Goal: Communication & Community: Share content

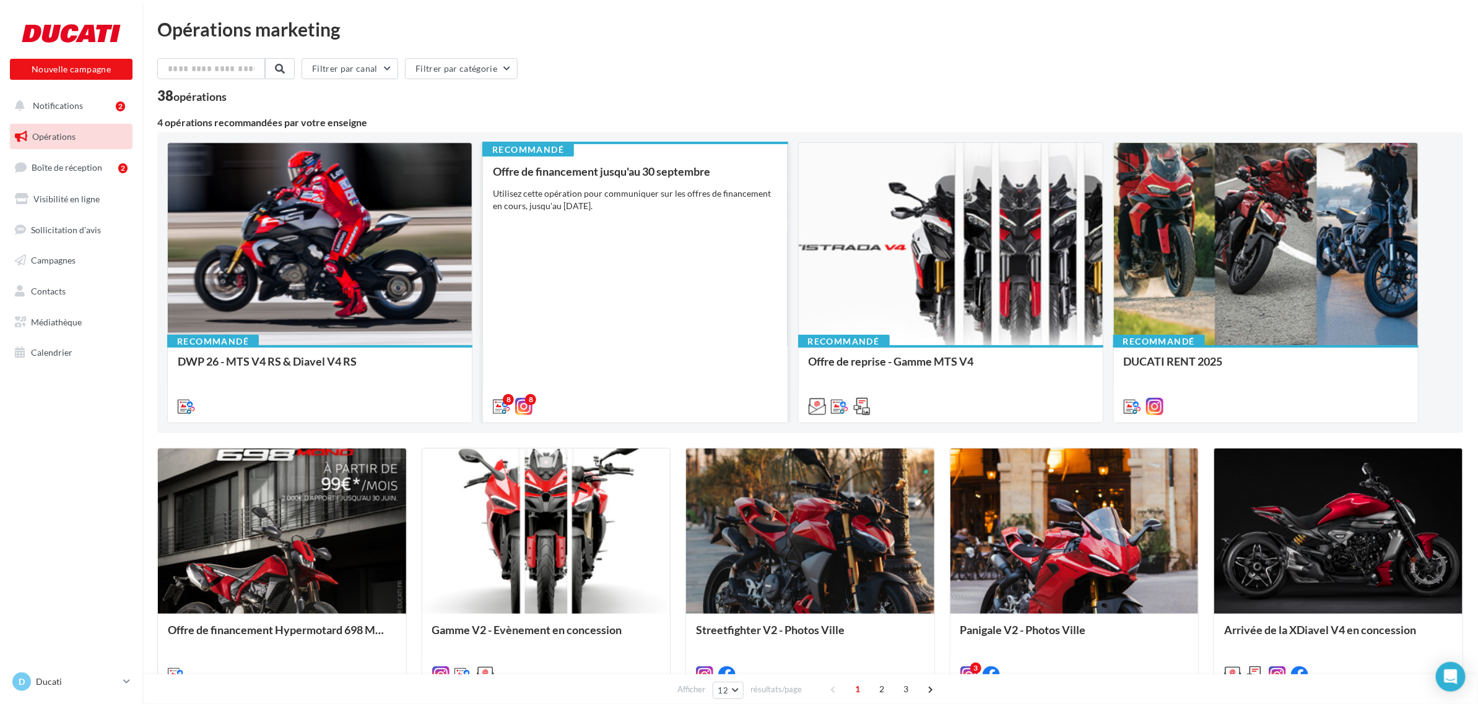
click at [677, 320] on div "Offre de financement jusqu'au [DATE] Utilisez cette opération pour communiquer …" at bounding box center [635, 288] width 284 height 246
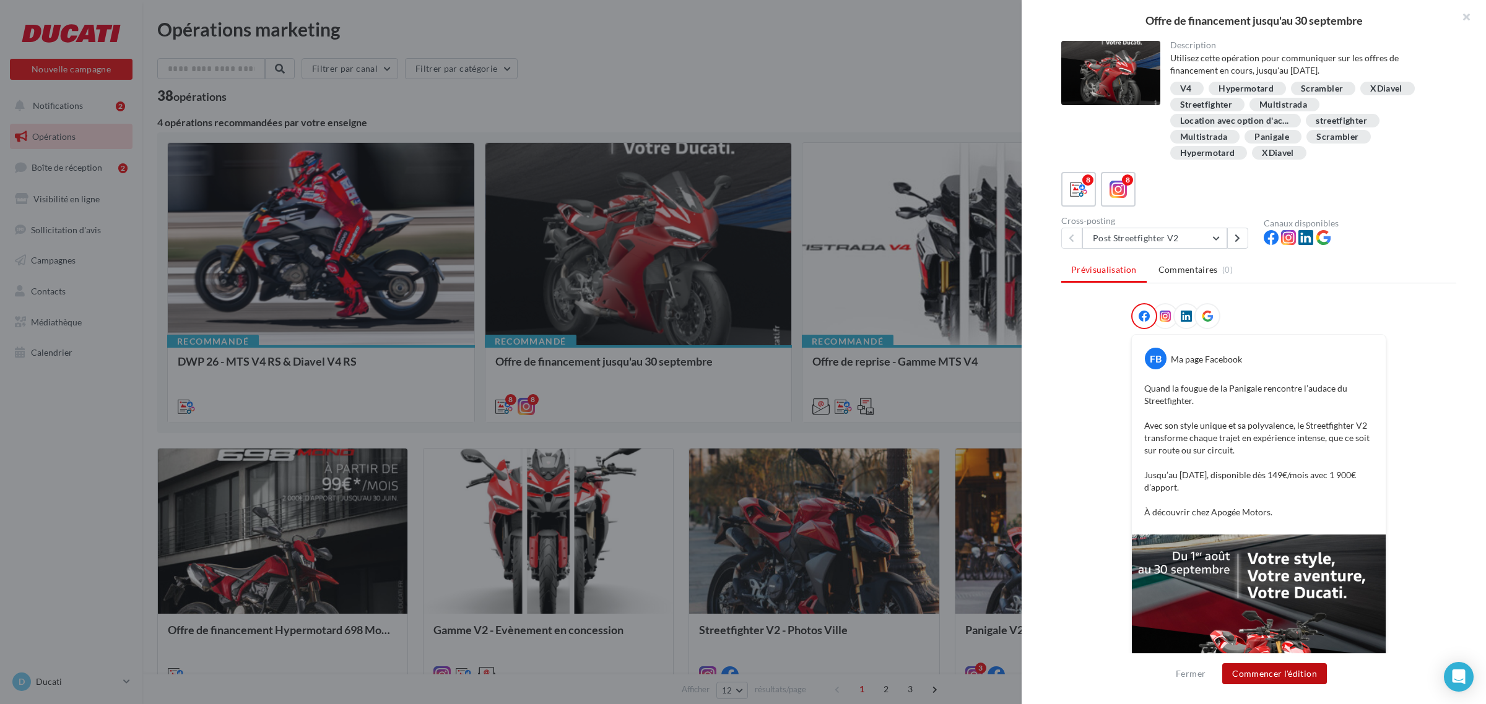
click at [1269, 672] on button "Commencer l'édition" at bounding box center [1274, 674] width 105 height 21
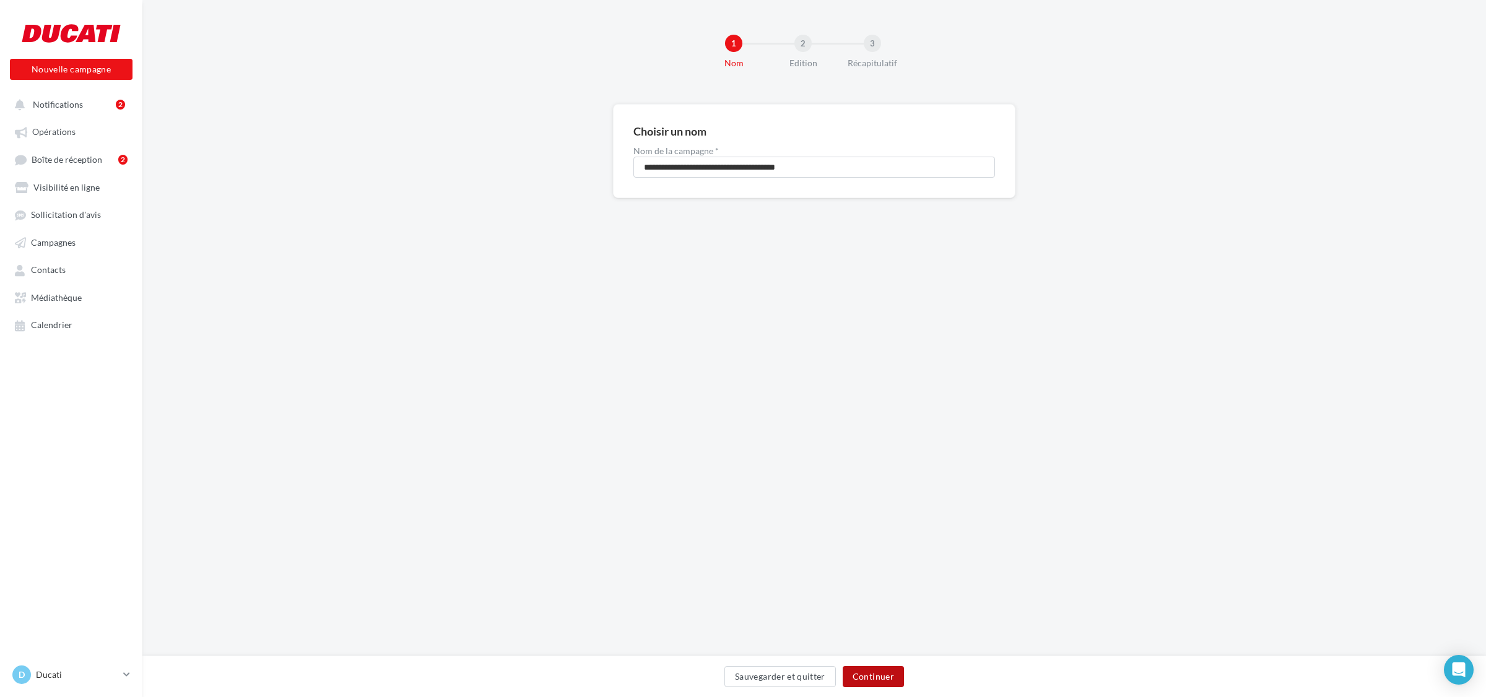
click at [873, 680] on button "Continuer" at bounding box center [873, 676] width 61 height 21
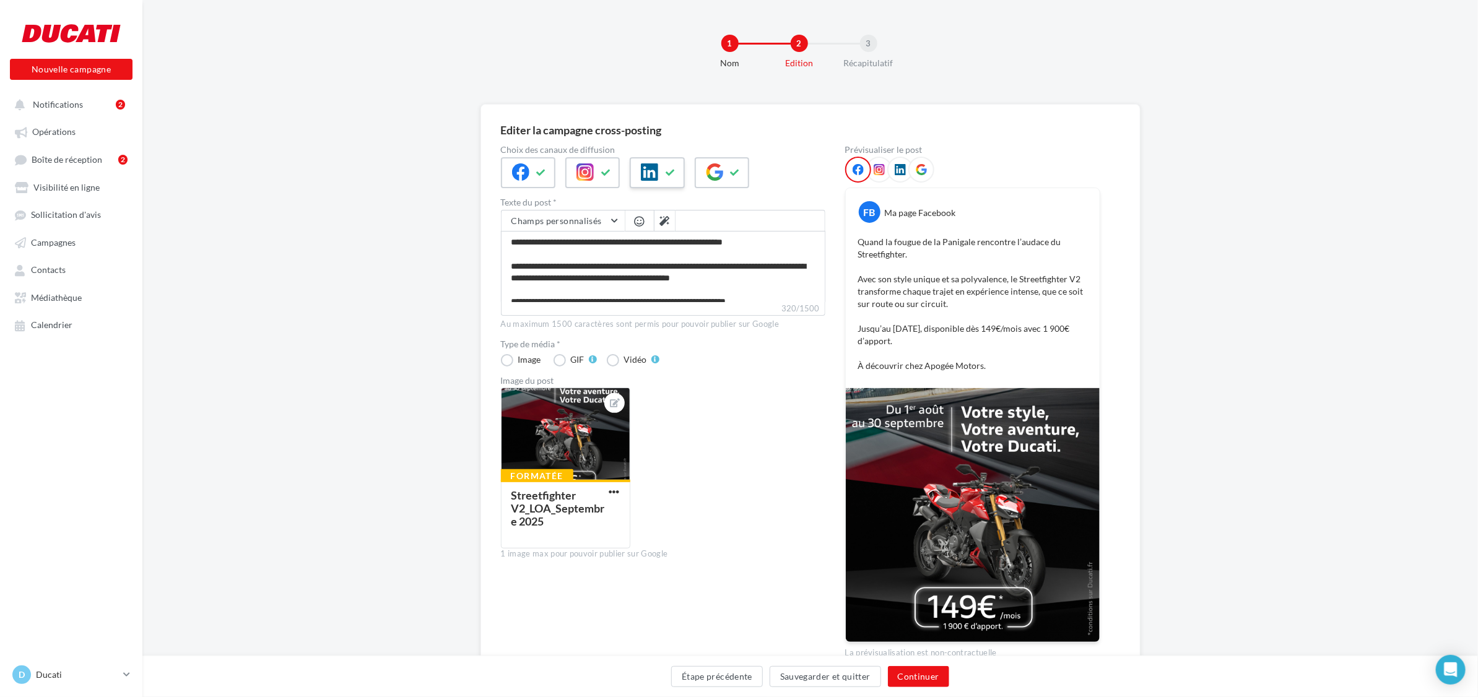
click at [642, 170] on icon at bounding box center [649, 171] width 17 height 17
click at [729, 180] on button at bounding box center [735, 172] width 15 height 19
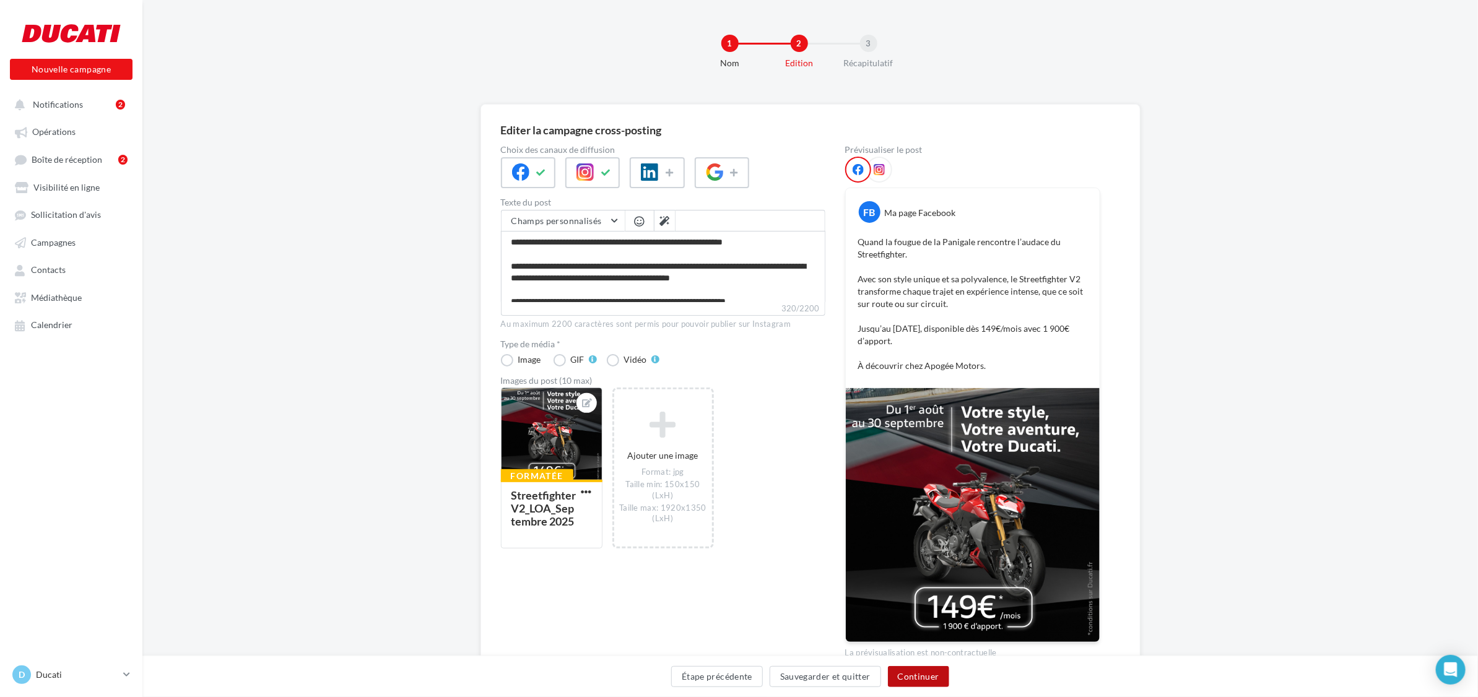
click at [924, 676] on button "Continuer" at bounding box center [918, 676] width 61 height 21
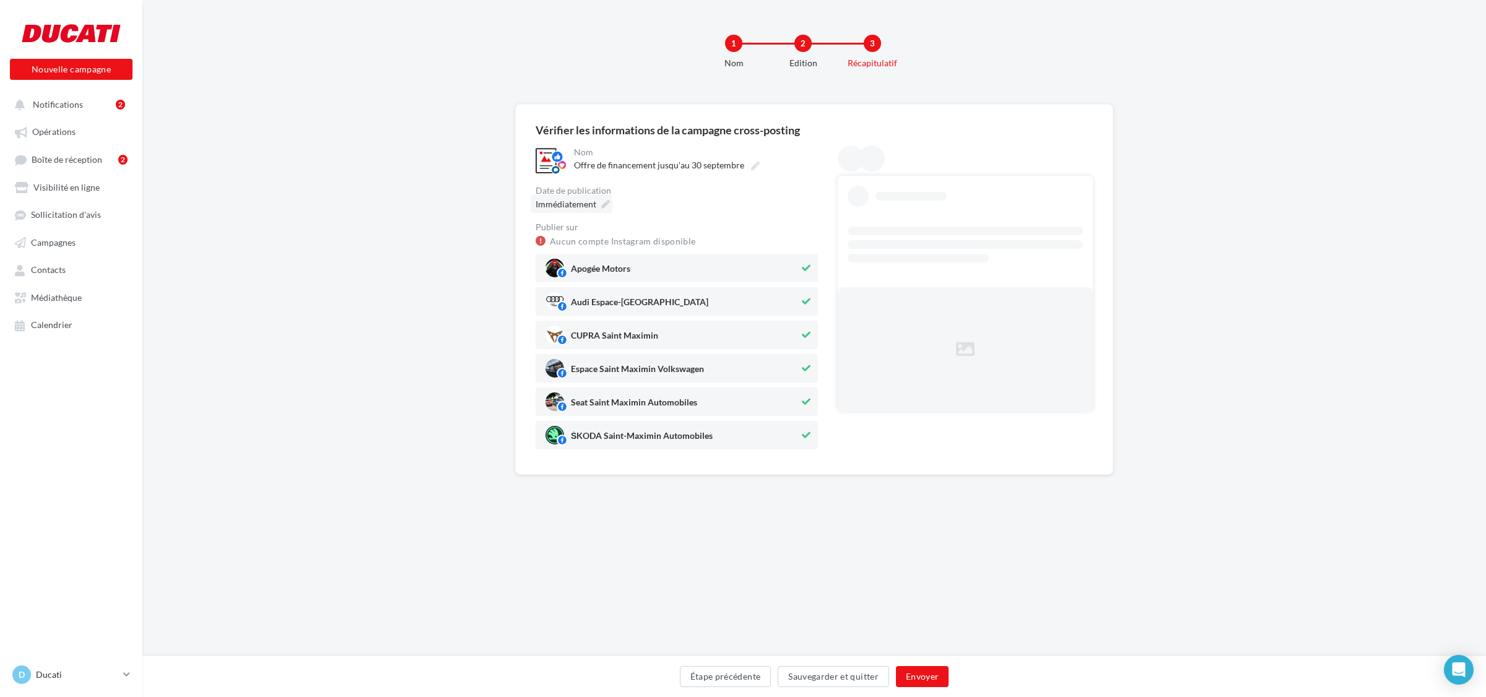
click at [595, 203] on span "Immédiatement" at bounding box center [565, 204] width 61 height 11
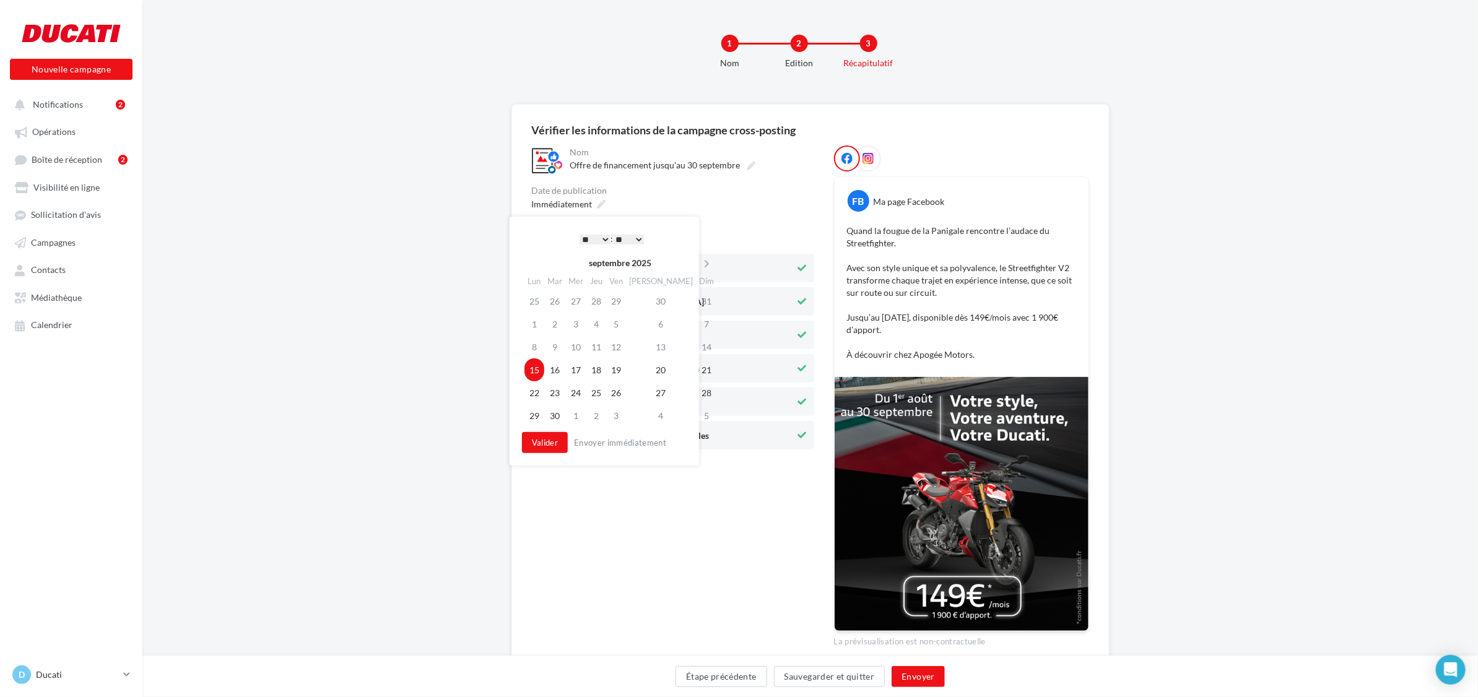
click at [592, 235] on select "* * * * * * * * * * ** ** ** ** ** ** ** ** ** ** ** ** ** **" at bounding box center [594, 240] width 31 height 10
click at [550, 437] on button "Valider" at bounding box center [541, 442] width 46 height 21
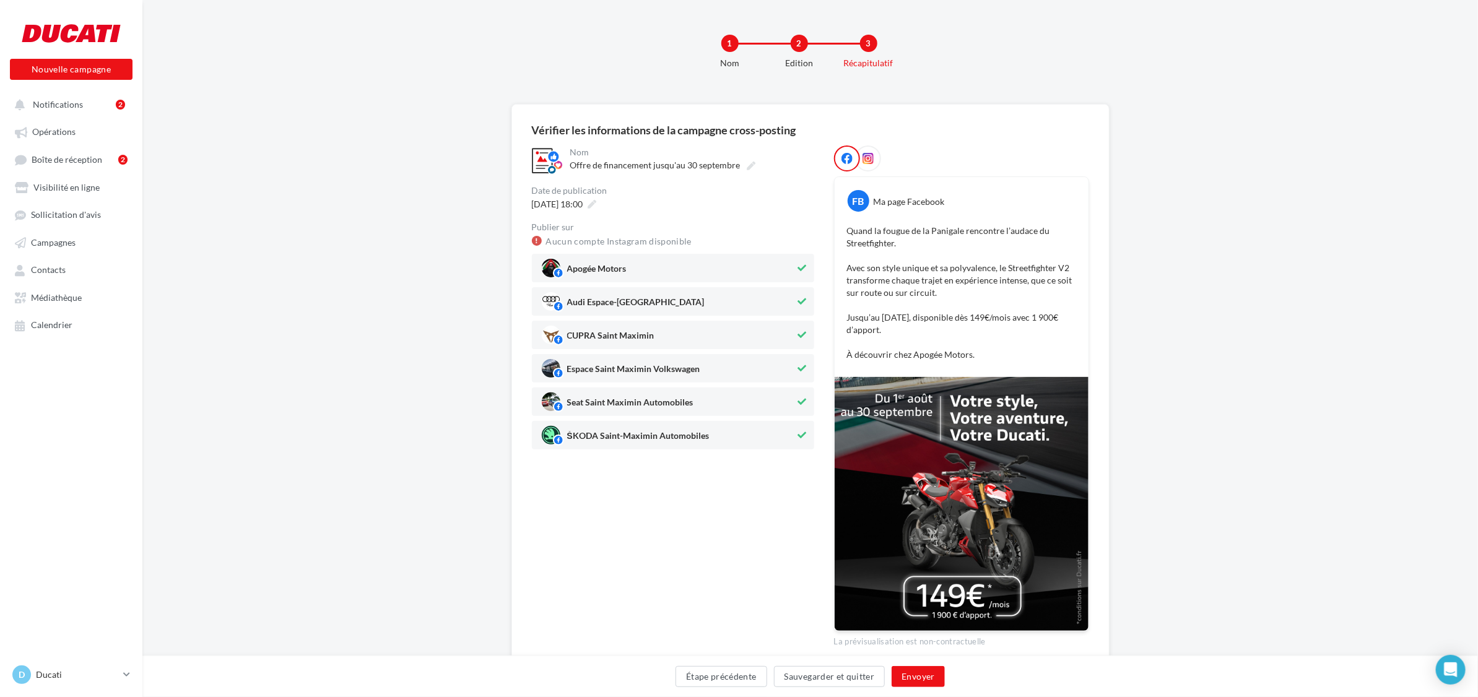
click at [747, 267] on span "Apogée Motors" at bounding box center [669, 268] width 254 height 19
click at [690, 310] on span "Audi Espace-[GEOGRAPHIC_DATA]" at bounding box center [669, 301] width 254 height 19
click at [677, 330] on span "CUPRA Saint Maximin" at bounding box center [669, 335] width 254 height 19
click at [652, 372] on span "Espace Saint Maximin Volkswagen" at bounding box center [633, 372] width 133 height 14
click at [639, 412] on span "Seat Saint Maximin Automobiles" at bounding box center [630, 405] width 126 height 14
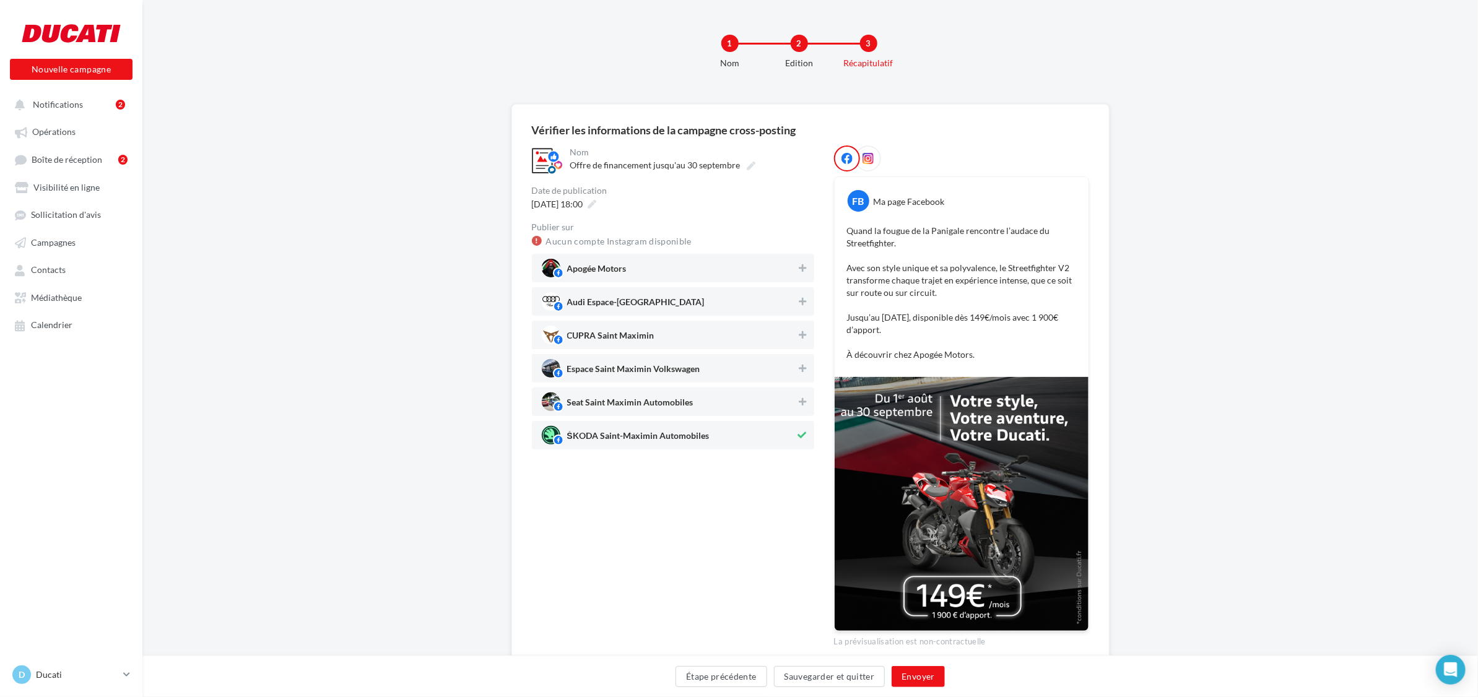
click at [636, 440] on span "ŠKODA Saint-Maximin Automobiles" at bounding box center [638, 438] width 142 height 14
click at [635, 271] on span "Apogée Motors" at bounding box center [669, 268] width 255 height 19
click at [918, 672] on button "Envoyer" at bounding box center [917, 676] width 53 height 21
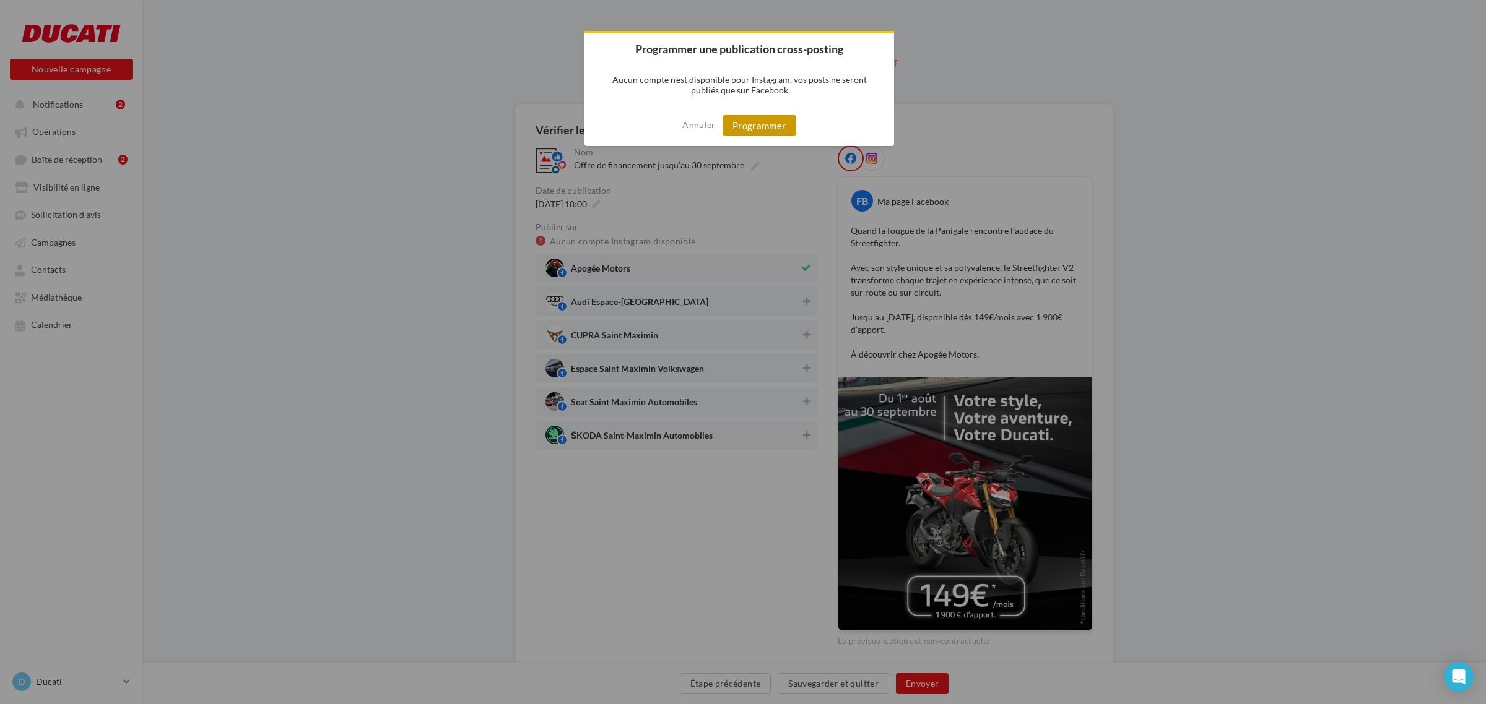
click at [774, 124] on button "Programmer" at bounding box center [759, 125] width 74 height 21
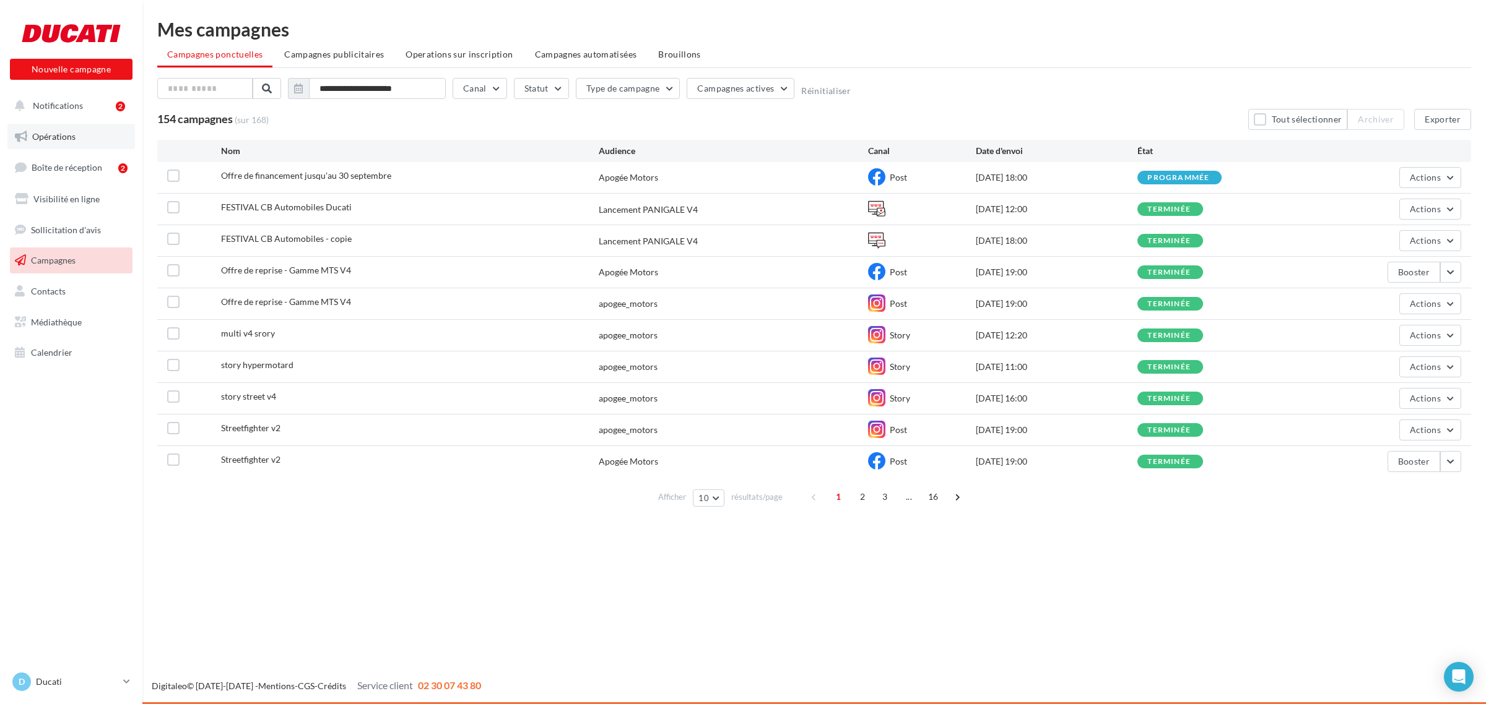
click at [59, 141] on link "Opérations" at bounding box center [71, 137] width 128 height 26
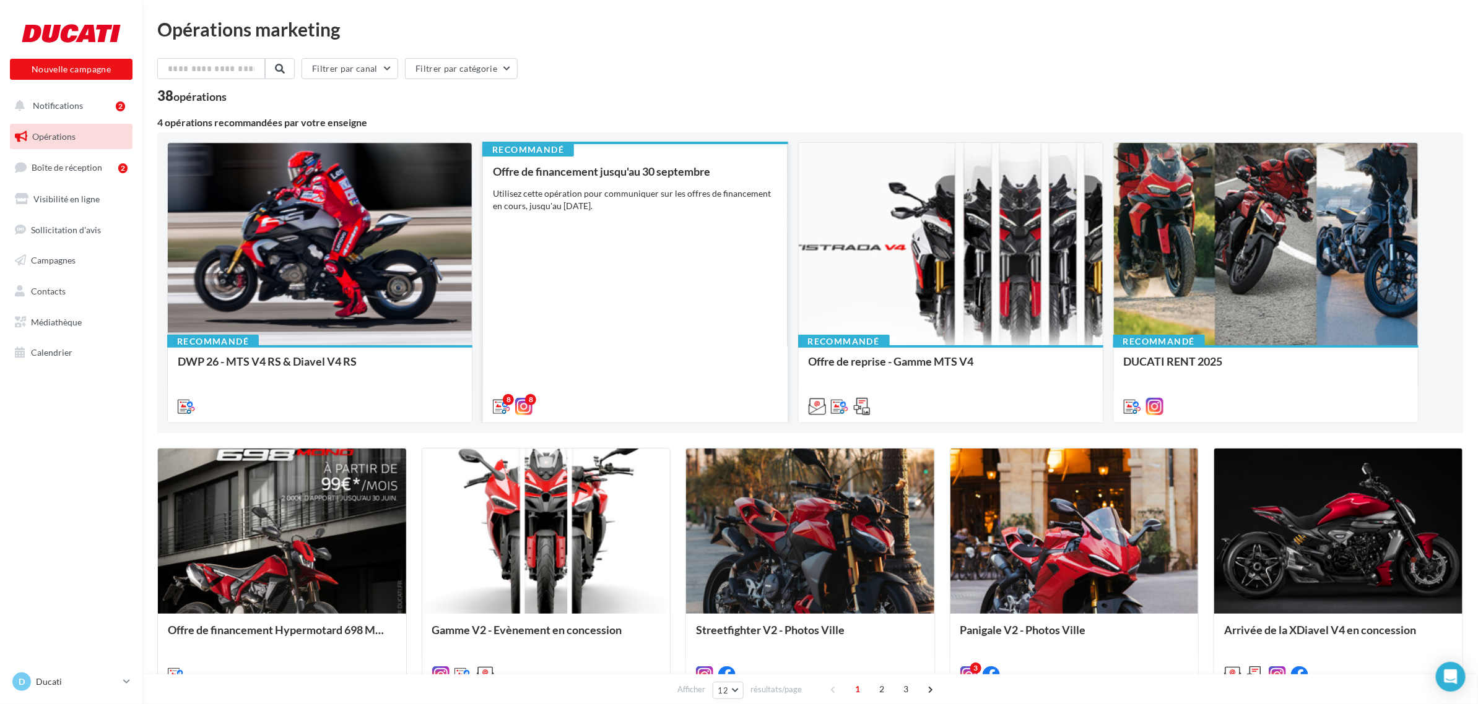
click at [615, 387] on div "Offre de financement jusqu'au 30 septembre Utilisez cette opération pour commun…" at bounding box center [635, 288] width 284 height 246
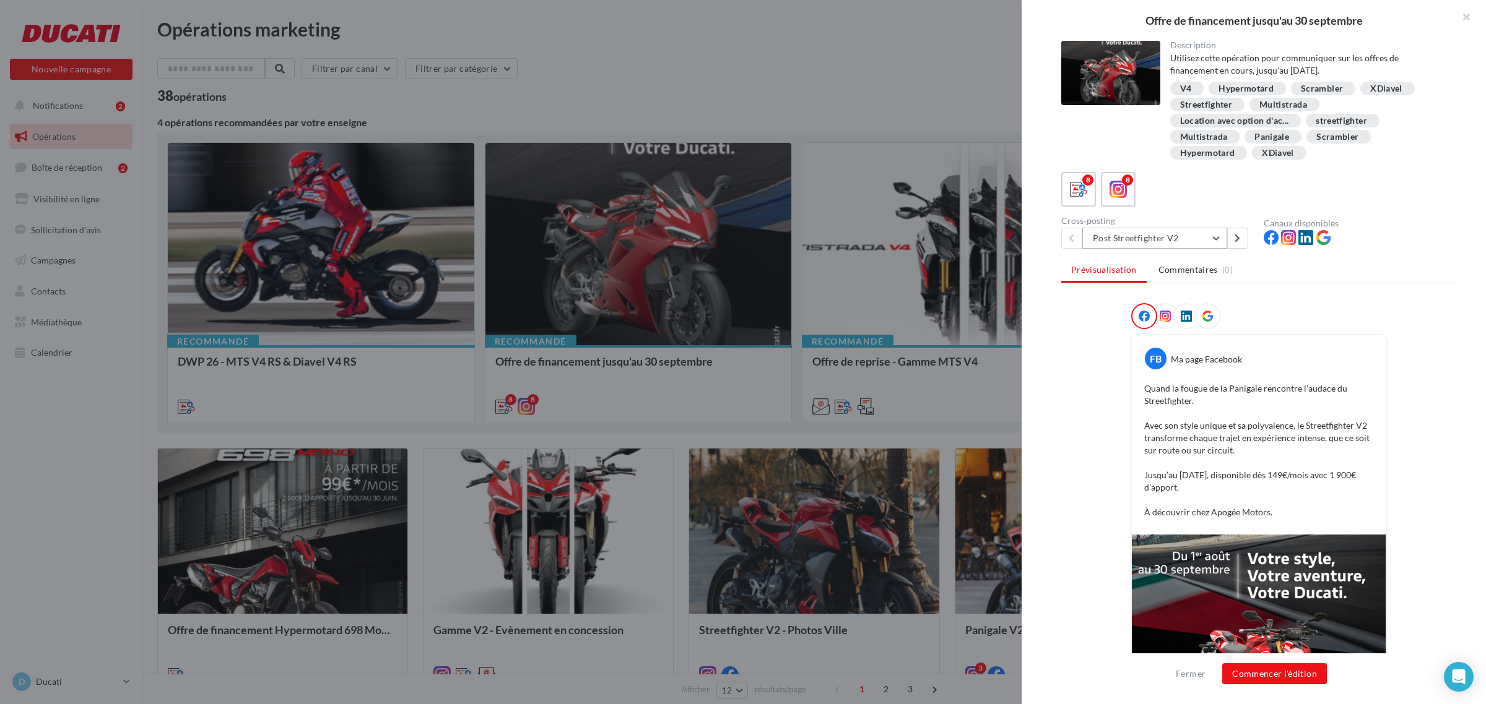
click at [1115, 240] on button "Post Streetfighter V2" at bounding box center [1154, 238] width 145 height 21
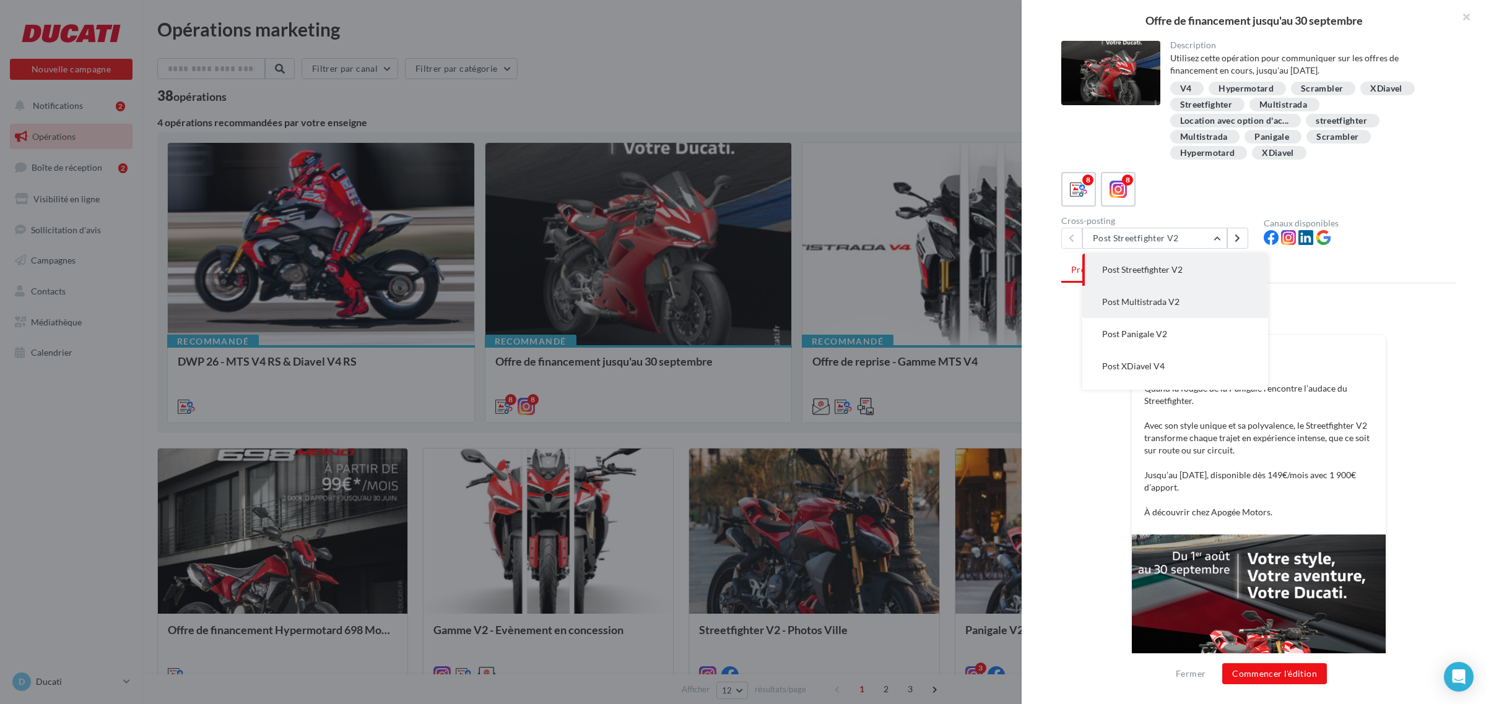
click at [1120, 305] on button "Post Multistrada V2" at bounding box center [1175, 302] width 186 height 32
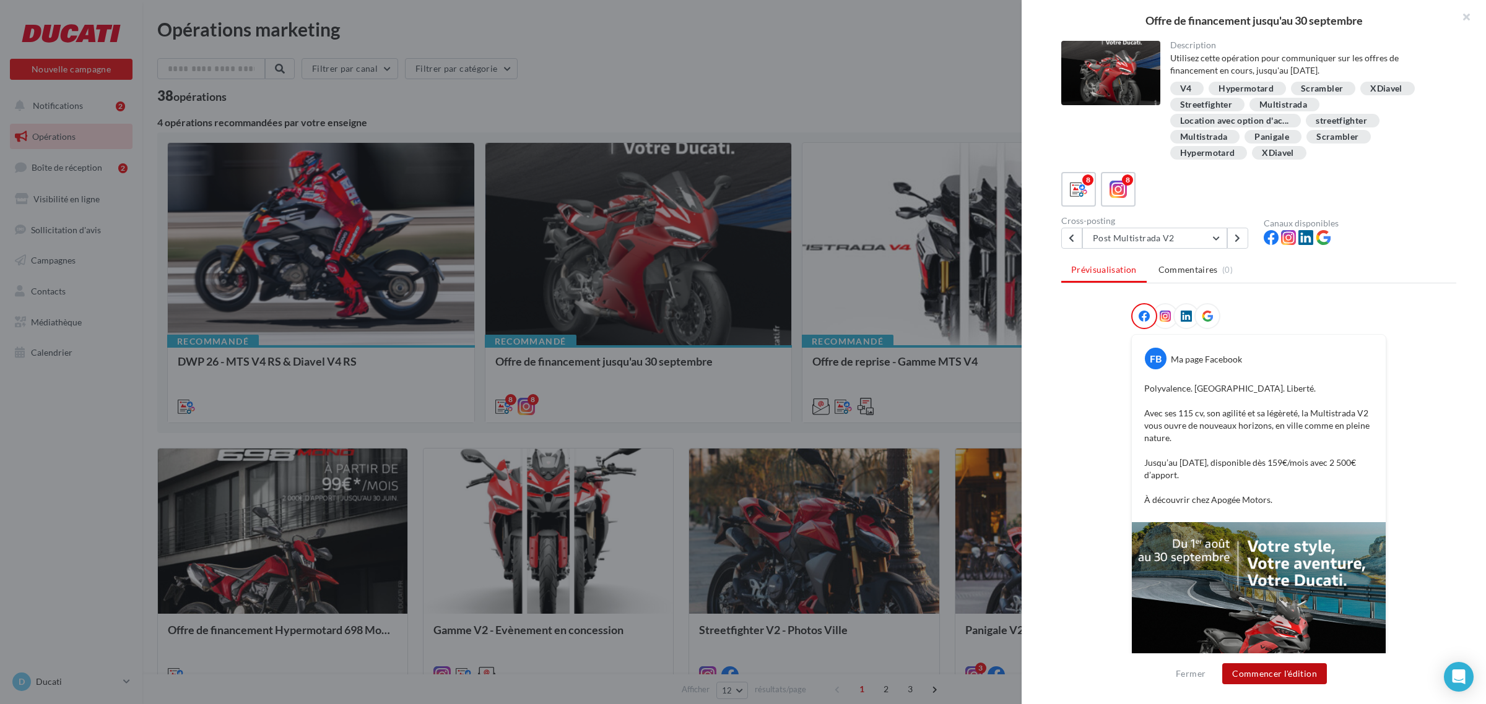
click at [1291, 673] on button "Commencer l'édition" at bounding box center [1274, 674] width 105 height 21
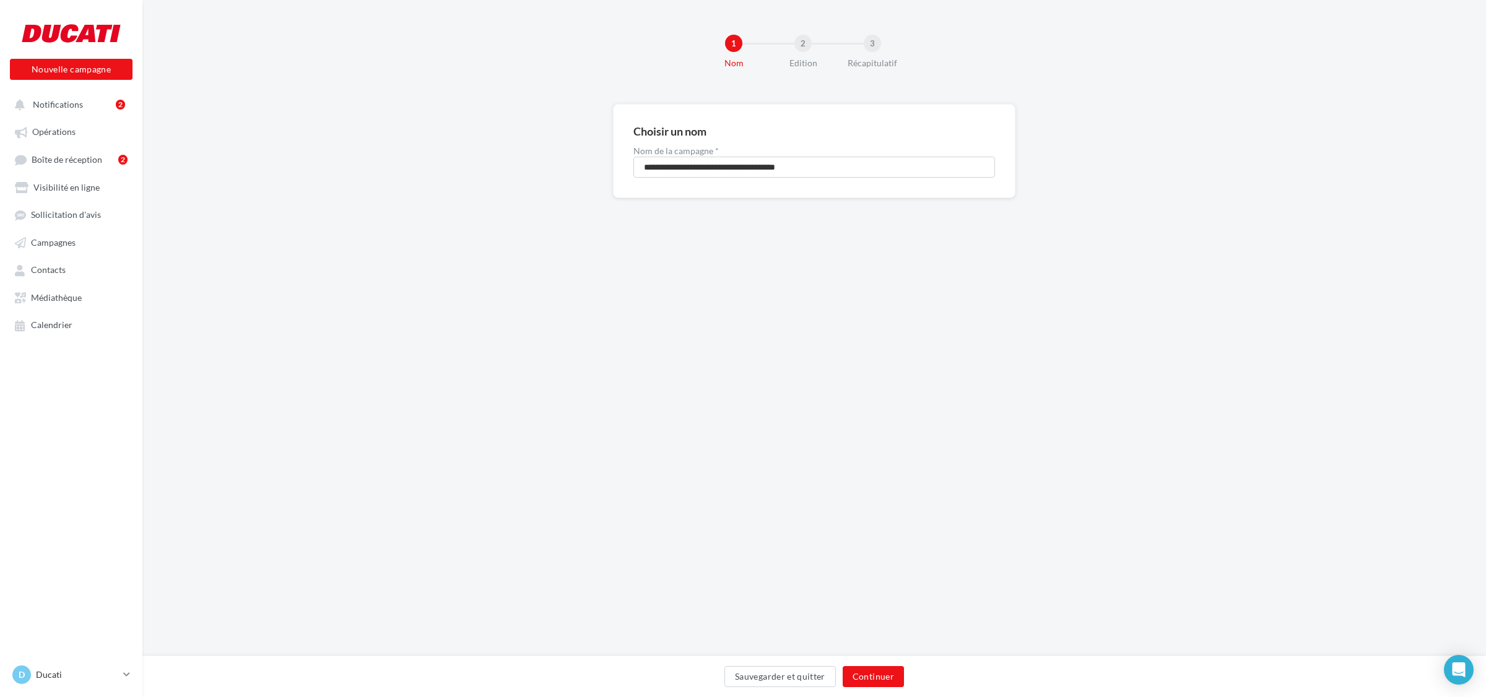
click at [881, 665] on div "Sauvegarder et quitter Continuer" at bounding box center [813, 676] width 1343 height 41
click at [881, 673] on button "Continuer" at bounding box center [873, 676] width 61 height 21
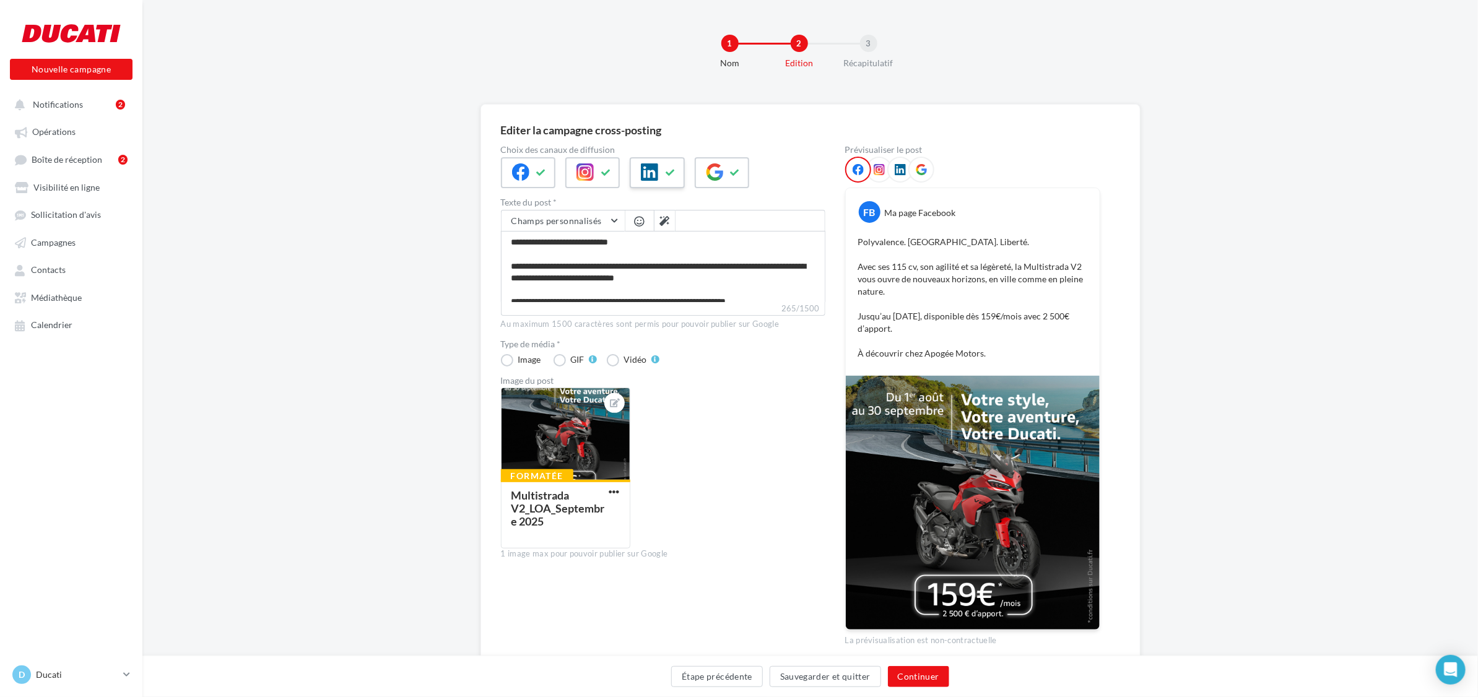
click at [654, 175] on icon at bounding box center [649, 171] width 17 height 17
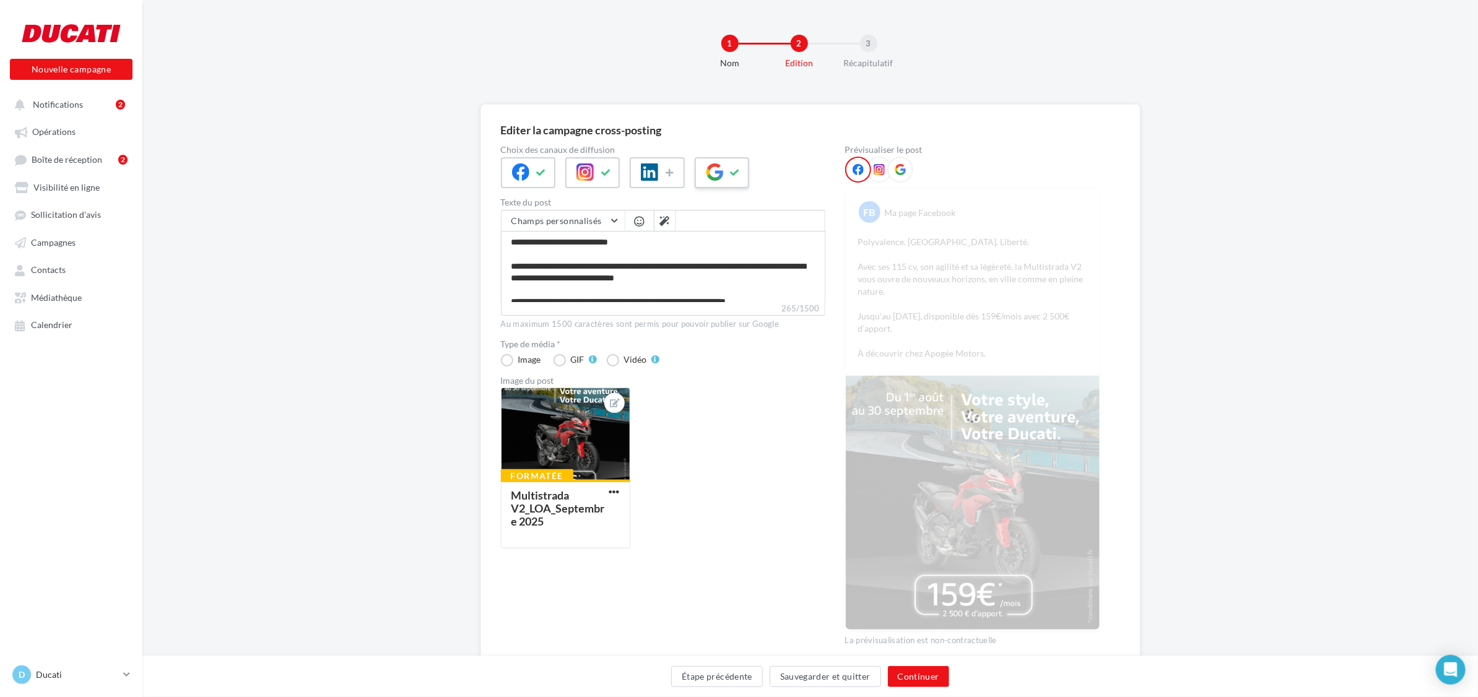
click at [714, 174] on icon at bounding box center [714, 171] width 17 height 17
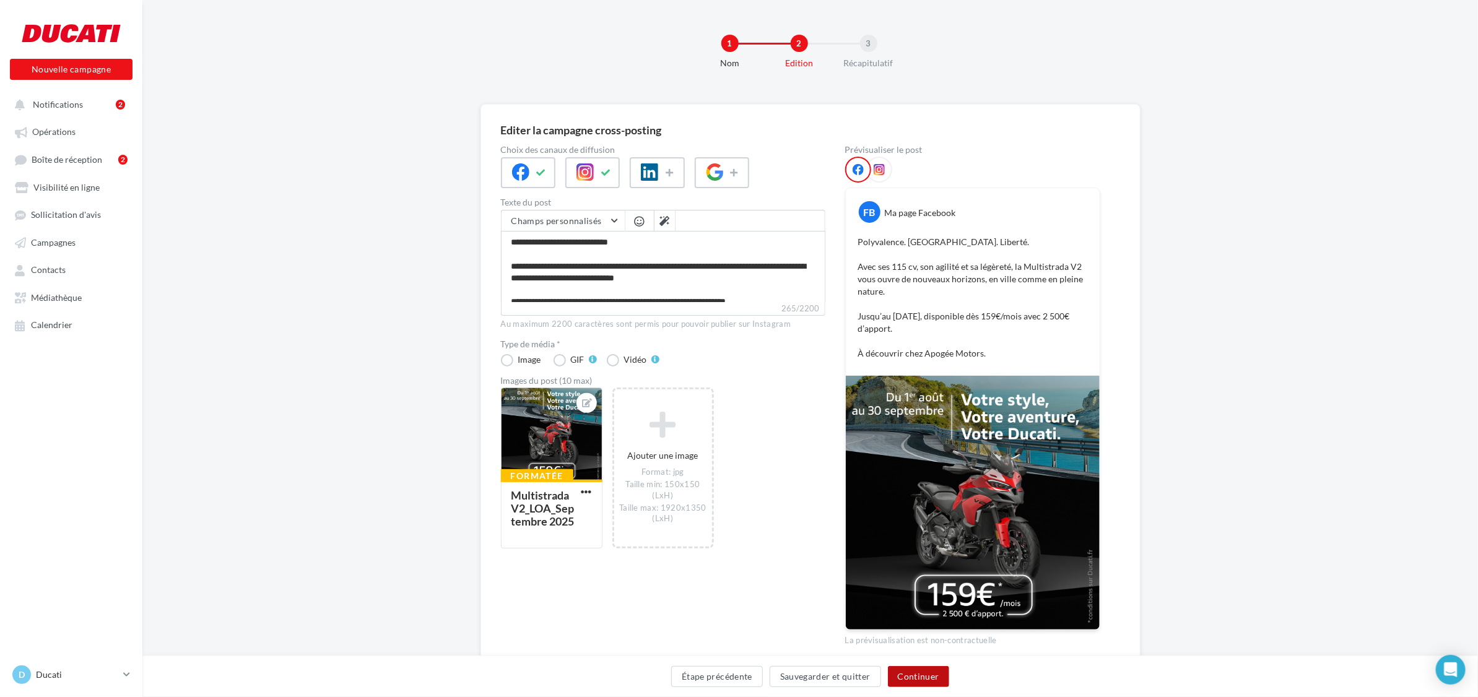
click at [911, 676] on button "Continuer" at bounding box center [918, 676] width 61 height 21
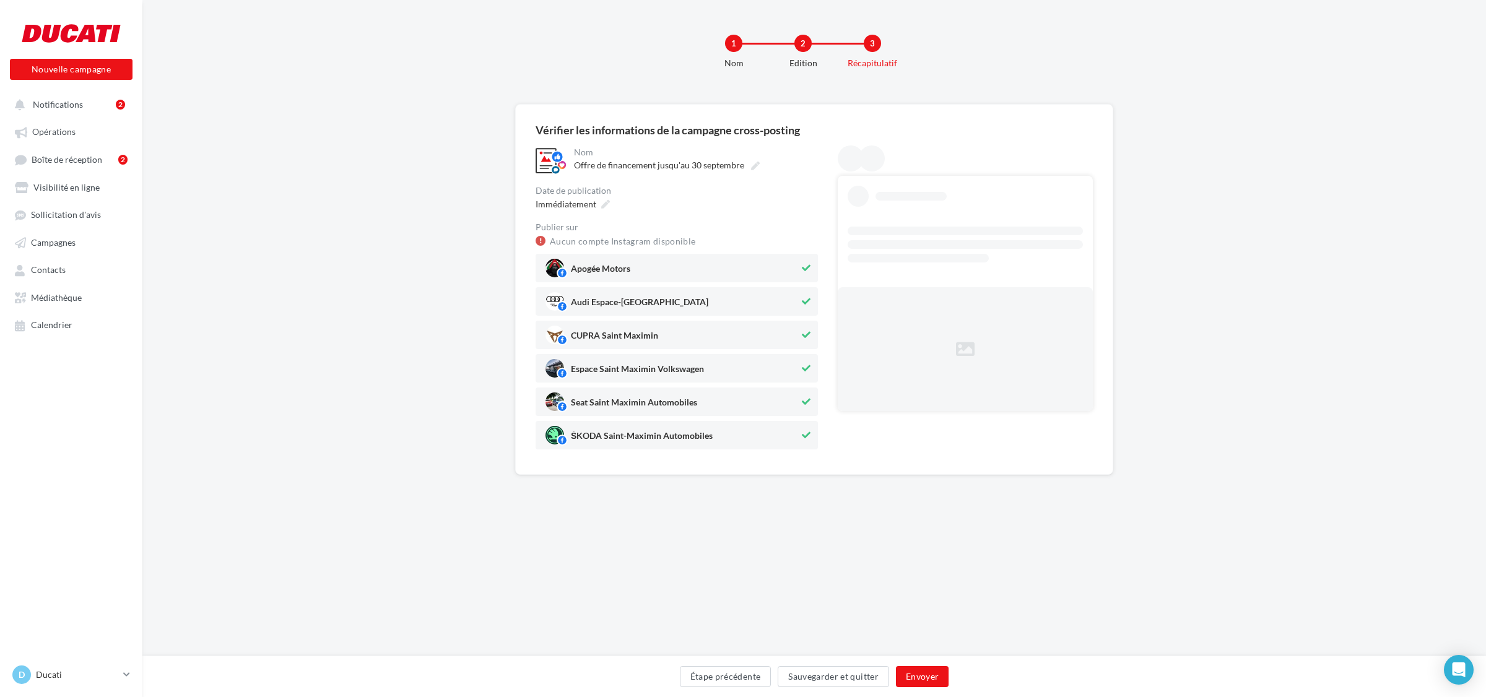
click at [631, 297] on div "Audi Espace-[GEOGRAPHIC_DATA]" at bounding box center [639, 304] width 137 height 14
click at [623, 344] on span "CUPRA Saint Maximin" at bounding box center [614, 338] width 87 height 14
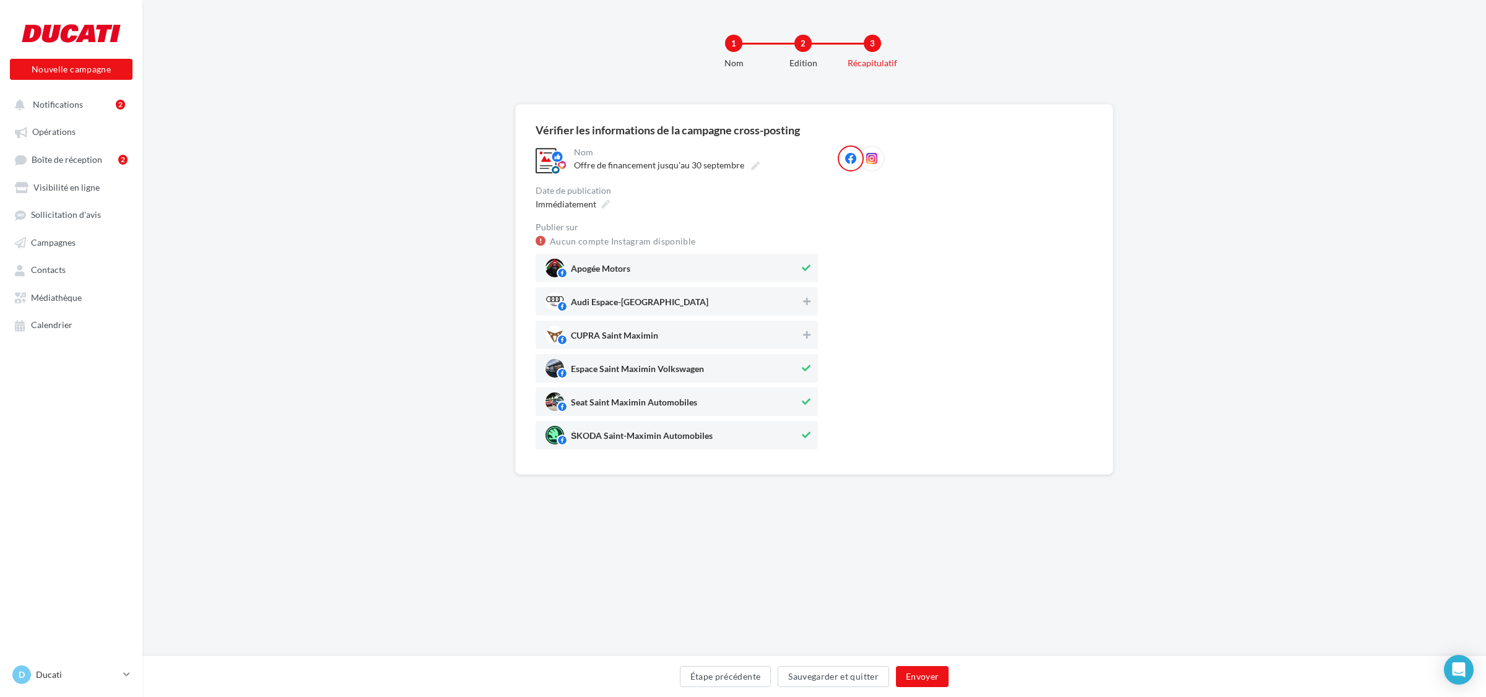
click at [618, 368] on span "Espace Saint Maximin Volkswagen" at bounding box center [637, 372] width 133 height 14
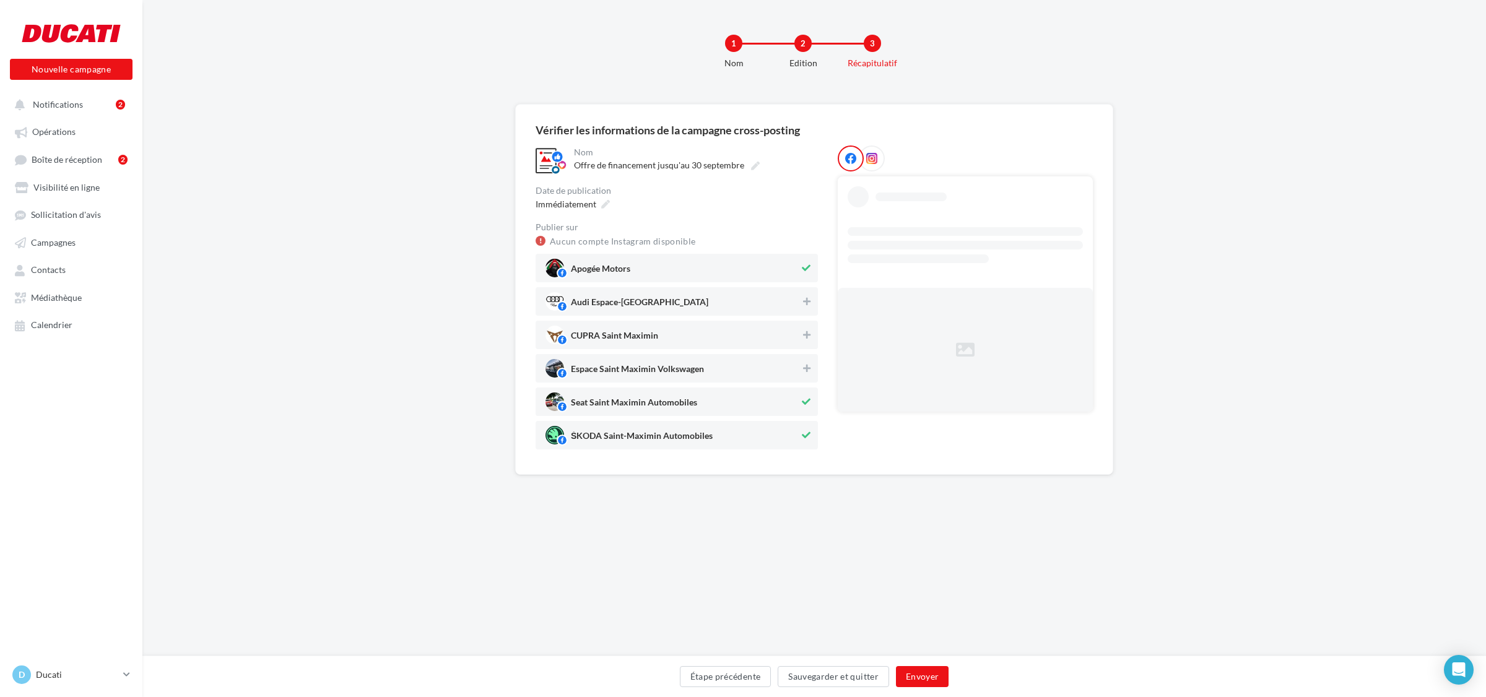
click at [613, 404] on span "Seat Saint Maximin Automobiles" at bounding box center [634, 405] width 126 height 14
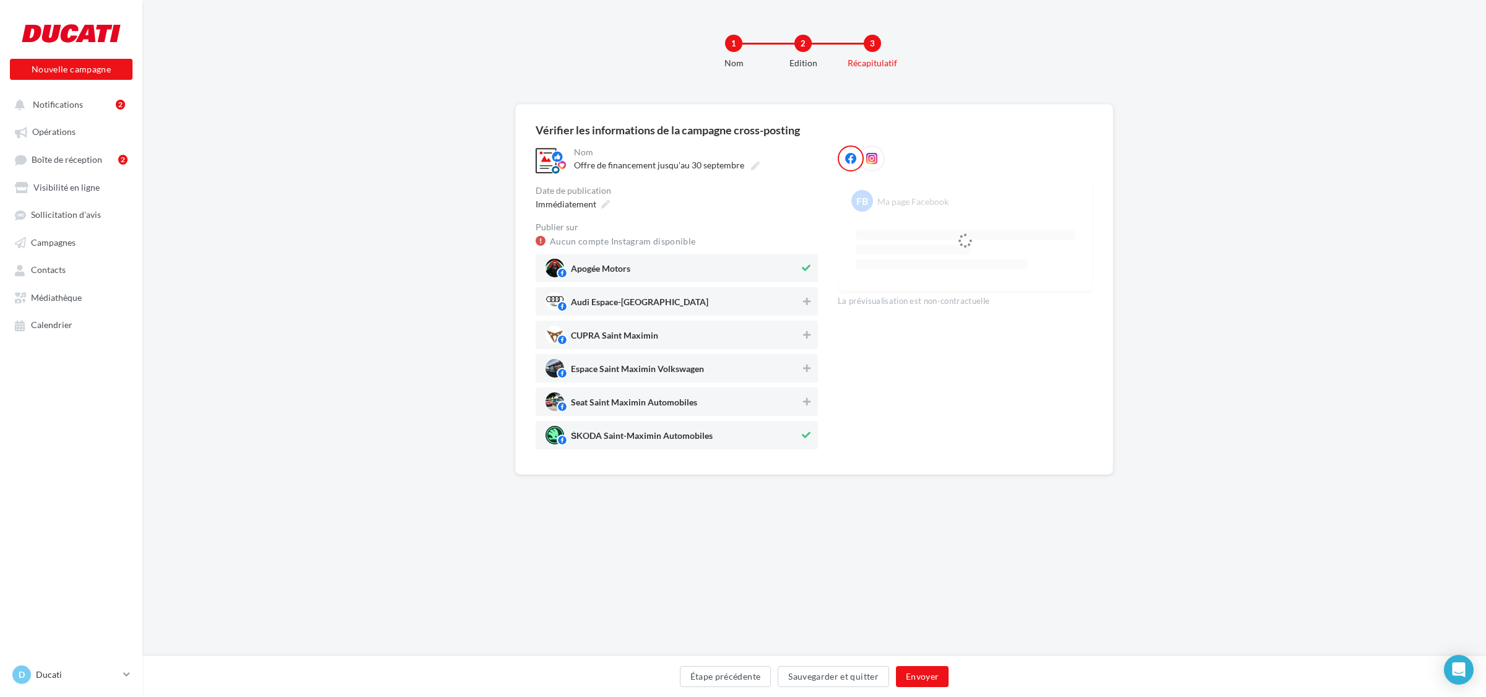
click at [612, 428] on span "ŠKODA Saint-Maximin Automobiles" at bounding box center [672, 435] width 254 height 19
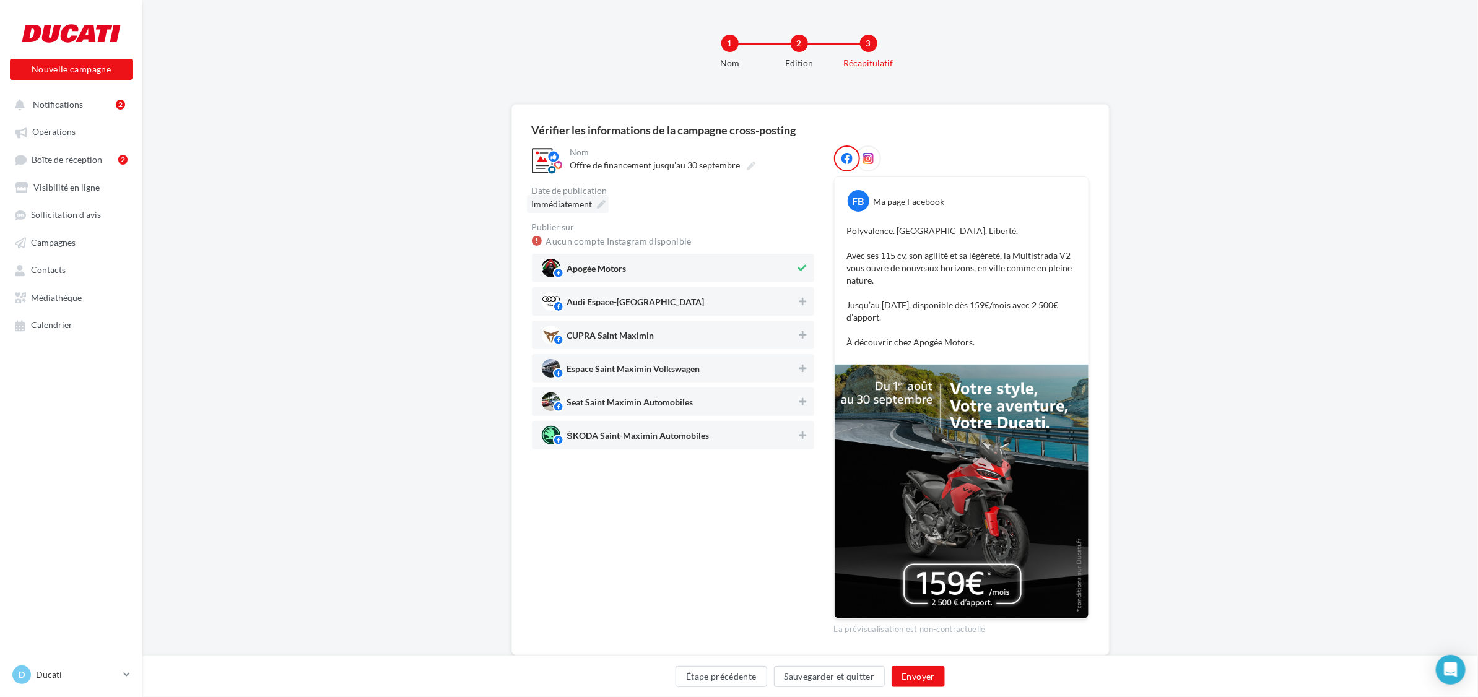
click at [600, 202] on icon at bounding box center [601, 204] width 9 height 9
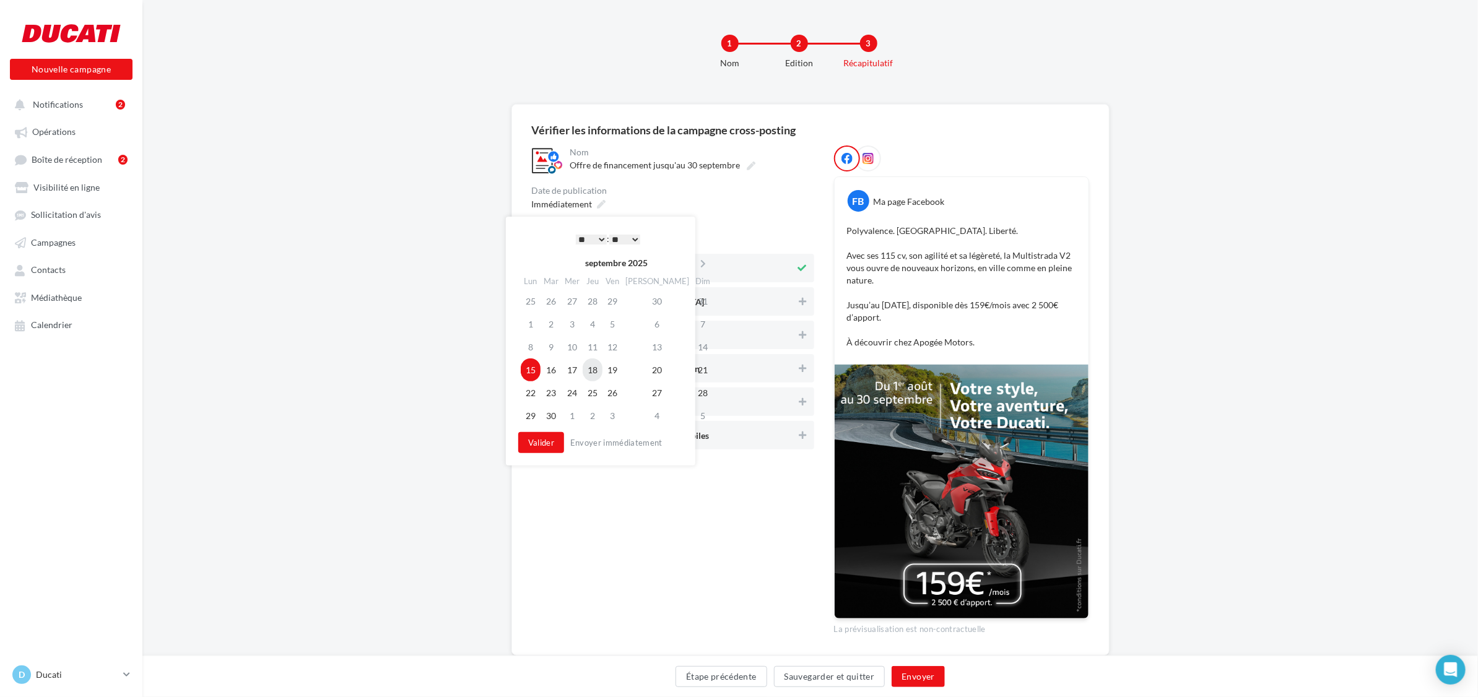
click at [596, 372] on td "18" at bounding box center [593, 369] width 20 height 23
click at [601, 236] on select "* * * * * * * * * * ** ** ** ** ** ** ** ** ** ** ** ** ** **" at bounding box center [591, 240] width 31 height 10
click at [549, 449] on button "Valider" at bounding box center [541, 442] width 46 height 21
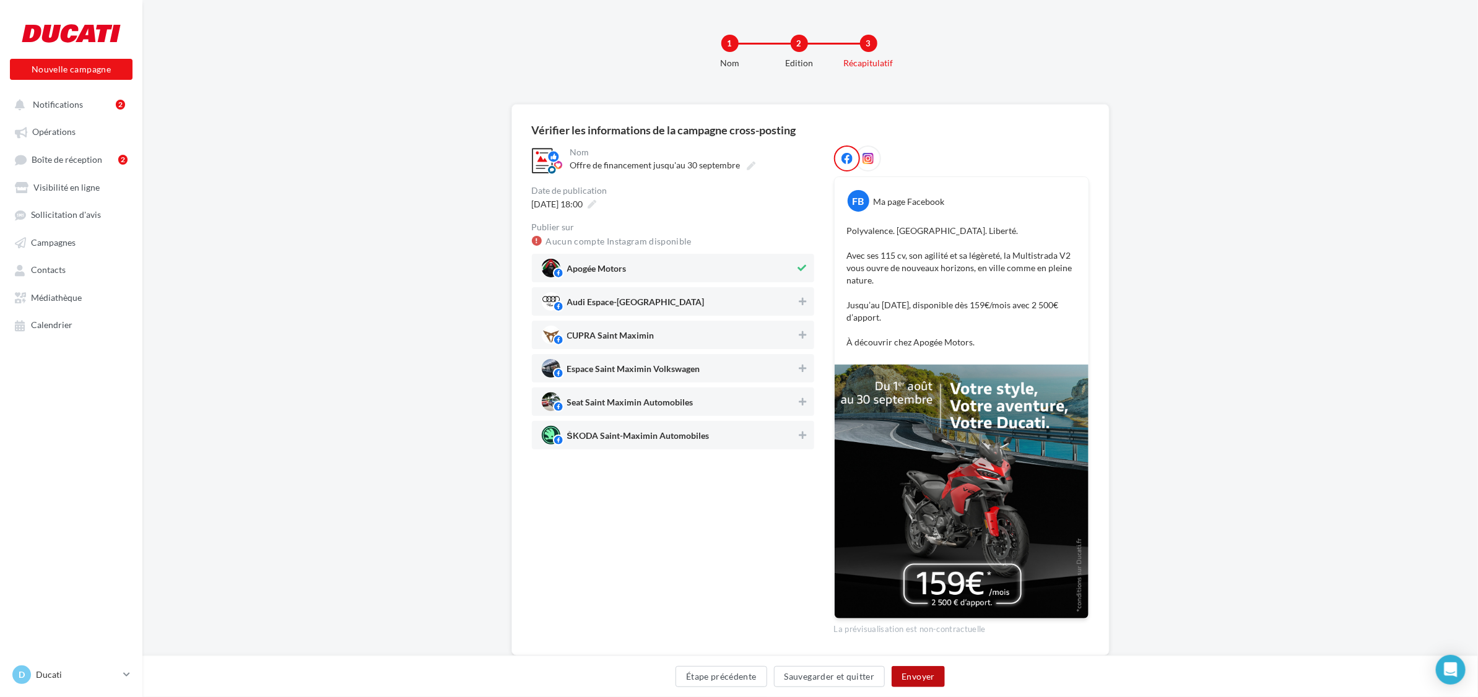
click at [922, 678] on button "Envoyer" at bounding box center [917, 676] width 53 height 21
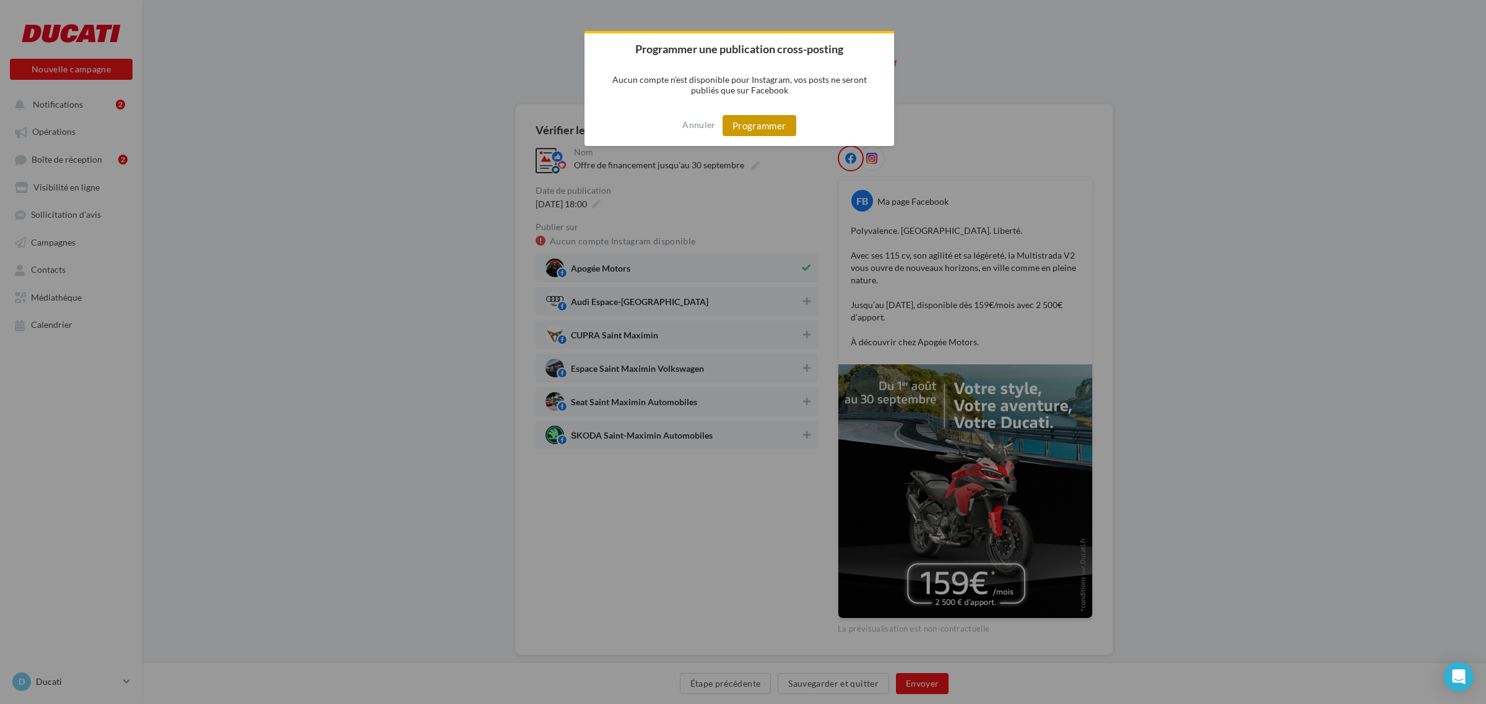
click at [761, 121] on button "Programmer" at bounding box center [759, 125] width 74 height 21
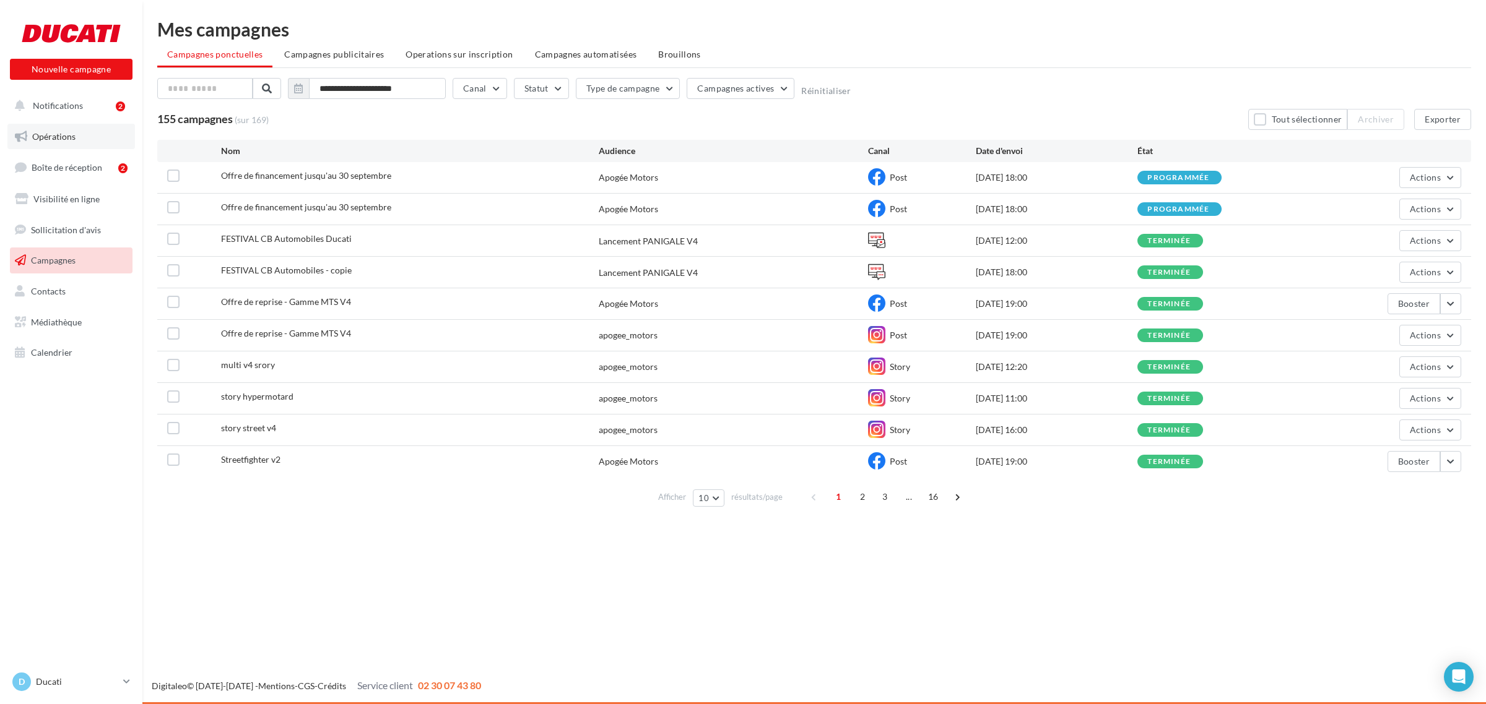
click at [43, 134] on span "Opérations" at bounding box center [53, 136] width 43 height 11
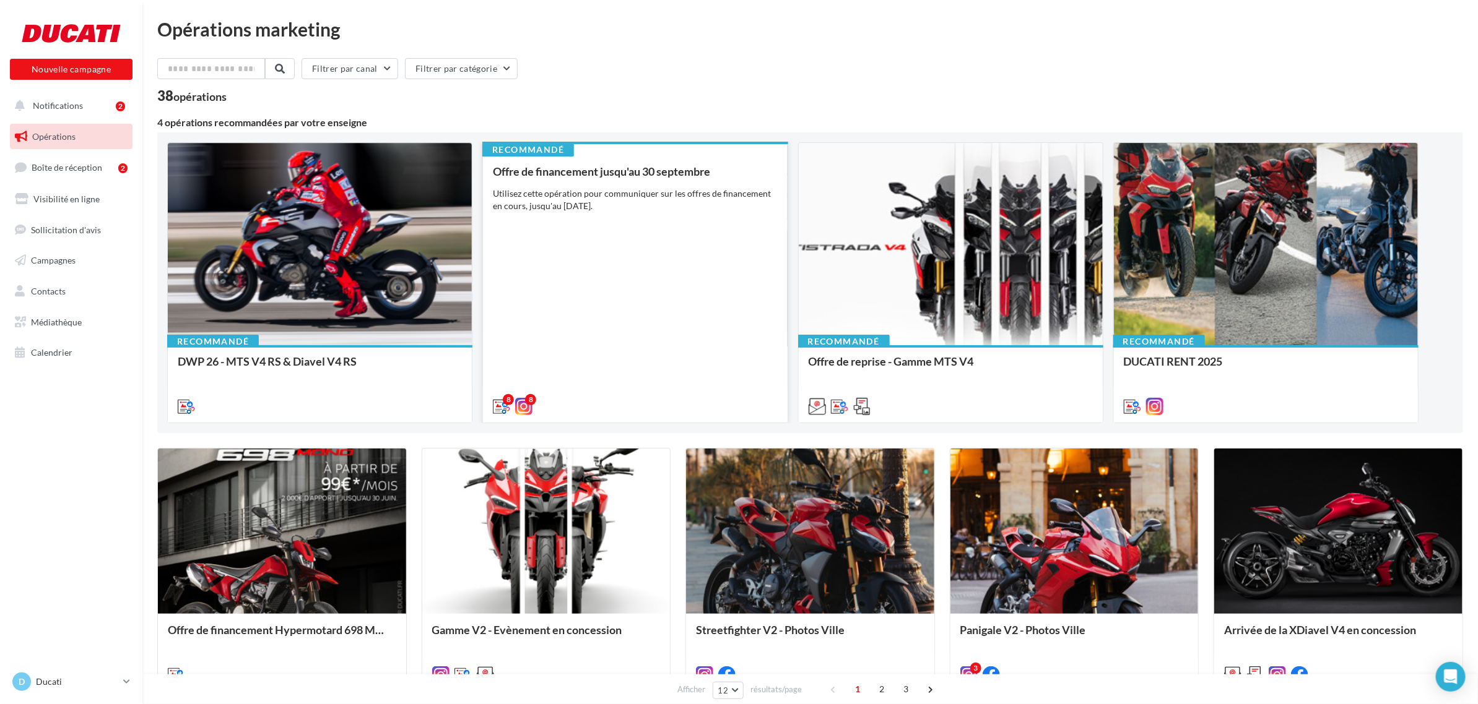
click at [651, 366] on div "Offre de financement jusqu'au [DATE] Utilisez cette opération pour communiquer …" at bounding box center [635, 288] width 284 height 246
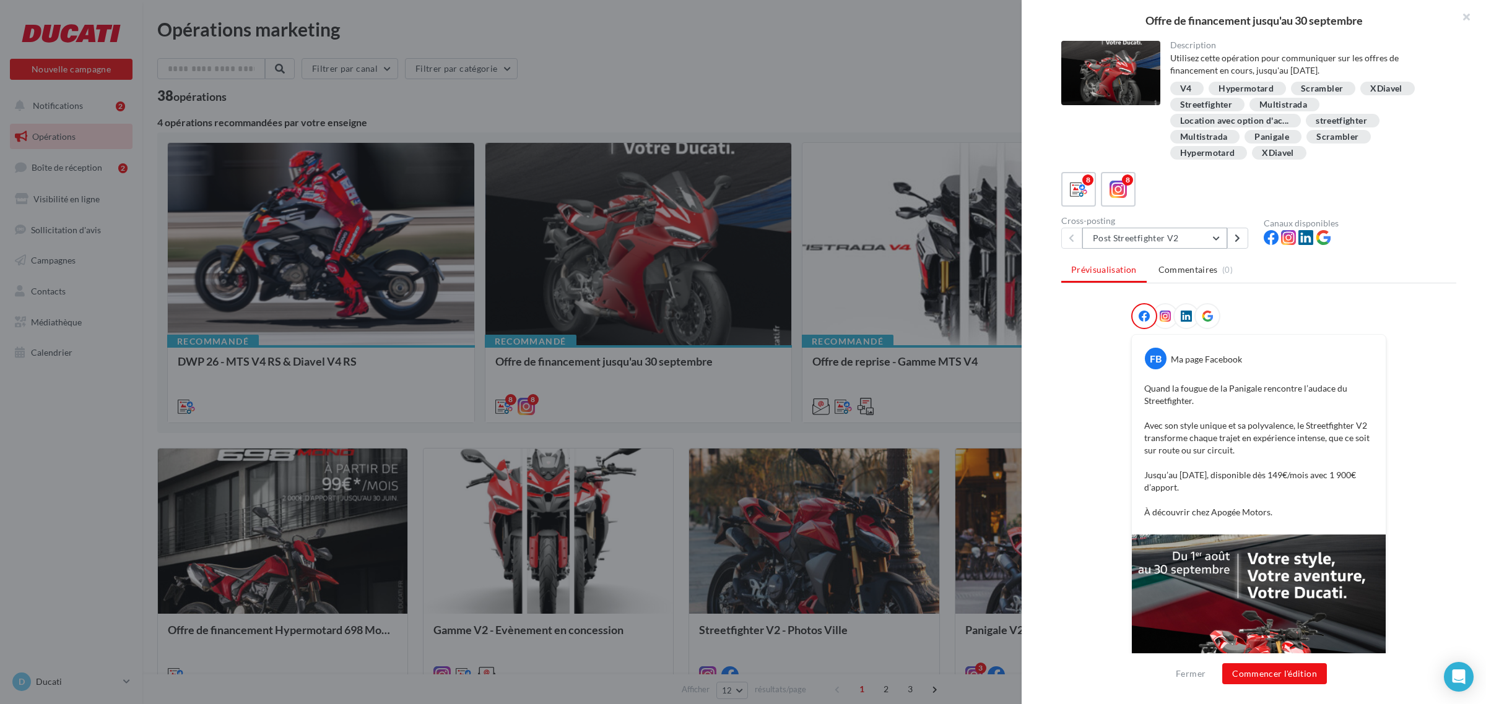
click at [1174, 236] on button "Post Streetfighter V2" at bounding box center [1154, 238] width 145 height 21
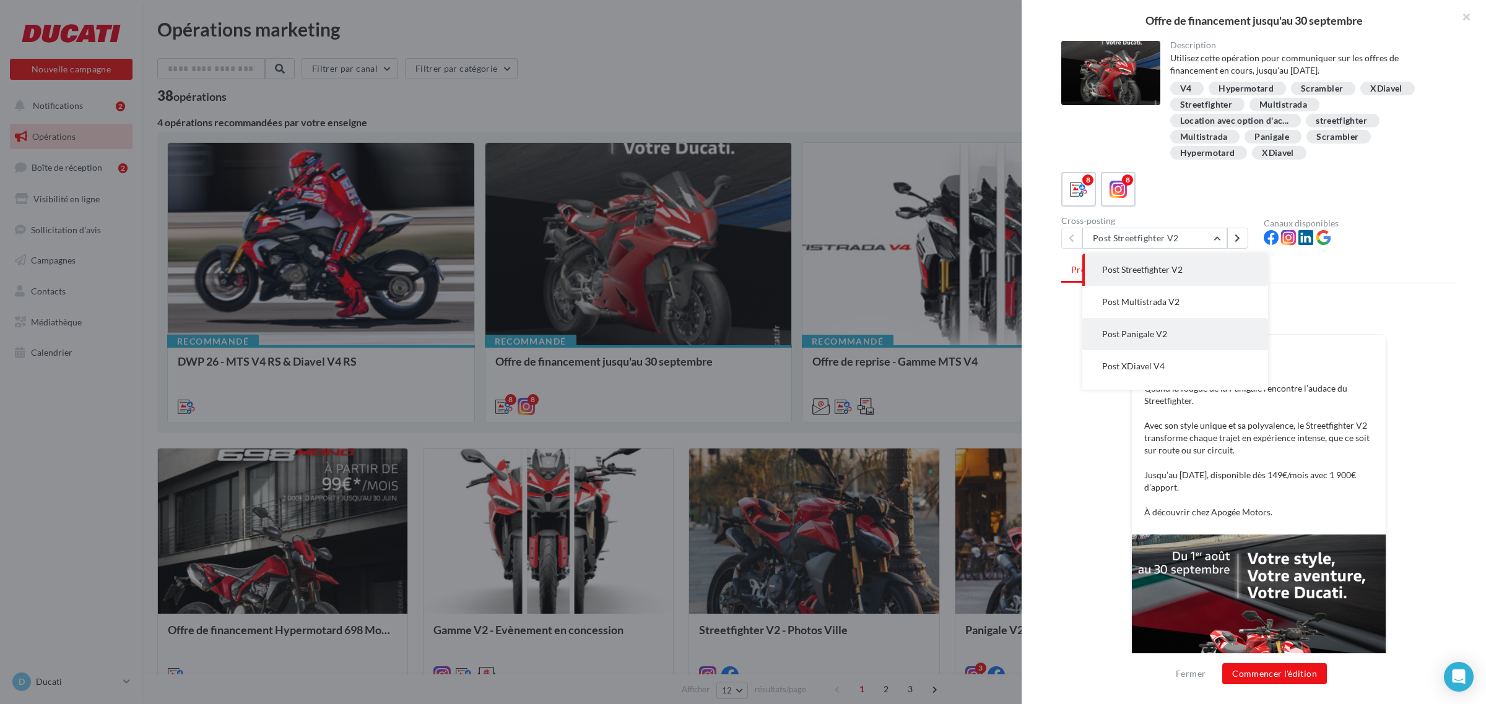
click at [1180, 326] on button "Post Panigale V2" at bounding box center [1175, 334] width 186 height 32
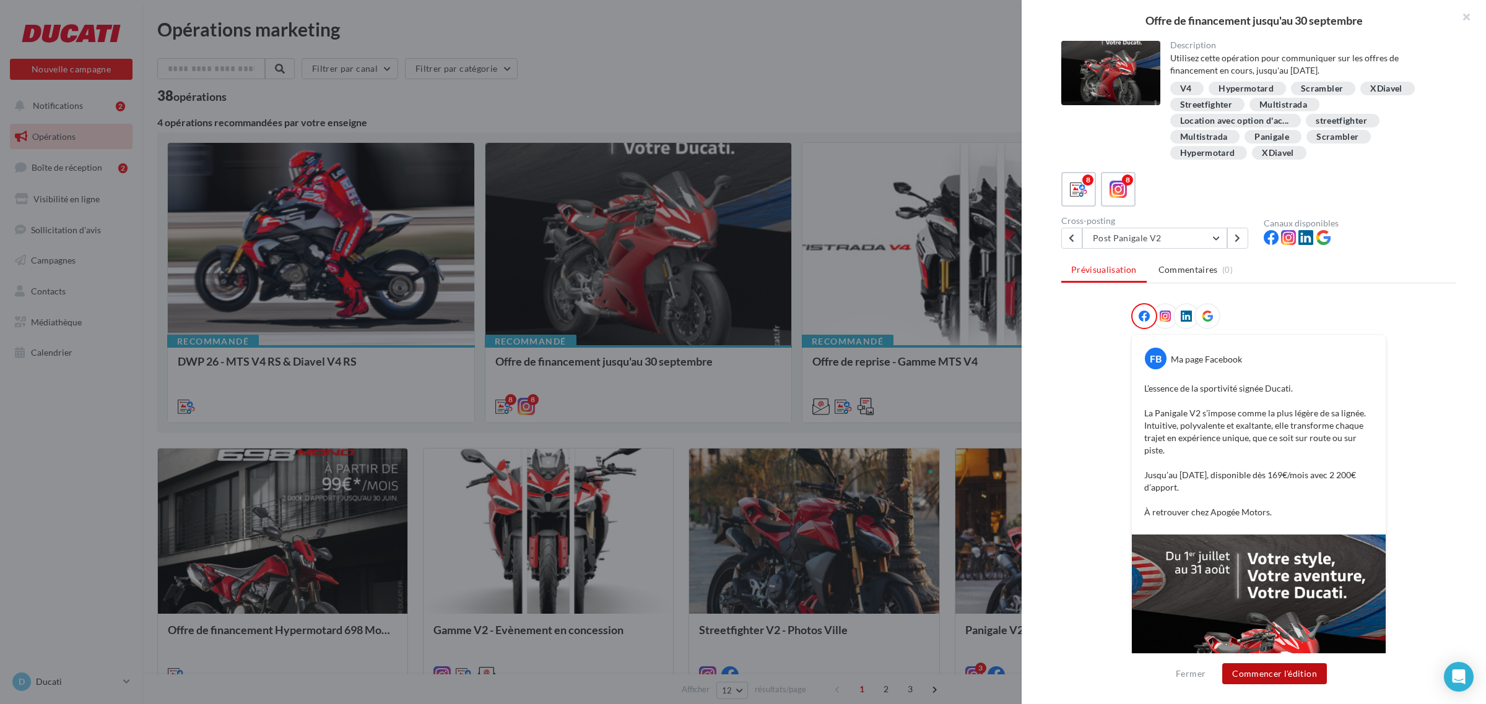
click at [1286, 678] on button "Commencer l'édition" at bounding box center [1274, 674] width 105 height 21
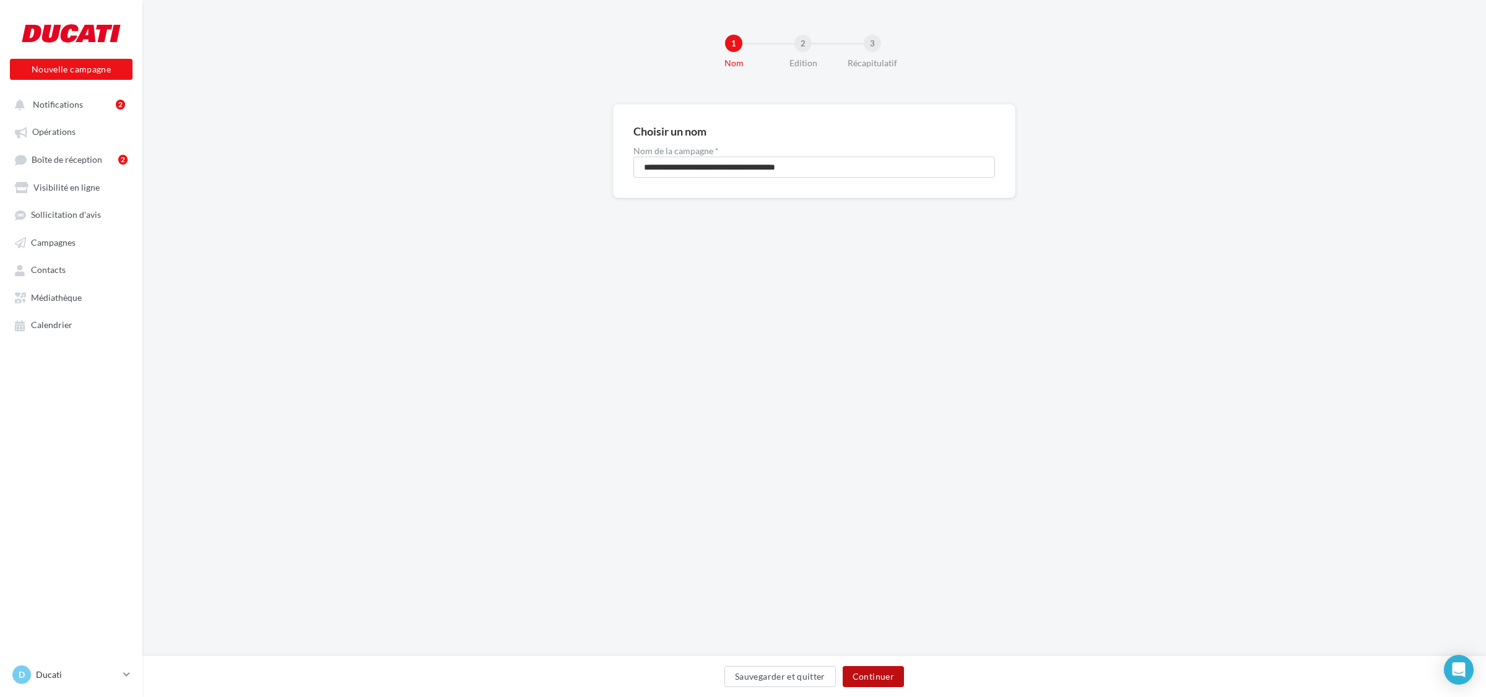
drag, startPoint x: 880, startPoint y: 673, endPoint x: 862, endPoint y: 657, distance: 23.7
click at [880, 673] on button "Continuer" at bounding box center [873, 676] width 61 height 21
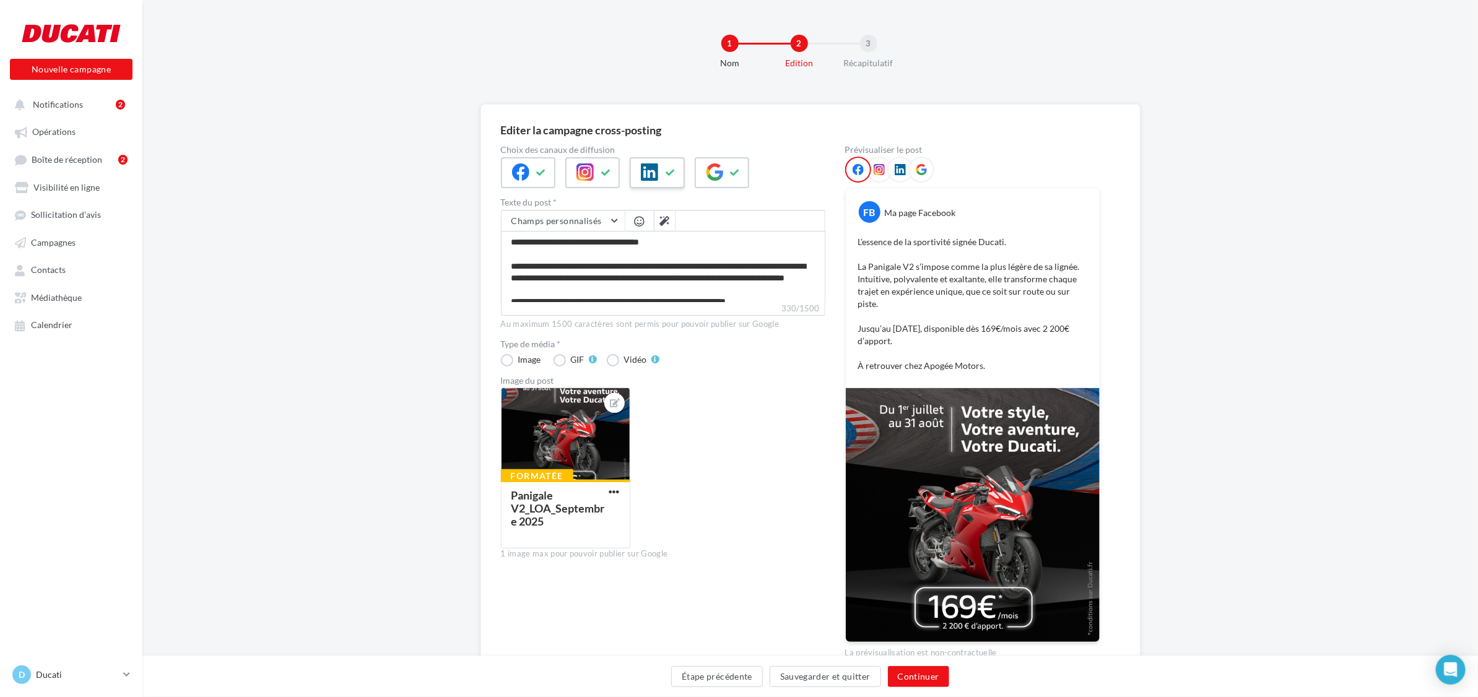
click at [649, 173] on icon at bounding box center [649, 171] width 17 height 17
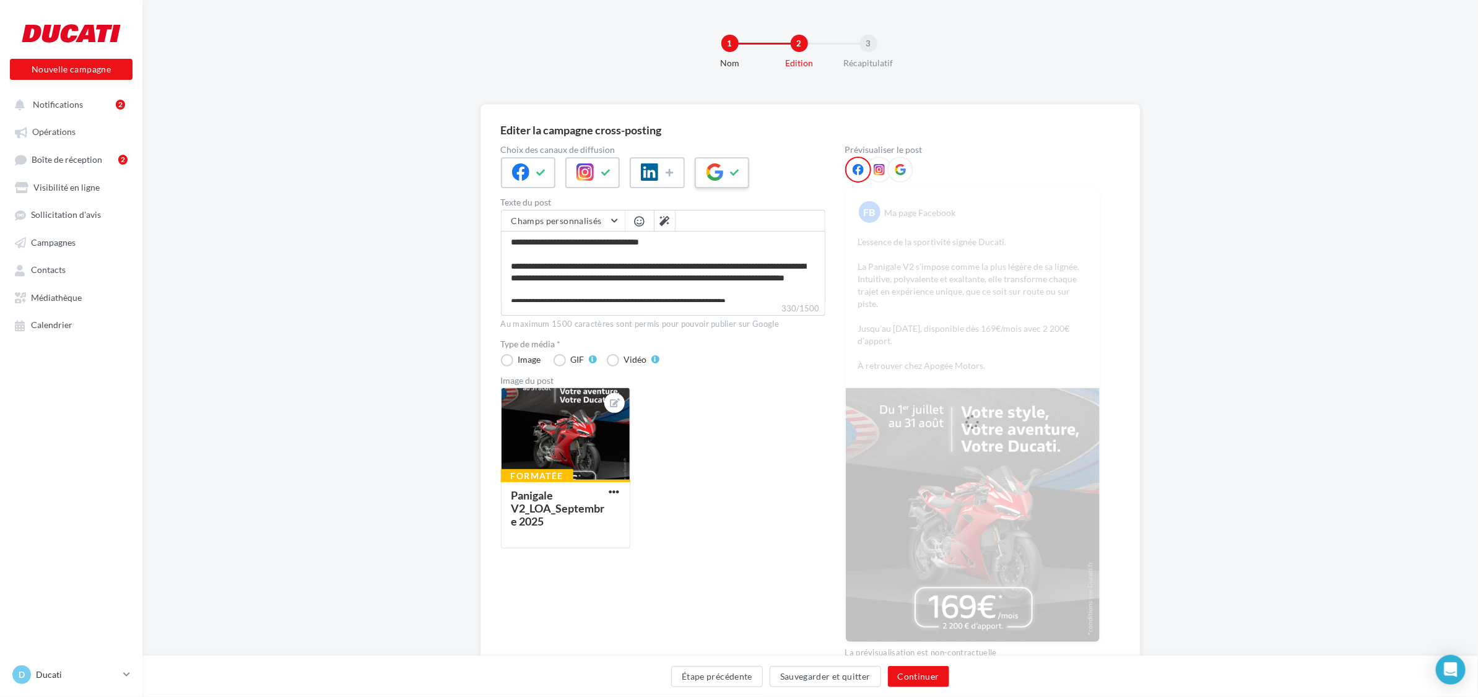
click at [735, 171] on icon at bounding box center [735, 172] width 10 height 9
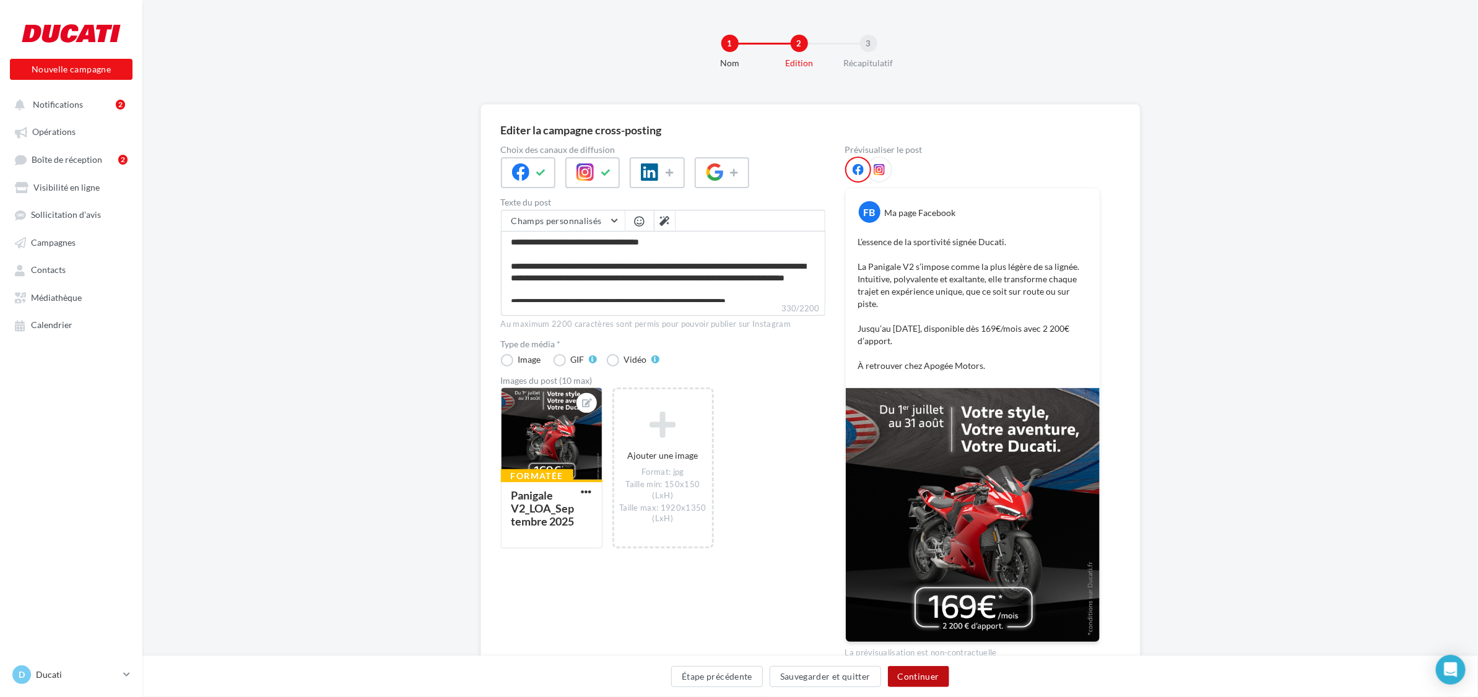
click at [917, 670] on button "Continuer" at bounding box center [918, 676] width 61 height 21
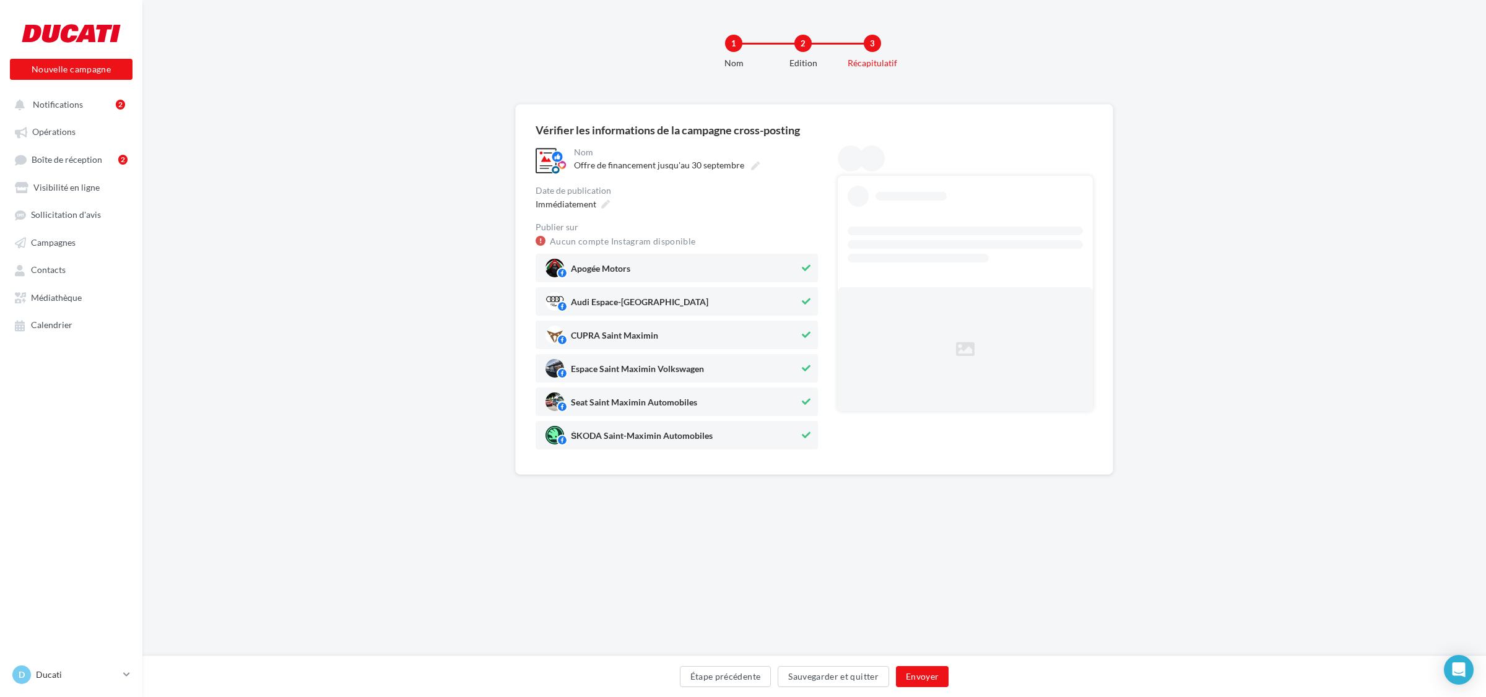
click at [669, 294] on span "Audi Espace-[GEOGRAPHIC_DATA]" at bounding box center [672, 301] width 254 height 19
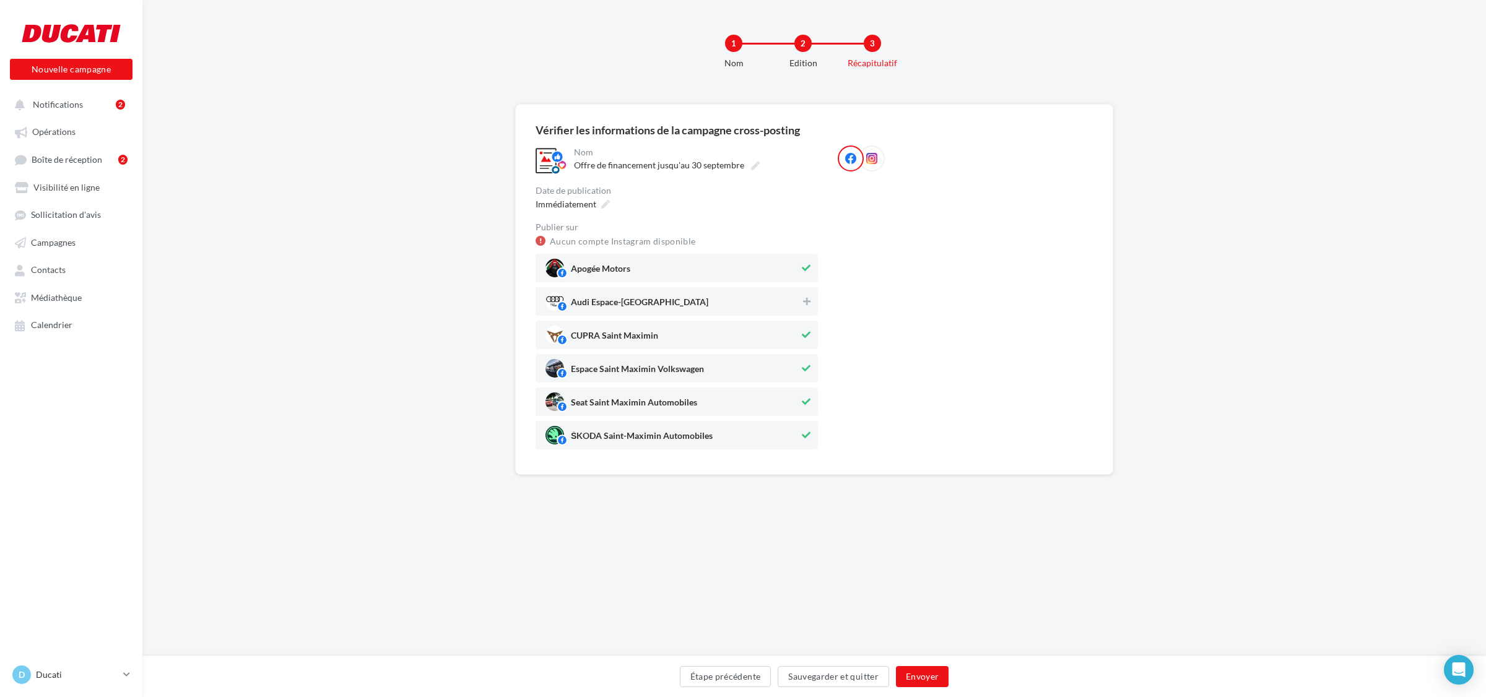
click at [626, 334] on span "CUPRA Saint Maximin" at bounding box center [614, 338] width 87 height 14
click at [625, 376] on span "Espace Saint Maximin Volkswagen" at bounding box center [637, 372] width 133 height 14
click at [619, 409] on span "Seat Saint Maximin Automobiles" at bounding box center [634, 405] width 126 height 14
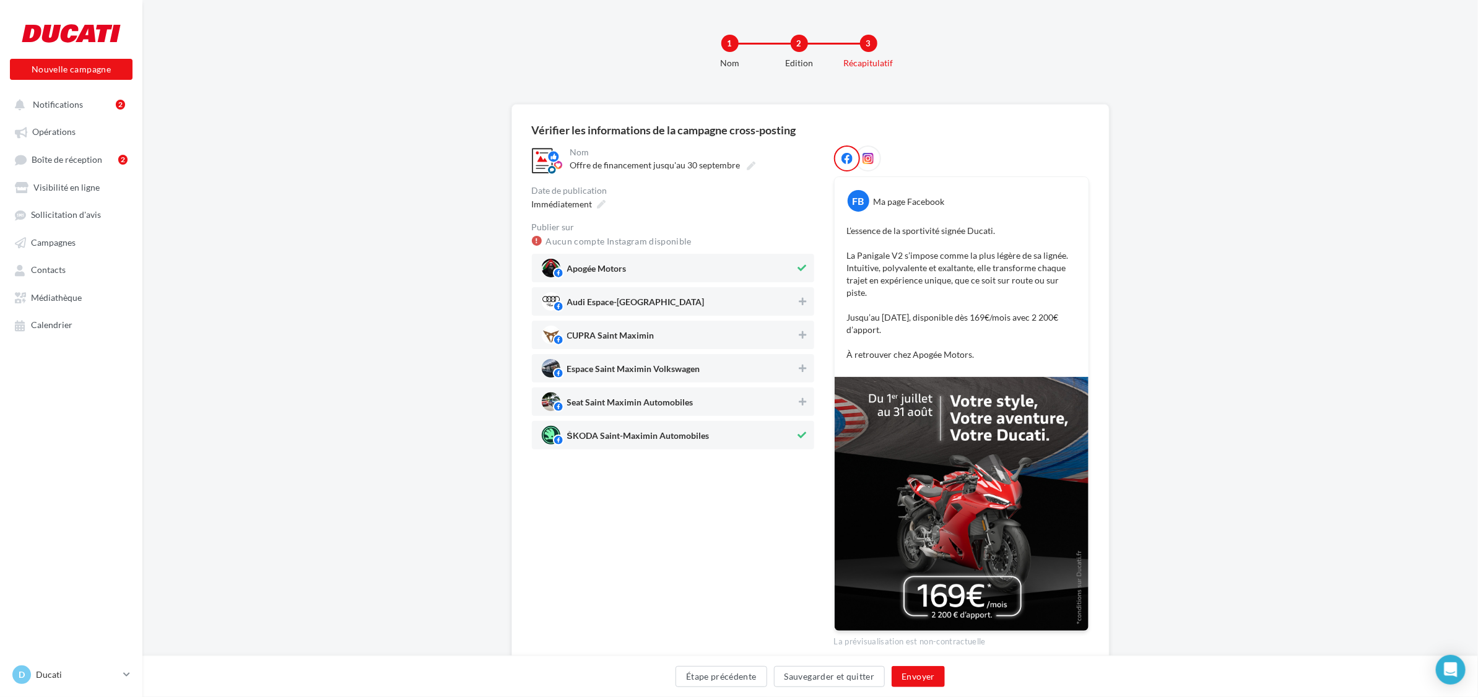
click at [617, 441] on span "ŠKODA Saint-Maximin Automobiles" at bounding box center [638, 438] width 142 height 14
click at [595, 206] on div "Immédiatement" at bounding box center [568, 204] width 82 height 18
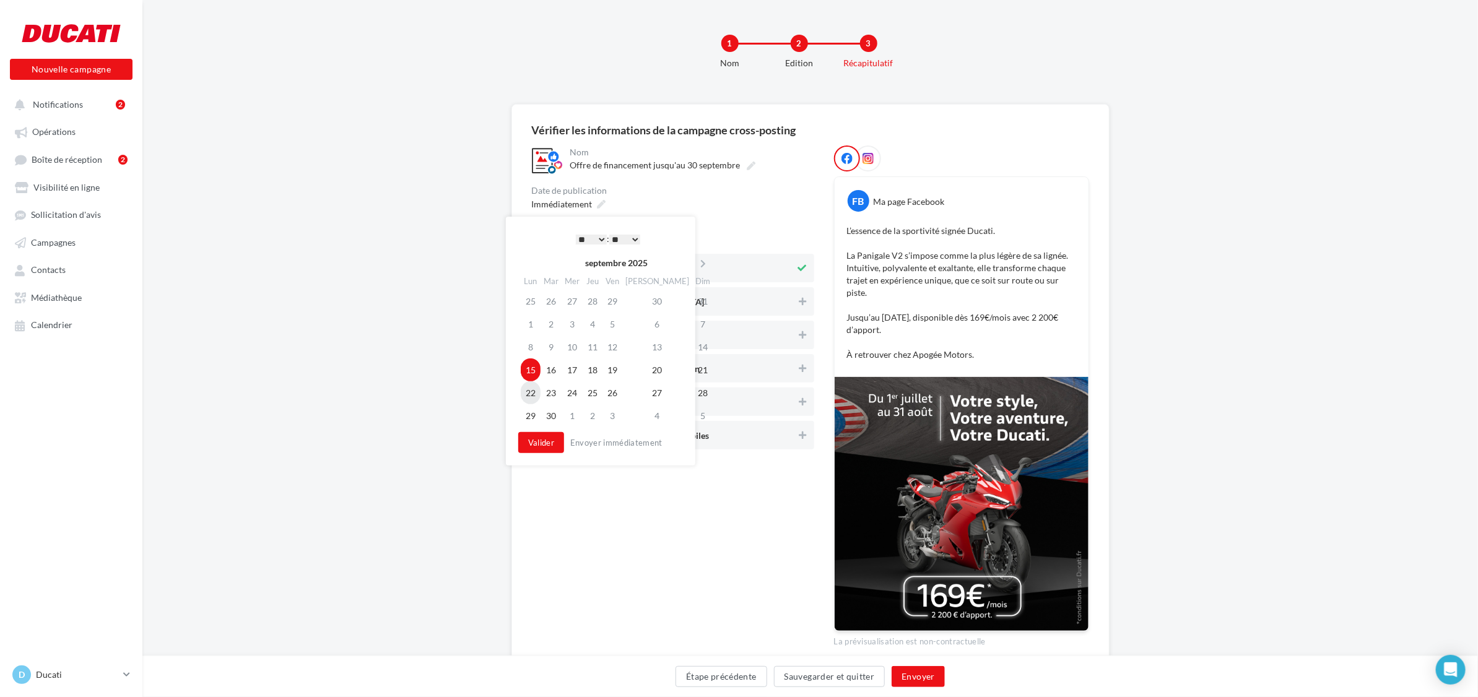
click at [529, 388] on td "22" at bounding box center [531, 392] width 20 height 23
click at [584, 238] on select "* * * * * * * * * * ** ** ** ** ** ** ** ** ** ** ** ** ** **" at bounding box center [591, 240] width 31 height 10
click at [548, 447] on button "Valider" at bounding box center [541, 442] width 46 height 21
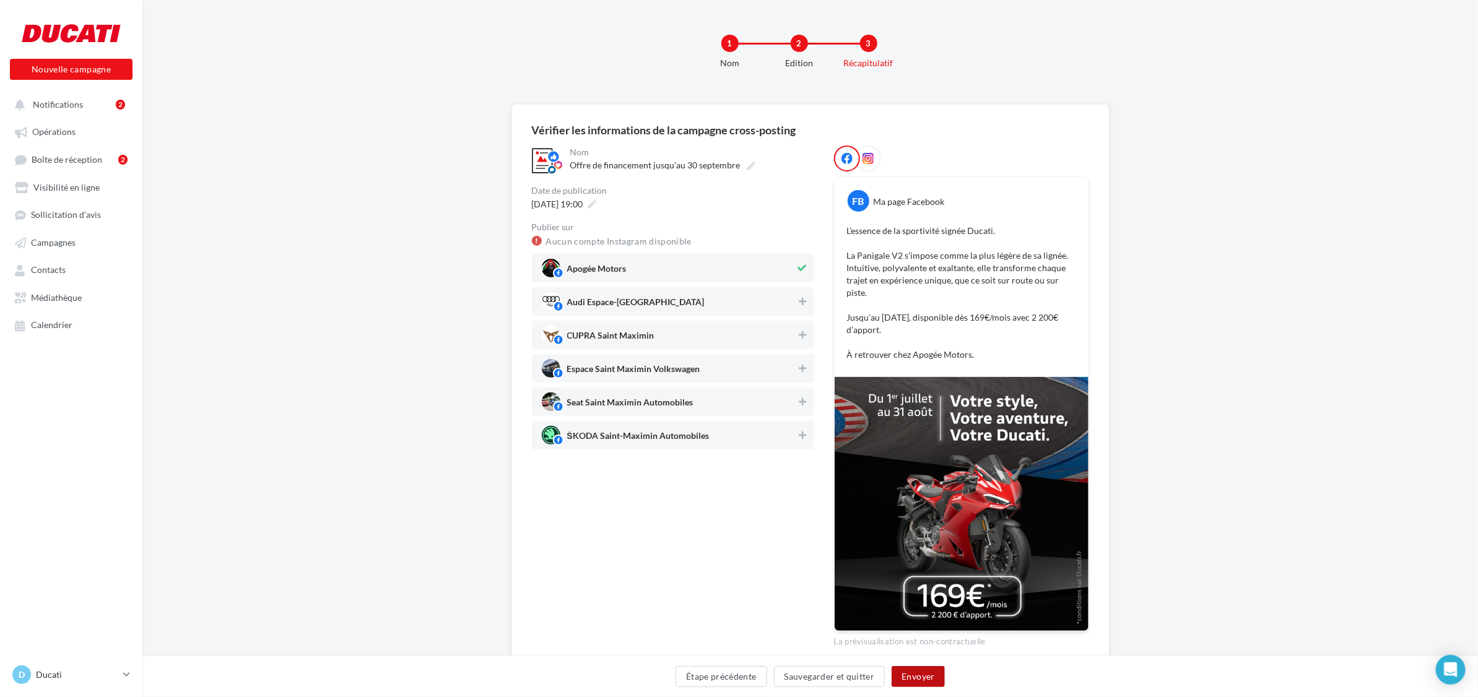
click at [907, 672] on button "Envoyer" at bounding box center [917, 676] width 53 height 21
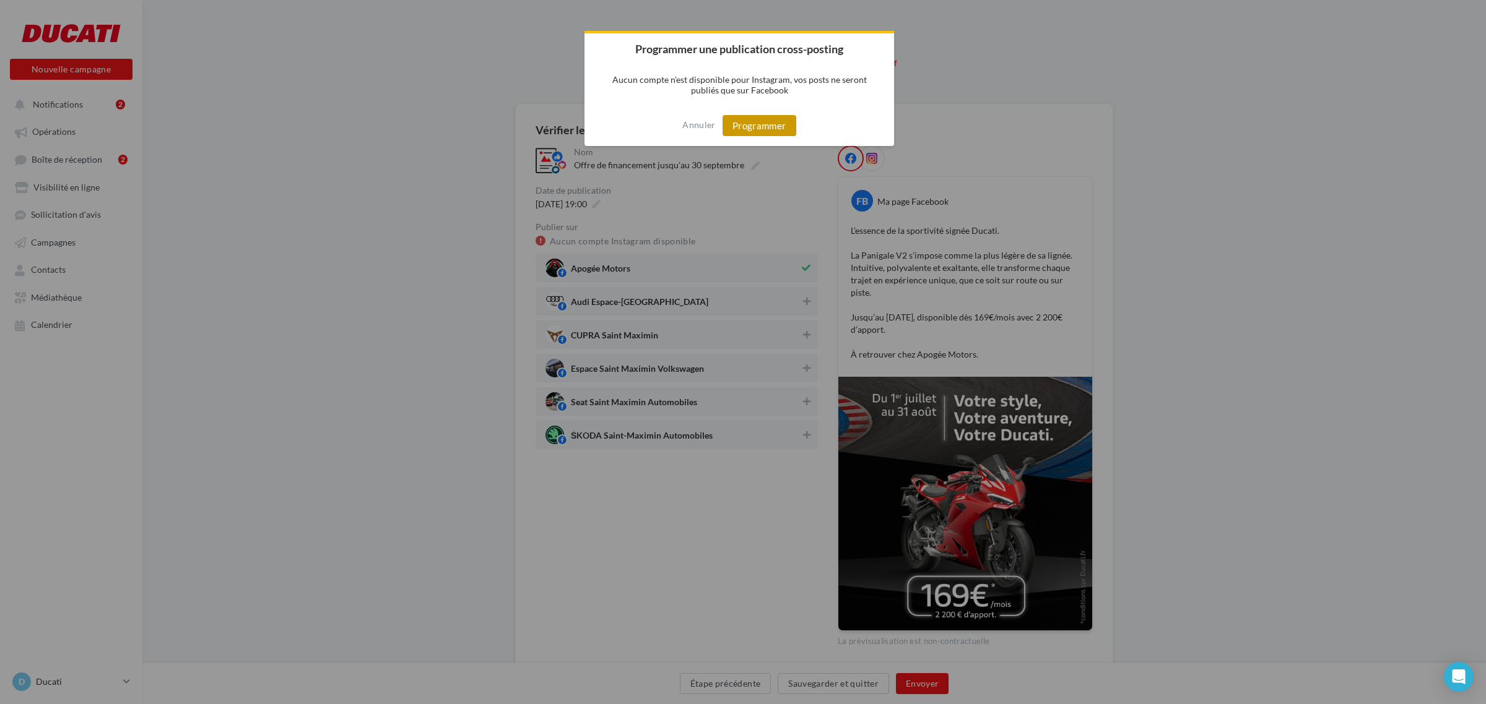
click at [765, 124] on button "Programmer" at bounding box center [759, 125] width 74 height 21
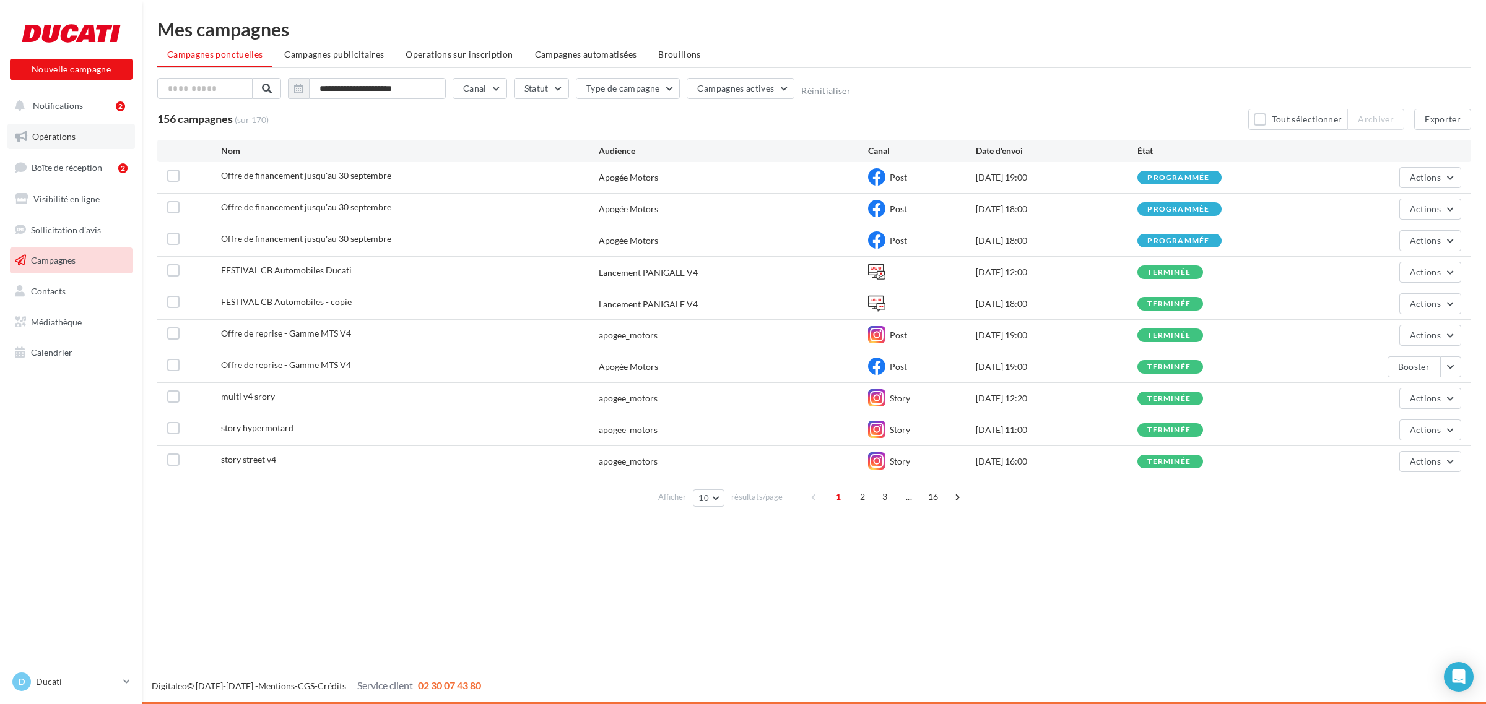
click at [38, 127] on link "Opérations" at bounding box center [71, 137] width 128 height 26
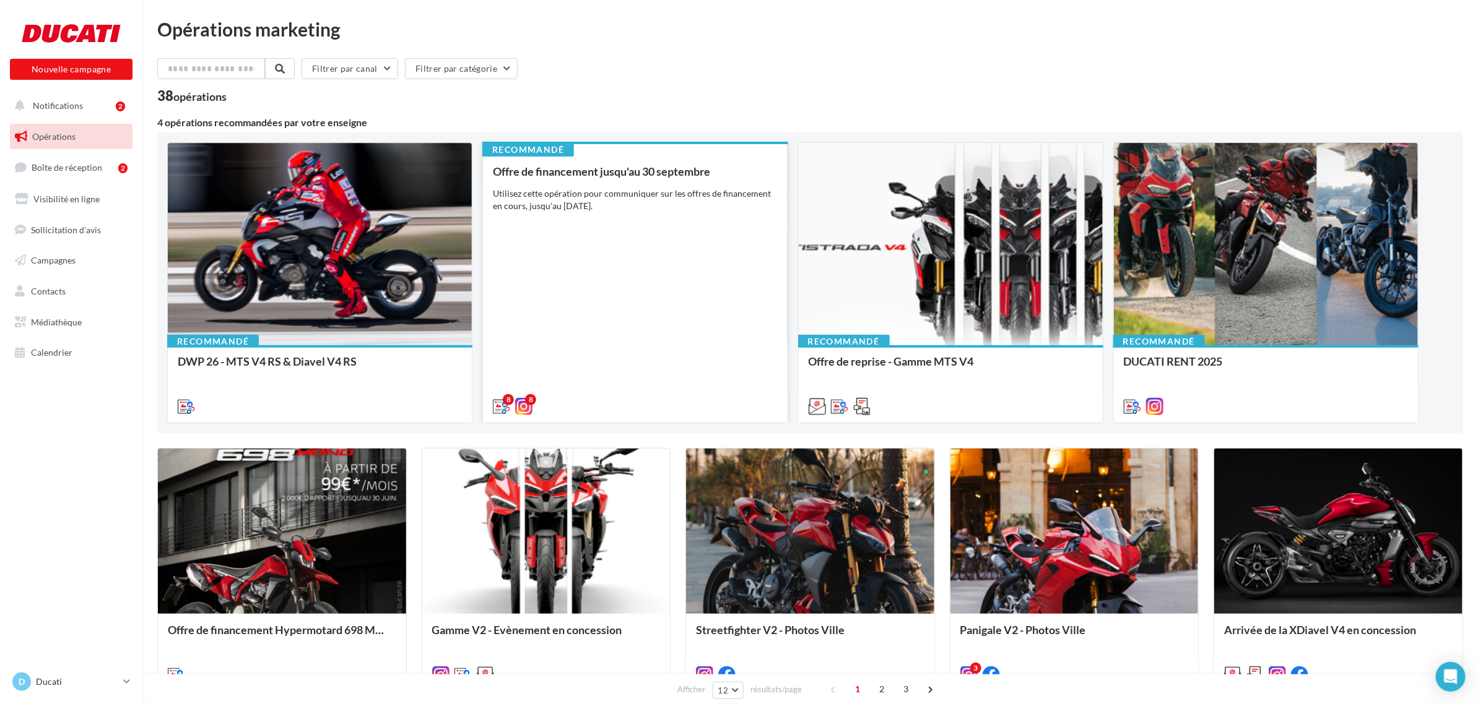
click at [676, 402] on div "8 8" at bounding box center [635, 405] width 284 height 15
click at [683, 339] on div "Offre de financement jusqu'au [DATE] Utilisez cette opération pour communiquer …" at bounding box center [635, 288] width 284 height 246
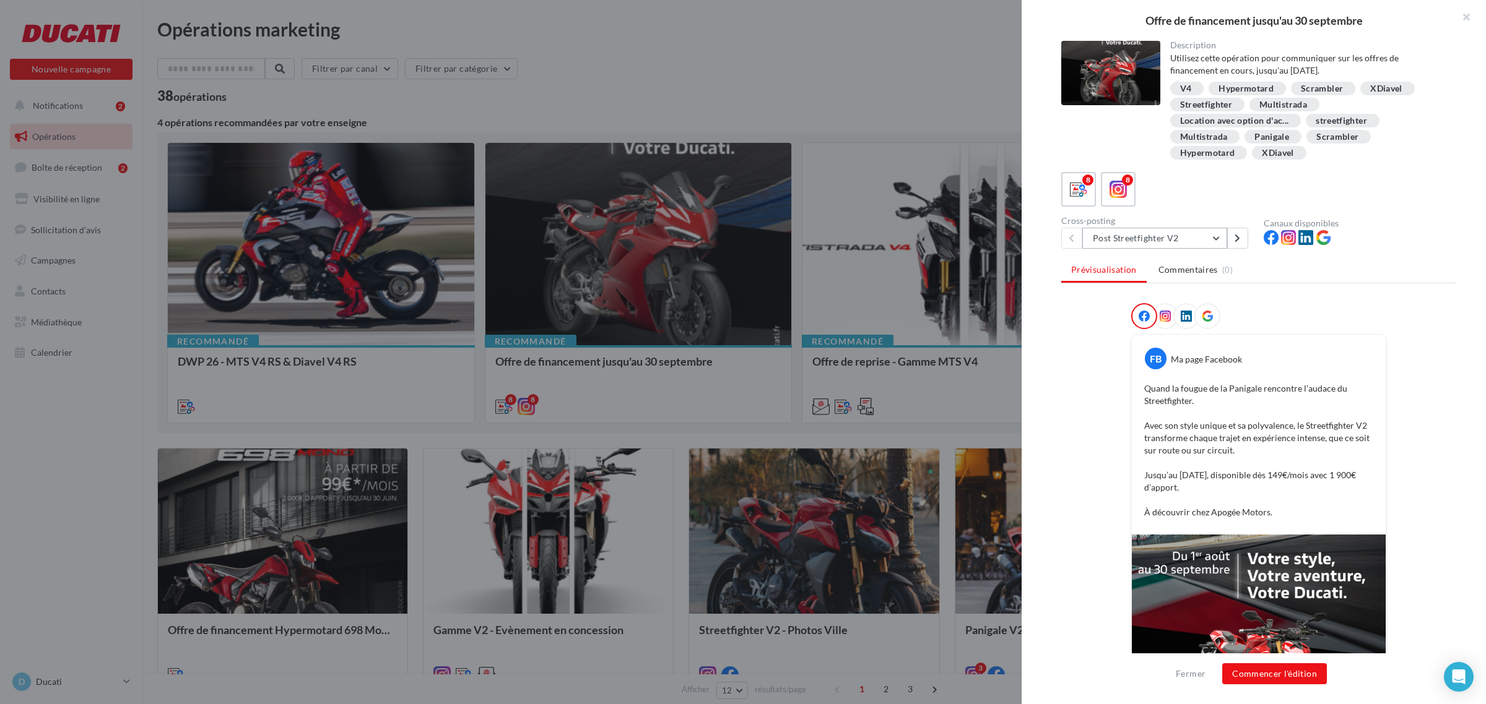
click at [1181, 236] on button "Post Streetfighter V2" at bounding box center [1154, 238] width 145 height 21
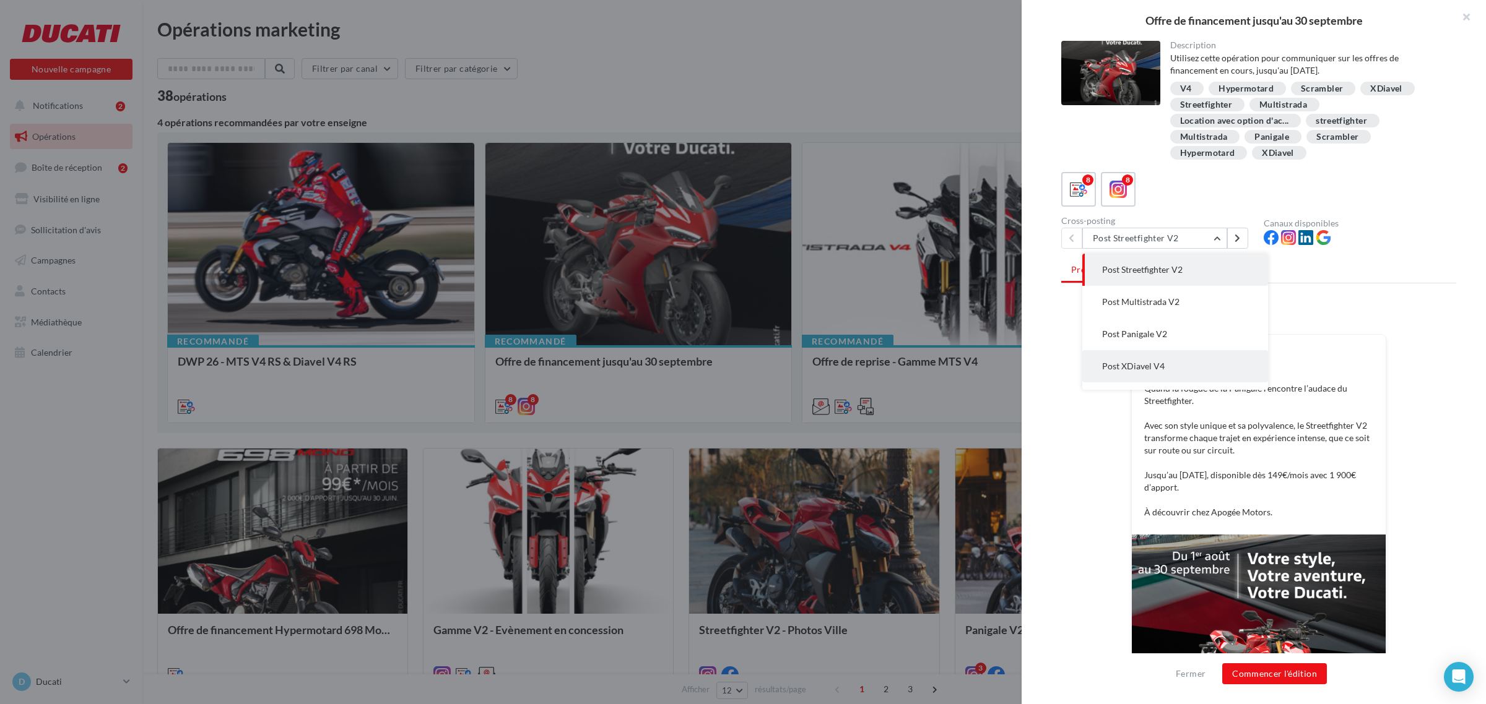
click at [1163, 359] on button "Post XDiavel V4" at bounding box center [1175, 366] width 186 height 32
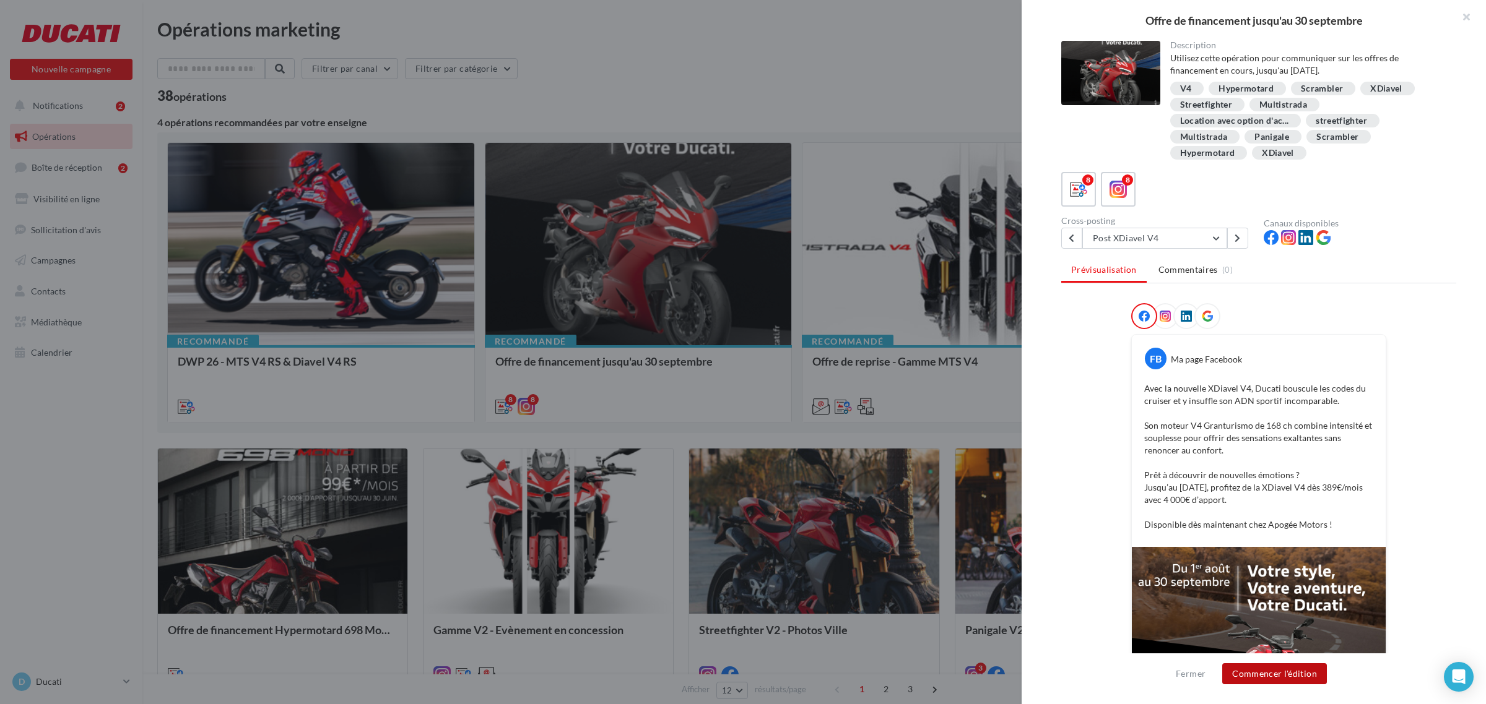
click at [1277, 677] on button "Commencer l'édition" at bounding box center [1274, 674] width 105 height 21
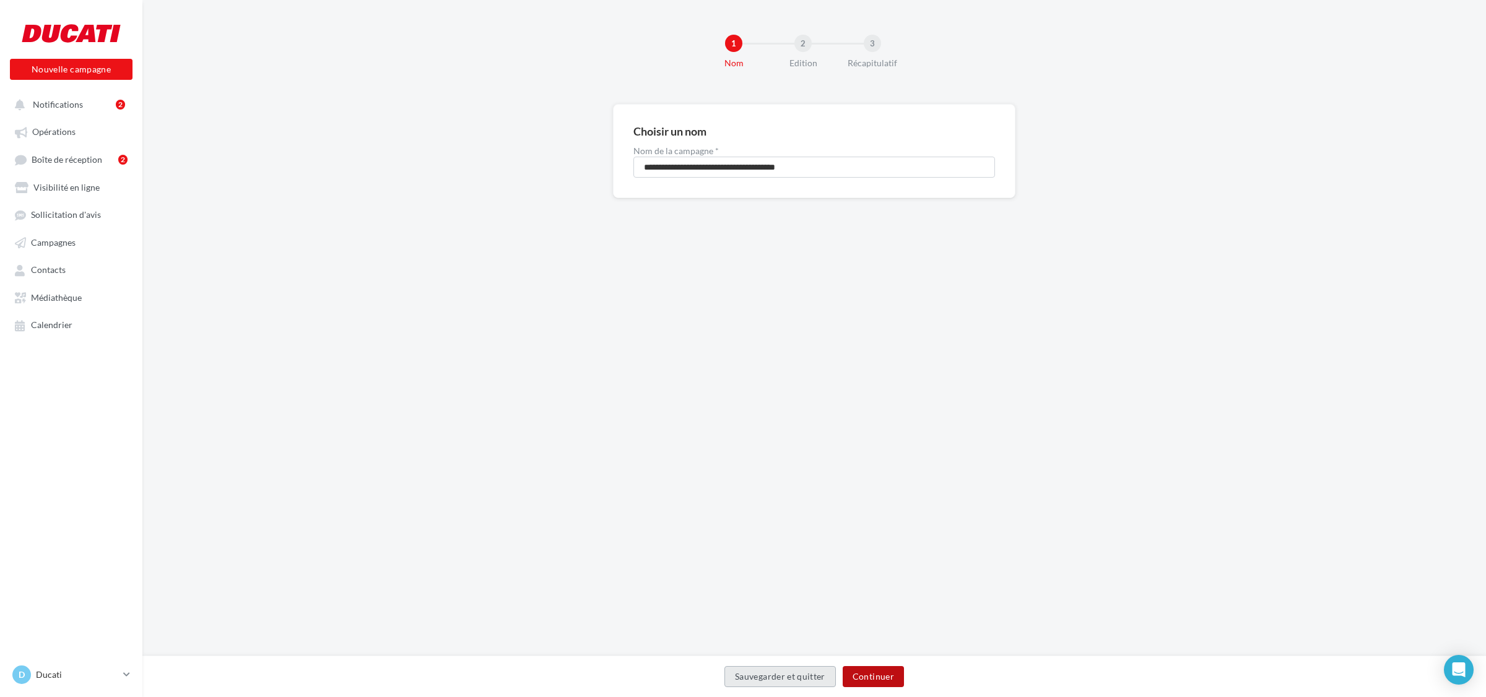
click at [861, 672] on button "Continuer" at bounding box center [873, 676] width 61 height 21
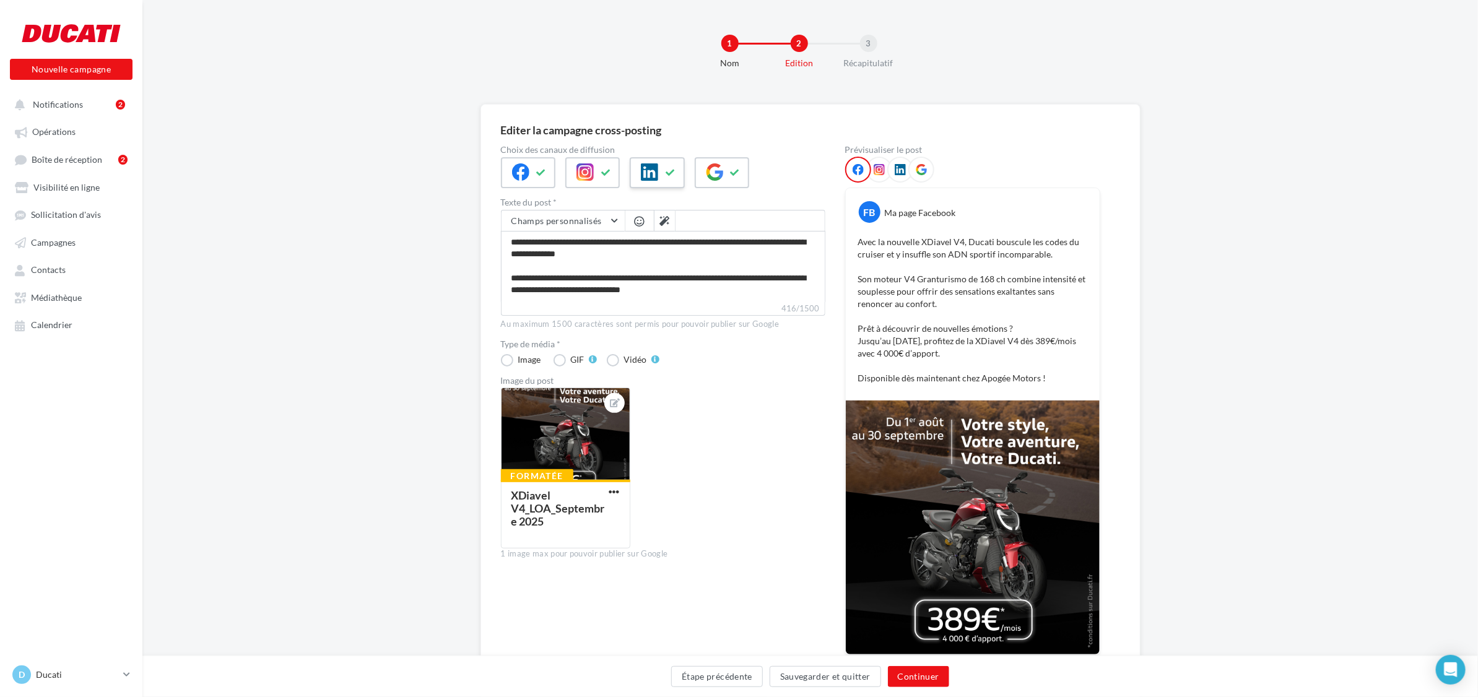
click at [651, 178] on icon at bounding box center [649, 171] width 17 height 17
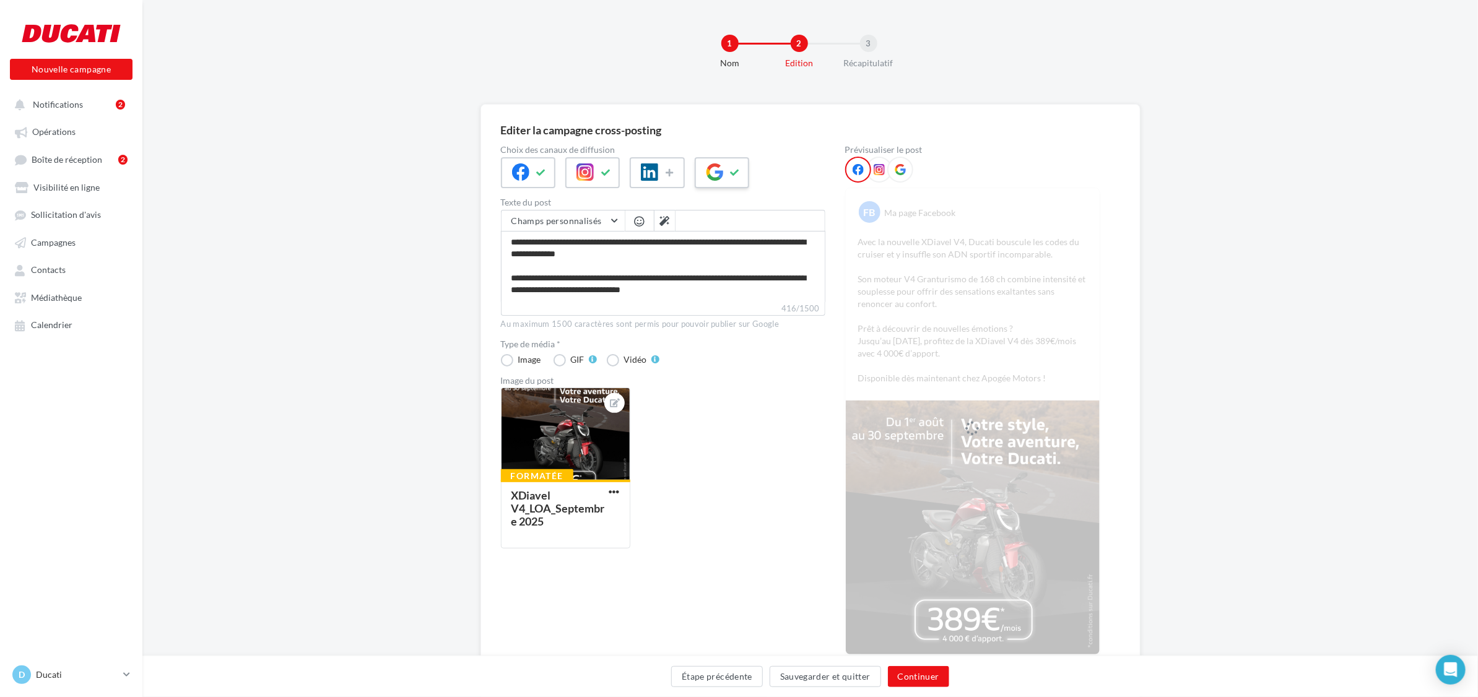
click at [713, 178] on icon at bounding box center [714, 171] width 17 height 17
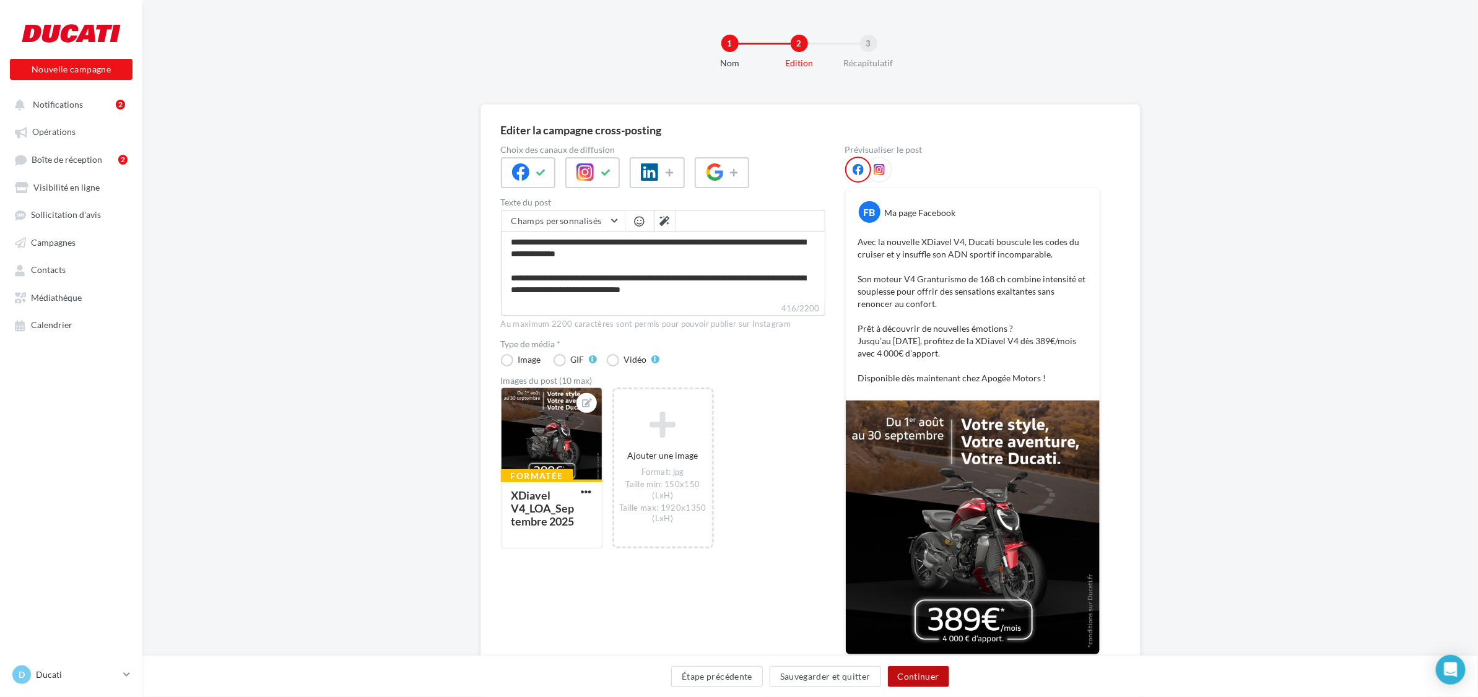
click at [920, 673] on button "Continuer" at bounding box center [918, 676] width 61 height 21
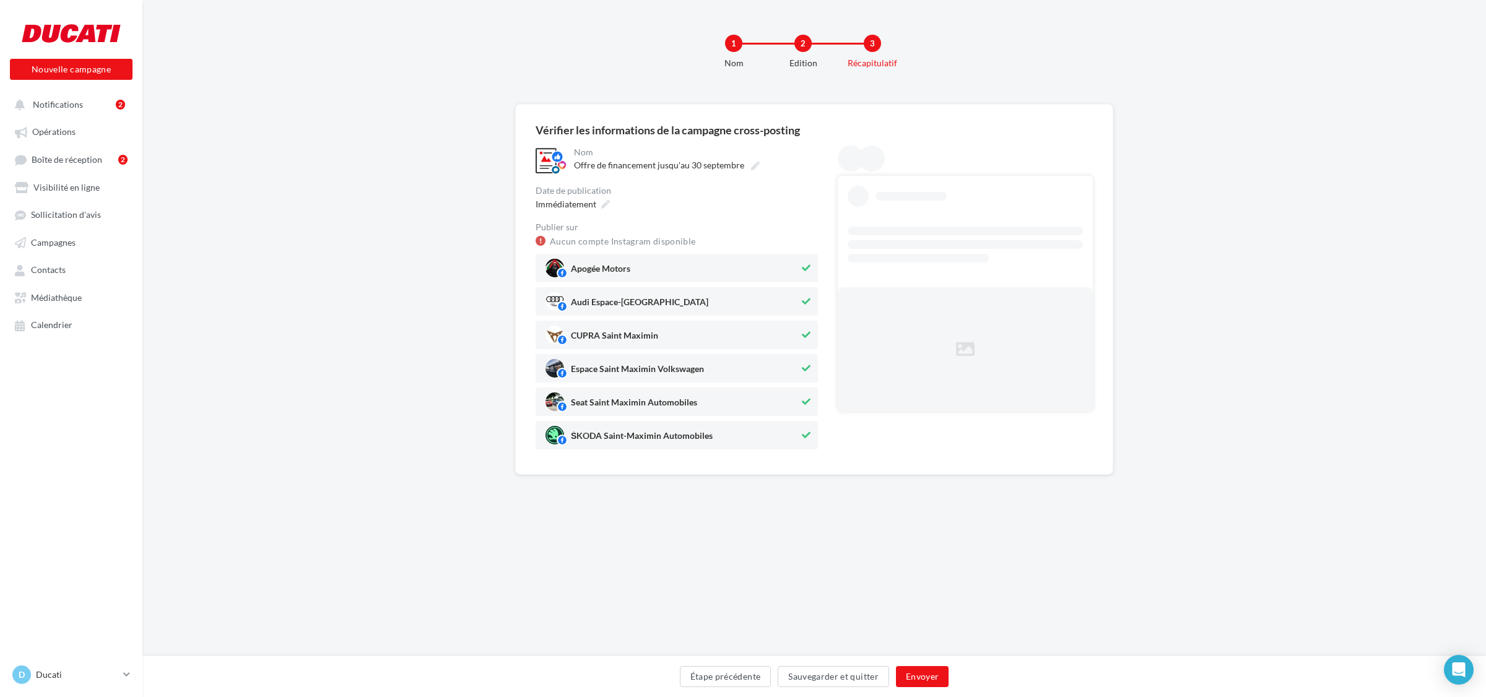
click at [646, 300] on span "Audi Espace-[GEOGRAPHIC_DATA]" at bounding box center [639, 305] width 137 height 14
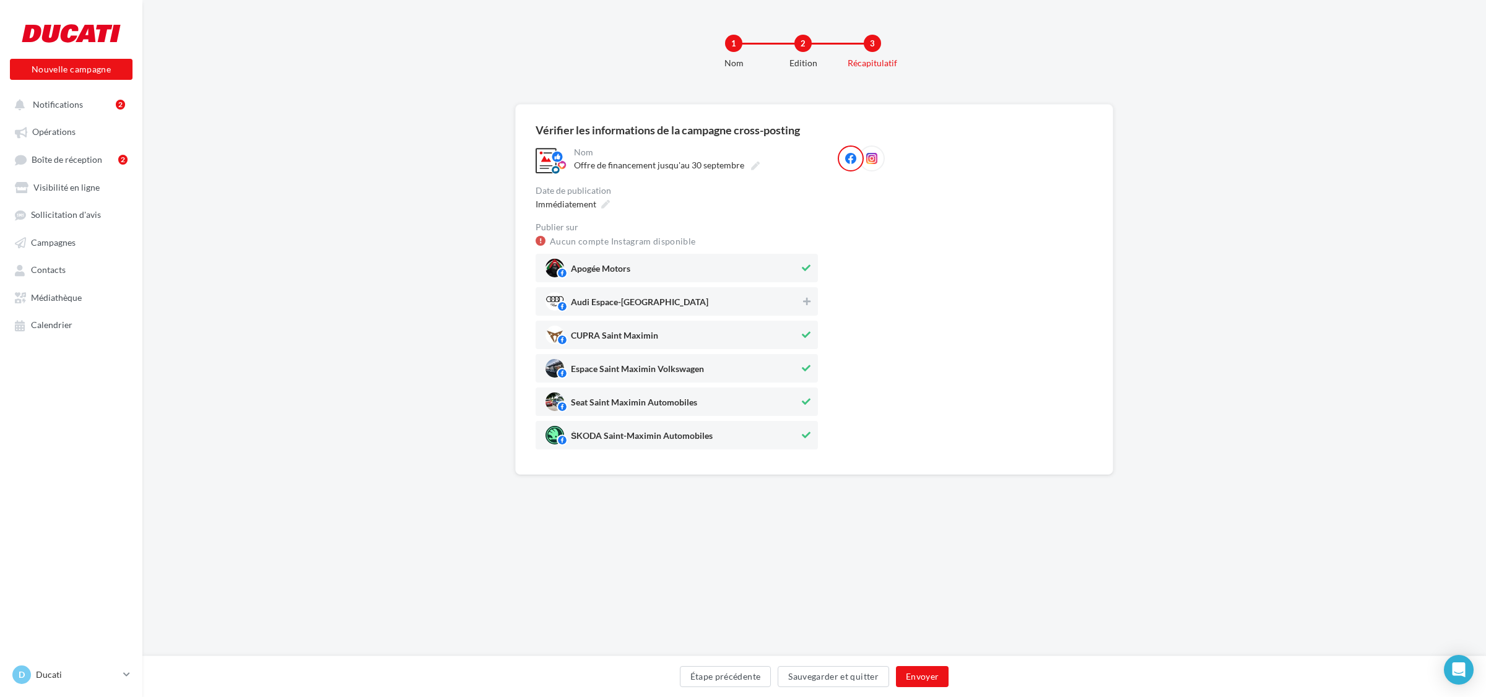
click at [638, 333] on span "CUPRA Saint Maximin" at bounding box center [614, 338] width 87 height 14
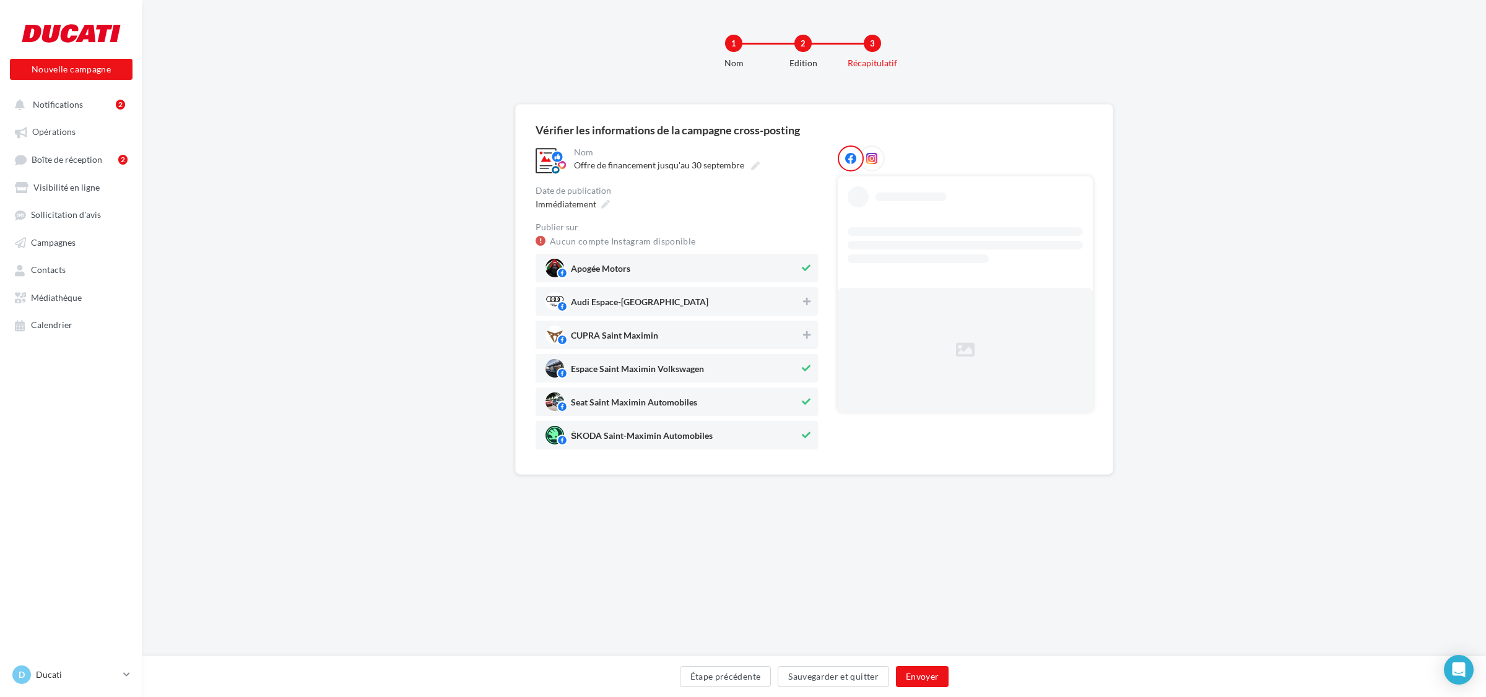
click at [635, 368] on span "Espace Saint Maximin Volkswagen" at bounding box center [637, 372] width 133 height 14
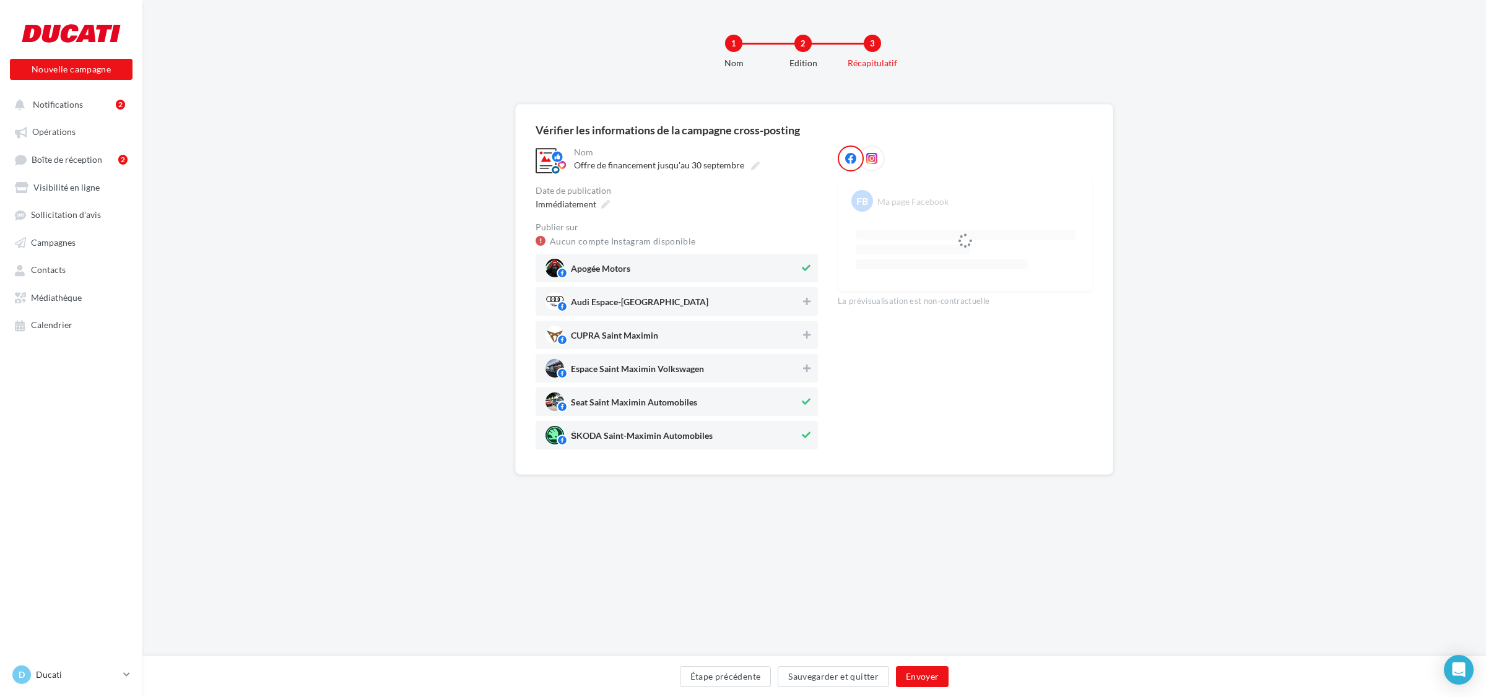
click at [623, 406] on span "Seat Saint Maximin Automobiles" at bounding box center [634, 405] width 126 height 14
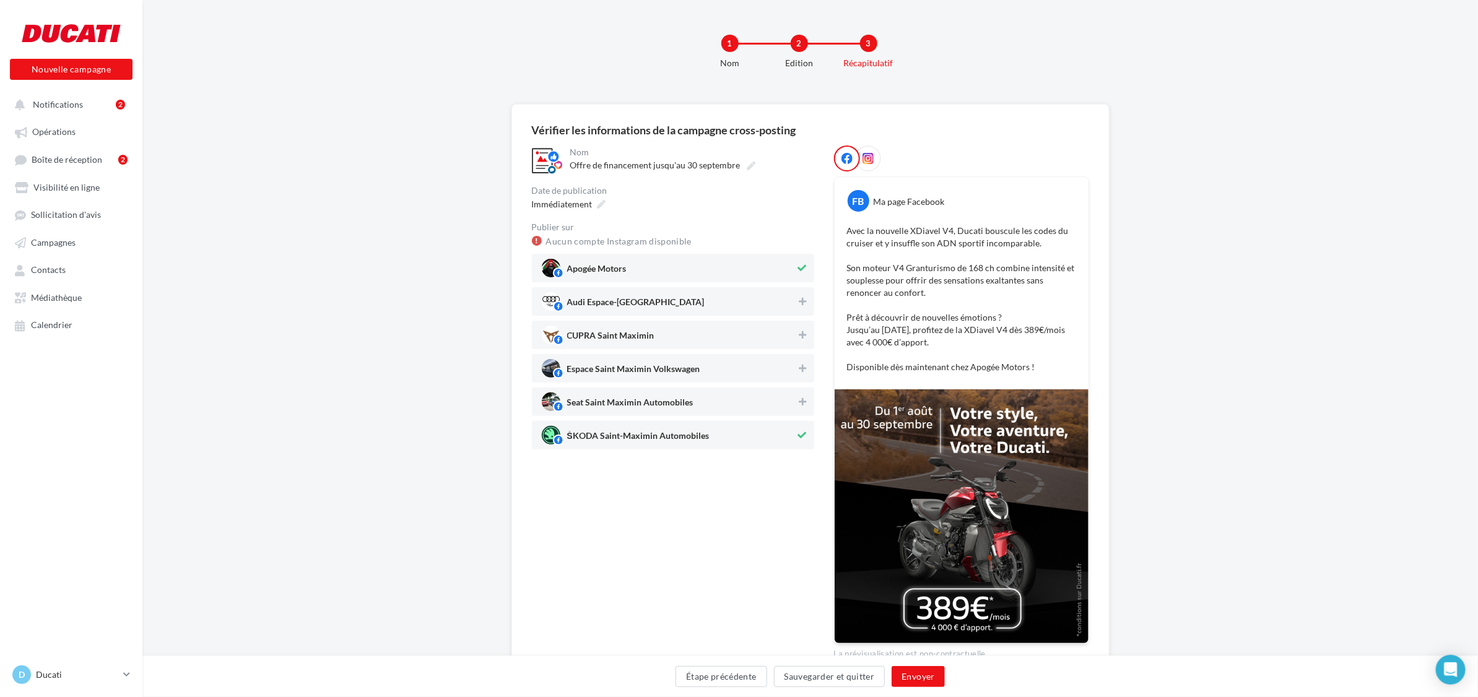
click at [619, 441] on span "ŠKODA Saint-Maximin Automobiles" at bounding box center [638, 438] width 142 height 14
click at [912, 679] on button "Envoyer" at bounding box center [917, 676] width 53 height 21
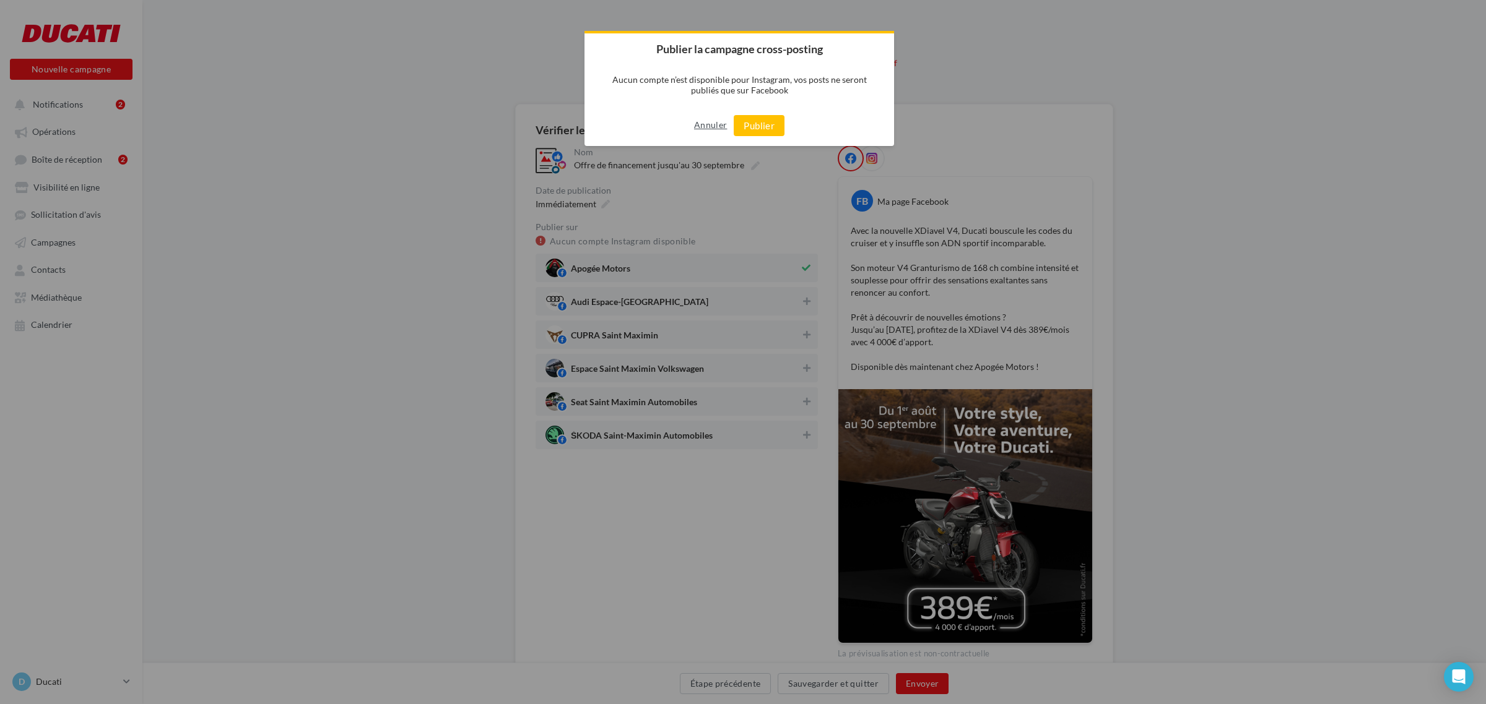
click at [700, 116] on button "Annuler" at bounding box center [710, 125] width 33 height 20
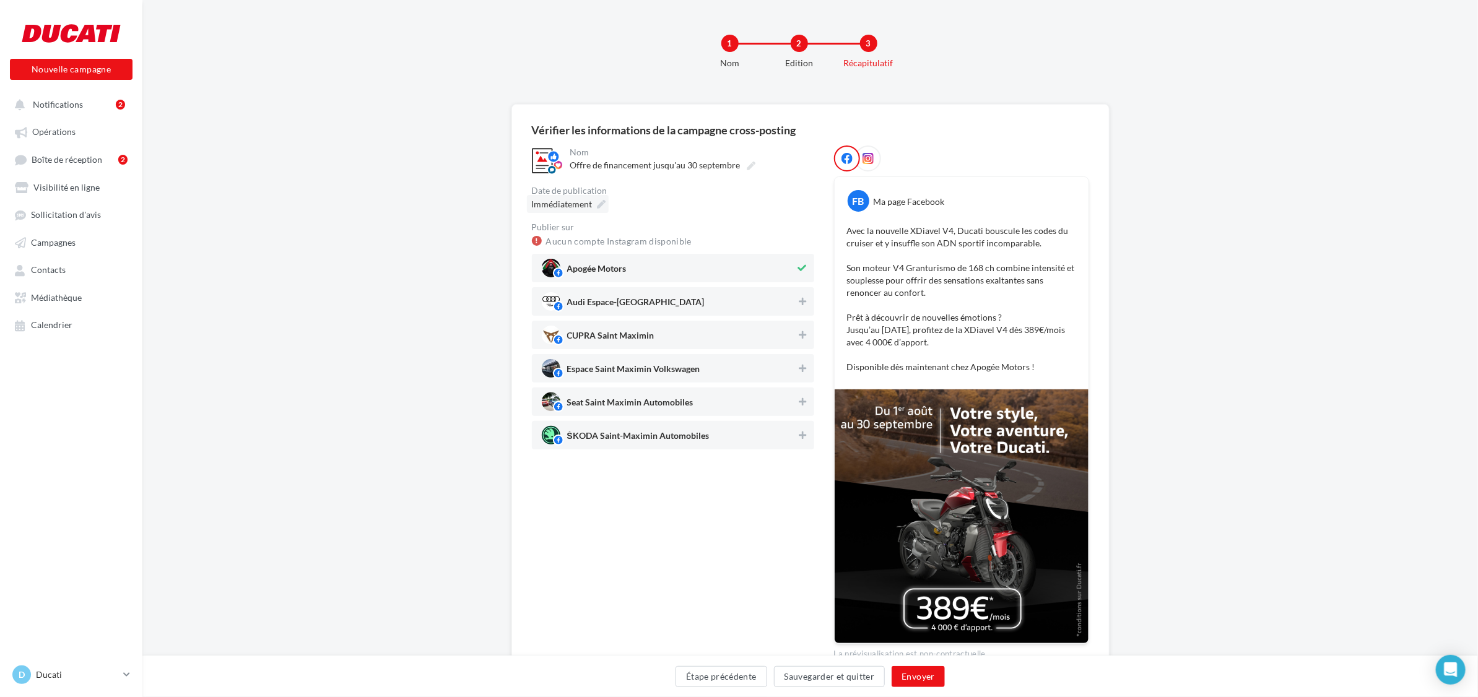
click at [604, 201] on icon at bounding box center [601, 204] width 9 height 9
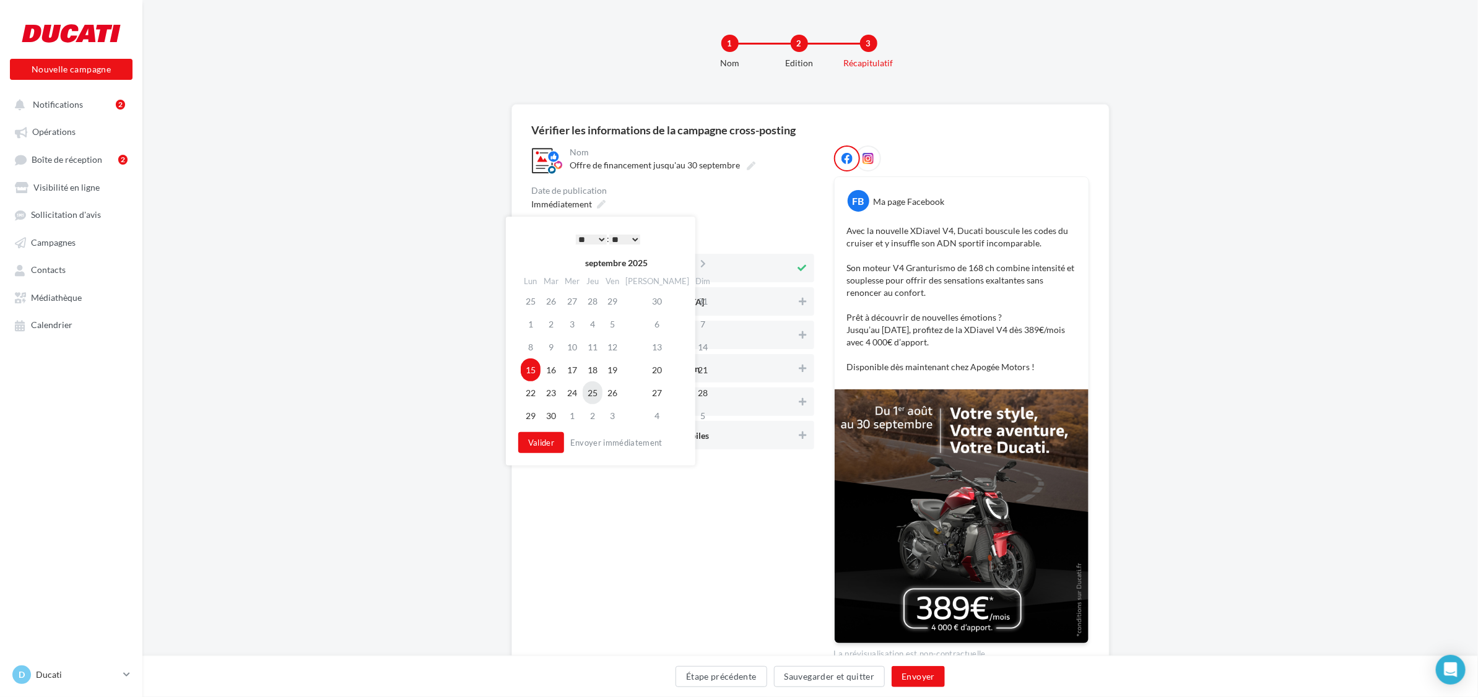
click at [594, 392] on td "25" at bounding box center [593, 392] width 20 height 23
click at [591, 235] on select "* * * * * * * * * * ** ** ** ** ** ** ** ** ** ** ** ** ** **" at bounding box center [591, 240] width 31 height 10
click at [540, 447] on button "Valider" at bounding box center [541, 442] width 46 height 21
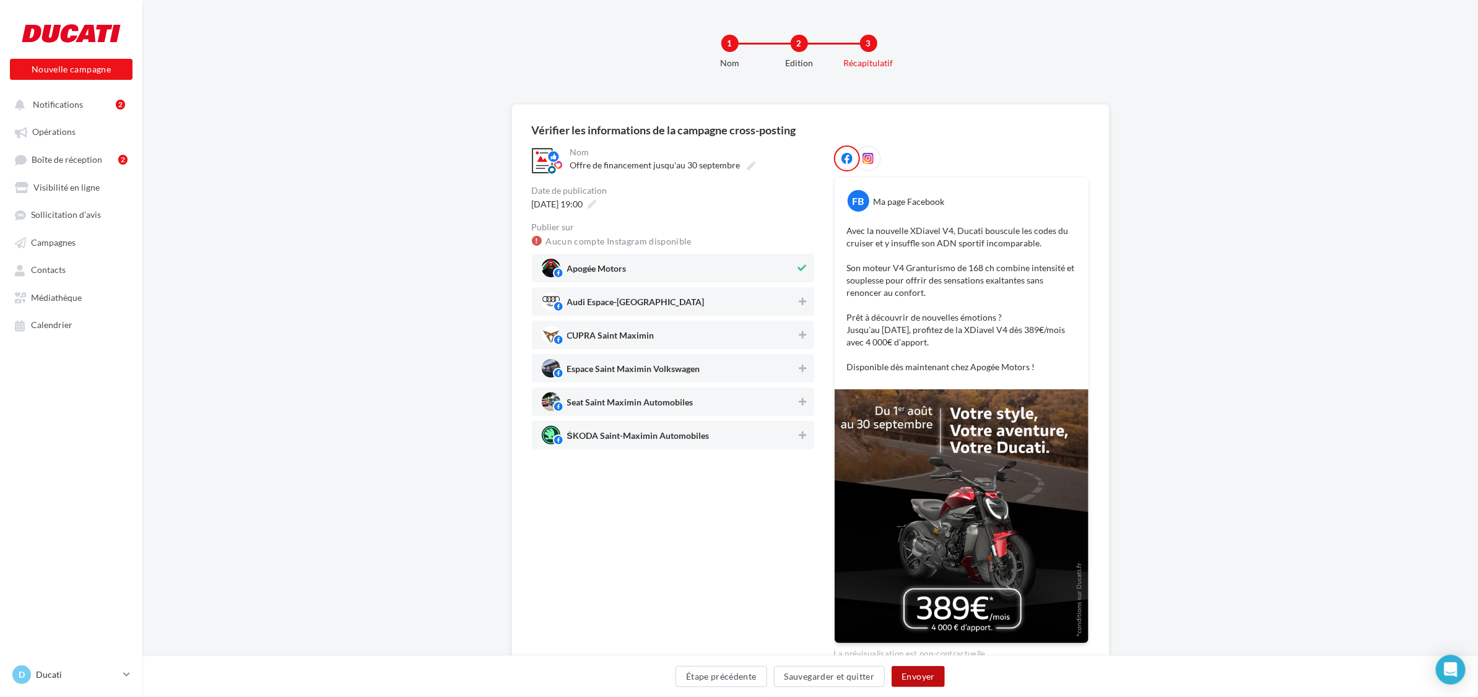
click at [915, 682] on button "Envoyer" at bounding box center [917, 676] width 53 height 21
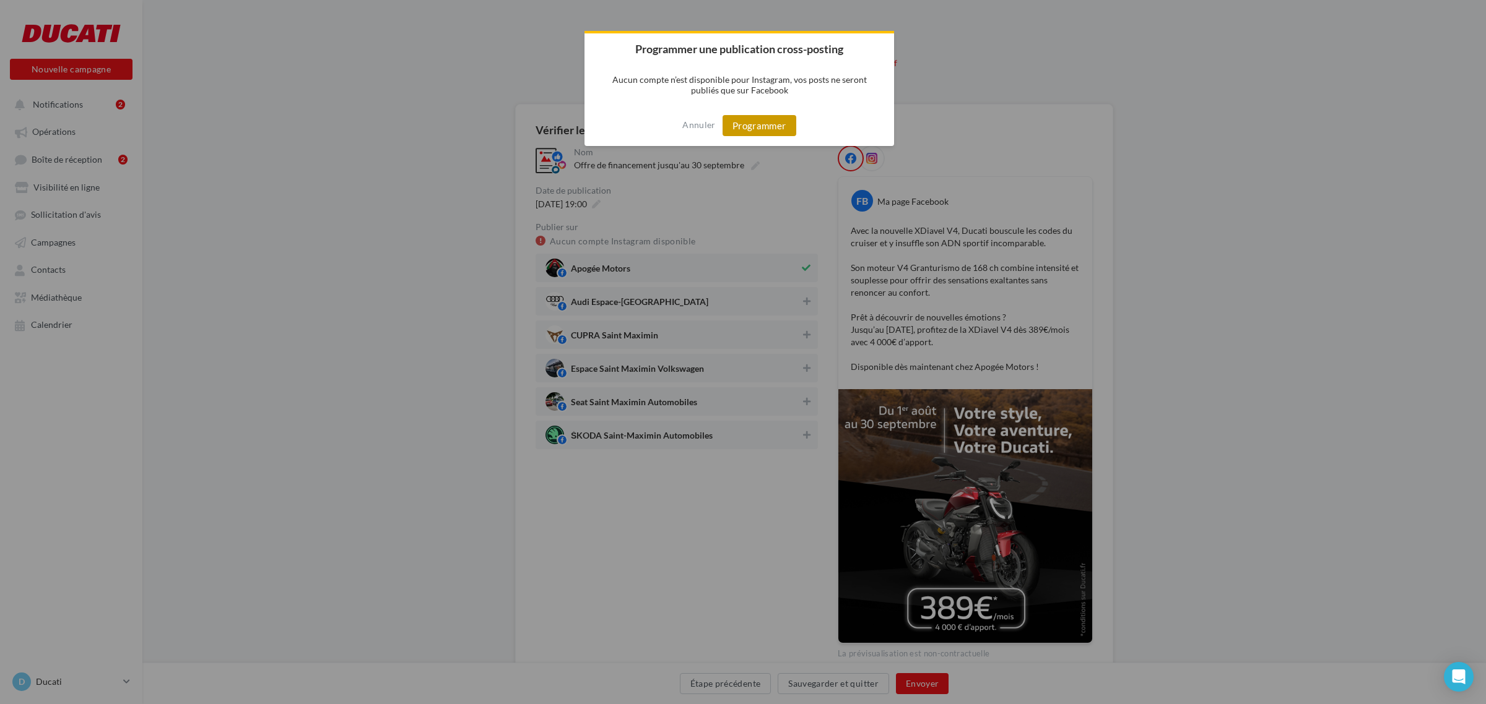
click at [751, 124] on button "Programmer" at bounding box center [759, 125] width 74 height 21
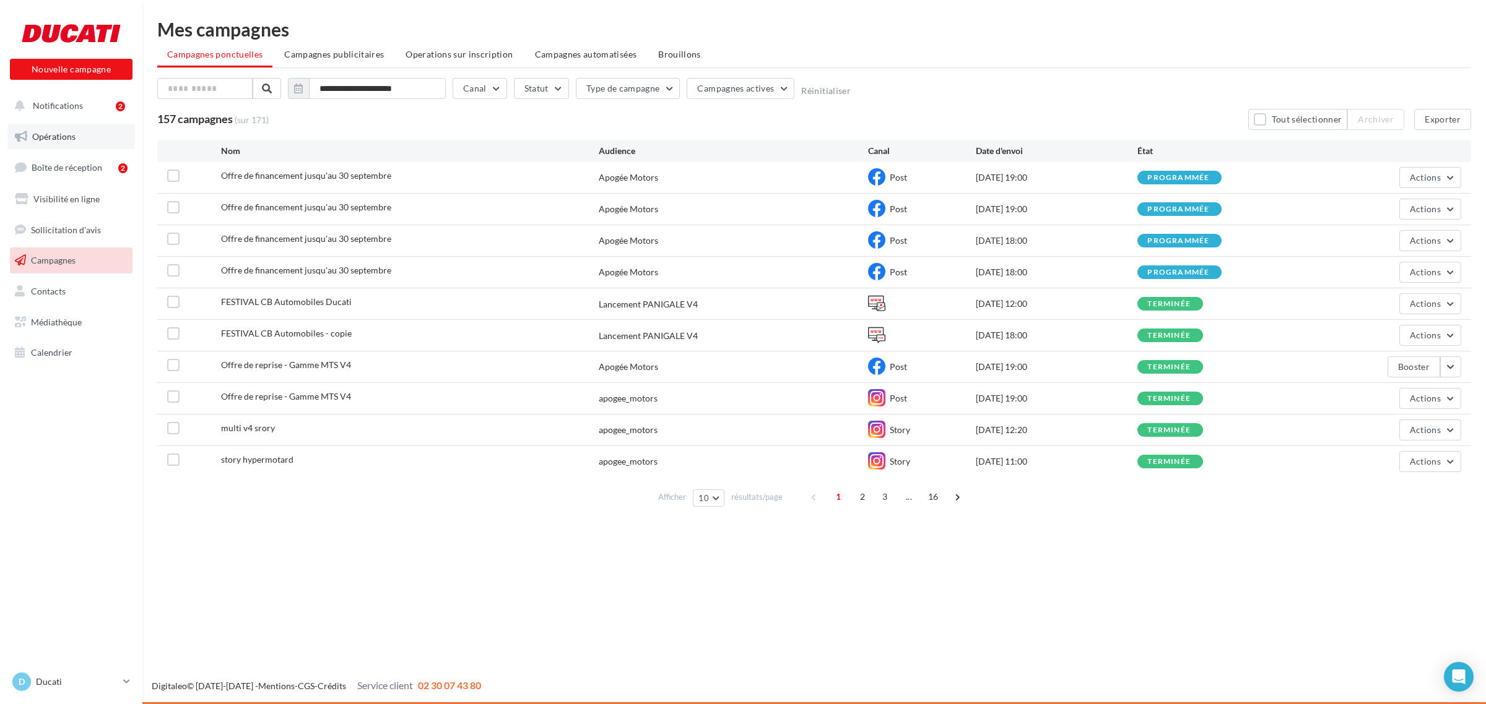
click at [69, 141] on span "Opérations" at bounding box center [53, 136] width 43 height 11
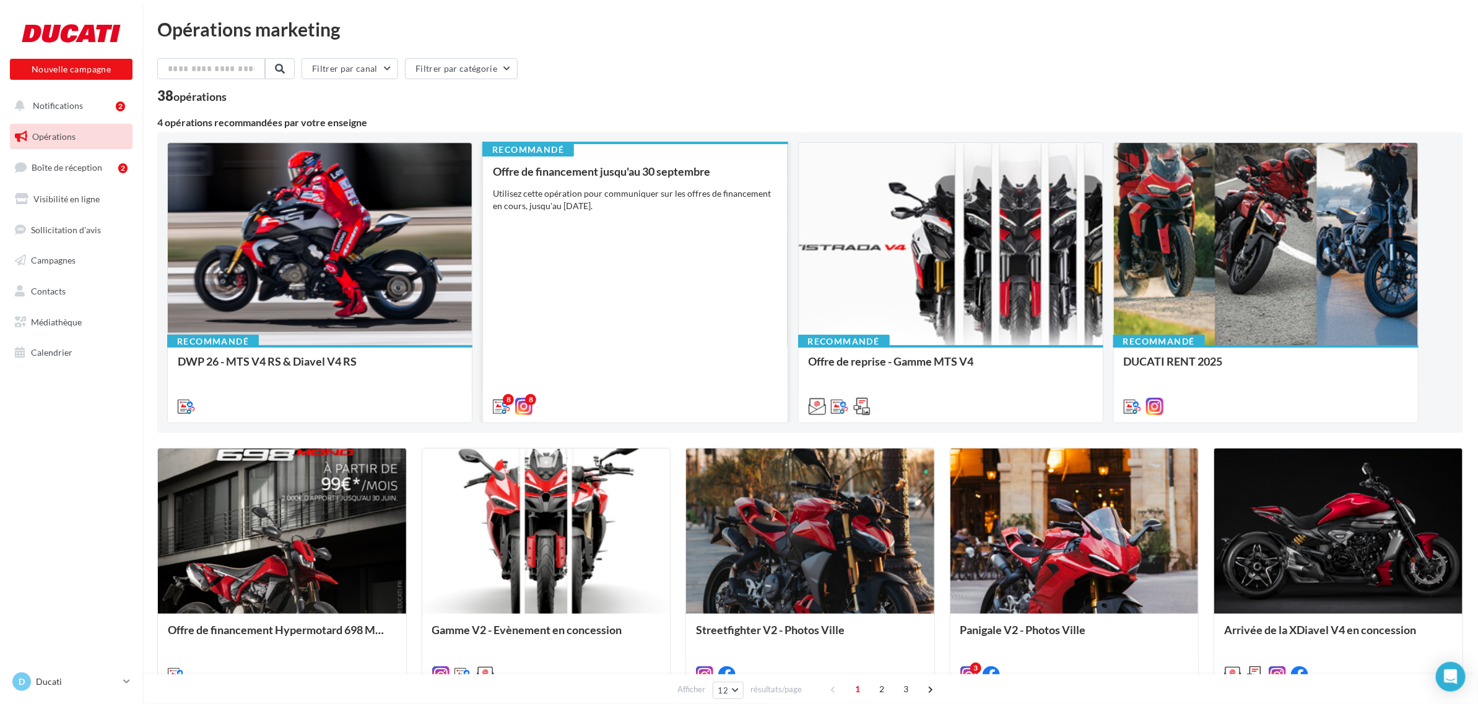
click at [627, 356] on div "Offre de financement jusqu'au [DATE] Utilisez cette opération pour communiquer …" at bounding box center [635, 288] width 284 height 246
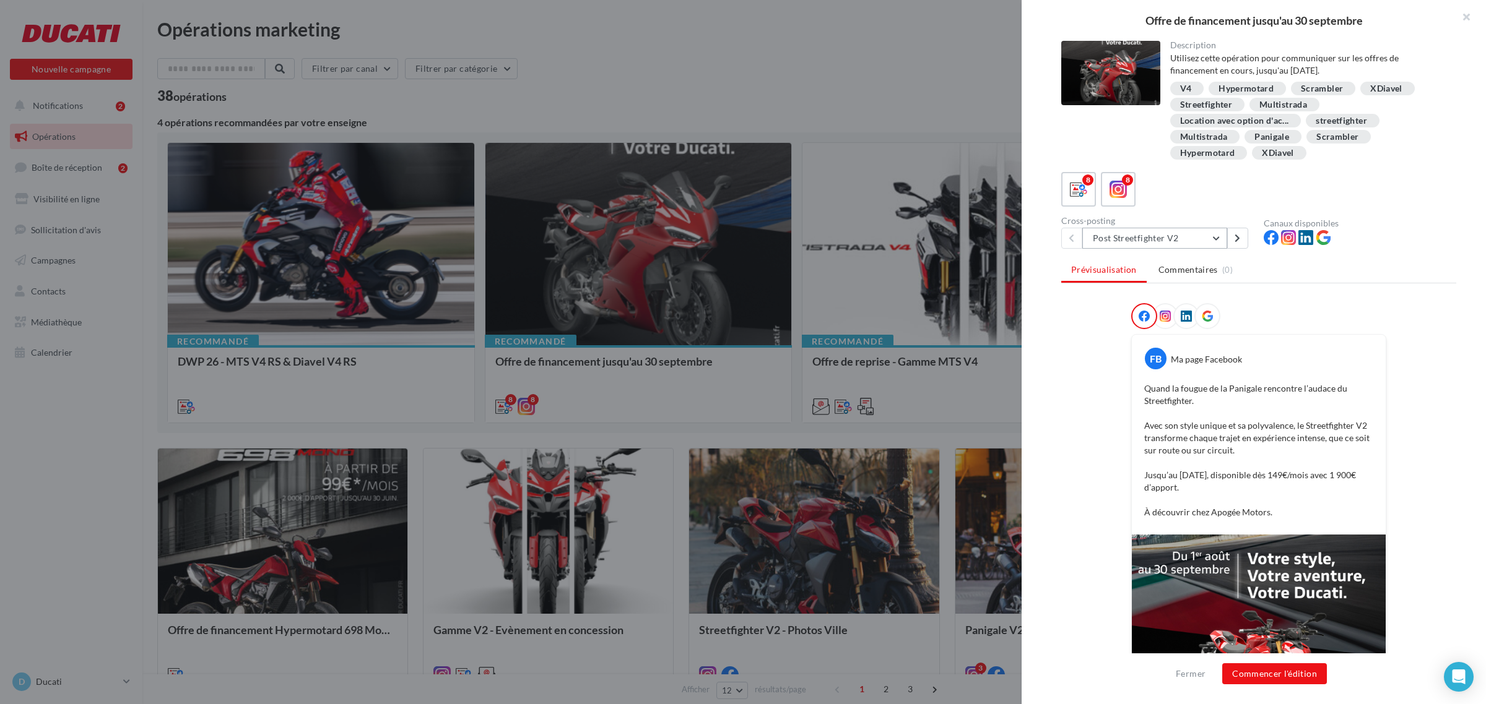
click at [1096, 235] on button "Post Streetfighter V2" at bounding box center [1154, 238] width 145 height 21
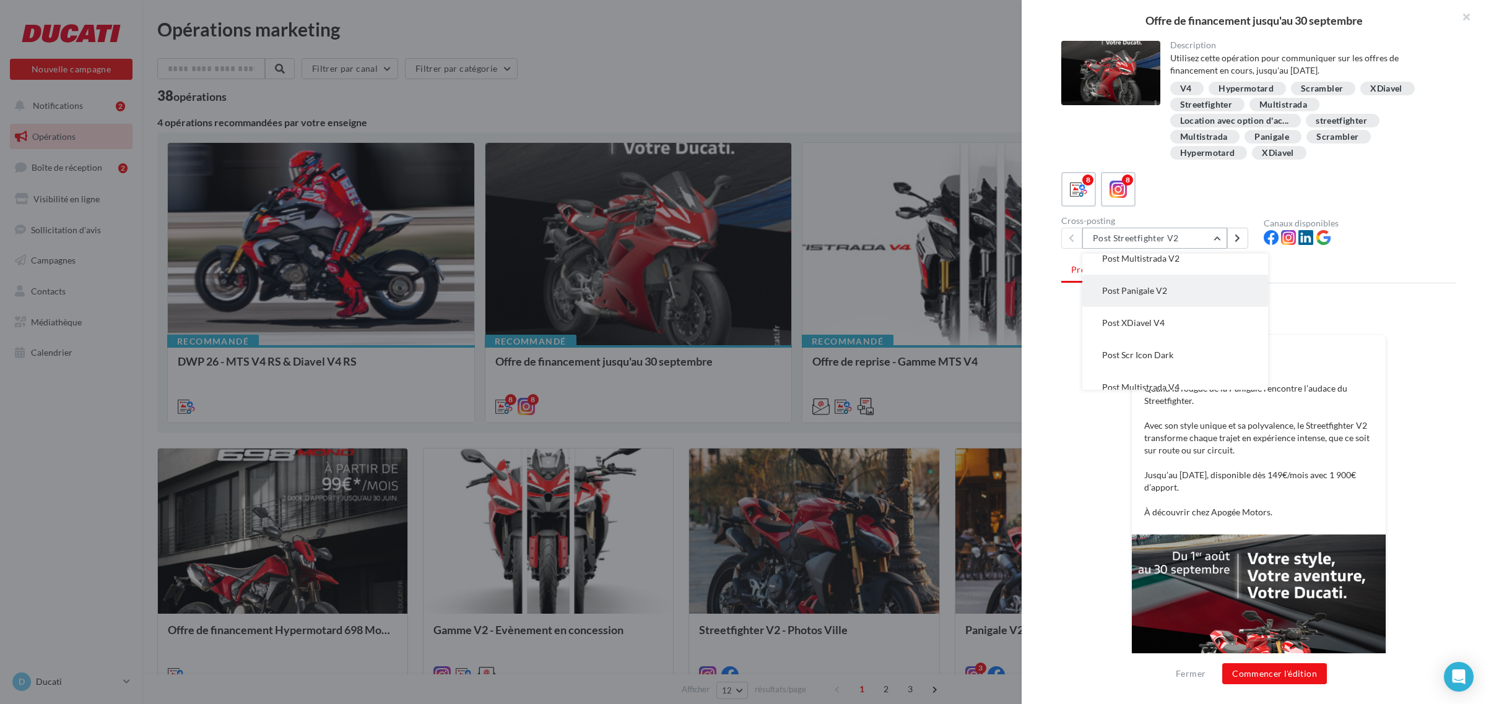
scroll to position [77, 0]
click at [1204, 314] on button "Post Scr Icon Dark" at bounding box center [1175, 321] width 186 height 32
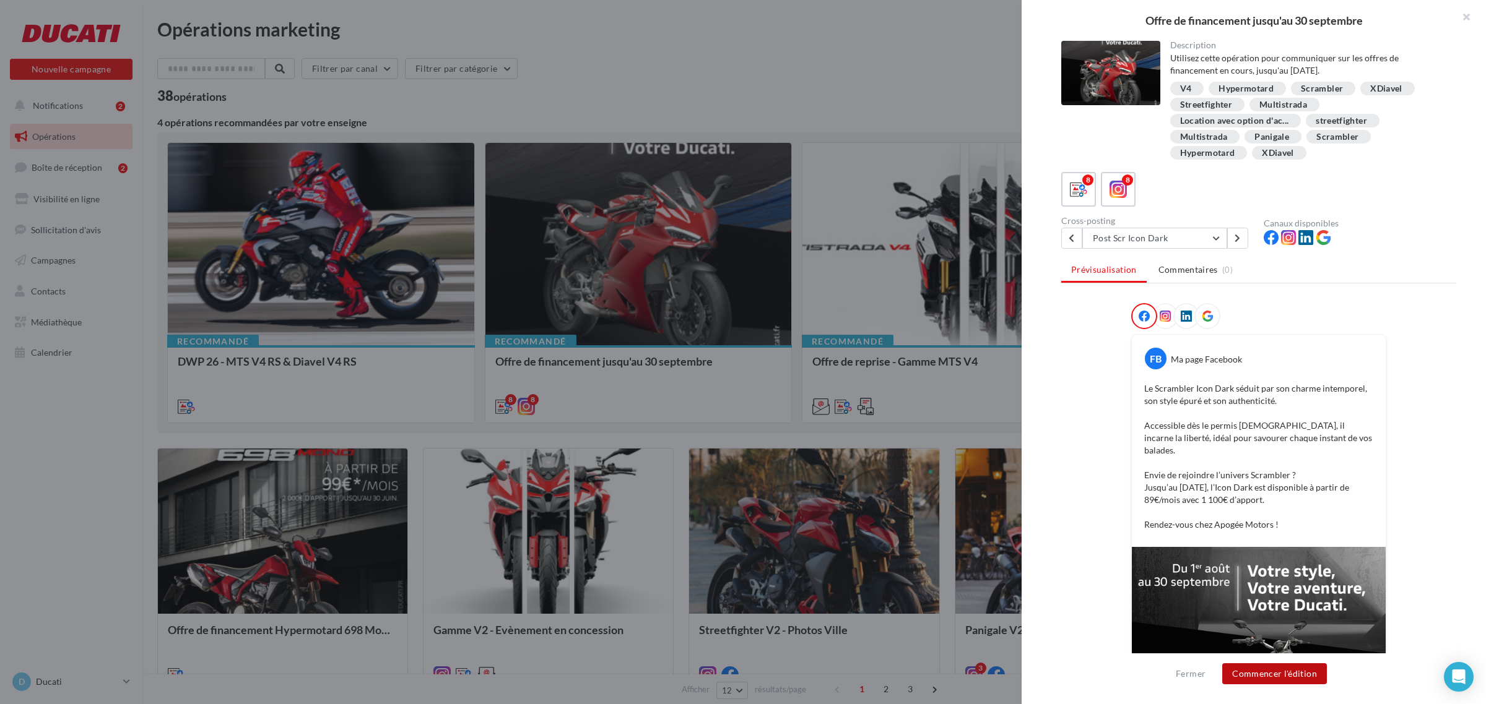
click at [1294, 673] on button "Commencer l'édition" at bounding box center [1274, 674] width 105 height 21
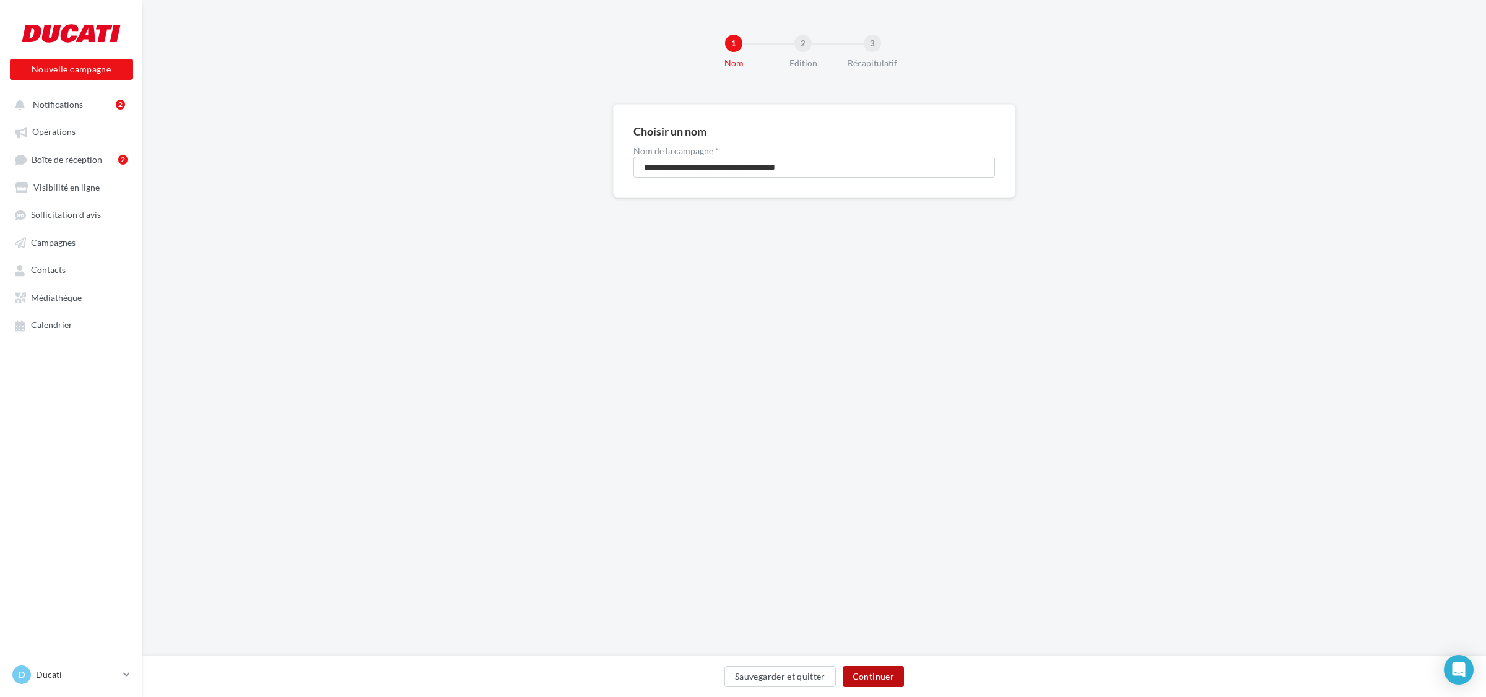
click at [855, 680] on button "Continuer" at bounding box center [873, 676] width 61 height 21
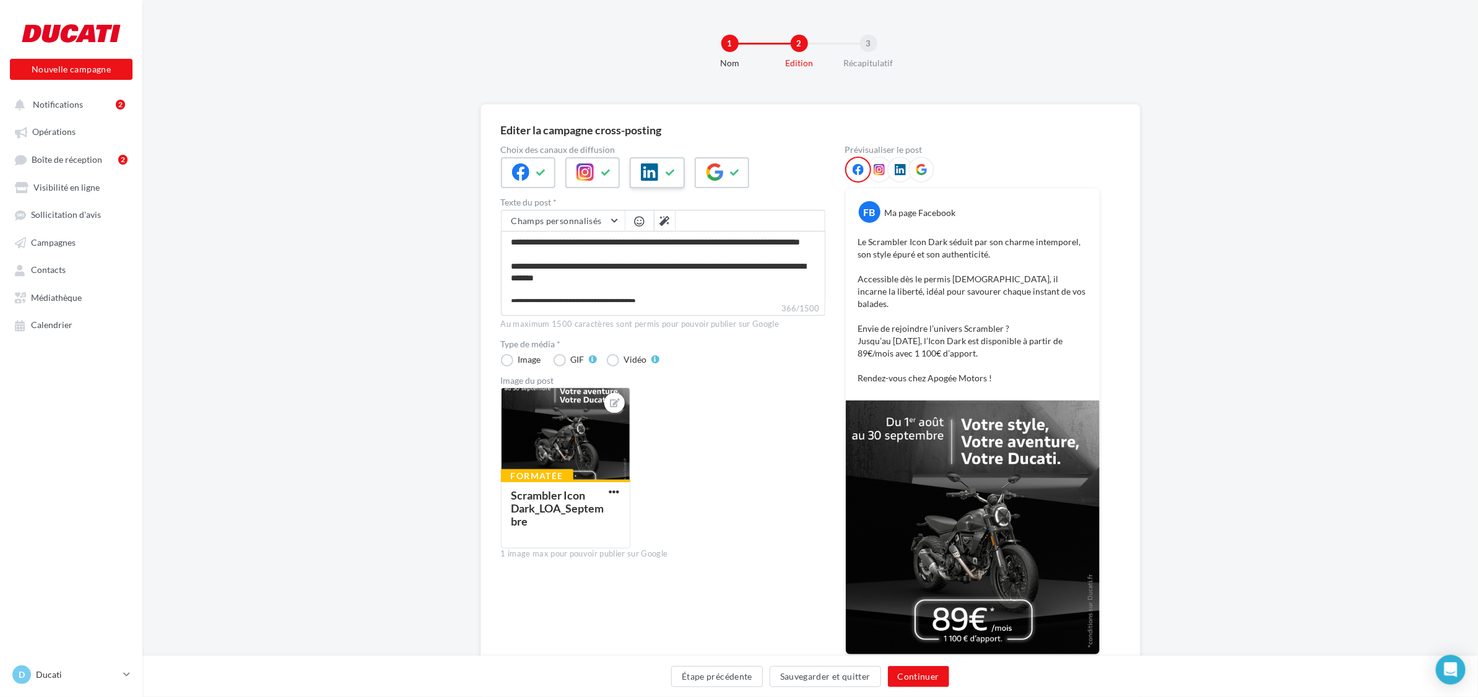
click at [656, 180] on div at bounding box center [657, 172] width 54 height 31
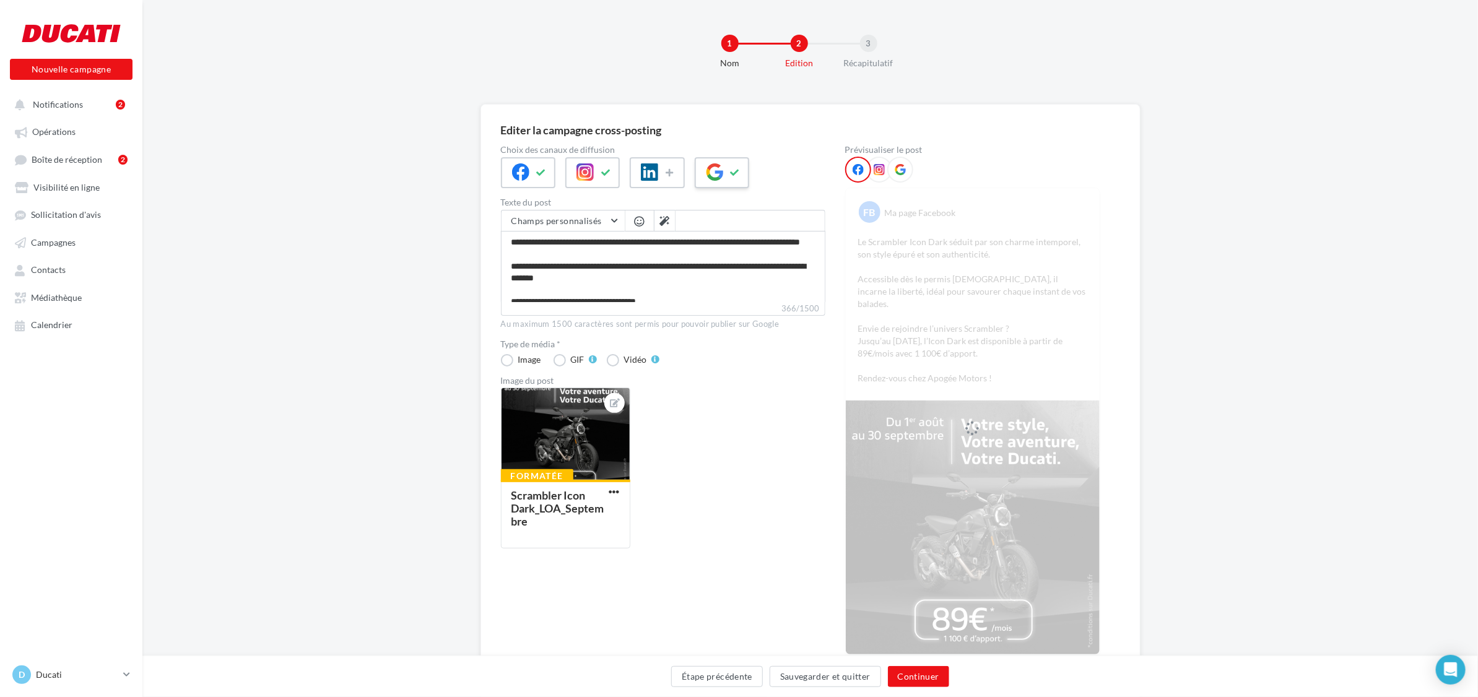
click at [737, 172] on icon at bounding box center [735, 172] width 10 height 9
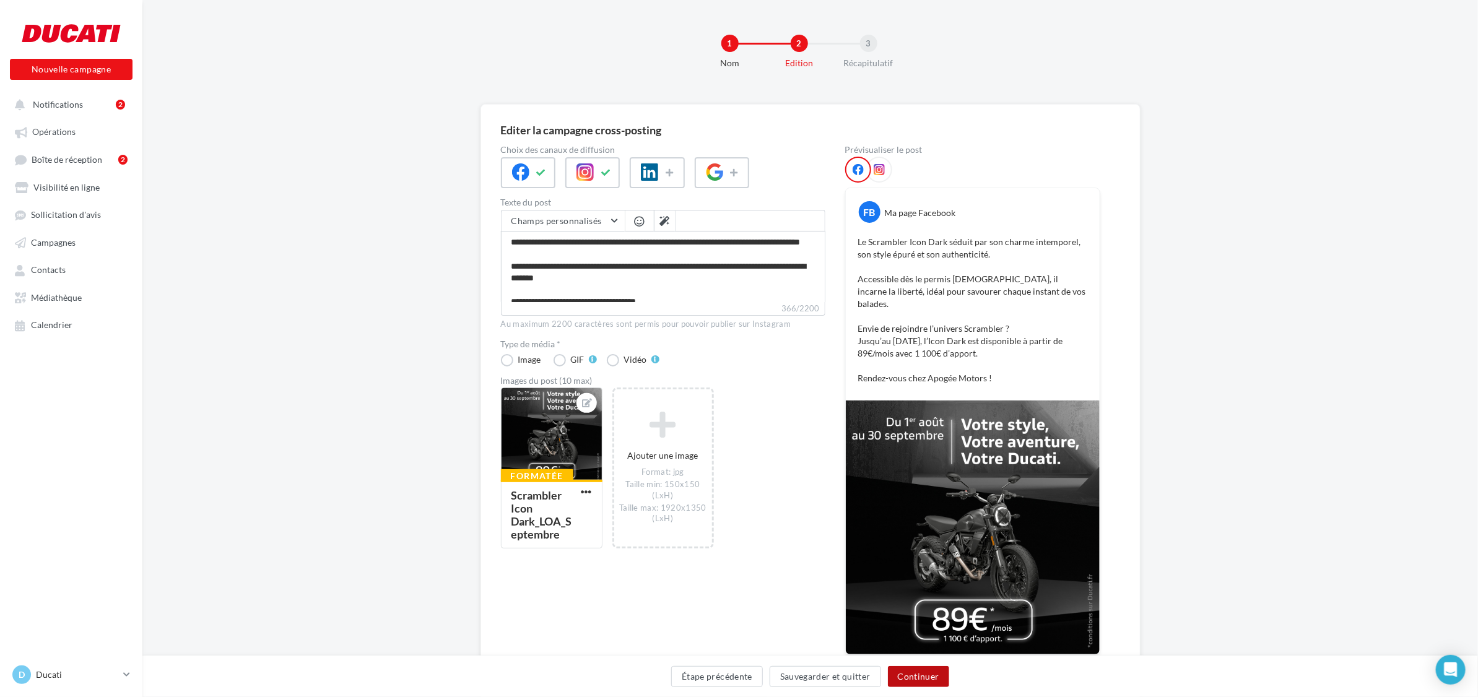
click at [917, 675] on button "Continuer" at bounding box center [918, 676] width 61 height 21
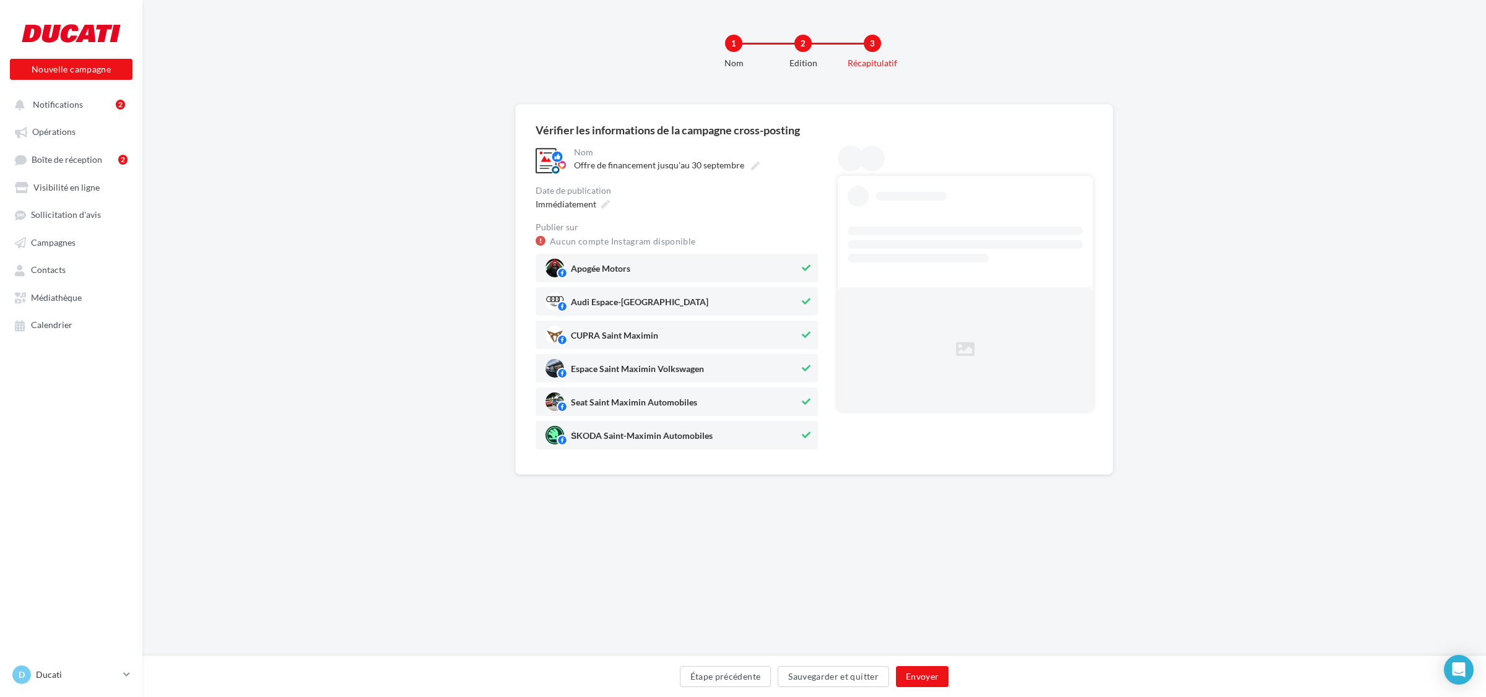
click at [666, 304] on span "Audi Espace-[GEOGRAPHIC_DATA]" at bounding box center [639, 305] width 137 height 14
click at [649, 342] on span "CUPRA Saint Maximin" at bounding box center [614, 338] width 87 height 14
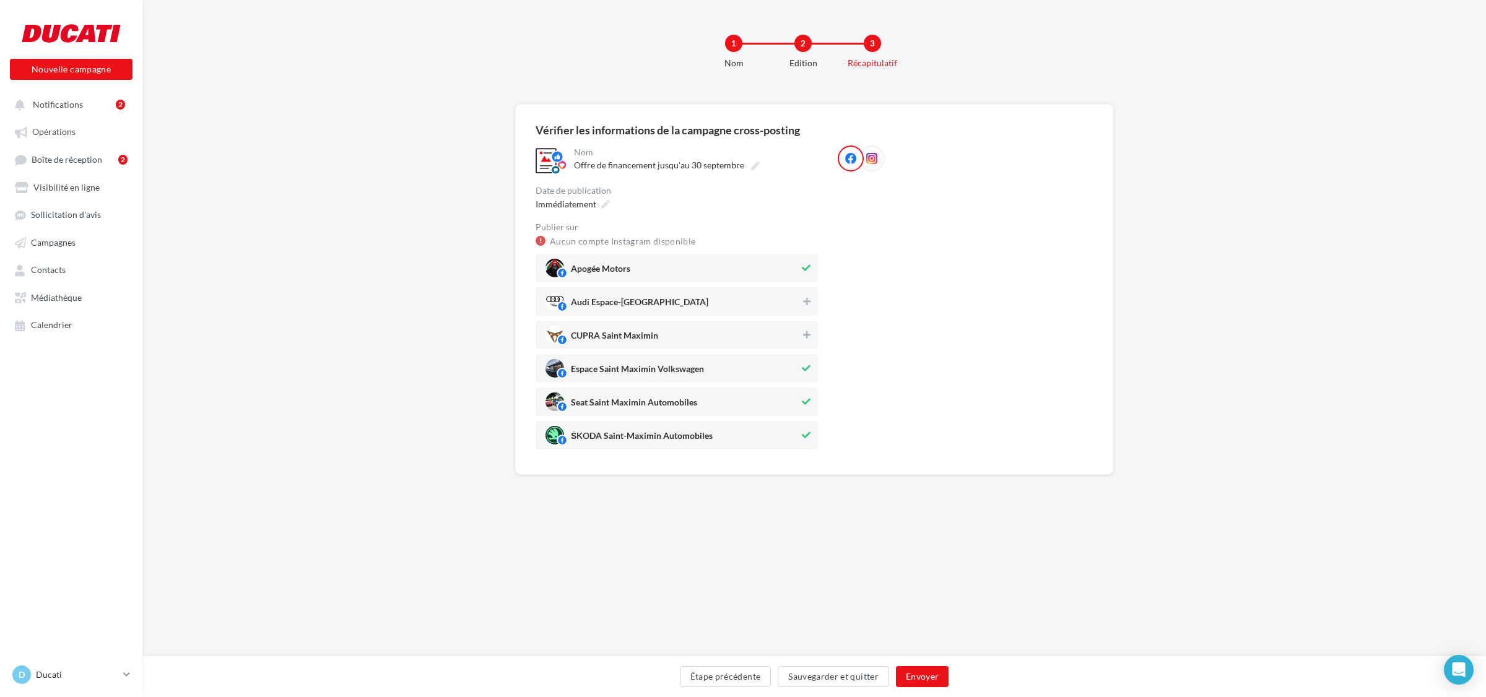
click at [636, 370] on span "Espace Saint Maximin Volkswagen" at bounding box center [637, 372] width 133 height 14
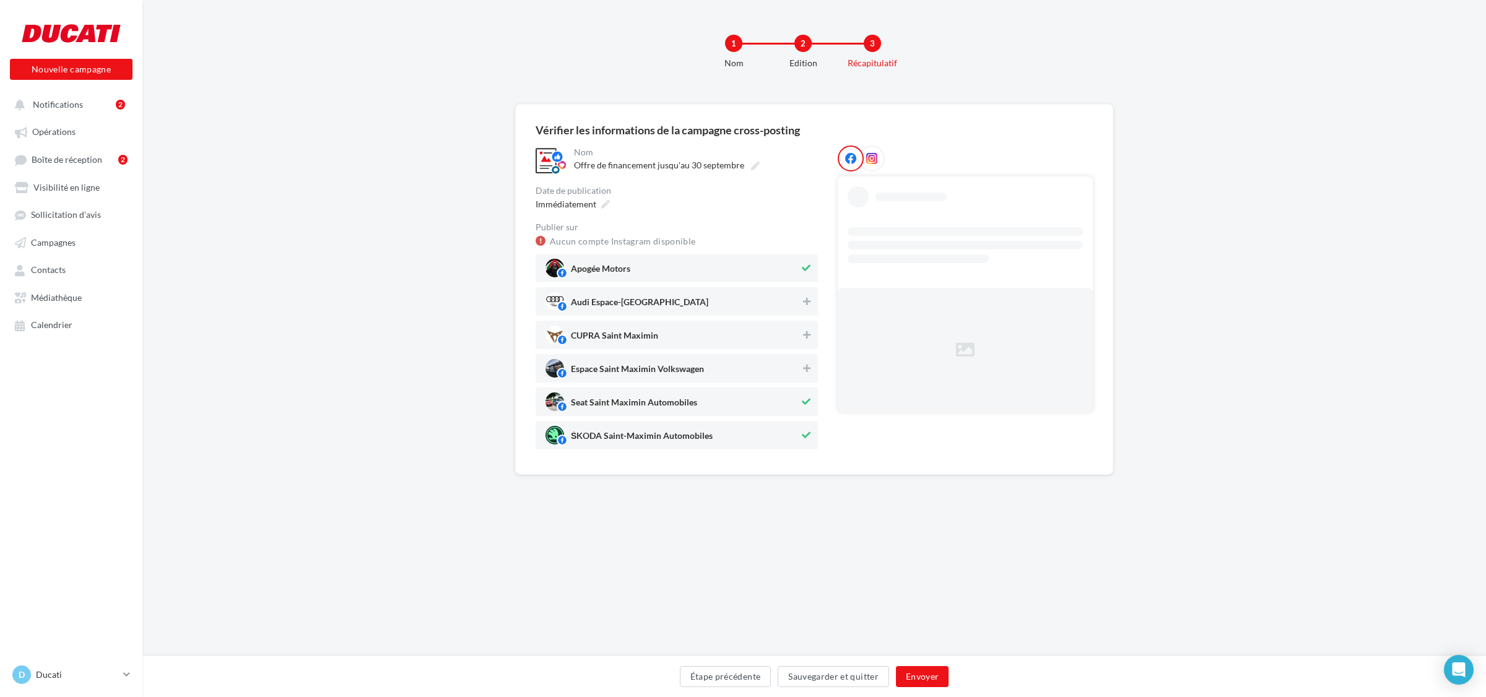
click at [630, 412] on div "Seat Saint Maximin Automobiles" at bounding box center [676, 402] width 282 height 28
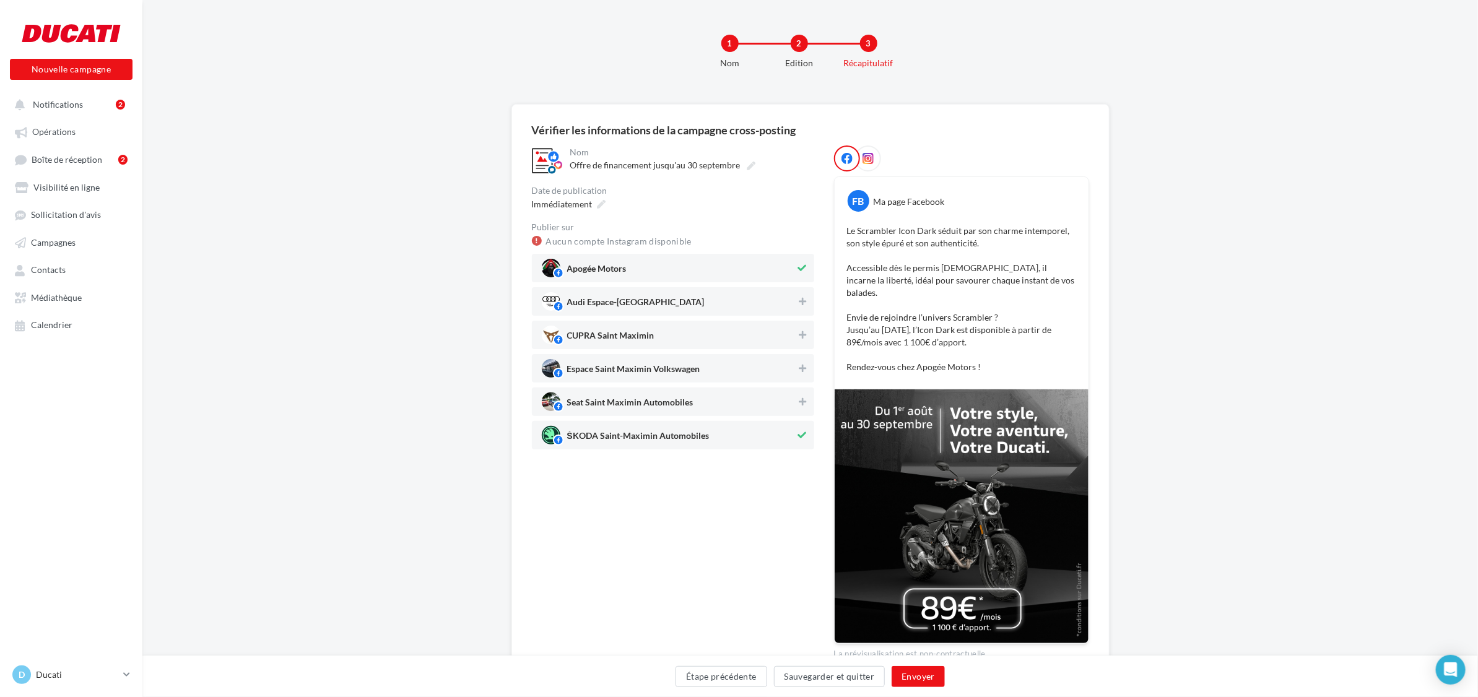
click at [625, 436] on span "ŠKODA Saint-Maximin Automobiles" at bounding box center [638, 438] width 142 height 14
click at [536, 240] on div at bounding box center [537, 241] width 10 height 10
click at [568, 241] on link "Aucun compte Instagram disponible" at bounding box center [619, 241] width 146 height 15
click at [597, 202] on icon at bounding box center [601, 204] width 9 height 9
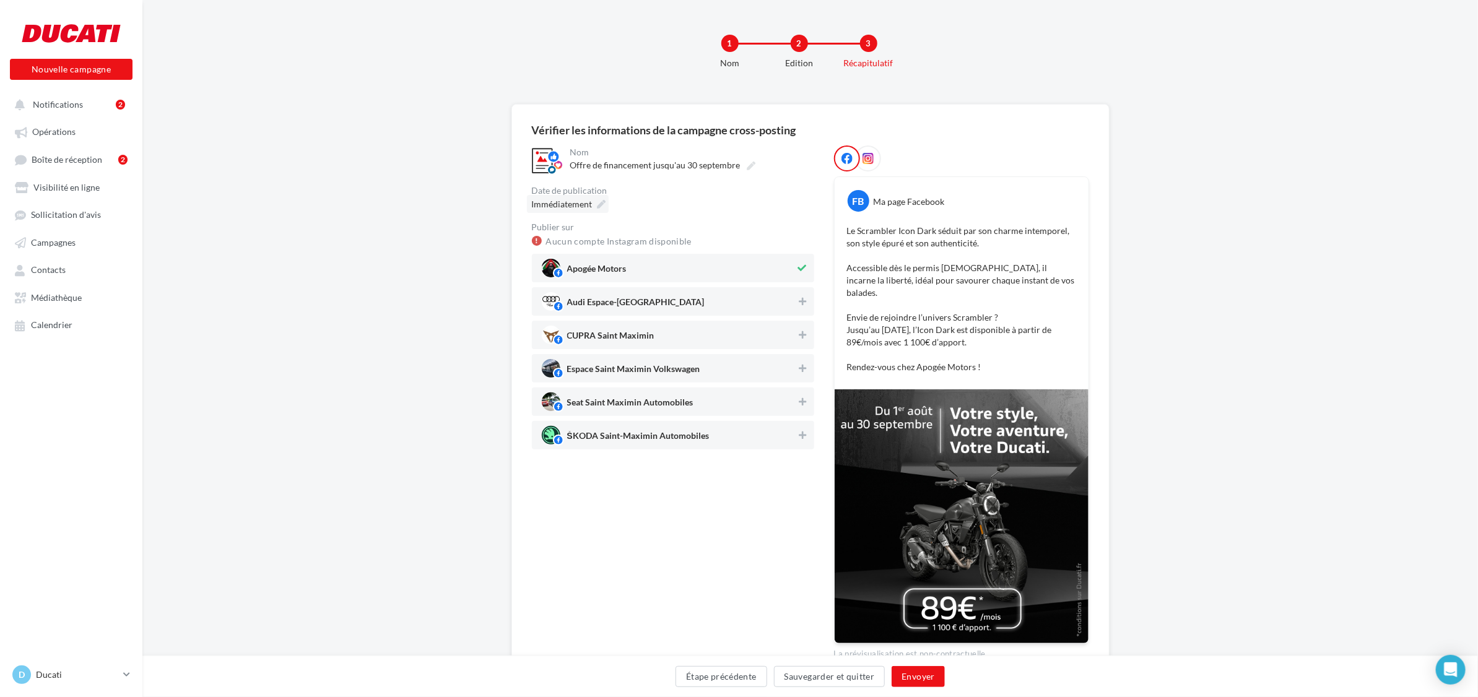
click at [597, 202] on icon at bounding box center [601, 204] width 9 height 9
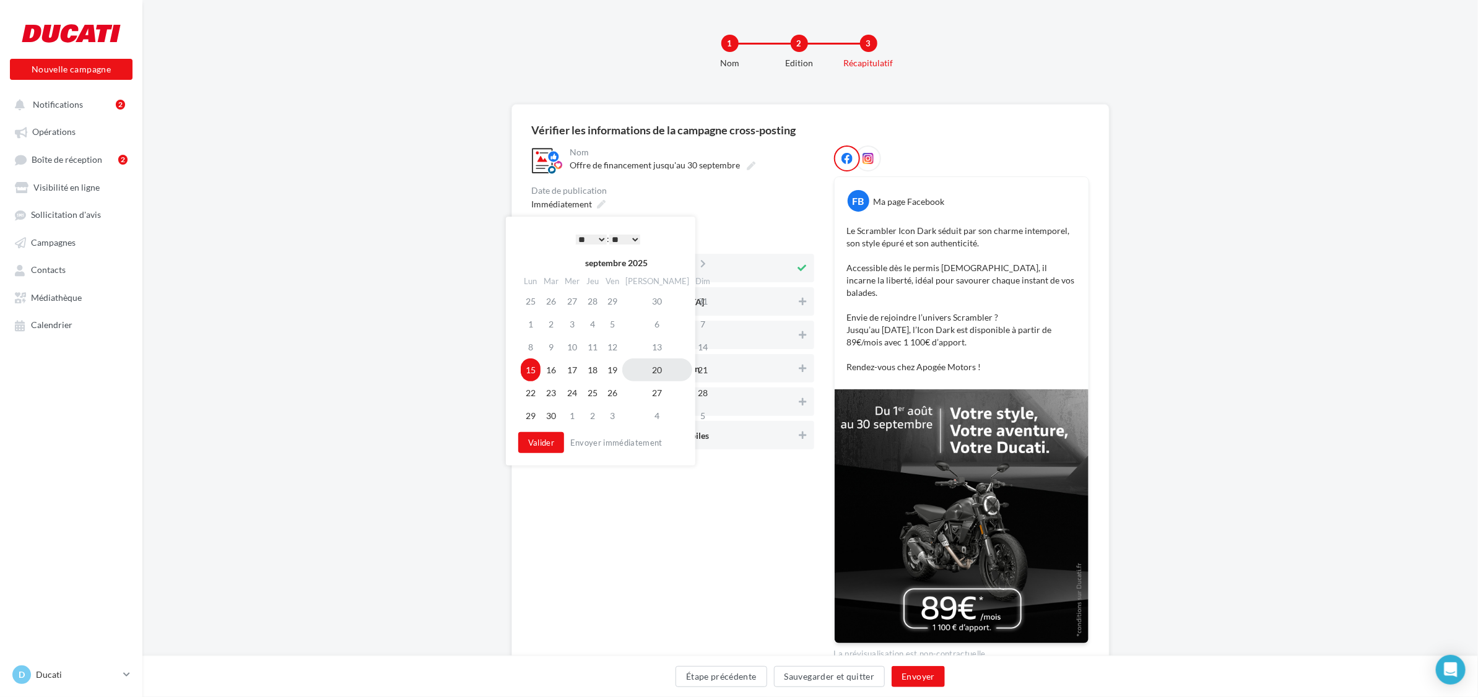
click at [638, 372] on td "20" at bounding box center [657, 369] width 70 height 23
click at [599, 232] on div "* * * * * * * * * * ** ** ** ** ** ** ** ** ** ** ** ** ** ** : ** ** ** ** ** …" at bounding box center [607, 239] width 125 height 19
click at [599, 236] on select "* * * * * * * * * * ** ** ** ** ** ** ** ** ** ** ** ** ** **" at bounding box center [591, 240] width 31 height 10
click at [550, 449] on button "Valider" at bounding box center [541, 442] width 46 height 21
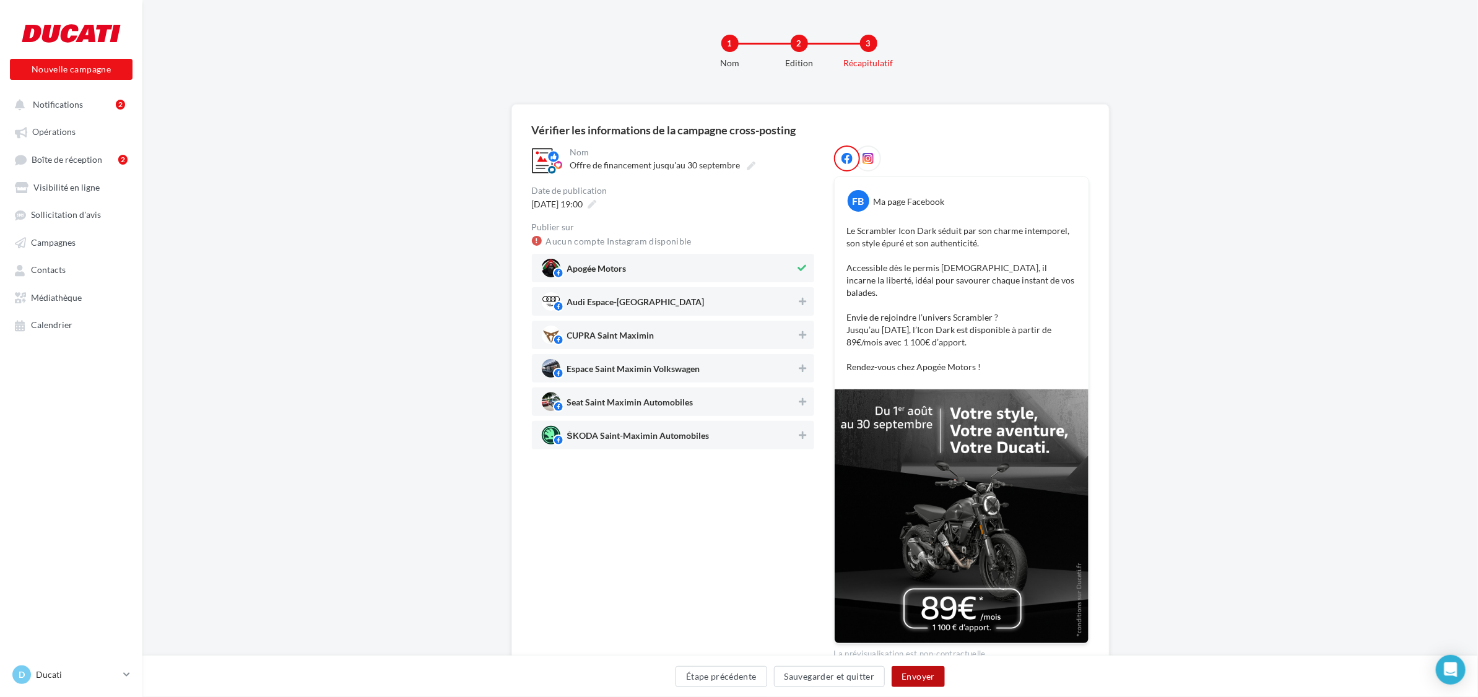
click at [913, 674] on button "Envoyer" at bounding box center [917, 676] width 53 height 21
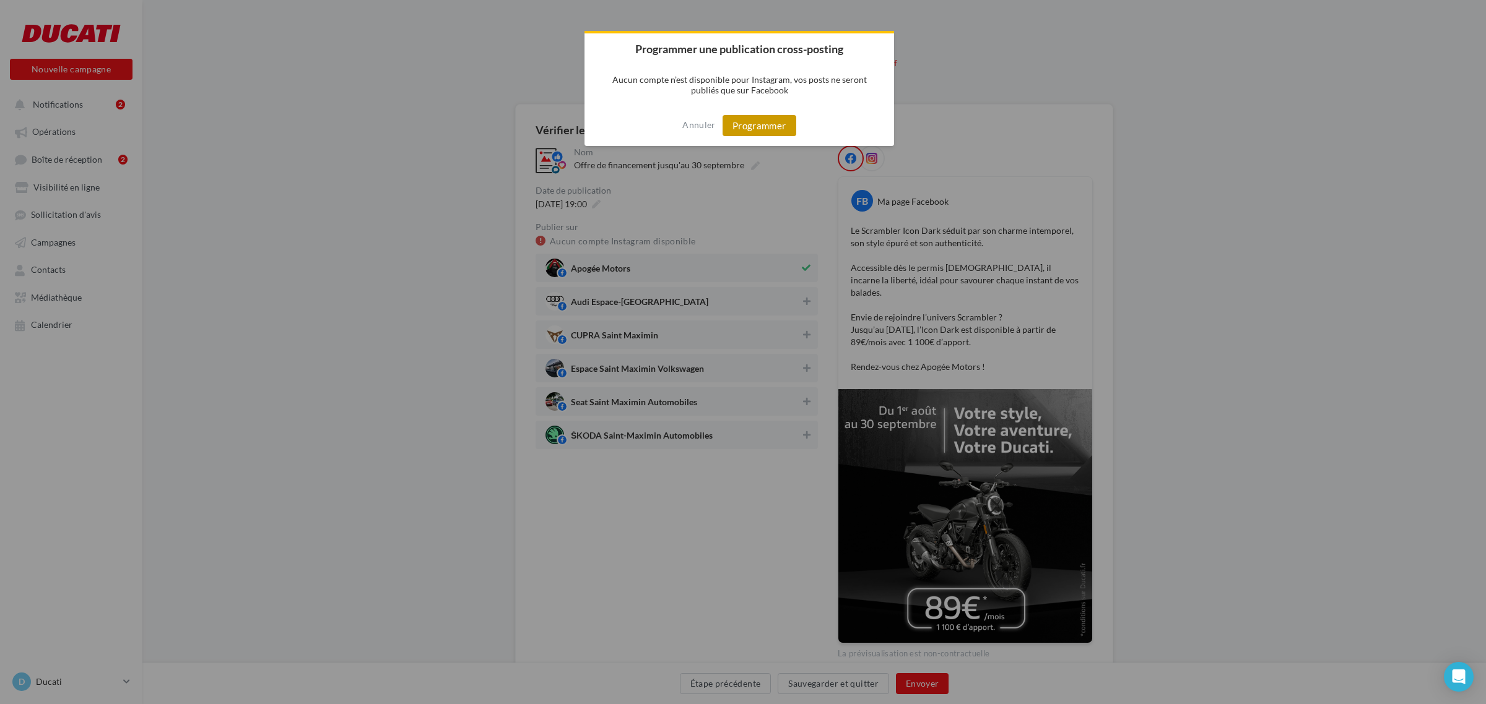
click at [774, 118] on button "Programmer" at bounding box center [759, 125] width 74 height 21
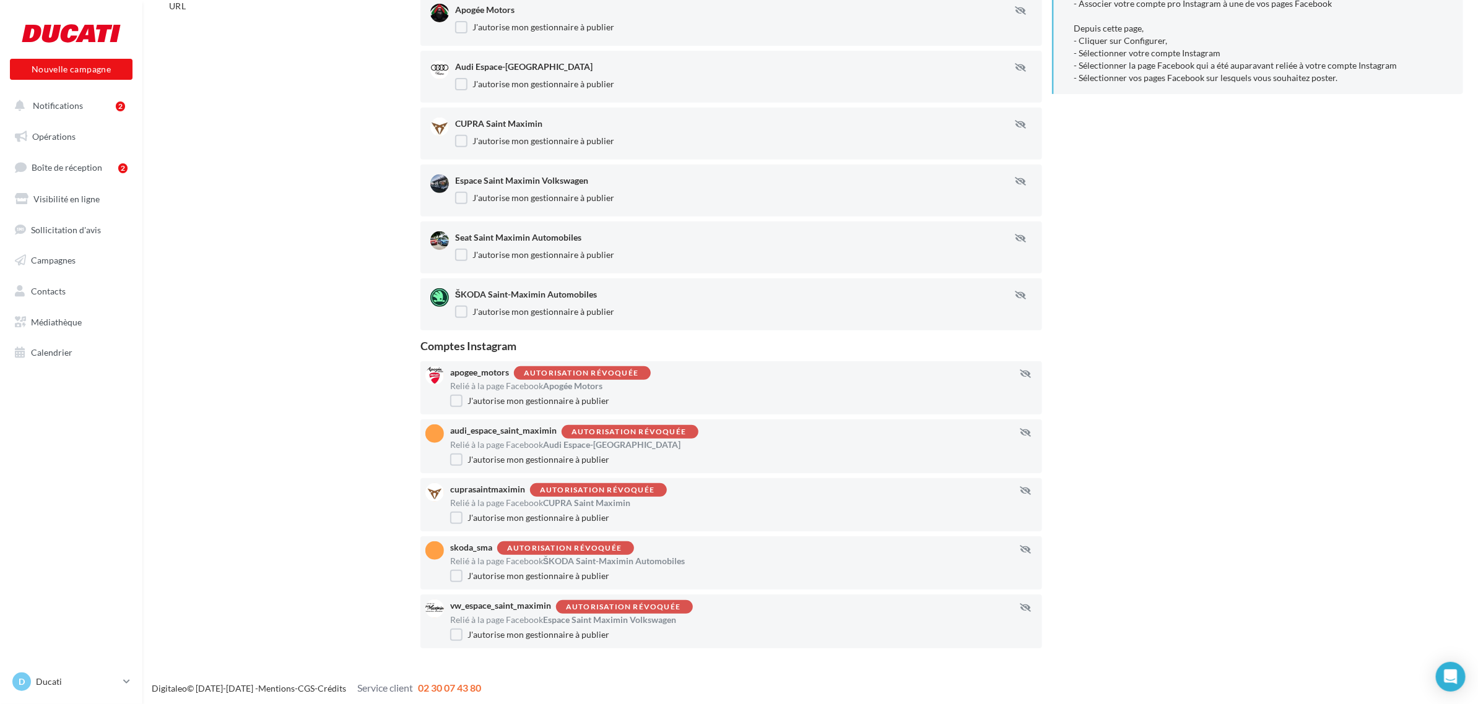
scroll to position [277, 0]
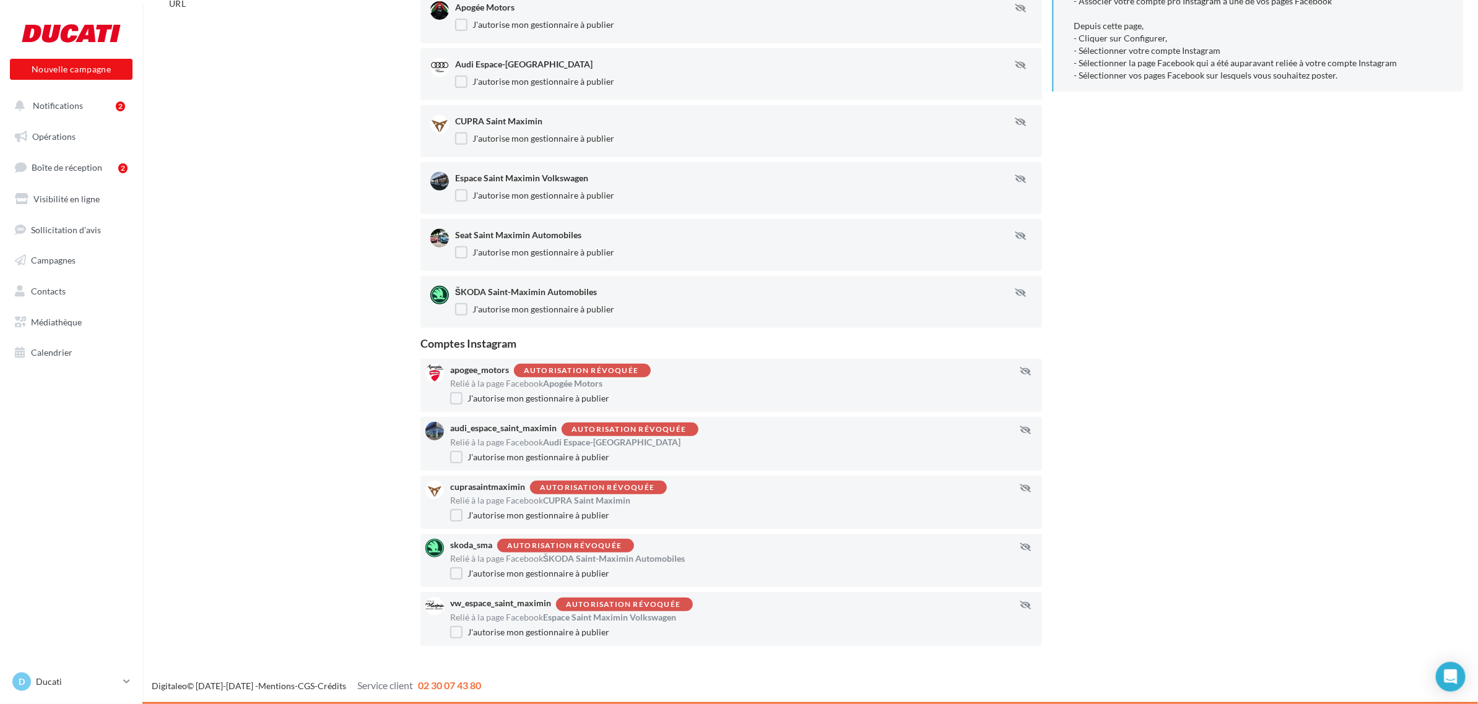
click at [583, 367] on div "Autorisation révoquée" at bounding box center [581, 371] width 115 height 8
click at [581, 370] on div "Autorisation révoquée" at bounding box center [581, 371] width 115 height 8
click at [471, 459] on label "J'autorise mon gestionnaire à publier" at bounding box center [529, 457] width 159 height 12
click at [470, 515] on label "J'autorise mon gestionnaire à publier" at bounding box center [529, 515] width 159 height 12
click at [471, 577] on label "J'autorise mon gestionnaire à publier" at bounding box center [529, 574] width 159 height 12
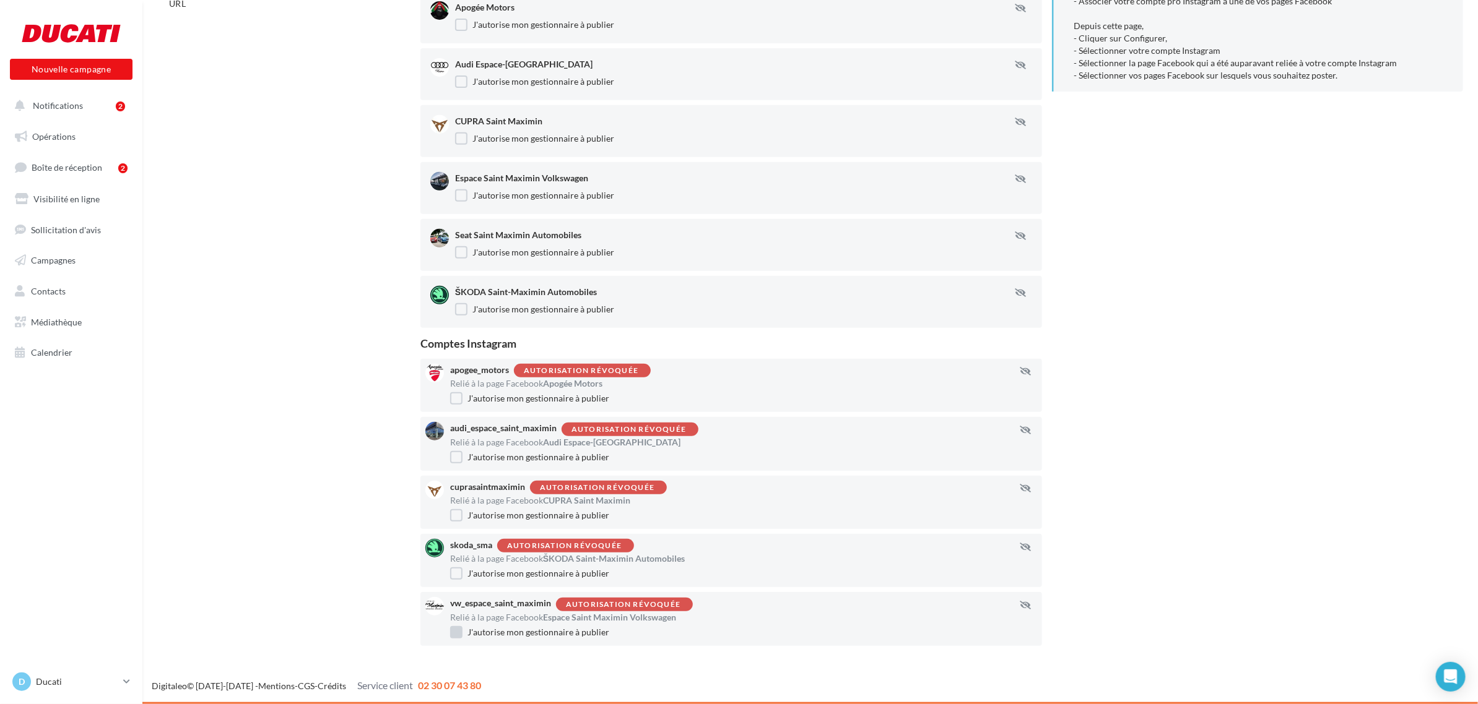
click at [465, 633] on label "J'autorise mon gestionnaire à publier" at bounding box center [529, 632] width 159 height 12
click at [669, 425] on div "Autorisation révoquée" at bounding box center [629, 430] width 117 height 11
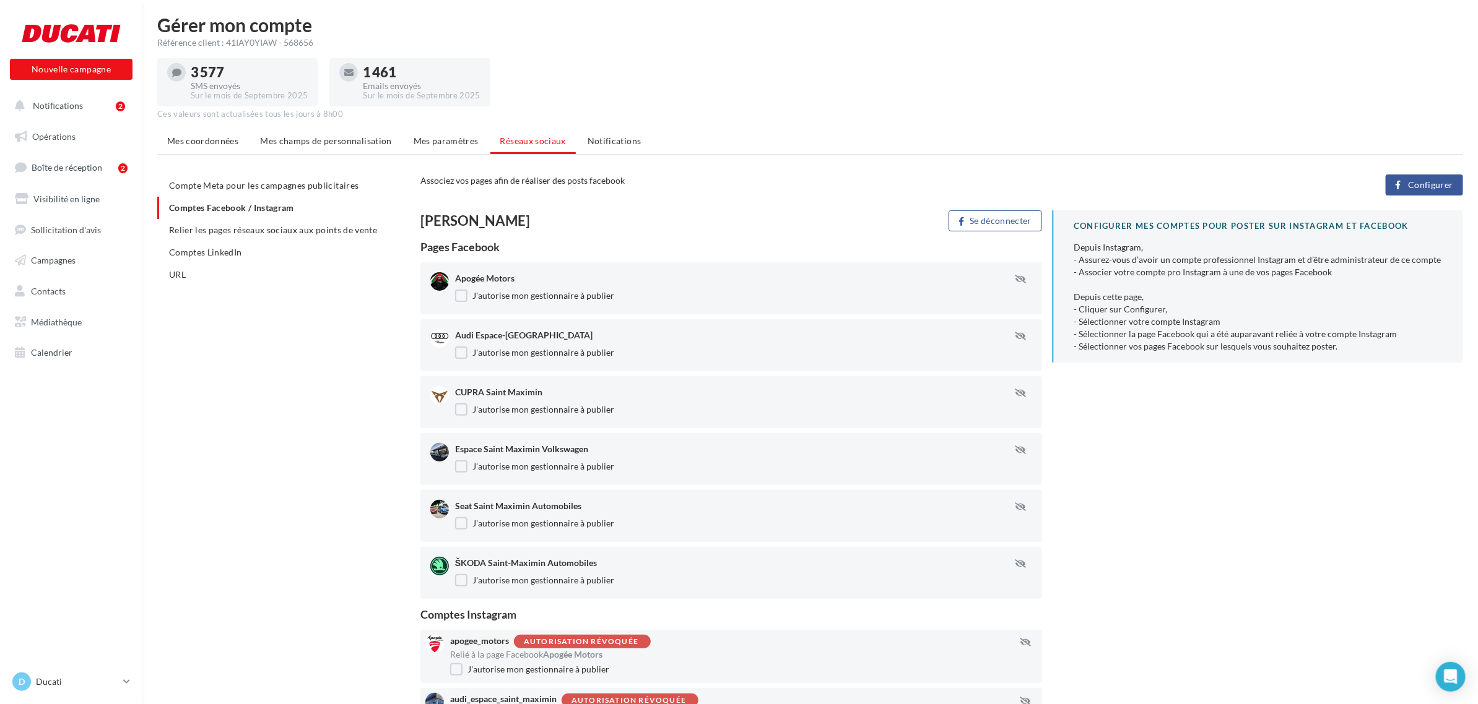
scroll to position [0, 0]
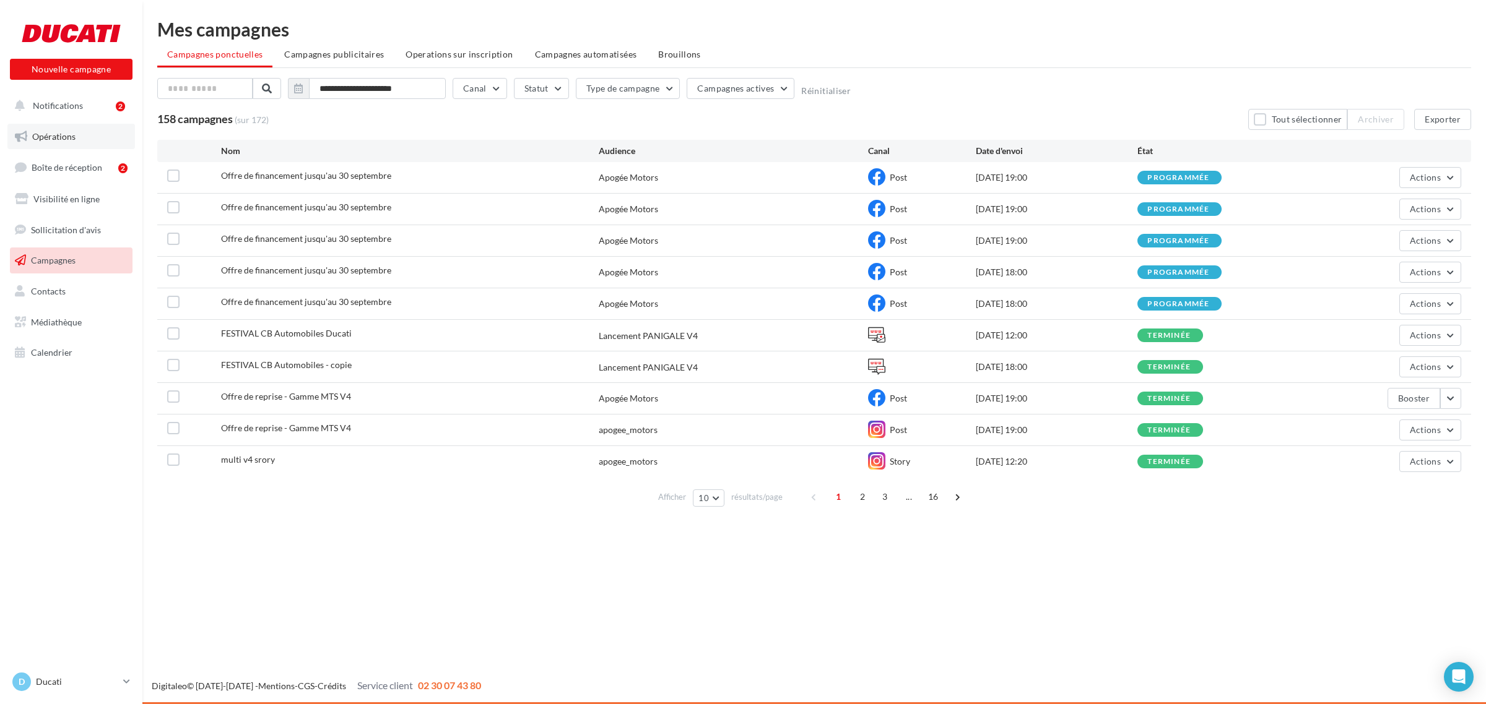
click at [34, 128] on link "Opérations" at bounding box center [71, 137] width 128 height 26
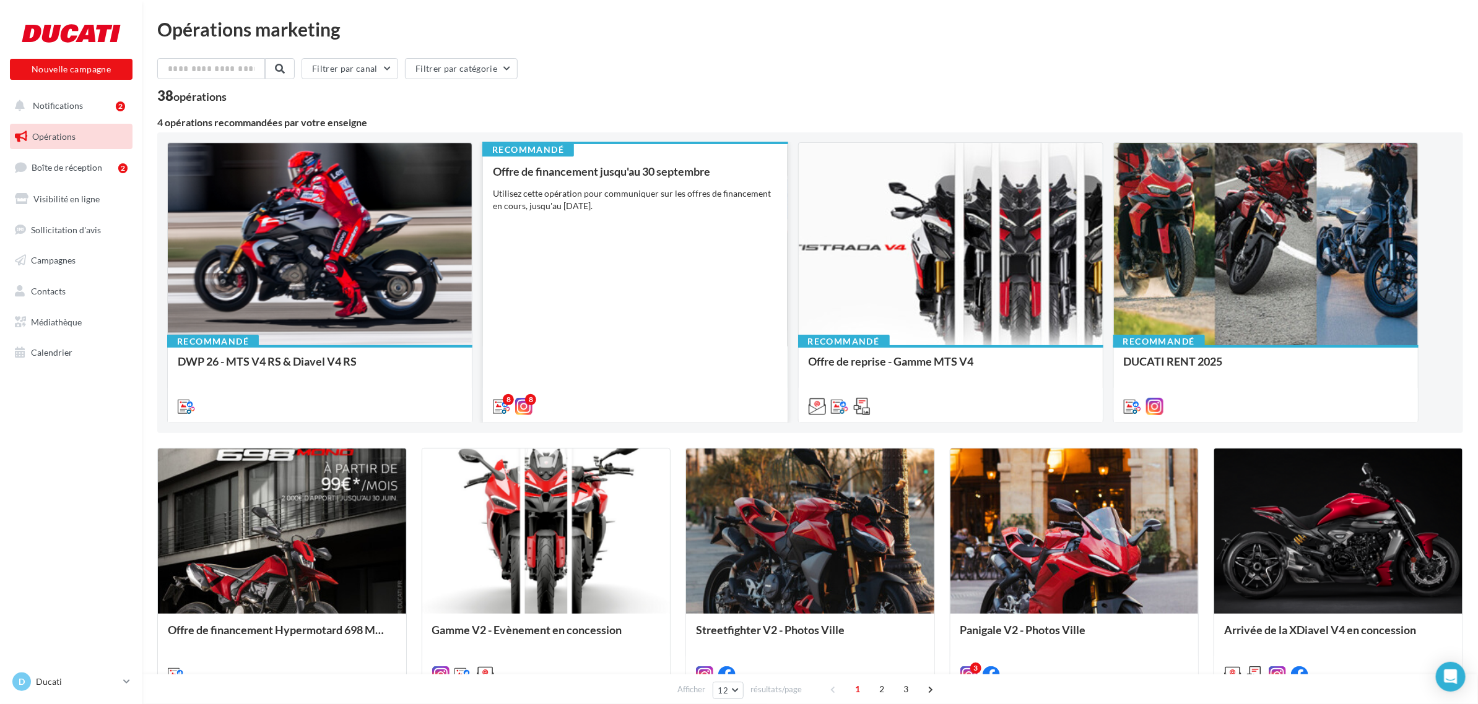
click at [608, 386] on div "Offre de financement jusqu'au 30 septembre Utilisez cette opération pour commun…" at bounding box center [635, 288] width 284 height 246
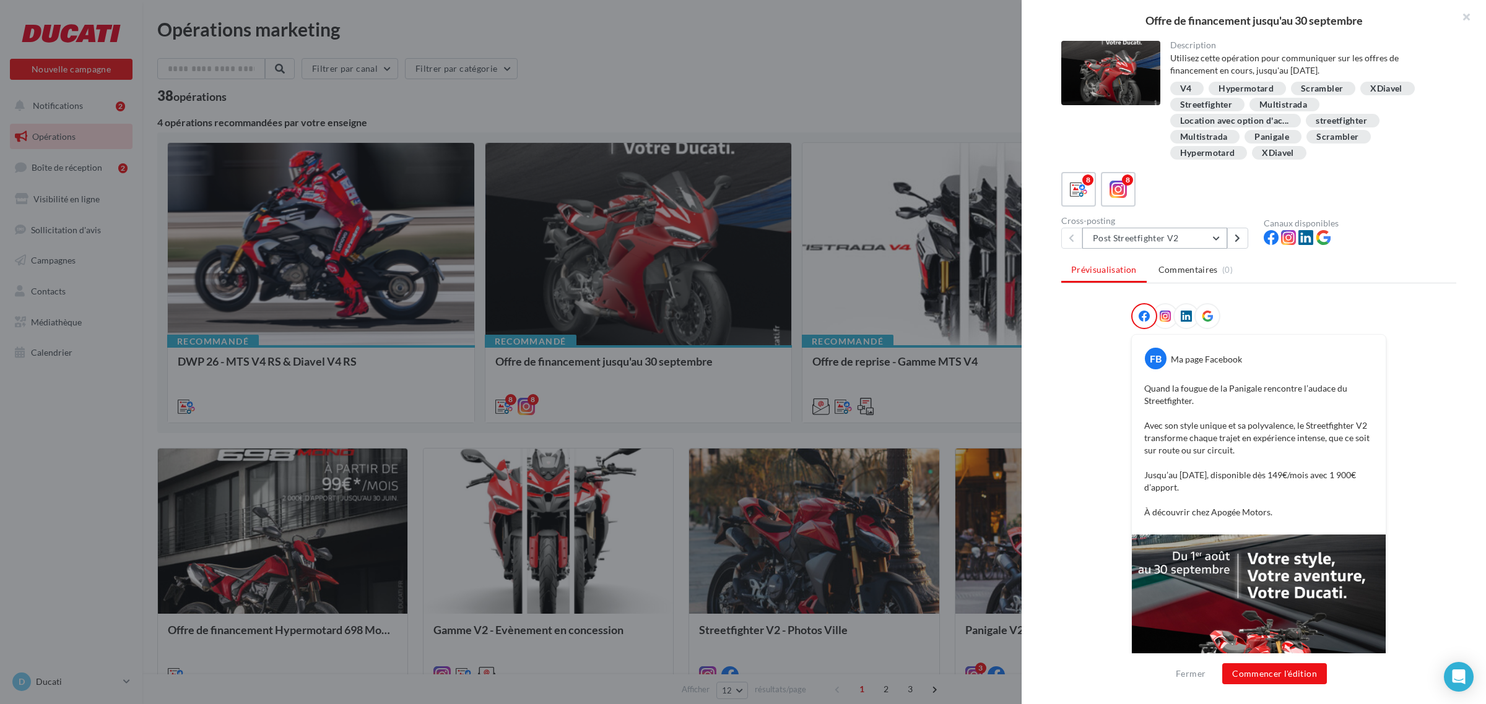
click at [1159, 240] on button "Post Streetfighter V2" at bounding box center [1154, 238] width 145 height 21
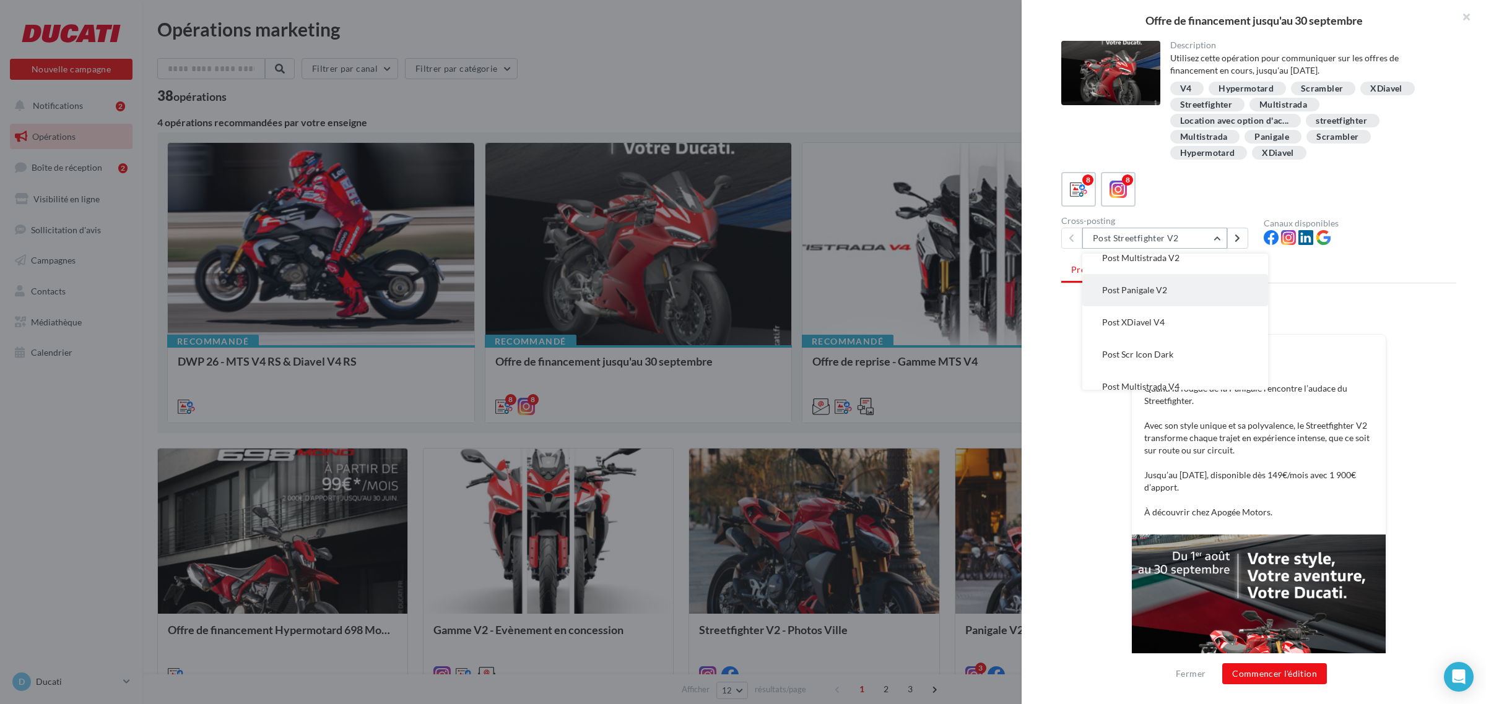
scroll to position [77, 0]
click at [1198, 349] on button "Post Multistrada V4" at bounding box center [1175, 353] width 186 height 32
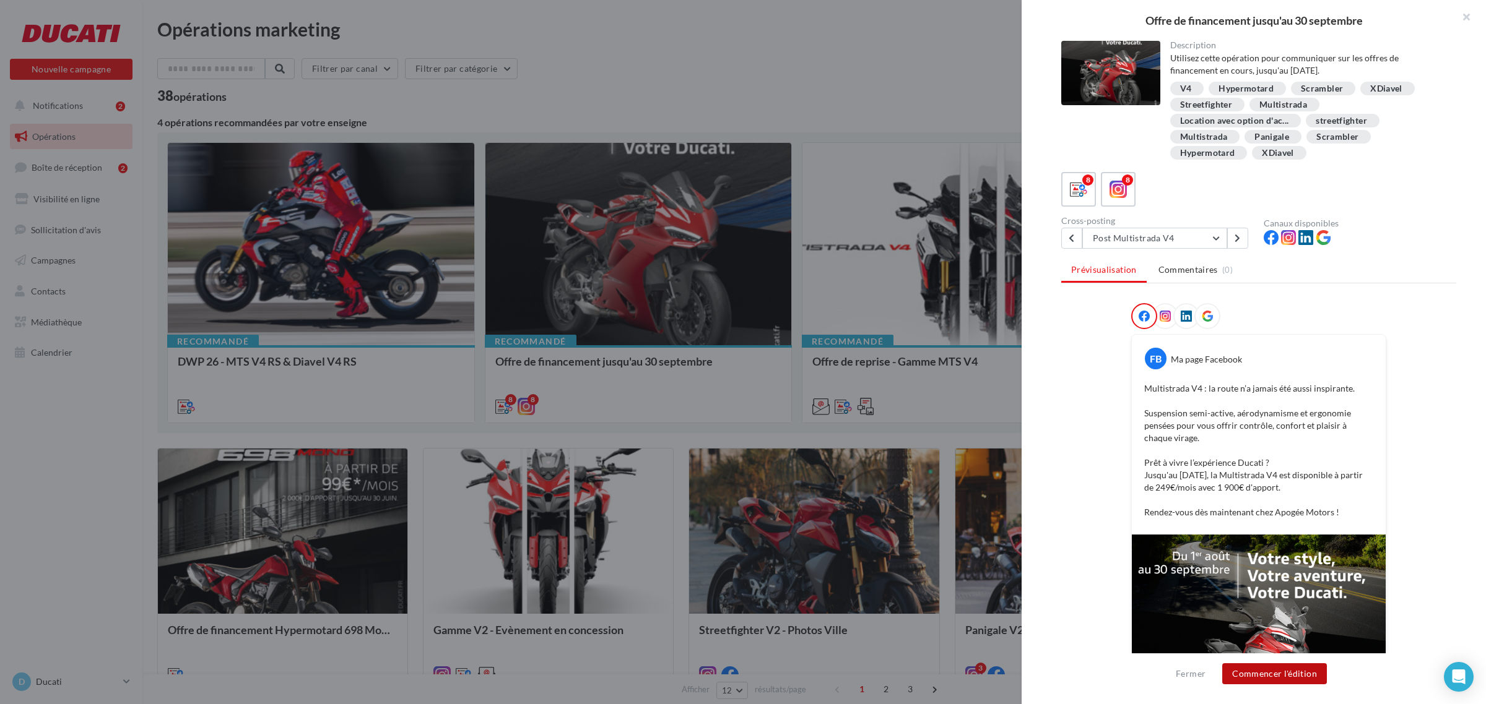
click at [1275, 675] on button "Commencer l'édition" at bounding box center [1274, 674] width 105 height 21
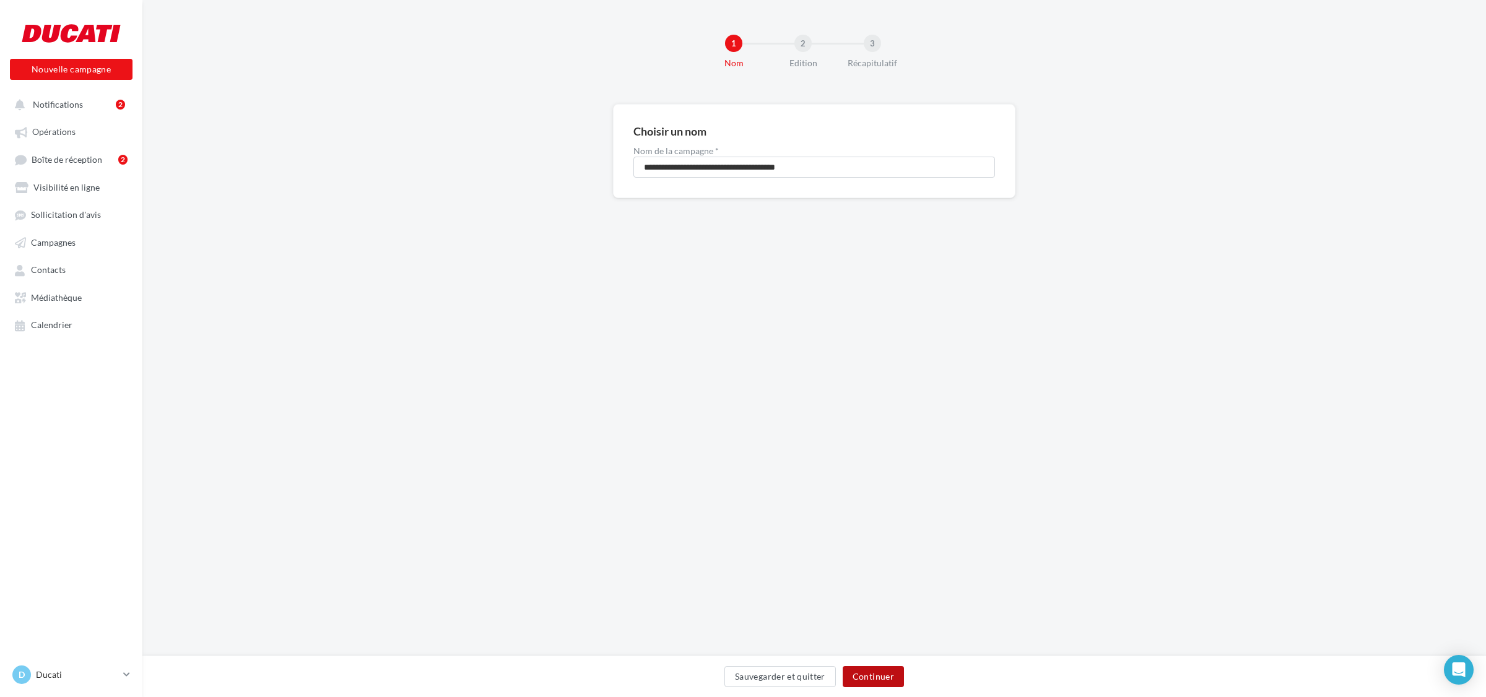
click at [867, 675] on button "Continuer" at bounding box center [873, 676] width 61 height 21
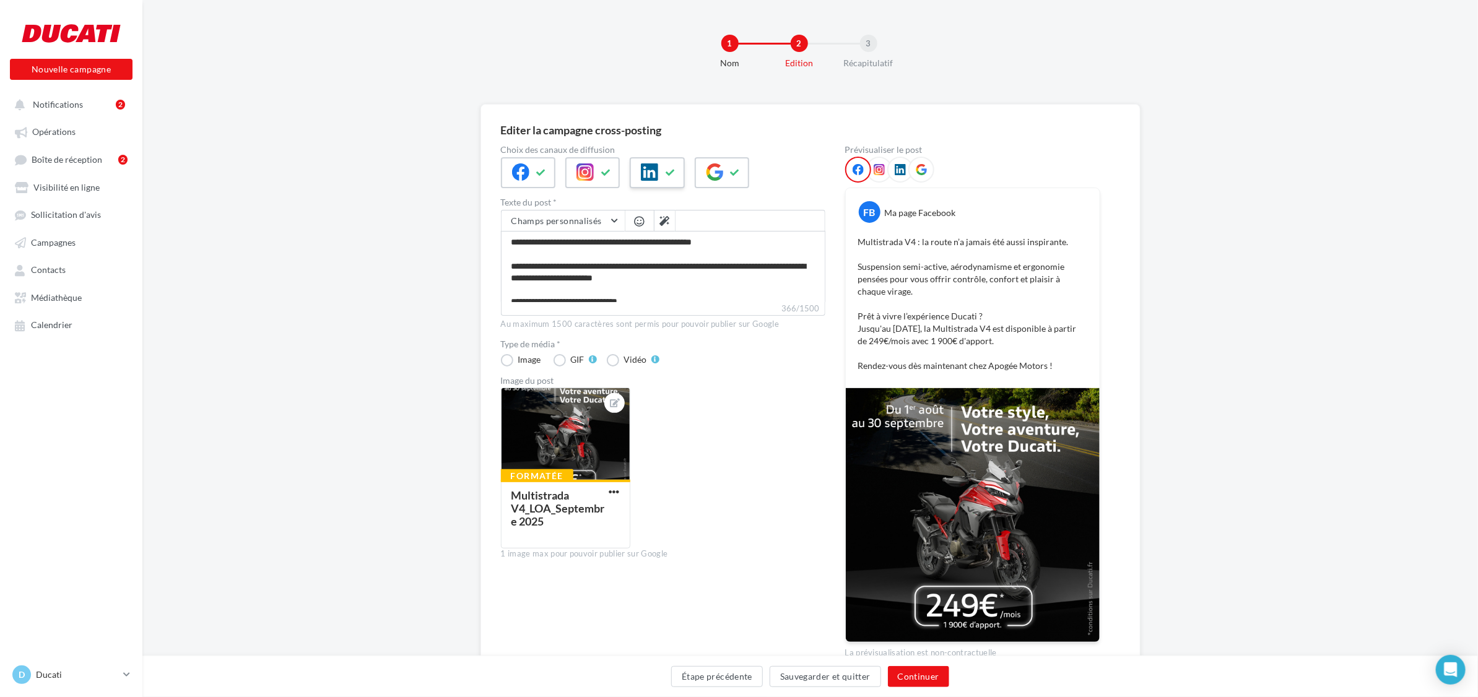
click at [663, 176] on button at bounding box center [670, 172] width 15 height 19
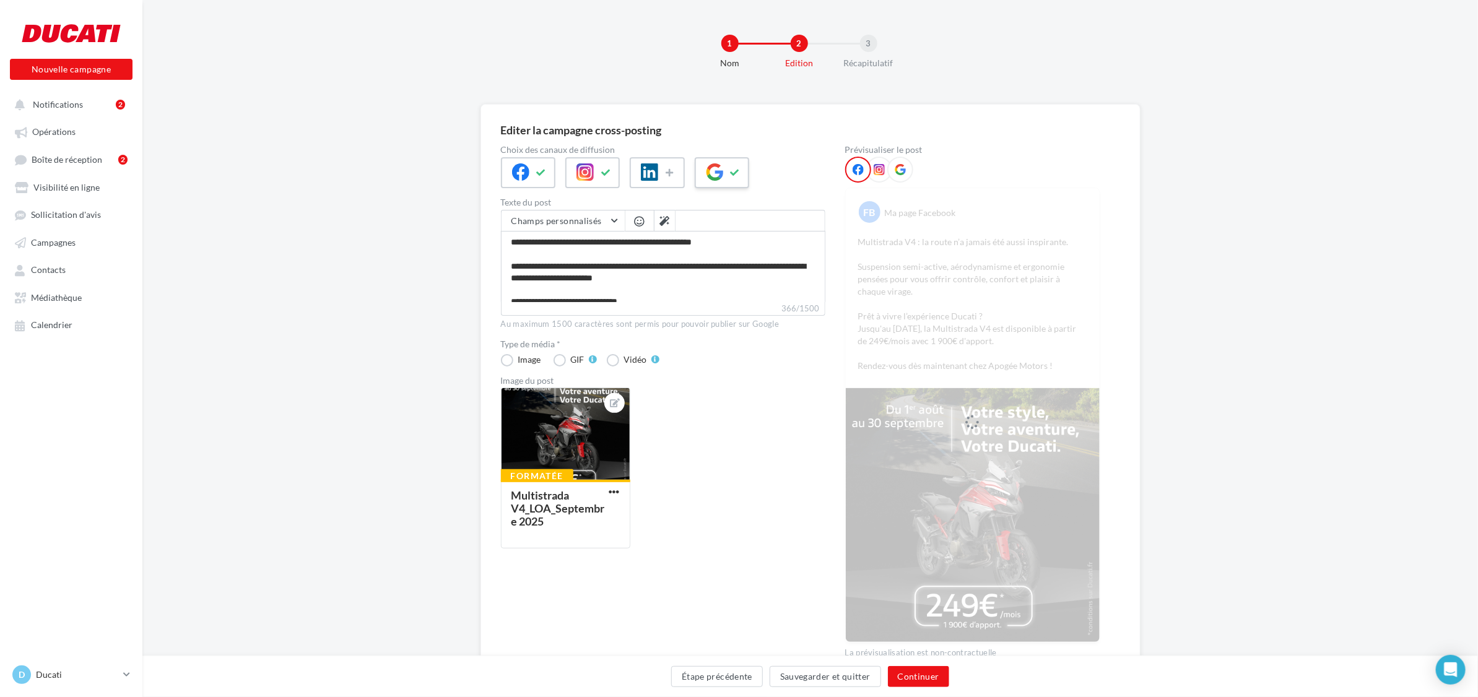
click at [731, 174] on icon at bounding box center [735, 172] width 10 height 9
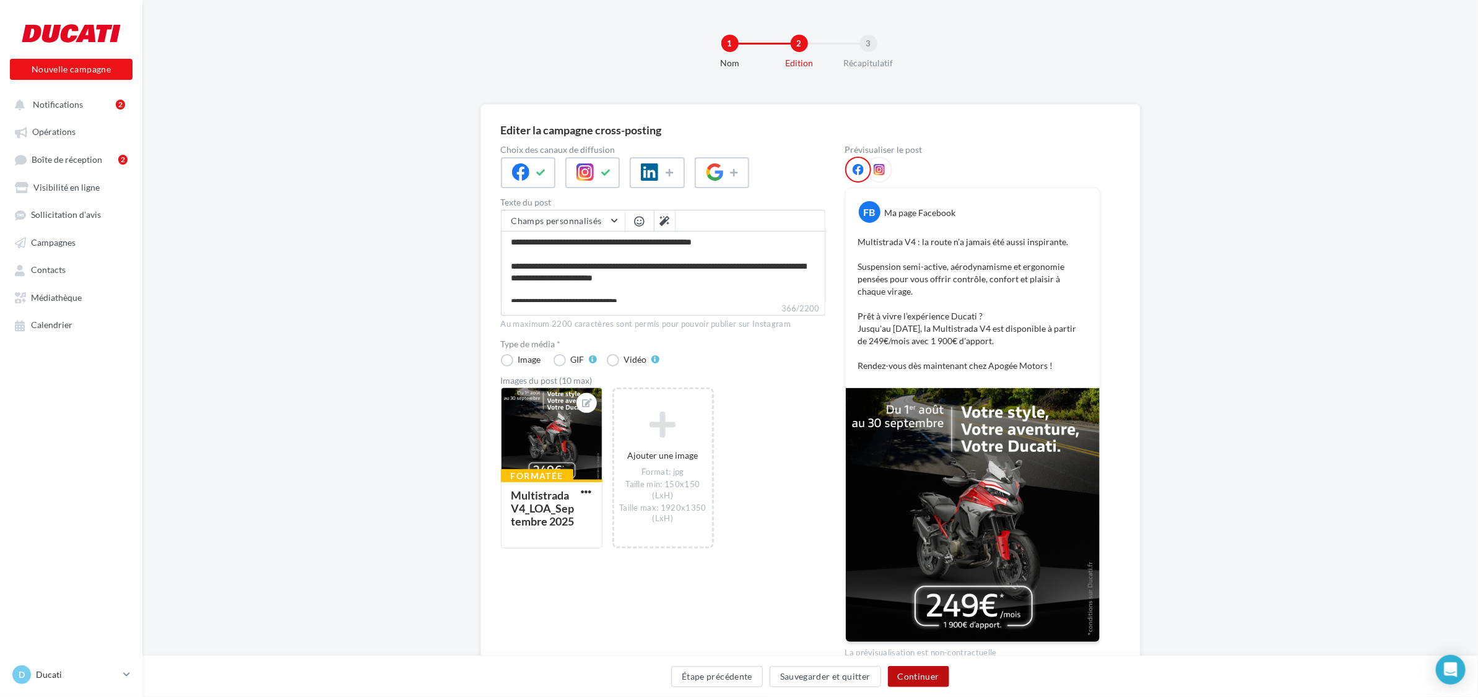
click at [920, 672] on button "Continuer" at bounding box center [918, 676] width 61 height 21
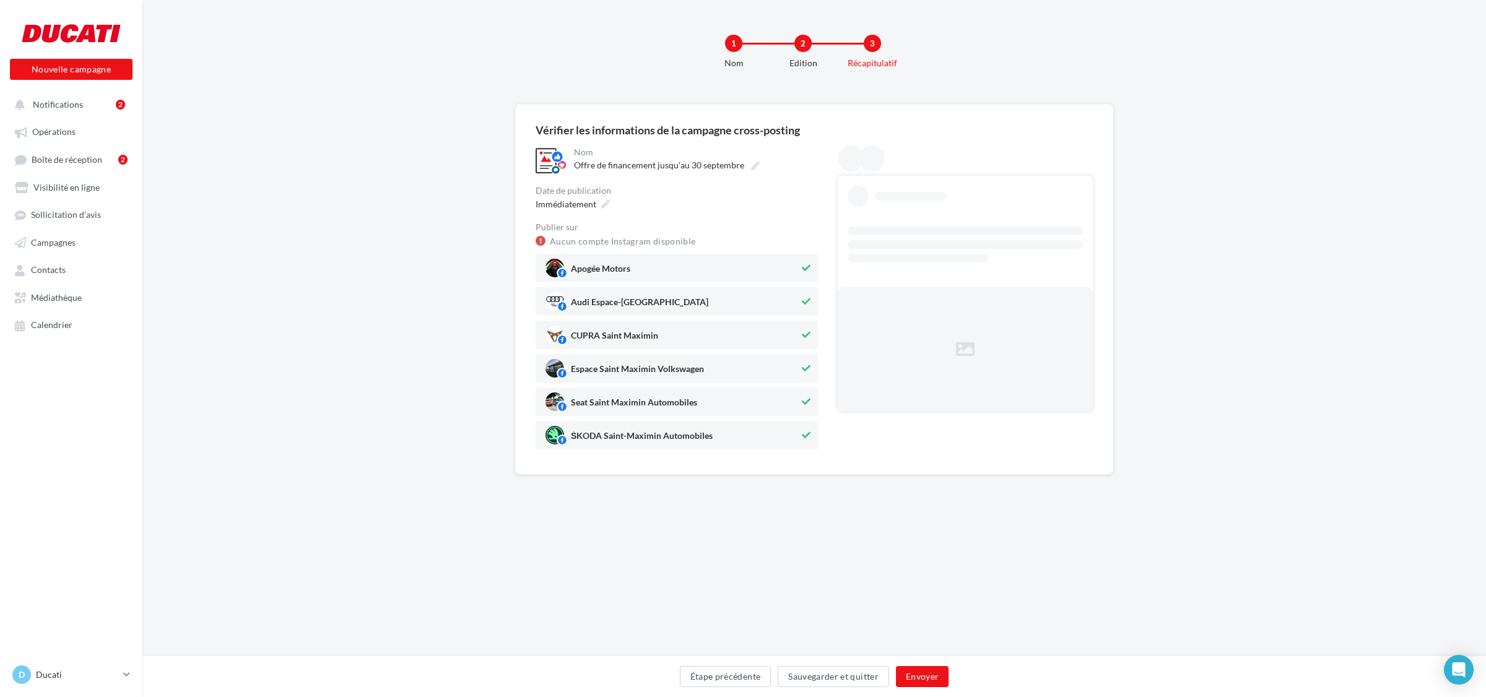
click at [626, 299] on span "Audi Espace-Saint-Maximin" at bounding box center [639, 305] width 137 height 14
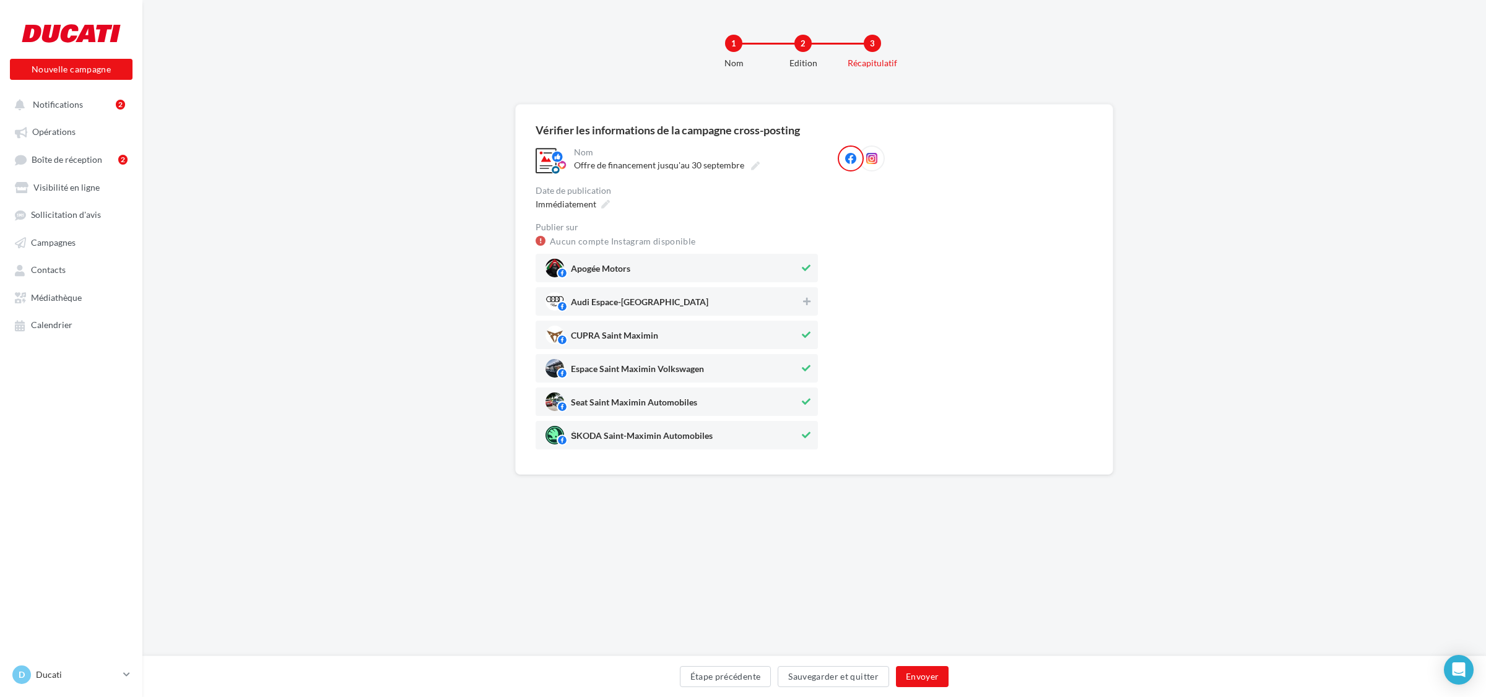
click at [617, 347] on div "CUPRA Saint Maximin" at bounding box center [676, 335] width 282 height 28
click at [610, 379] on div "Espace Saint Maximin Volkswagen" at bounding box center [676, 368] width 282 height 28
click at [605, 401] on span "Seat Saint Maximin Automobiles" at bounding box center [634, 405] width 126 height 14
click at [604, 426] on span "ŠKODA Saint-Maximin Automobiles" at bounding box center [672, 435] width 254 height 19
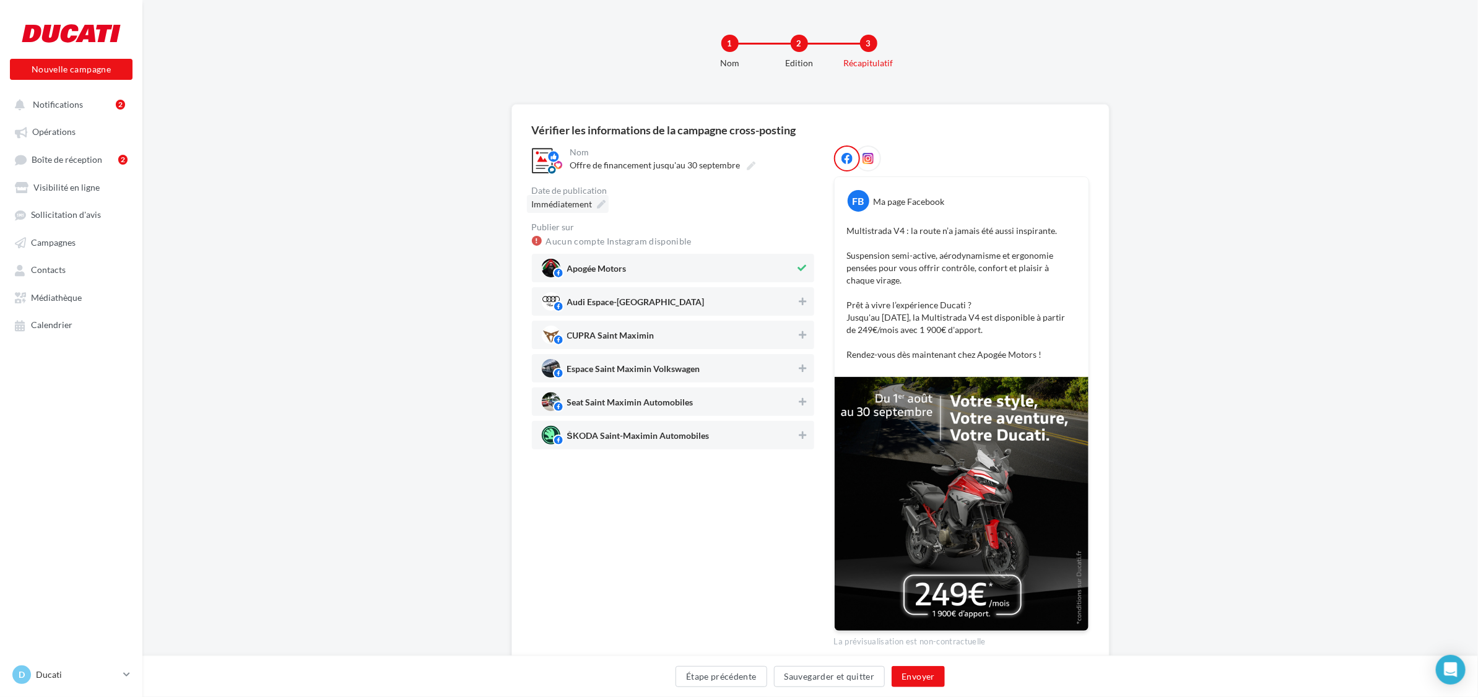
click at [576, 211] on div "Immédiatement" at bounding box center [568, 204] width 82 height 18
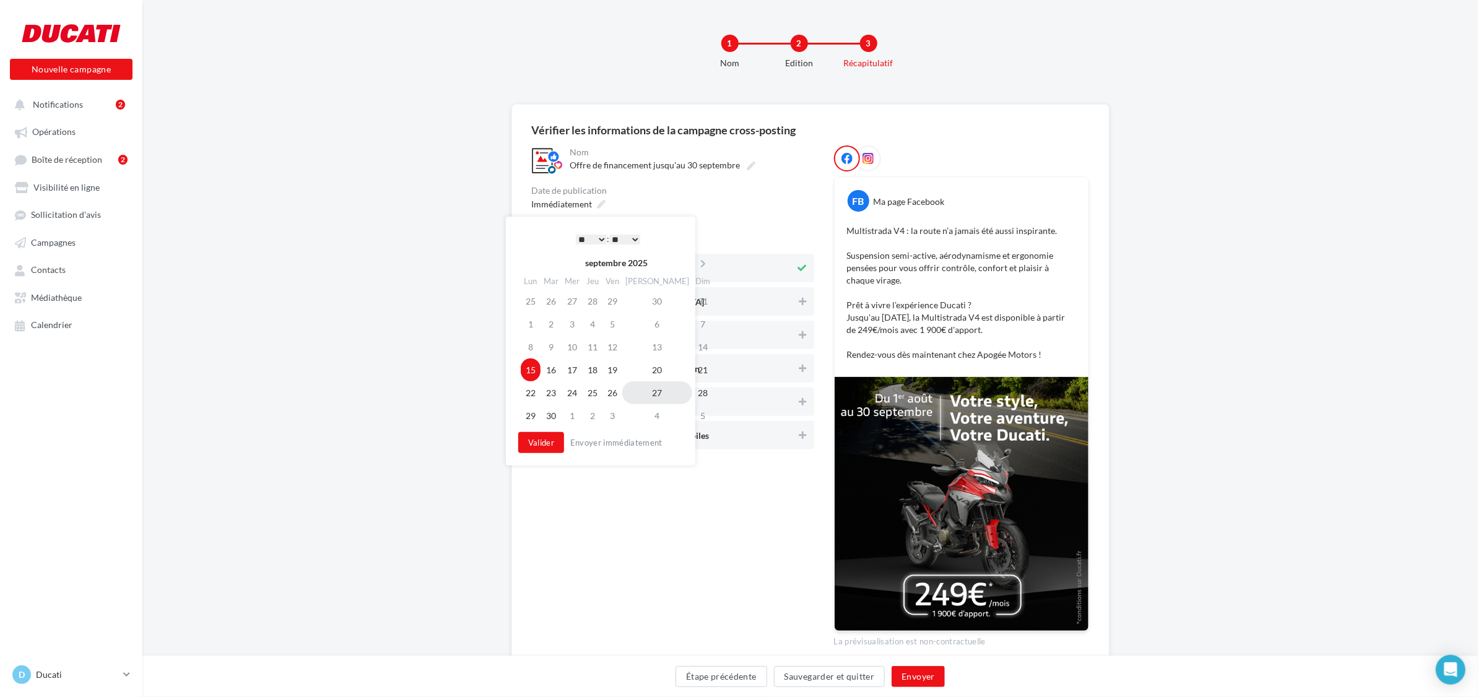
click at [641, 395] on td "27" at bounding box center [657, 392] width 70 height 23
click at [594, 235] on select "* * * * * * * * * * ** ** ** ** ** ** ** ** ** ** ** ** ** **" at bounding box center [591, 240] width 31 height 10
click at [549, 444] on button "Valider" at bounding box center [541, 442] width 46 height 21
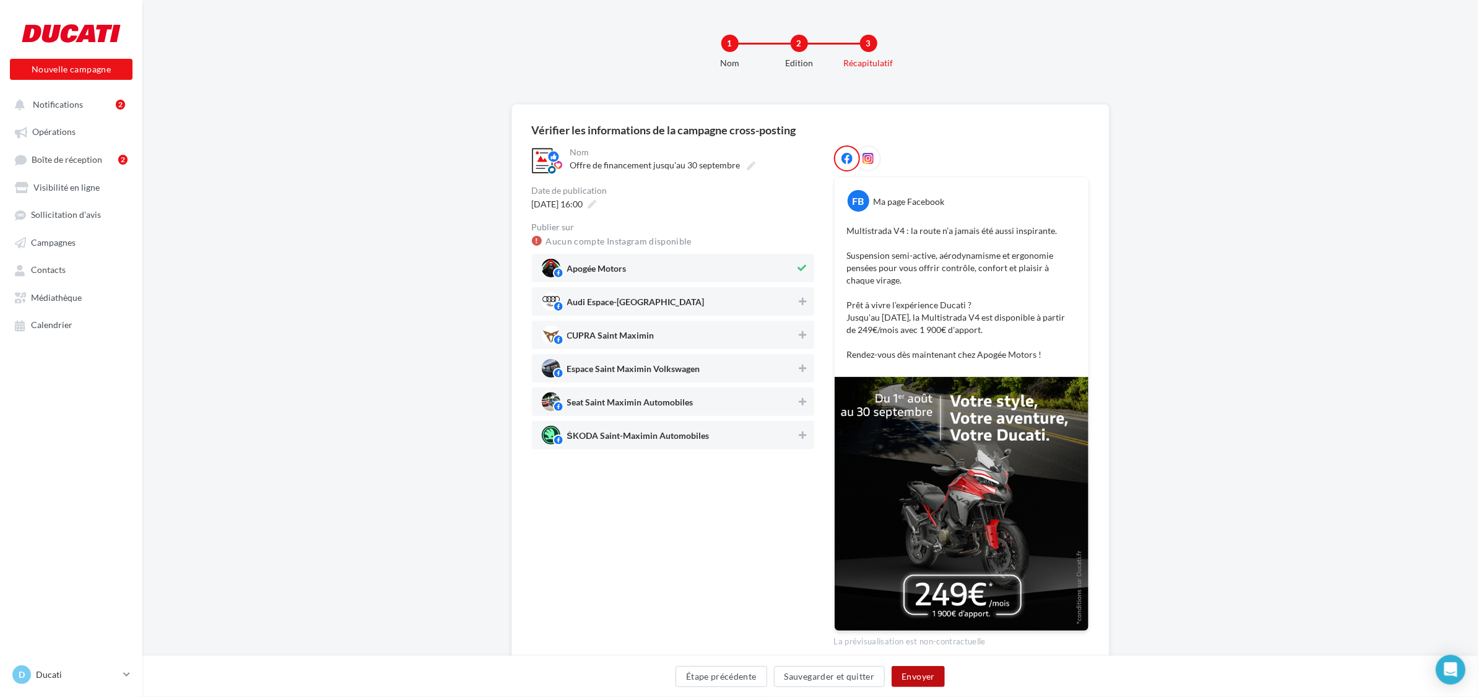
click at [926, 679] on button "Envoyer" at bounding box center [917, 676] width 53 height 21
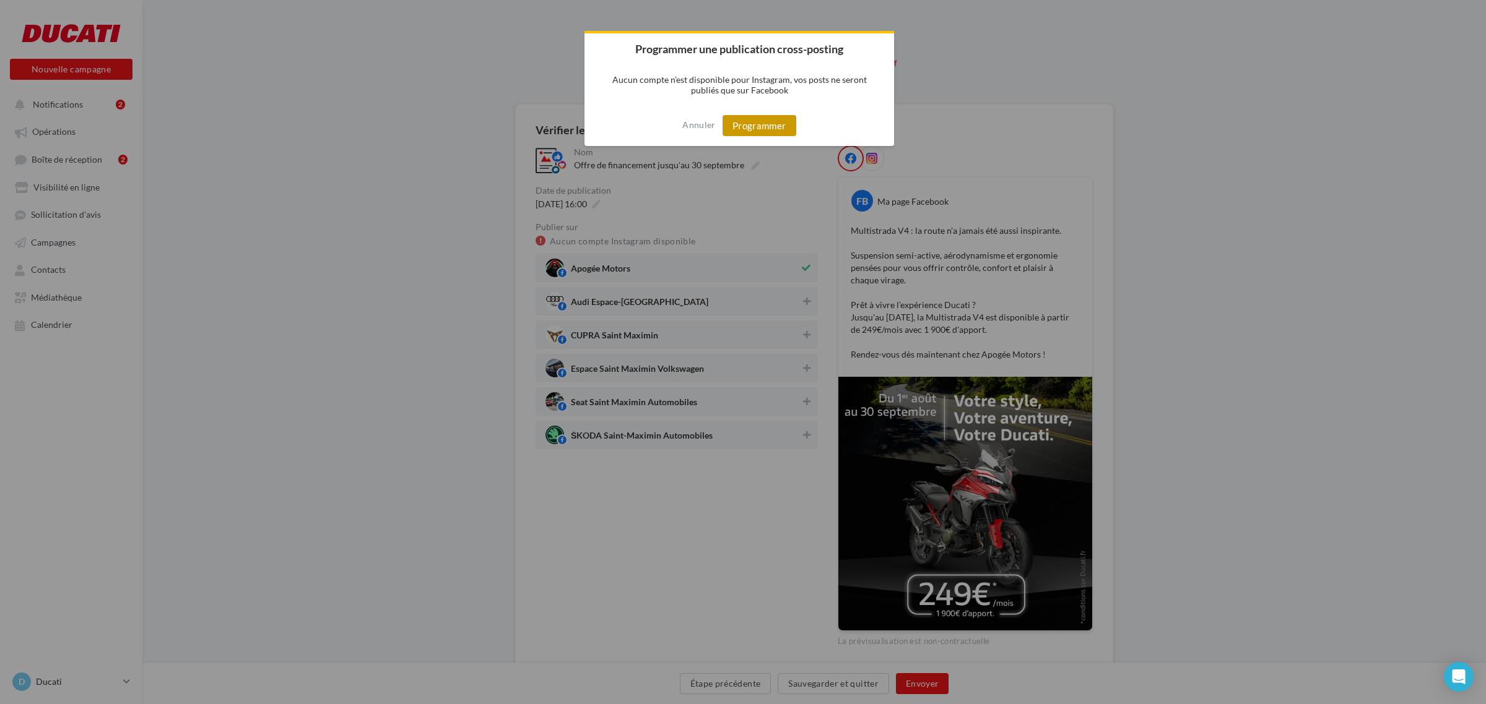
click at [752, 132] on button "Programmer" at bounding box center [759, 125] width 74 height 21
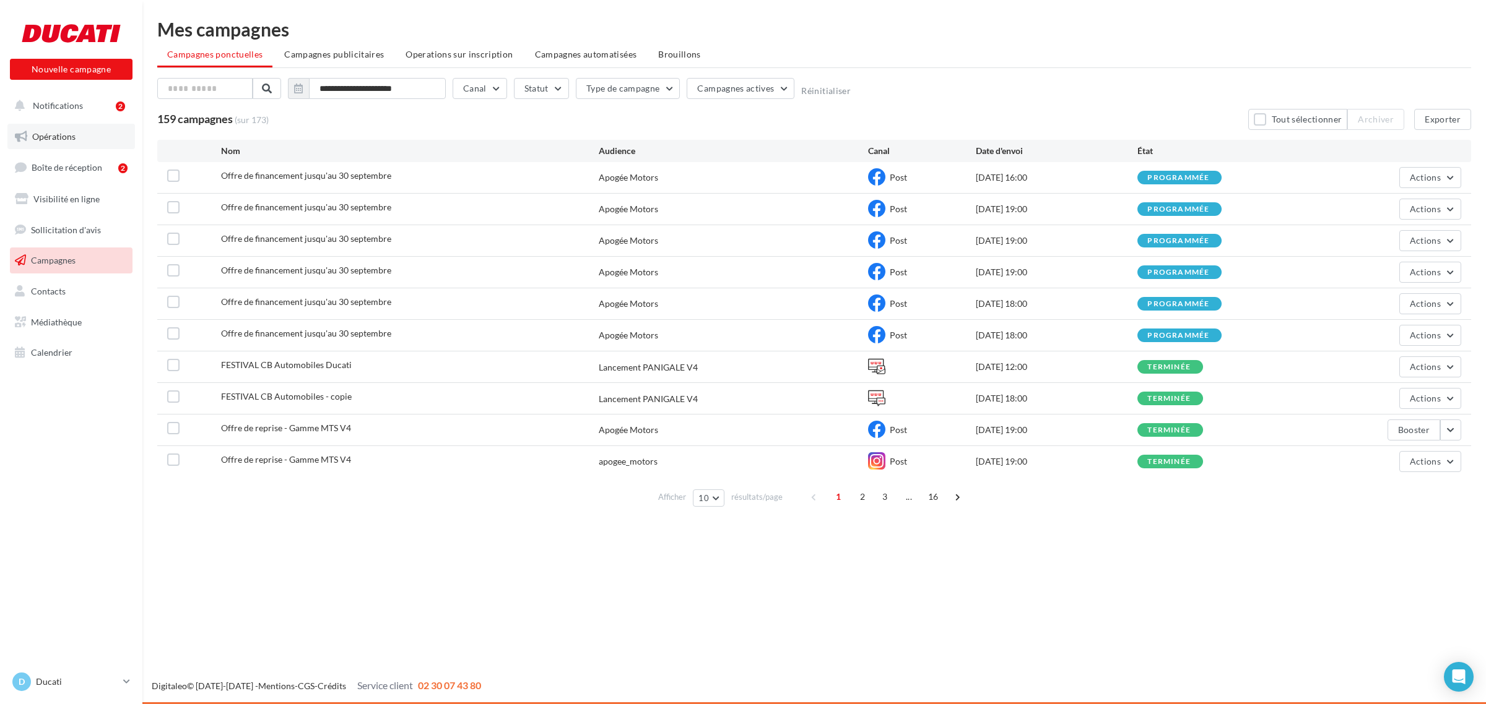
click at [46, 128] on link "Opérations" at bounding box center [71, 137] width 128 height 26
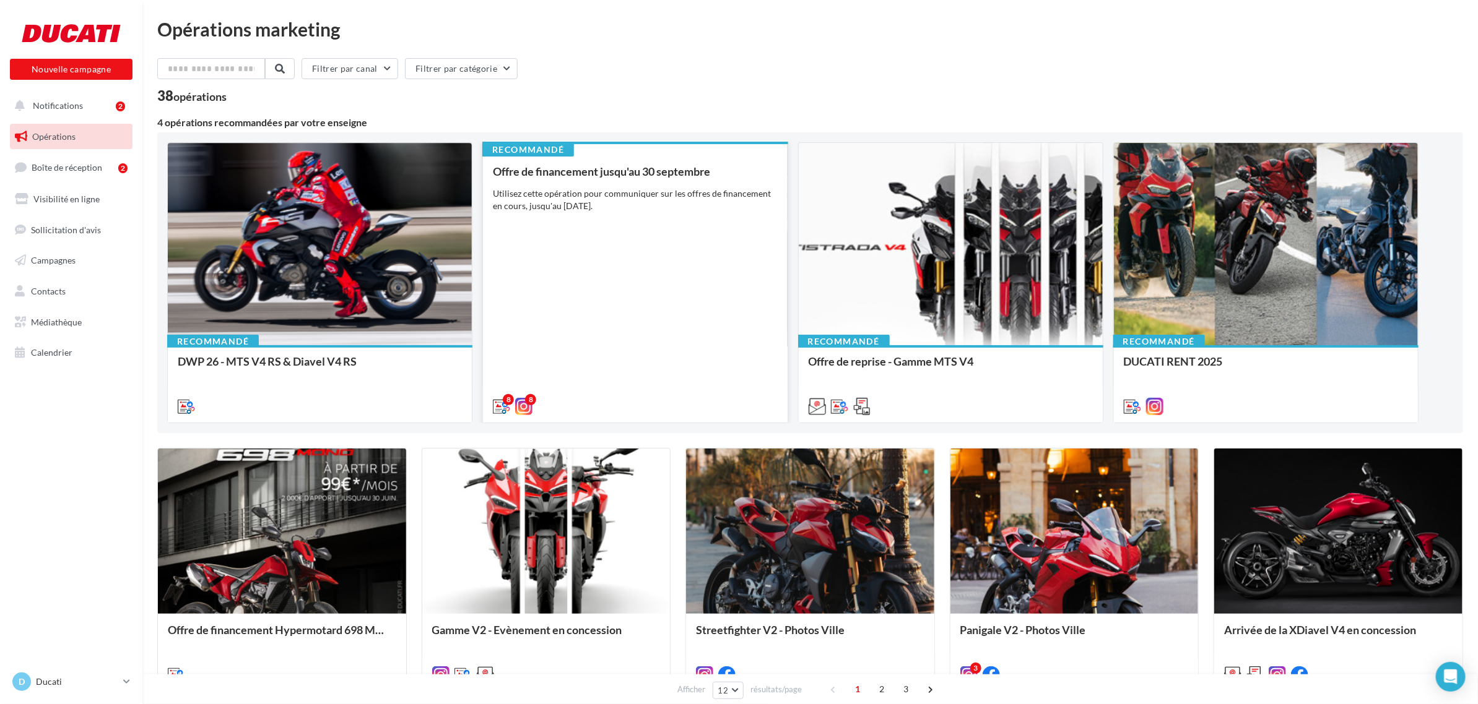
click at [635, 390] on div "8 8" at bounding box center [635, 405] width 304 height 35
click at [694, 252] on div "Offre de financement jusqu'au [DATE] Utilisez cette opération pour communiquer …" at bounding box center [635, 288] width 284 height 246
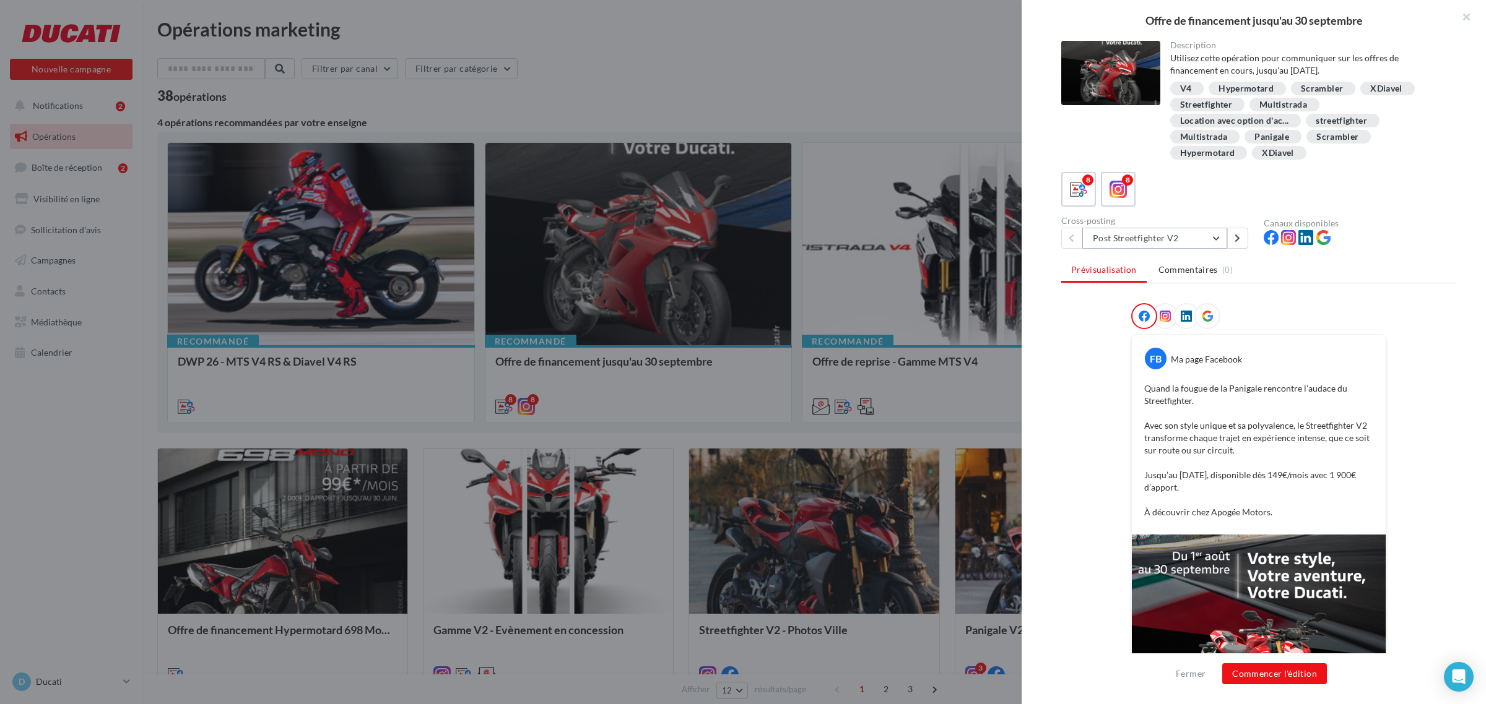
click at [1143, 235] on button "Post Streetfighter V2" at bounding box center [1154, 238] width 145 height 21
click at [1224, 338] on button "Post Hypermotard 698 Mono" at bounding box center [1175, 342] width 186 height 32
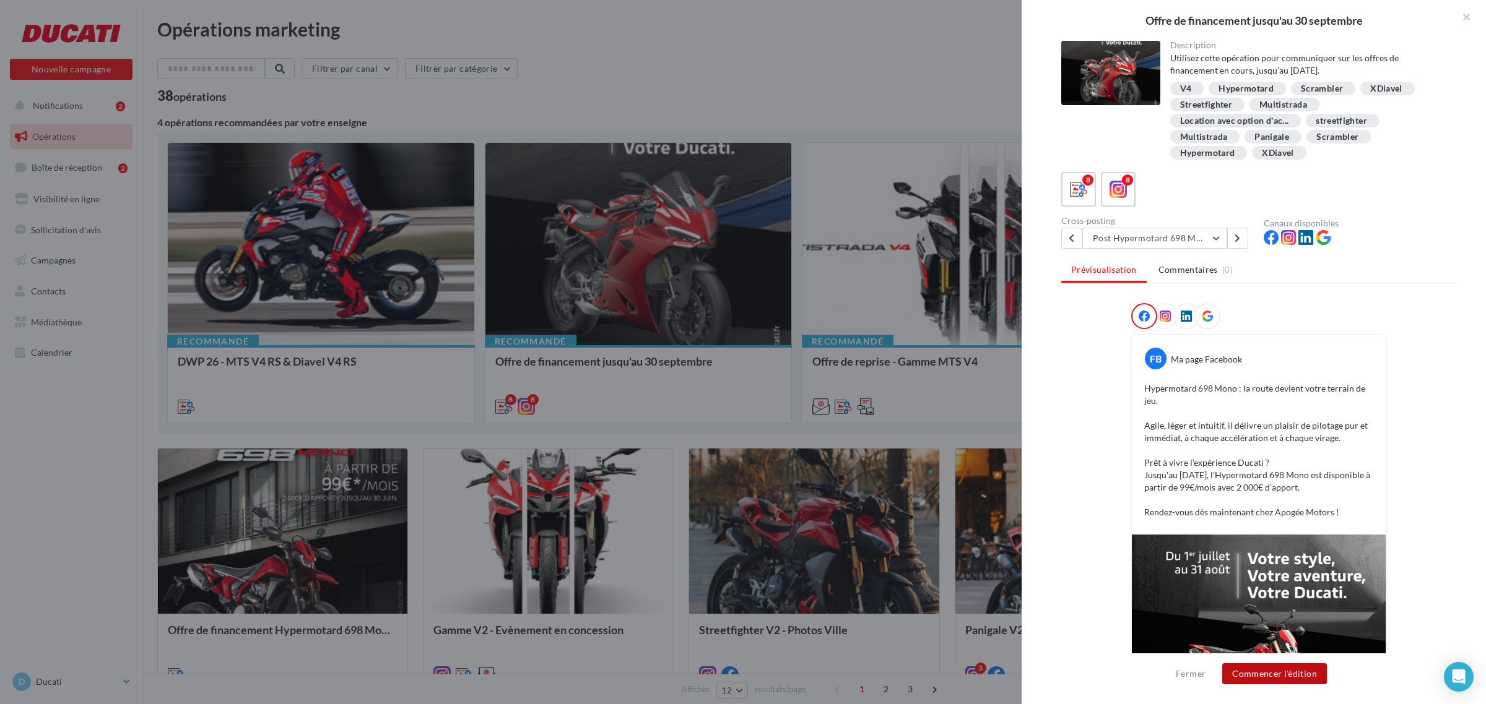
click at [1298, 675] on button "Commencer l'édition" at bounding box center [1274, 674] width 105 height 21
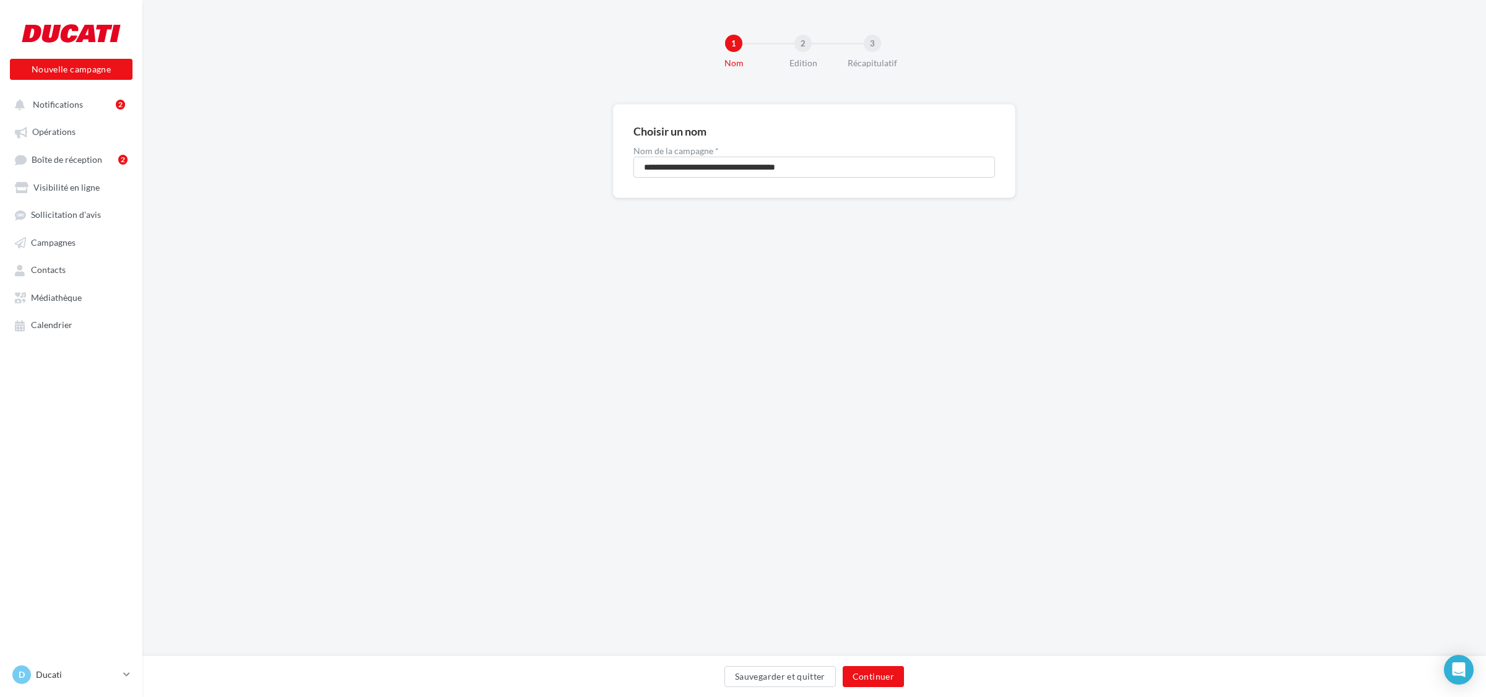
click at [874, 661] on div "Sauvegarder et quitter Continuer" at bounding box center [813, 676] width 1343 height 41
click at [874, 672] on button "Continuer" at bounding box center [873, 676] width 61 height 21
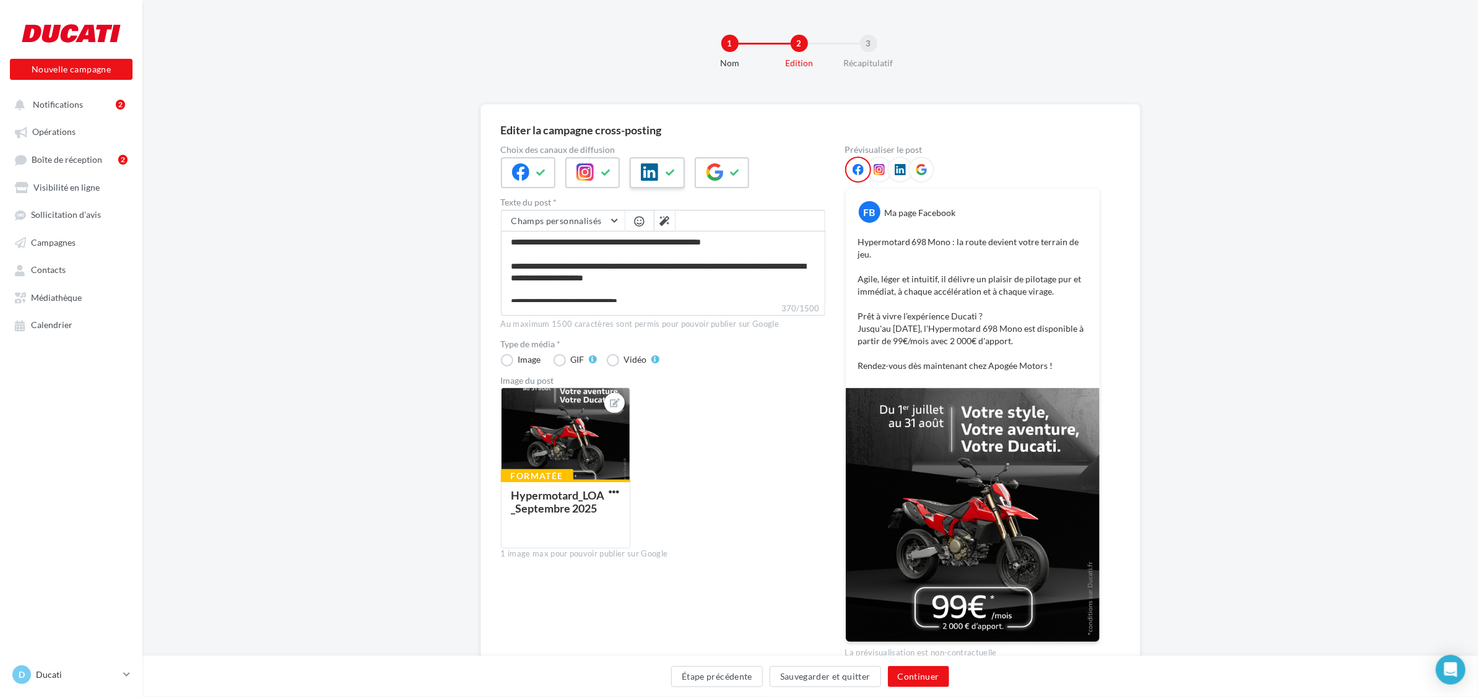
click at [659, 178] on div at bounding box center [657, 172] width 54 height 31
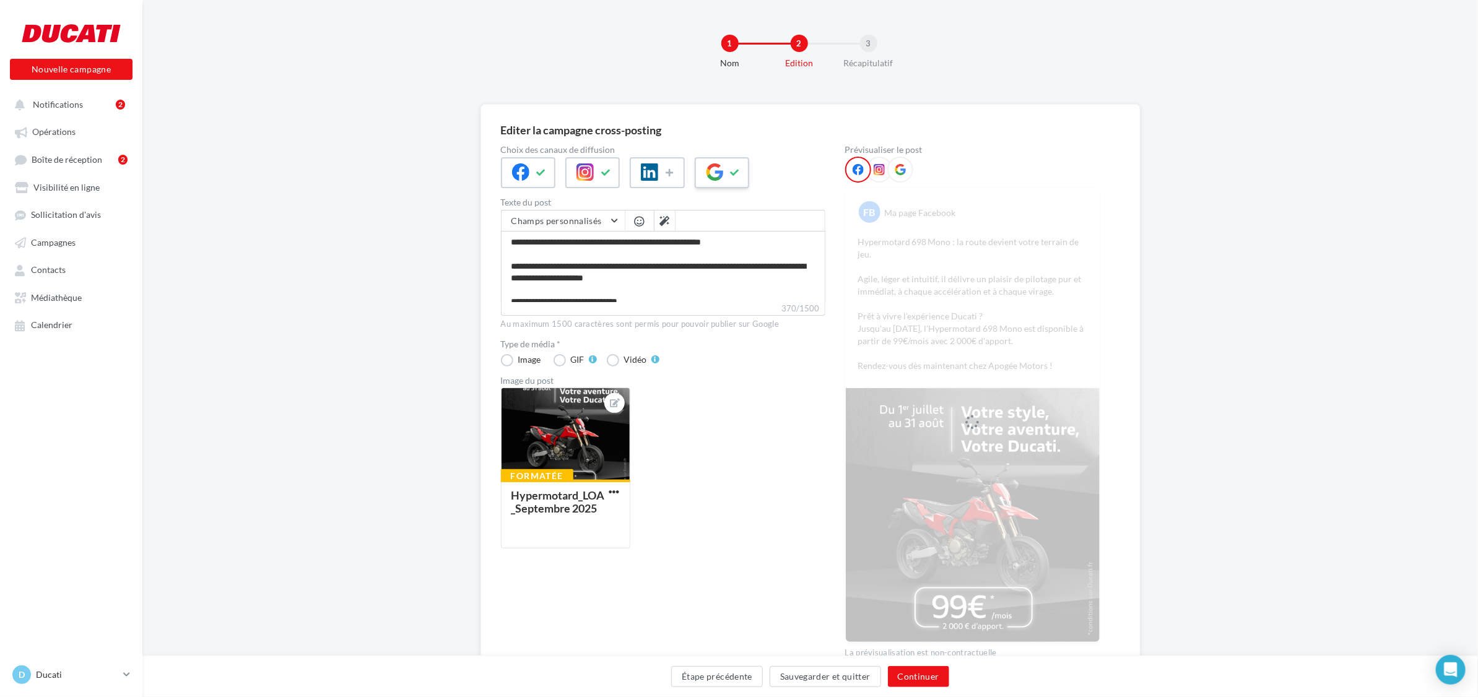
click at [707, 175] on icon at bounding box center [714, 171] width 17 height 17
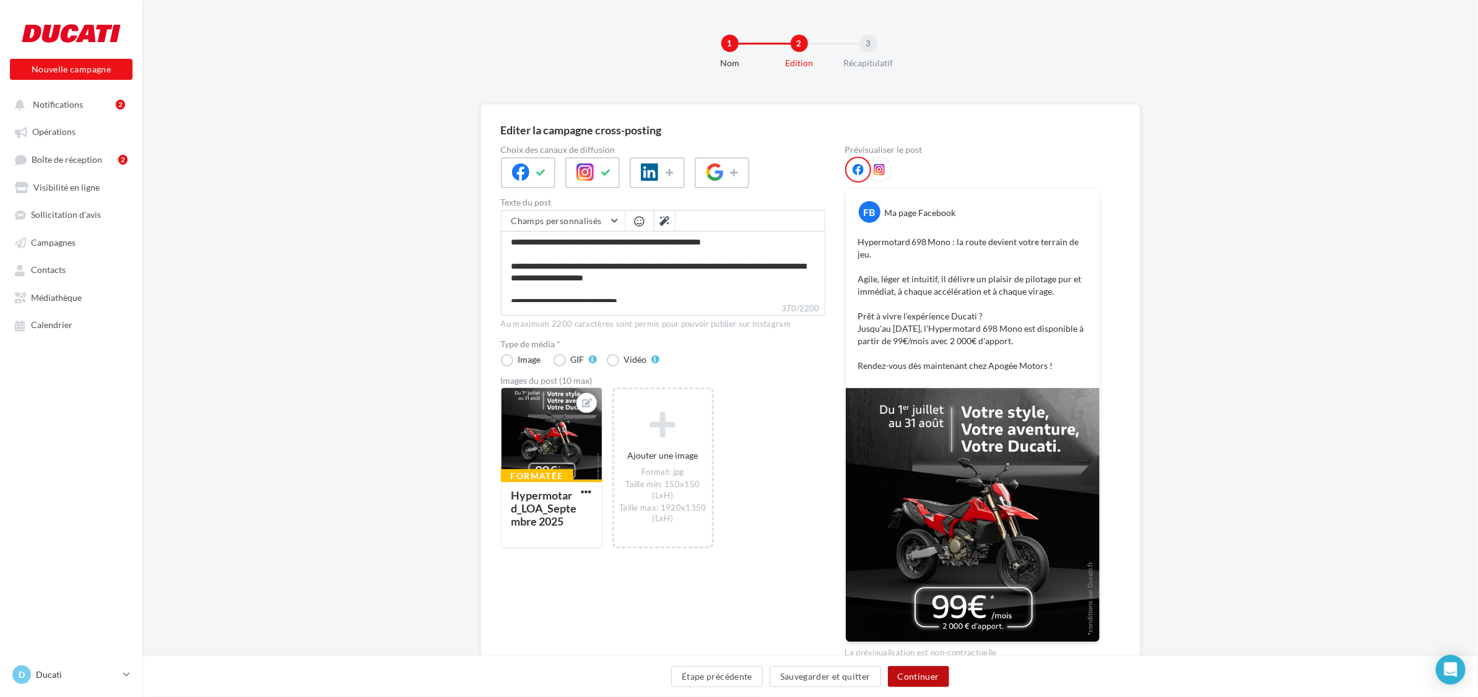
click at [924, 679] on button "Continuer" at bounding box center [918, 676] width 61 height 21
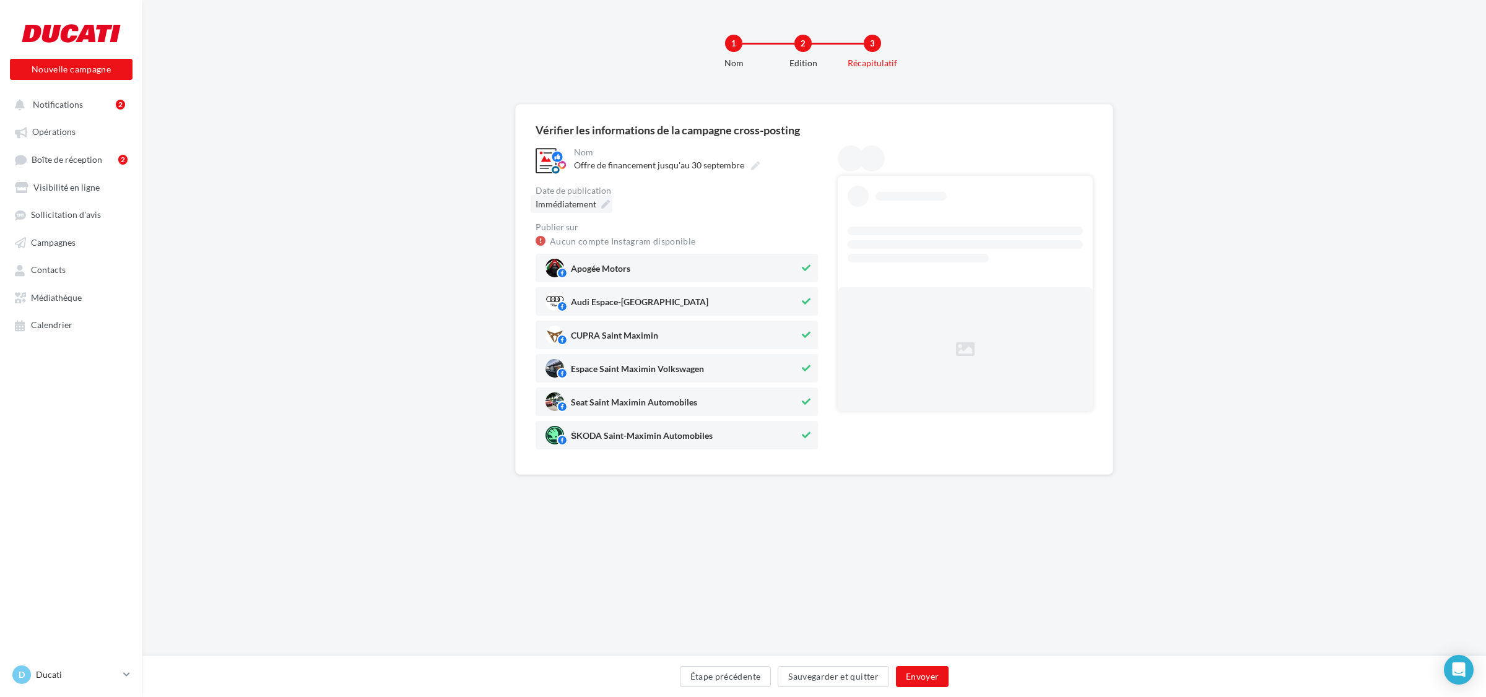
click at [602, 206] on icon at bounding box center [605, 204] width 9 height 9
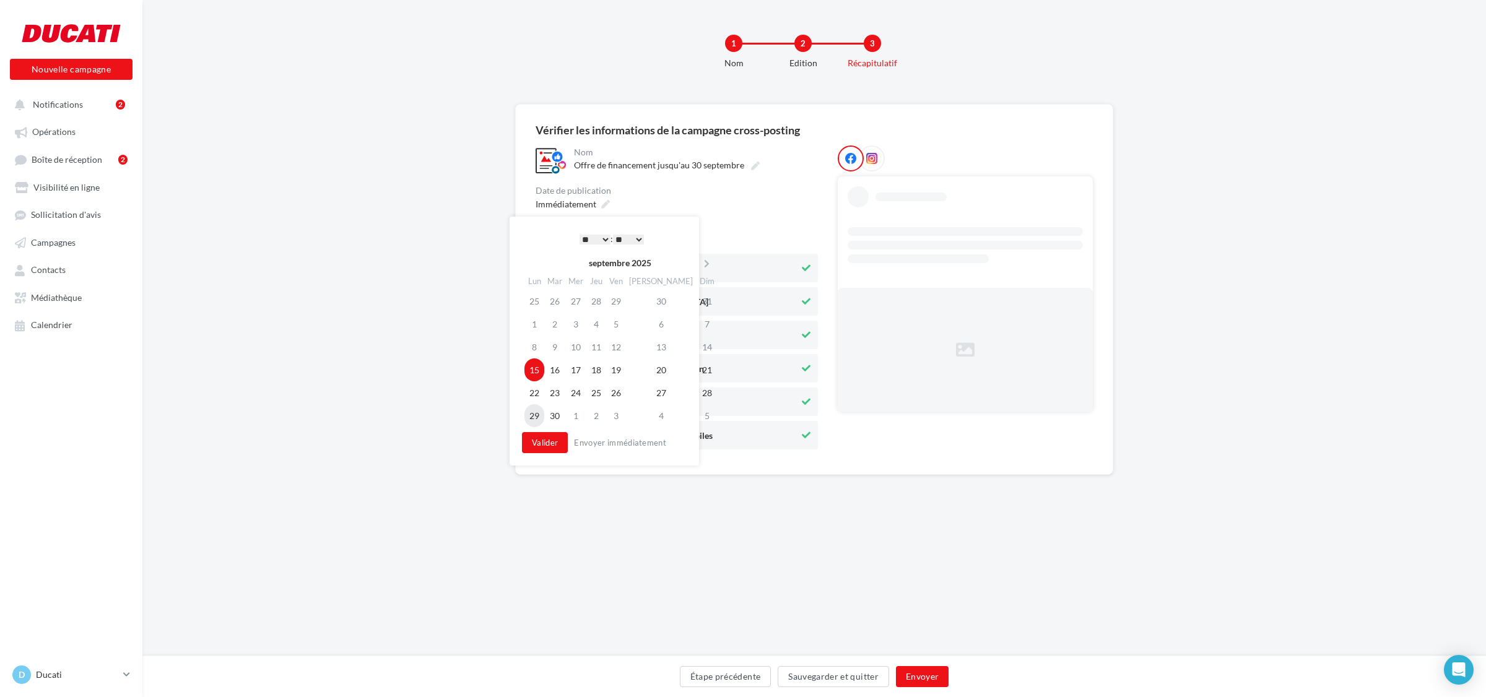
click at [531, 413] on td "29" at bounding box center [534, 415] width 20 height 23
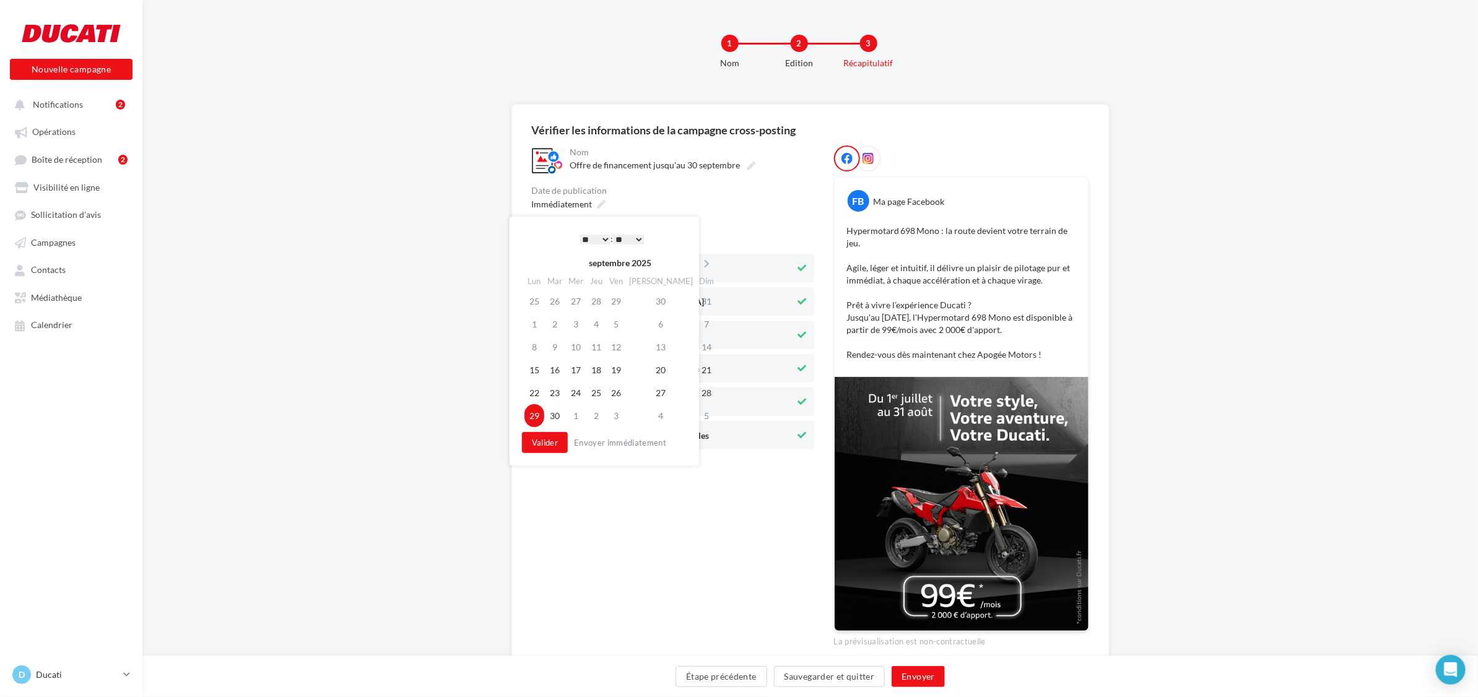
click at [588, 236] on select "* * * * * * * * * * ** ** ** ** ** ** ** ** ** ** ** ** ** **" at bounding box center [594, 240] width 31 height 10
click at [546, 438] on button "Valider" at bounding box center [541, 442] width 46 height 21
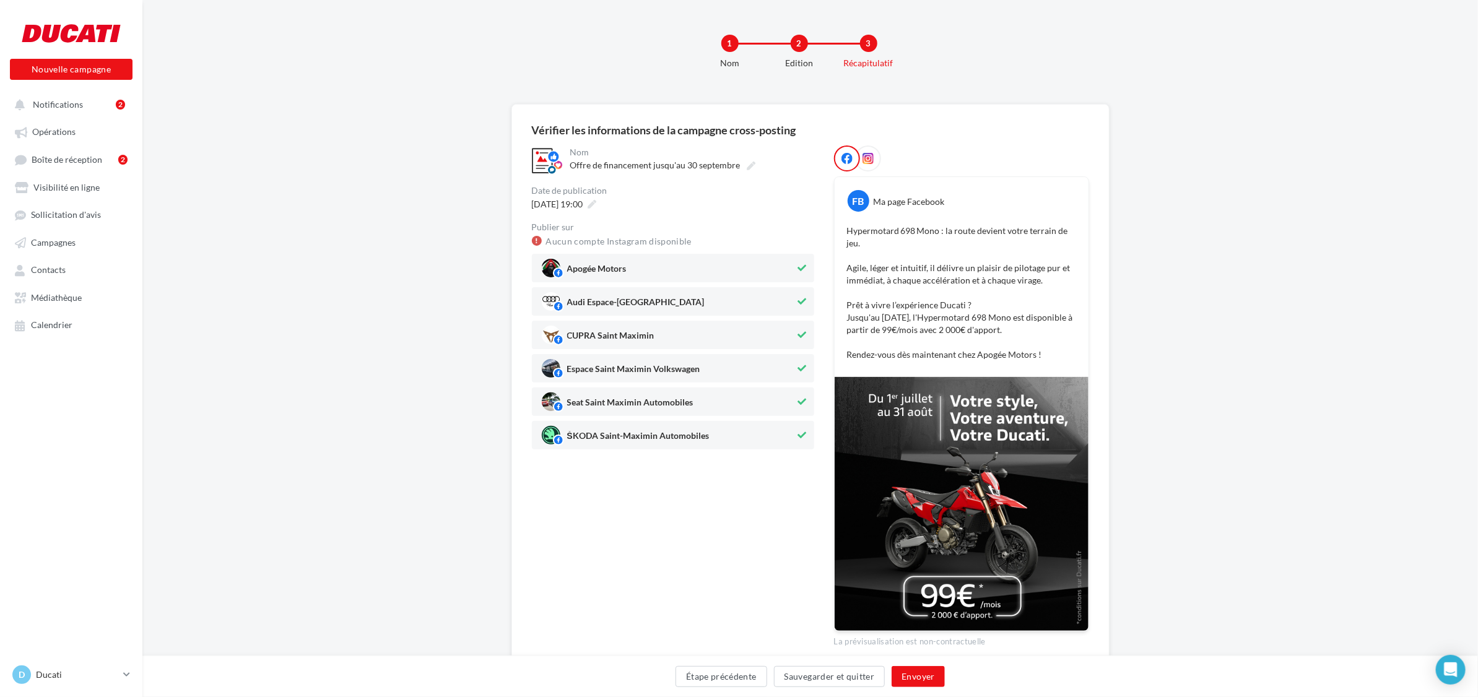
click at [565, 295] on span "Audi Espace-Saint-Maximin" at bounding box center [669, 301] width 254 height 19
click at [567, 331] on div "CUPRA Saint Maximin" at bounding box center [610, 338] width 87 height 14
click at [593, 370] on span "Espace Saint Maximin Volkswagen" at bounding box center [633, 372] width 133 height 14
click at [596, 400] on span "Seat Saint Maximin Automobiles" at bounding box center [630, 405] width 126 height 14
click at [596, 438] on span "ŠKODA Saint-Maximin Automobiles" at bounding box center [638, 438] width 142 height 14
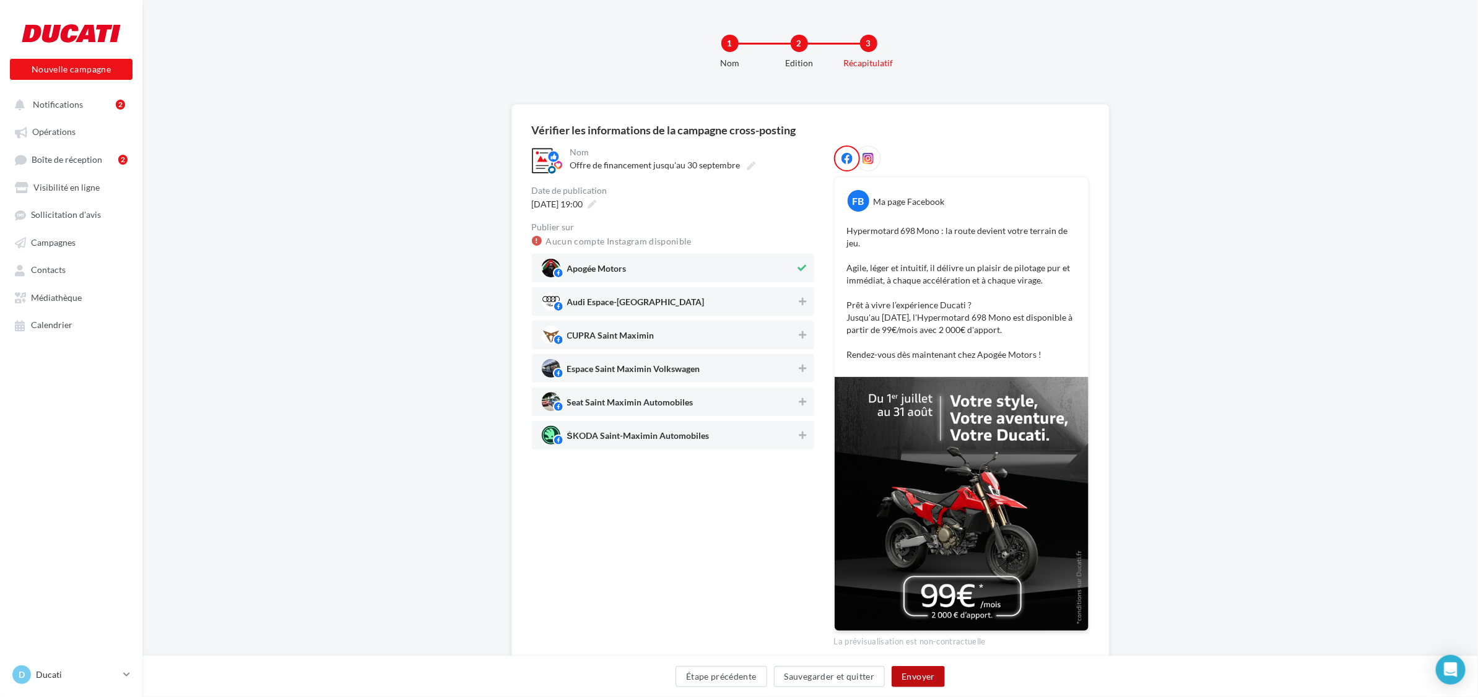
click at [921, 680] on button "Envoyer" at bounding box center [917, 676] width 53 height 21
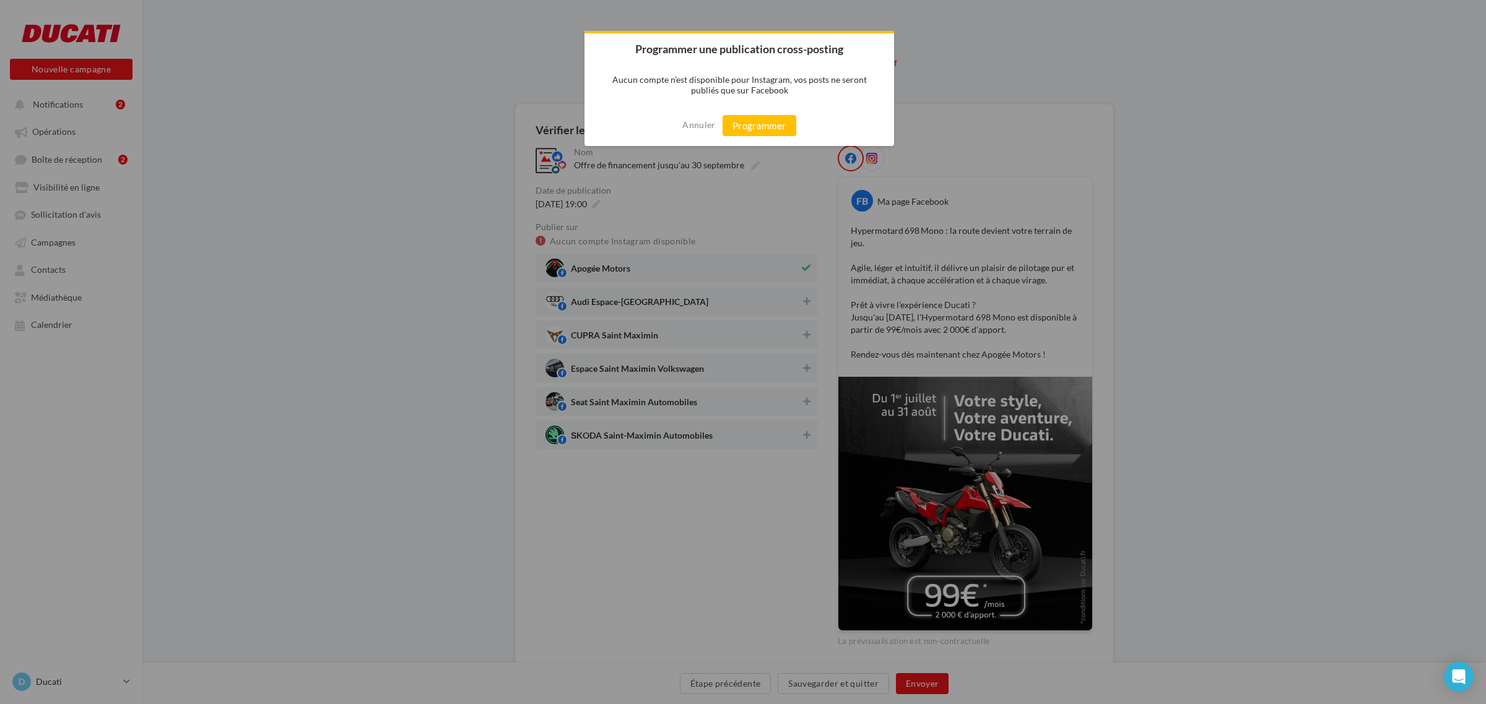
click at [780, 135] on div "Annuler Programmer" at bounding box center [739, 125] width 310 height 41
click at [781, 125] on button "Programmer" at bounding box center [759, 125] width 74 height 21
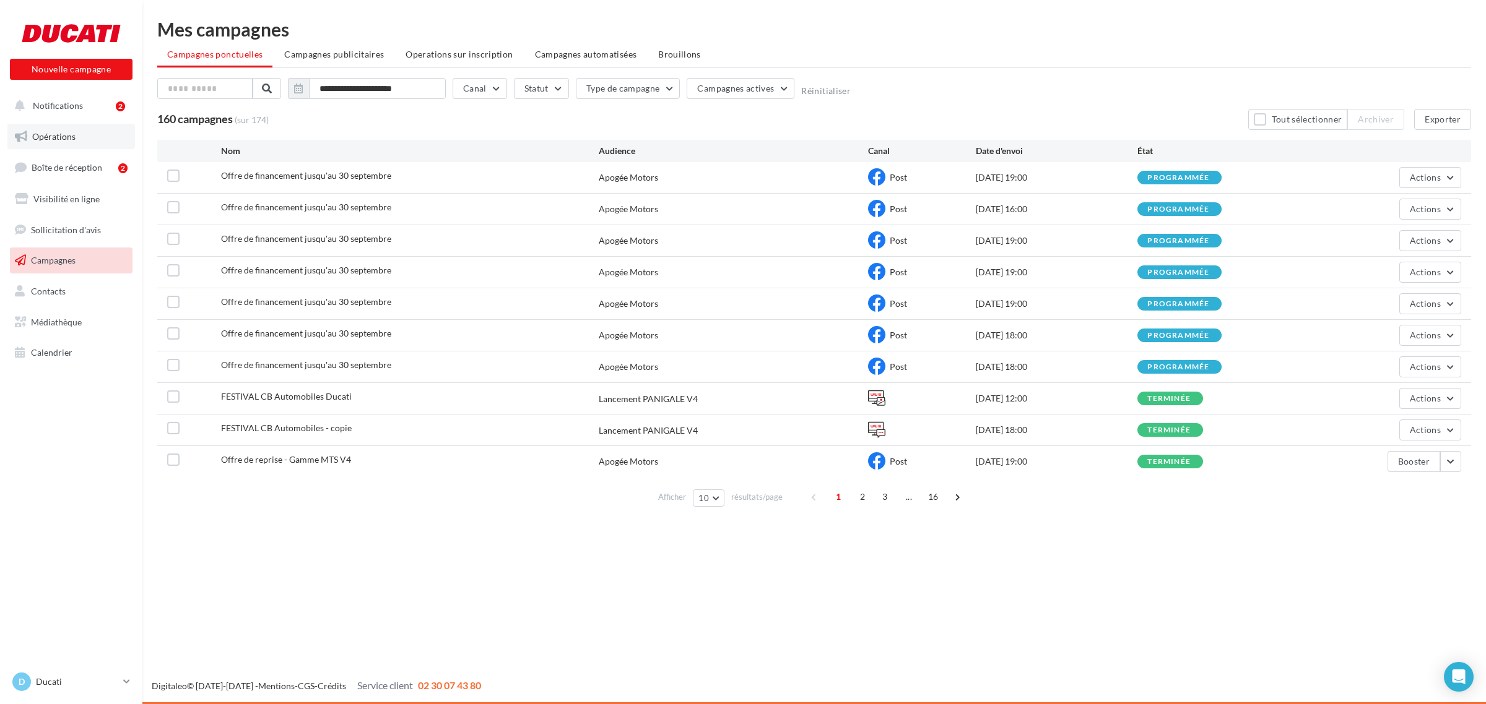
click at [62, 130] on link "Opérations" at bounding box center [71, 137] width 128 height 26
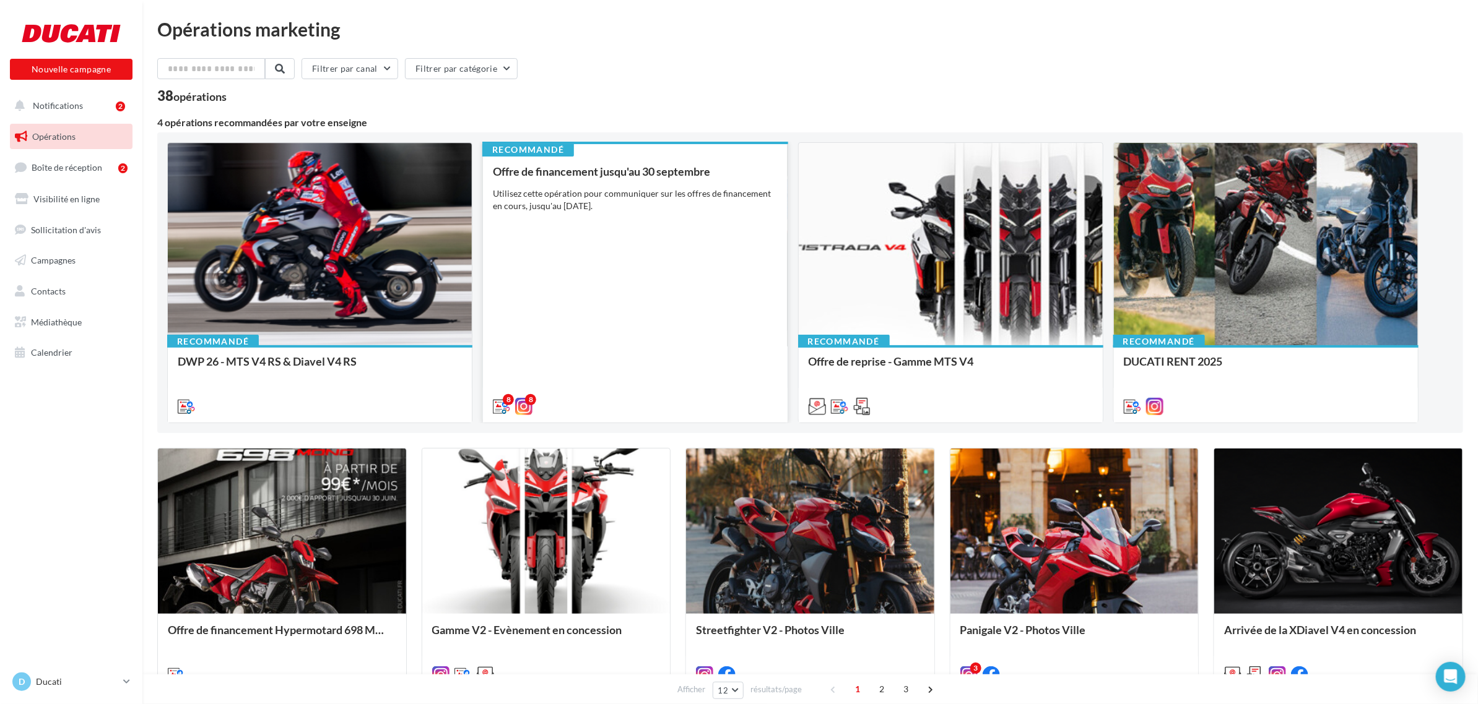
click at [658, 396] on div "8 8" at bounding box center [635, 405] width 304 height 35
click at [617, 246] on div "Offre de financement jusqu'au 30 septembre Utilisez cette opération pour commun…" at bounding box center [635, 288] width 284 height 246
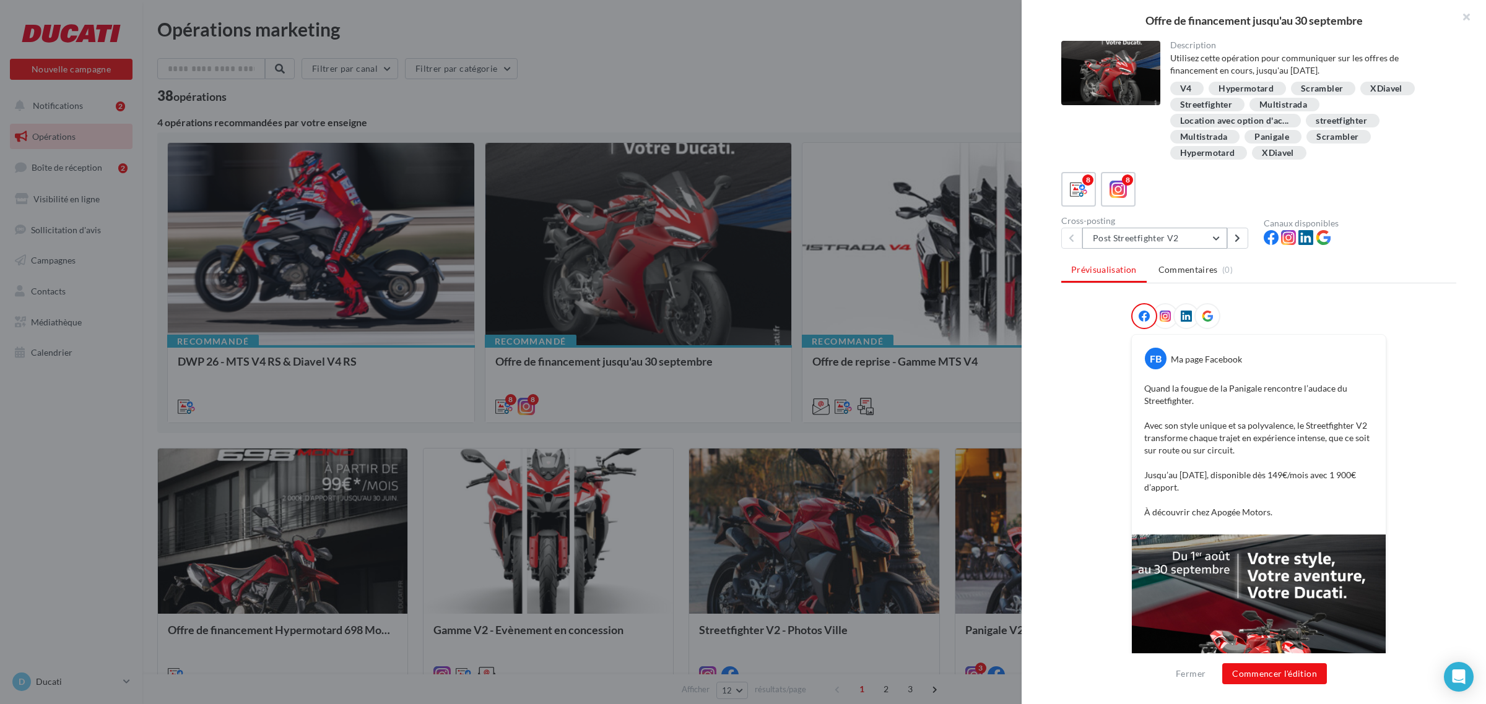
click at [1119, 234] on button "Post Streetfighter V2" at bounding box center [1154, 238] width 145 height 21
click at [1205, 372] on button "Post Streetfighter V4" at bounding box center [1175, 374] width 186 height 32
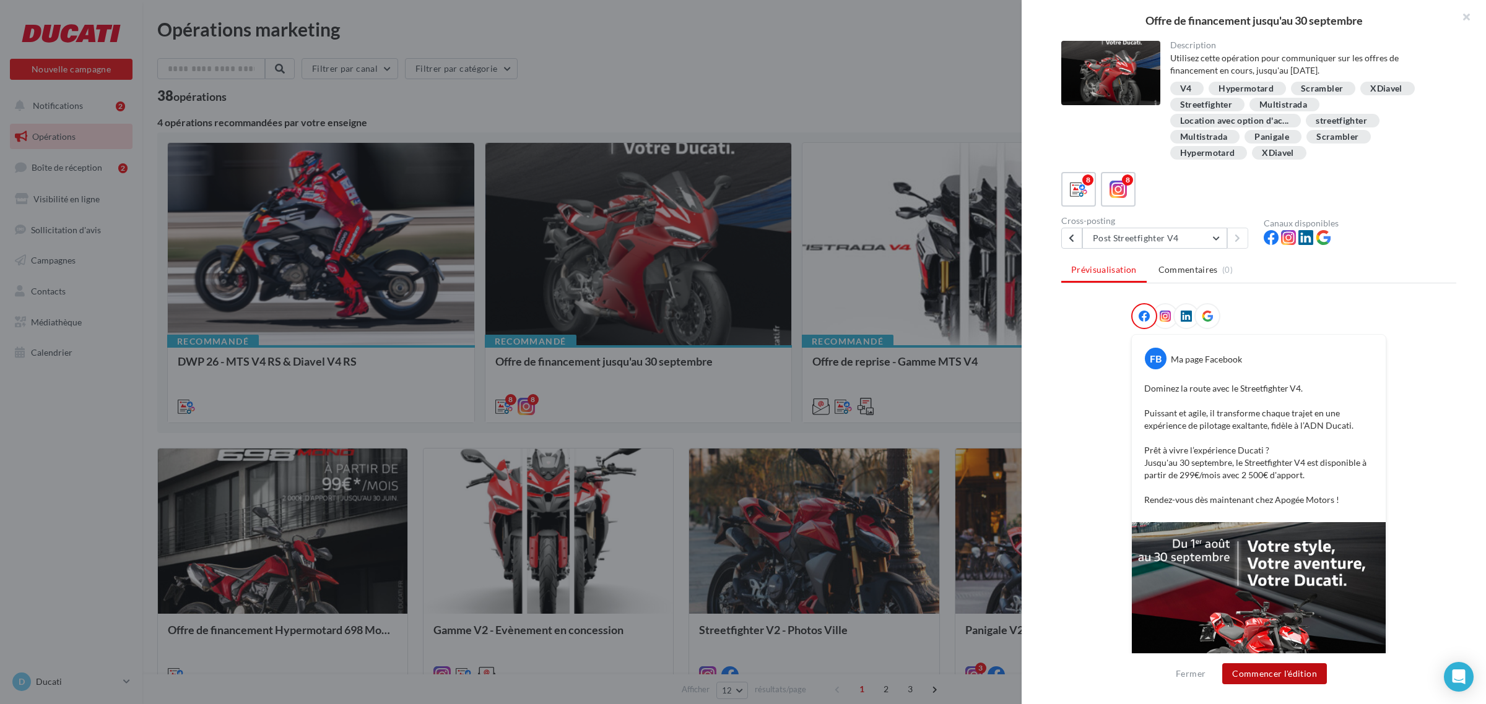
click at [1293, 678] on button "Commencer l'édition" at bounding box center [1274, 674] width 105 height 21
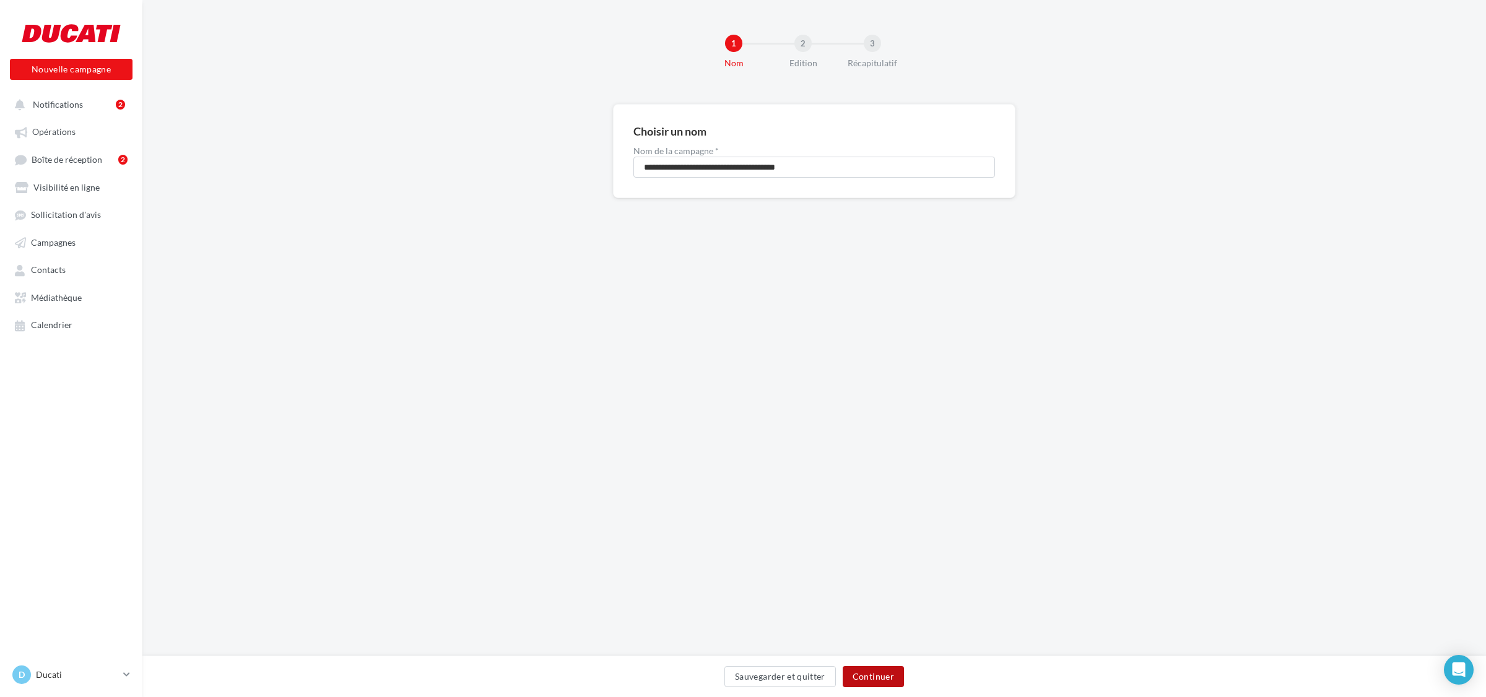
click at [883, 670] on button "Continuer" at bounding box center [873, 676] width 61 height 21
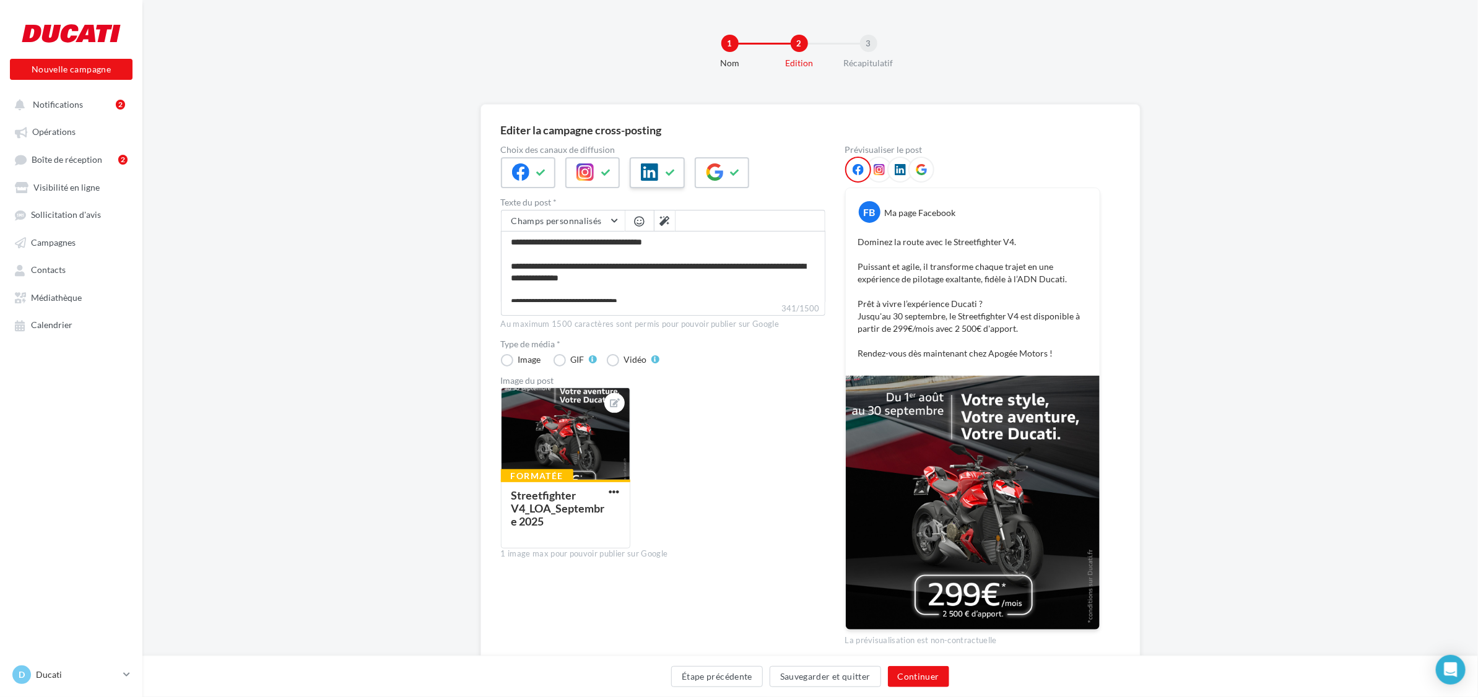
click at [655, 181] on div at bounding box center [657, 172] width 54 height 31
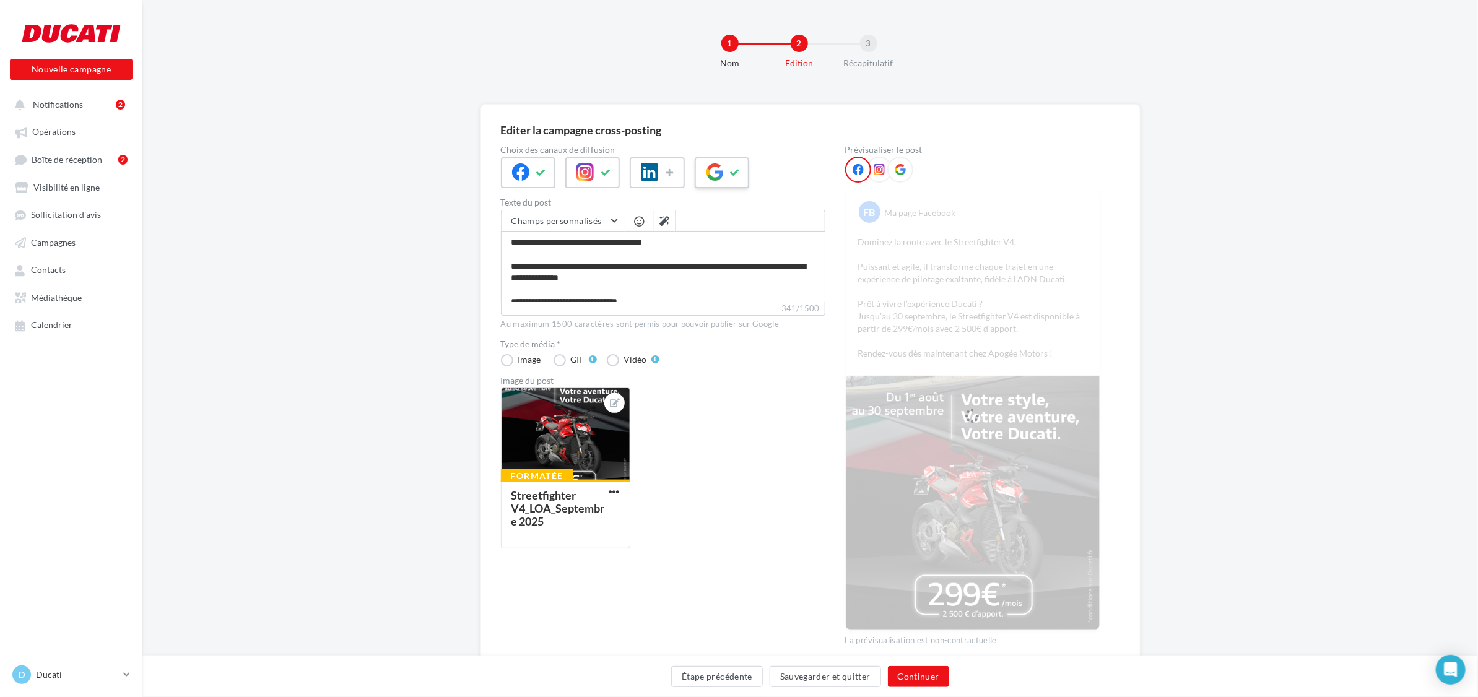
click at [718, 178] on icon at bounding box center [714, 171] width 17 height 17
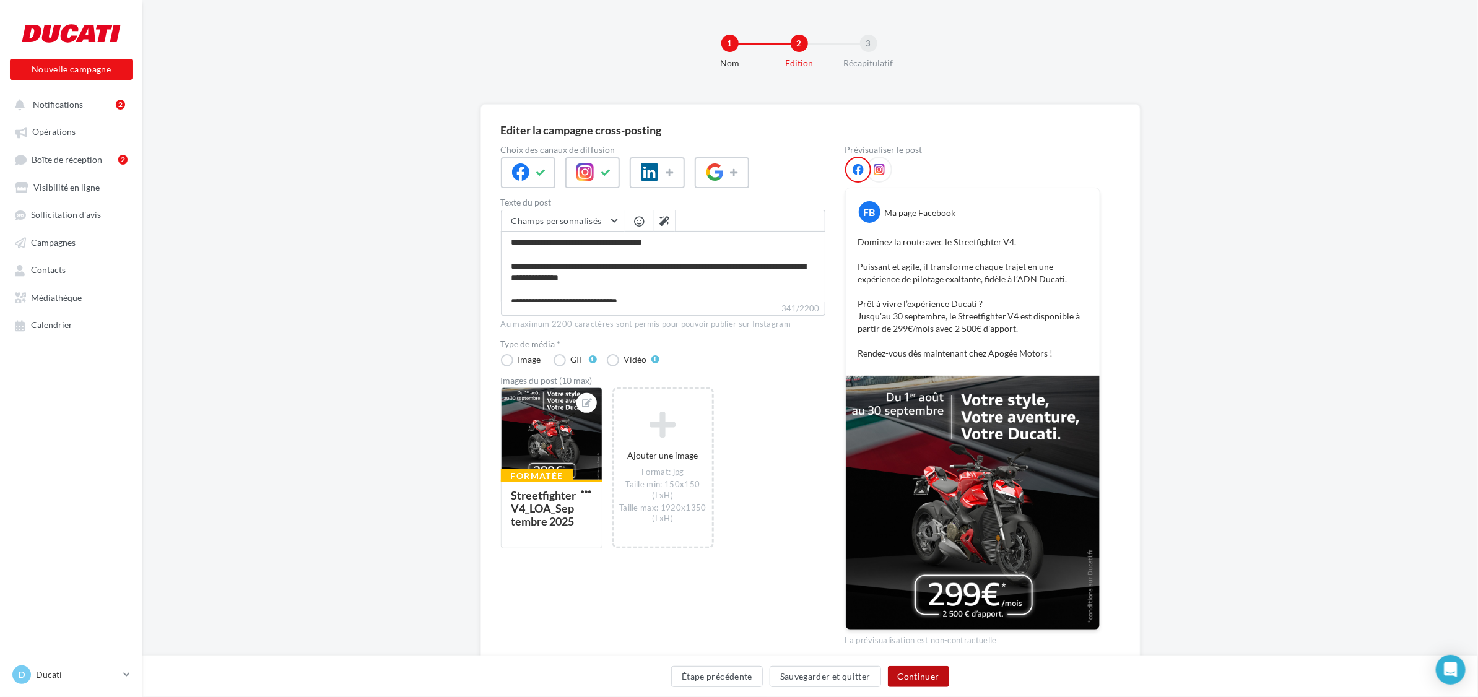
click at [923, 679] on button "Continuer" at bounding box center [918, 676] width 61 height 21
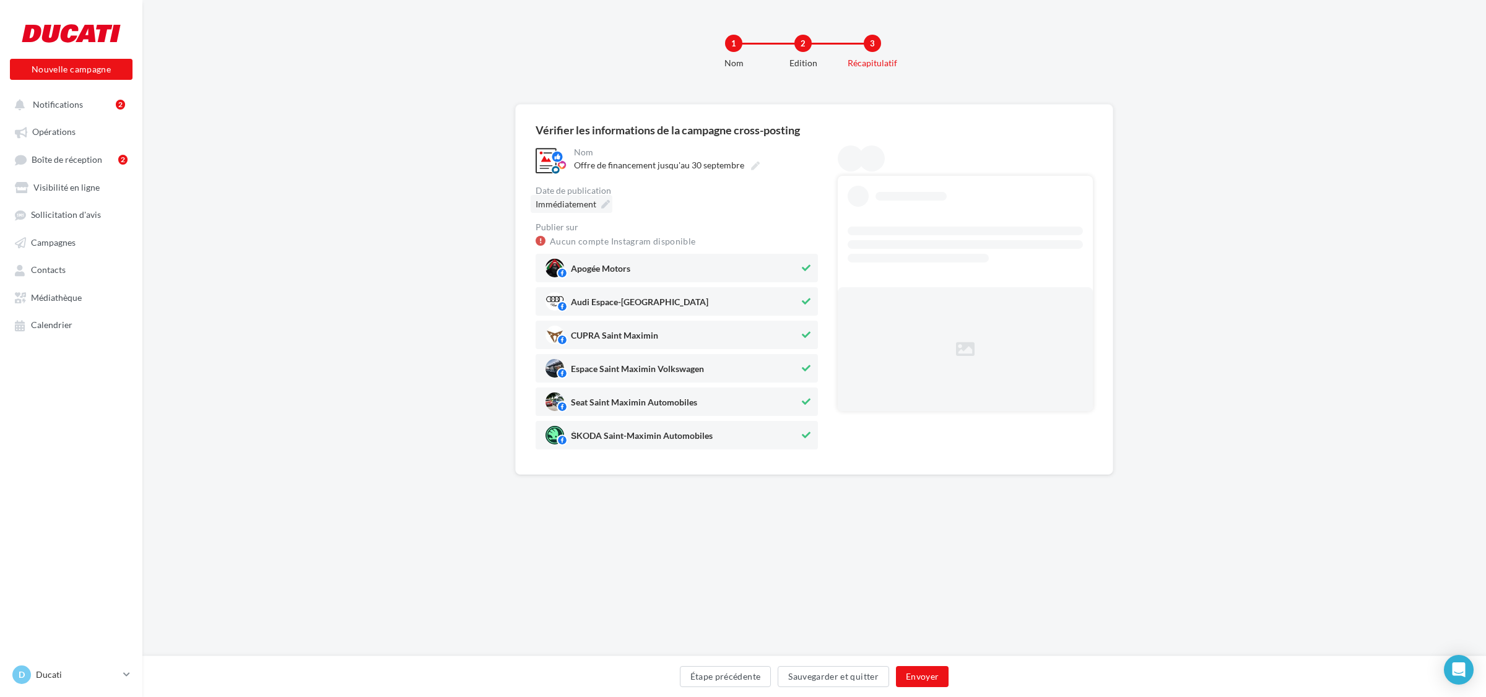
click at [604, 202] on icon at bounding box center [605, 204] width 9 height 9
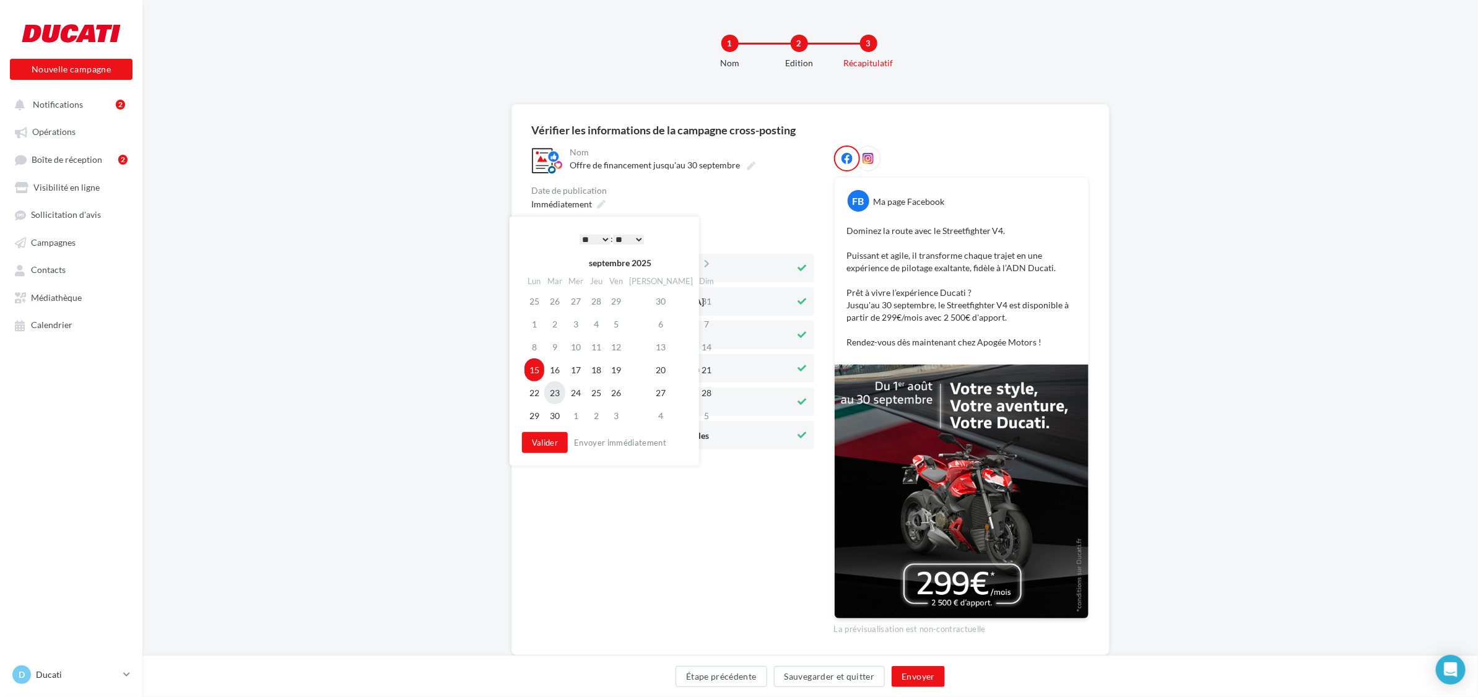
click at [548, 395] on td "23" at bounding box center [554, 392] width 21 height 23
click at [594, 235] on select "* * * * * * * * * * ** ** ** ** ** ** ** ** ** ** ** ** ** **" at bounding box center [591, 240] width 31 height 10
click at [546, 443] on button "Valider" at bounding box center [541, 442] width 46 height 21
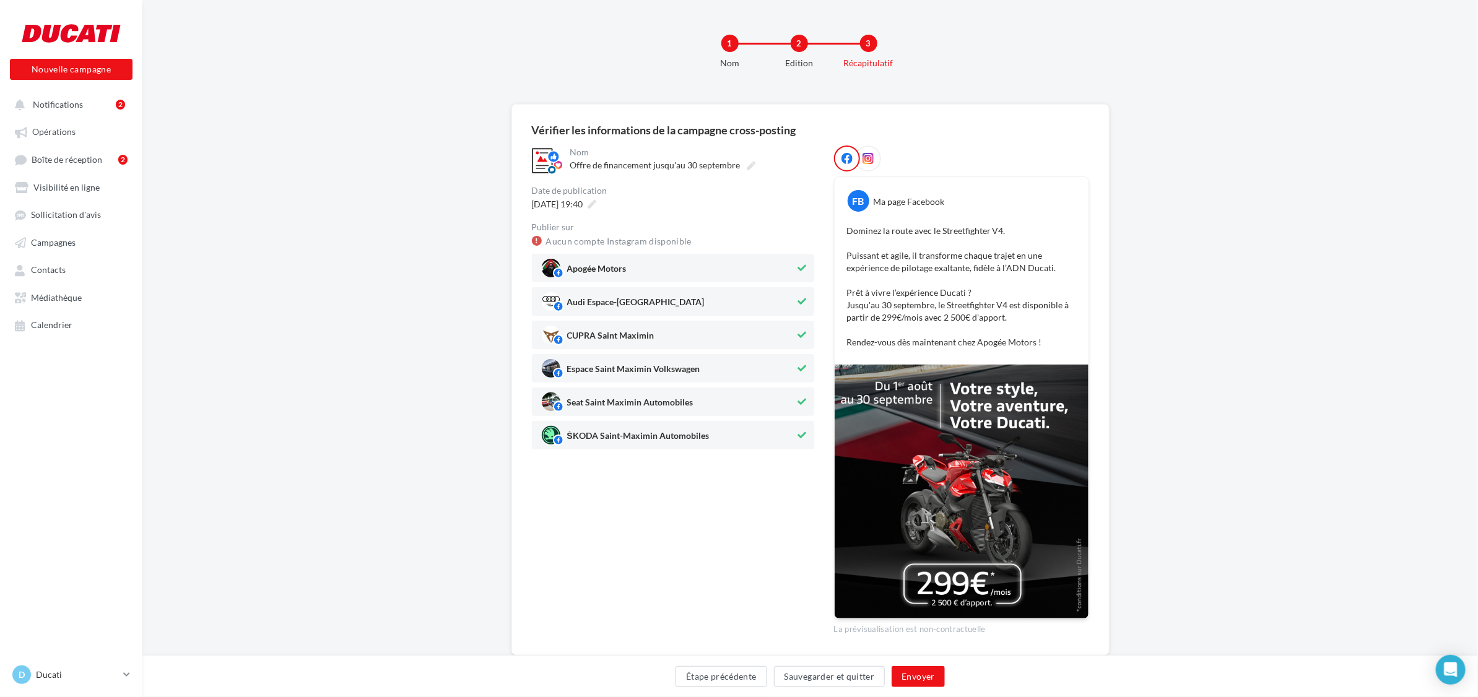
click at [607, 295] on span "Audi Espace-[GEOGRAPHIC_DATA]" at bounding box center [669, 301] width 254 height 19
click at [599, 338] on span "CUPRA Saint Maximin" at bounding box center [610, 338] width 87 height 14
click at [596, 364] on div "Espace Saint Maximin Volkswagen" at bounding box center [633, 371] width 133 height 14
click at [595, 401] on span "Seat Saint Maximin Automobiles" at bounding box center [630, 405] width 126 height 14
click at [595, 444] on span "ŠKODA Saint-Maximin Automobiles" at bounding box center [638, 438] width 142 height 14
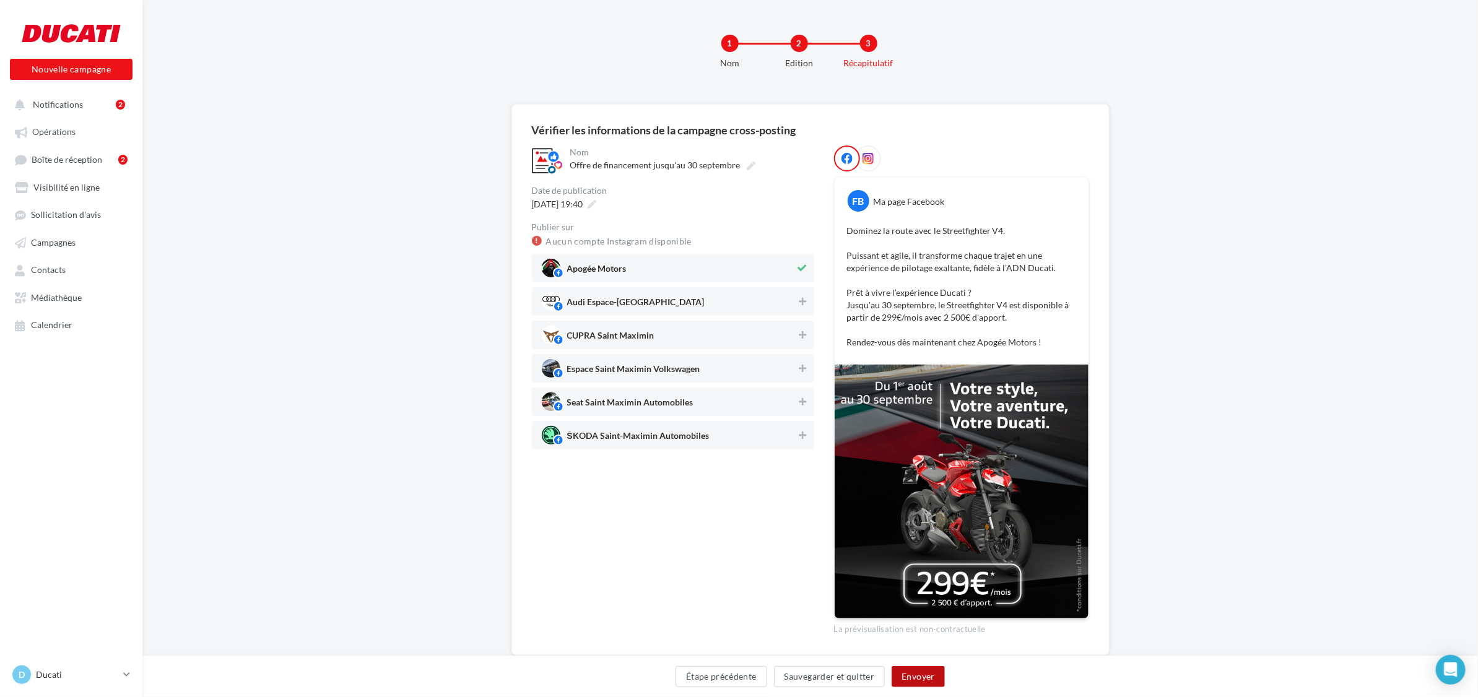
click at [926, 677] on button "Envoyer" at bounding box center [917, 676] width 53 height 21
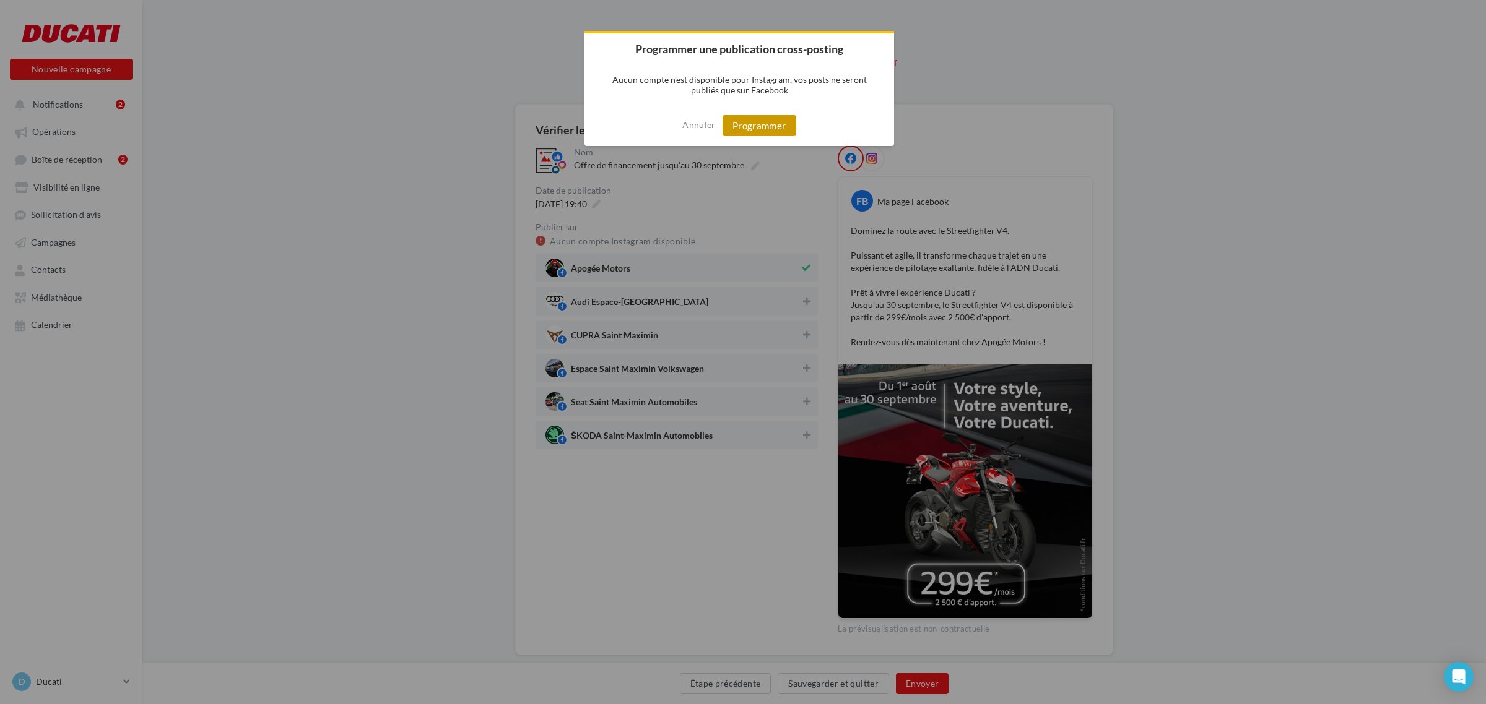
click at [780, 124] on button "Programmer" at bounding box center [759, 125] width 74 height 21
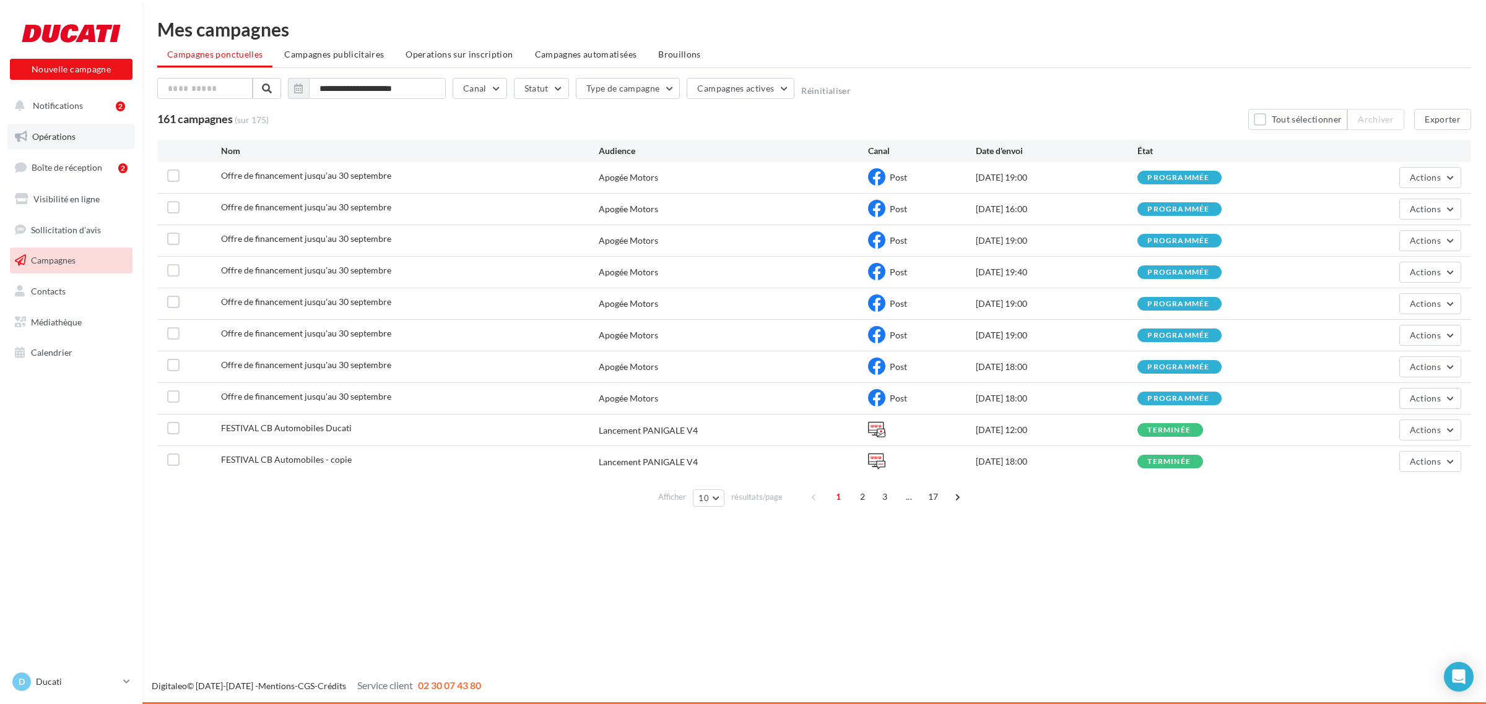
click at [66, 134] on span "Opérations" at bounding box center [53, 136] width 43 height 11
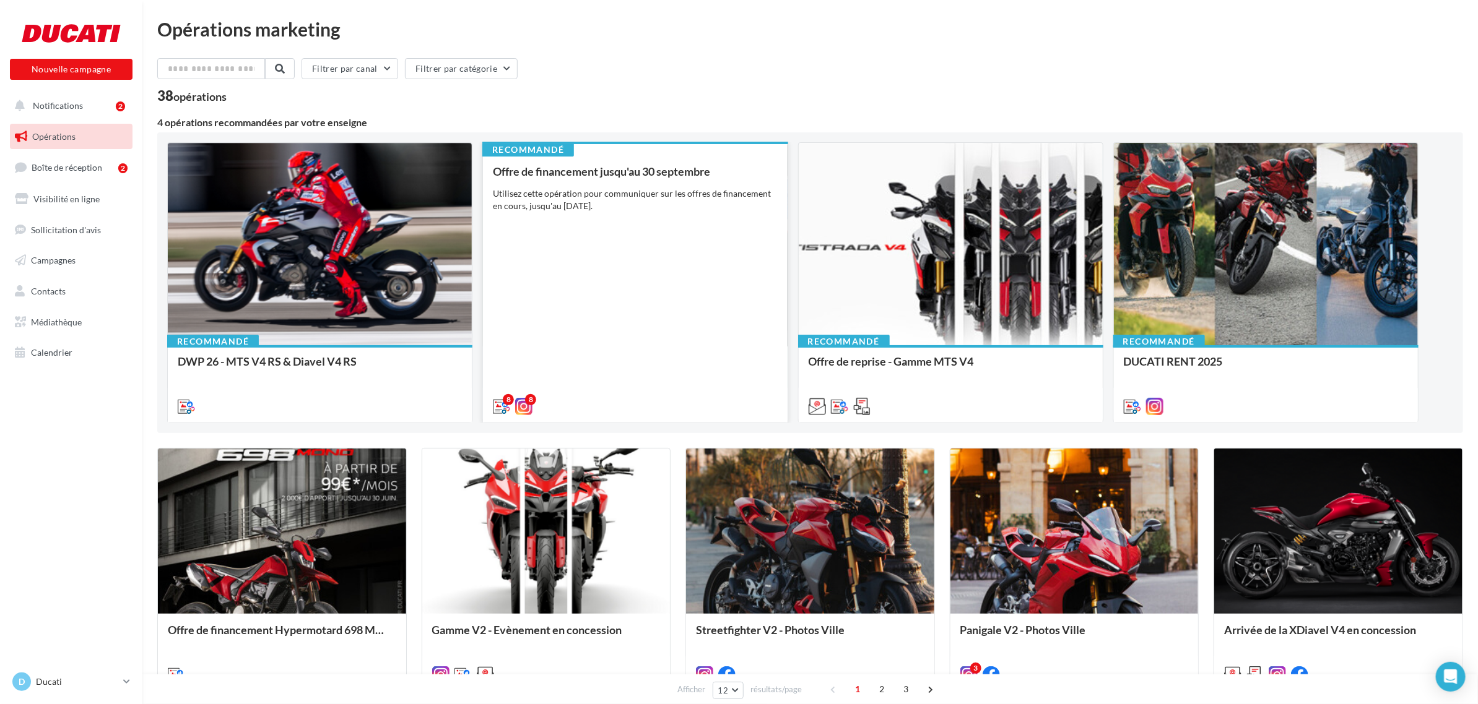
click at [594, 363] on div "Offre de financement jusqu'au [DATE] Utilisez cette opération pour communiquer …" at bounding box center [635, 288] width 284 height 246
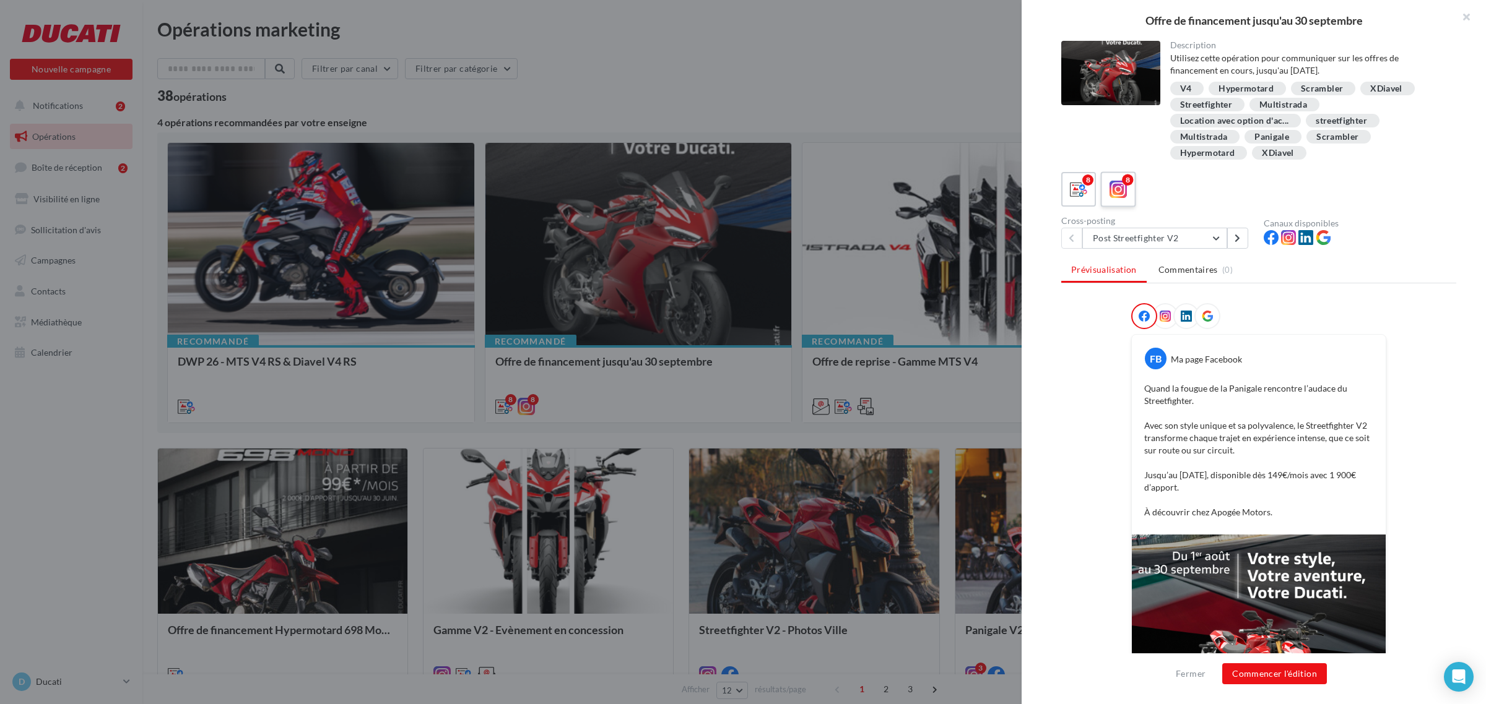
click at [1116, 181] on icon at bounding box center [1118, 190] width 18 height 18
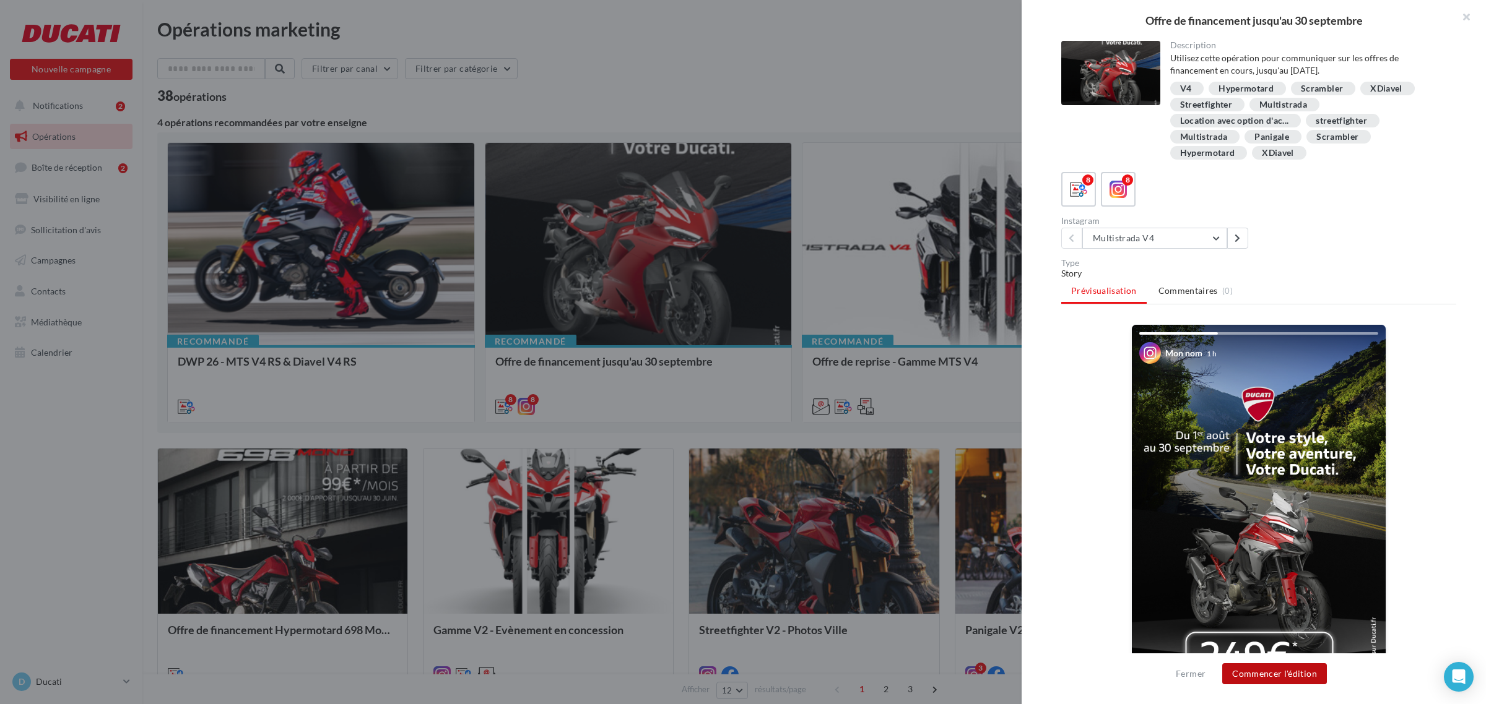
click at [1283, 678] on button "Commencer l'édition" at bounding box center [1274, 674] width 105 height 21
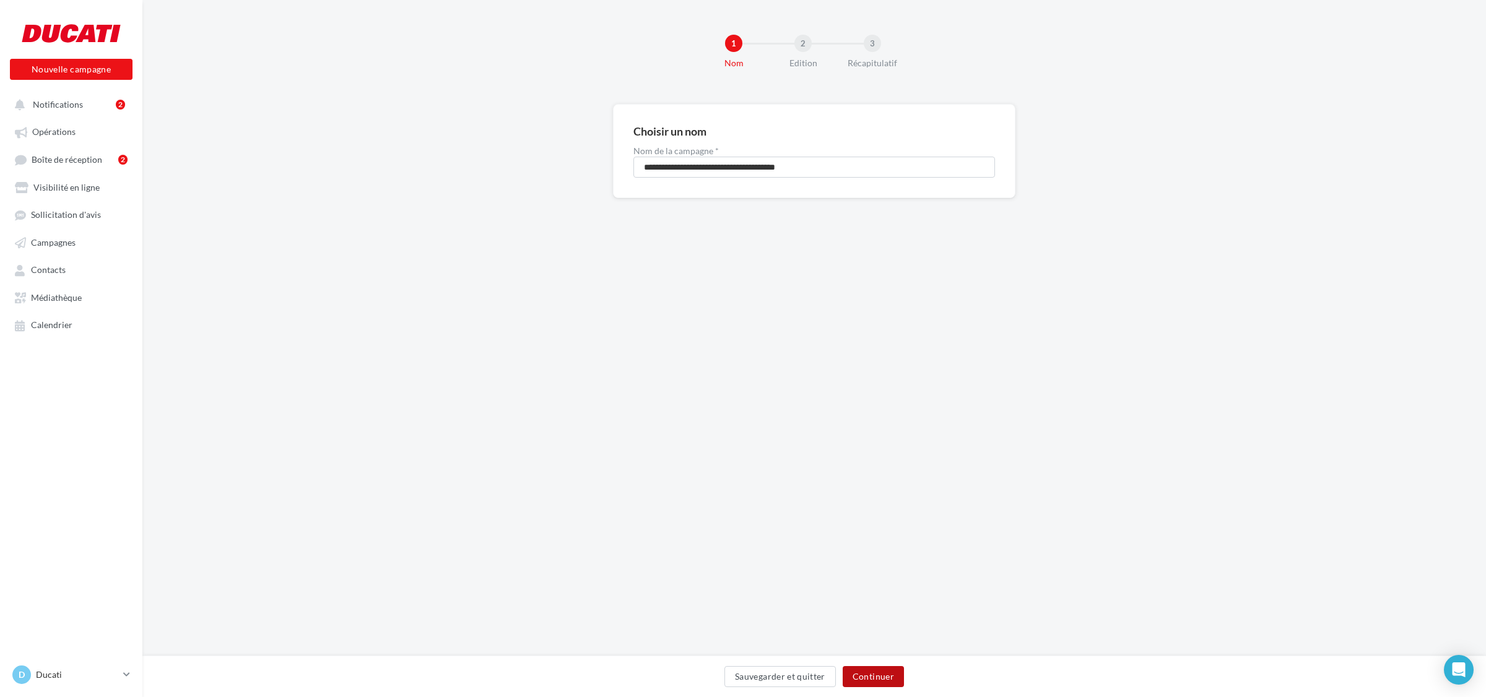
click at [867, 678] on button "Continuer" at bounding box center [873, 676] width 61 height 21
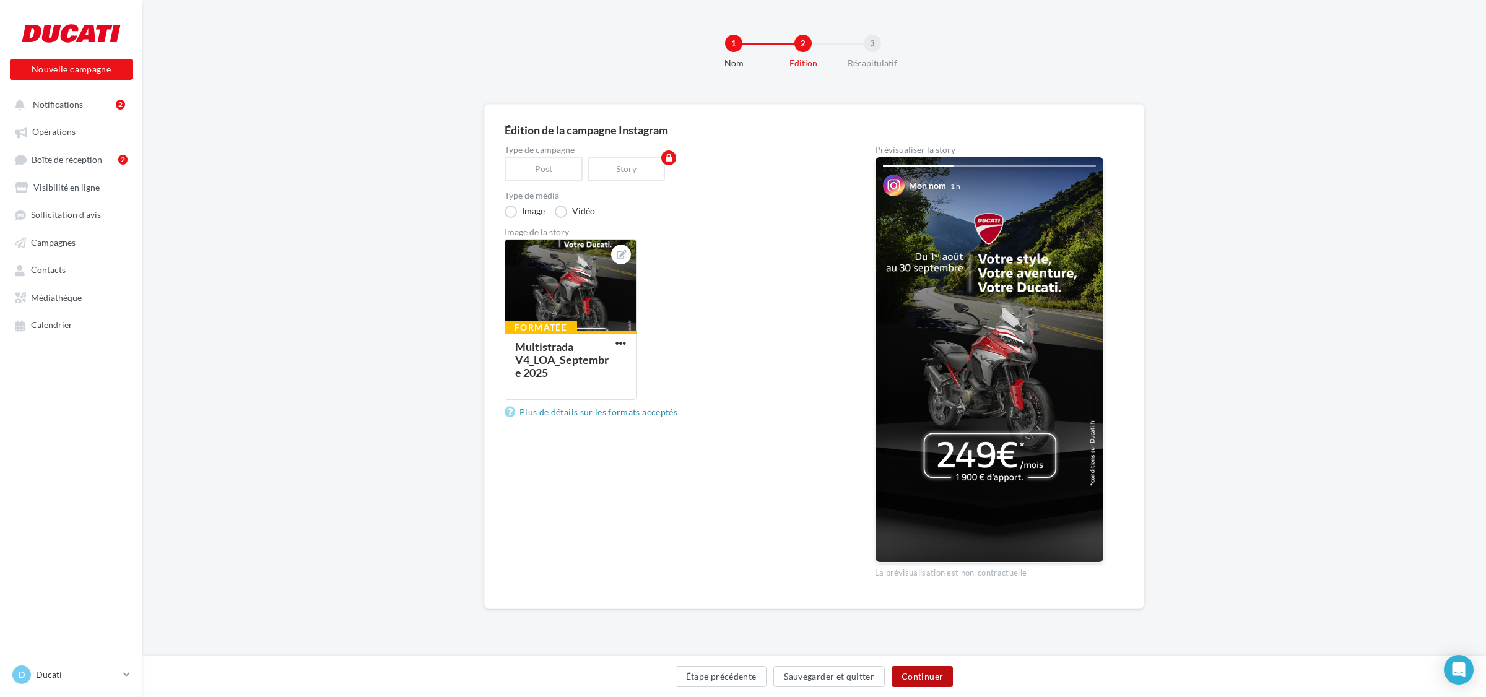
click at [930, 674] on button "Continuer" at bounding box center [921, 676] width 61 height 21
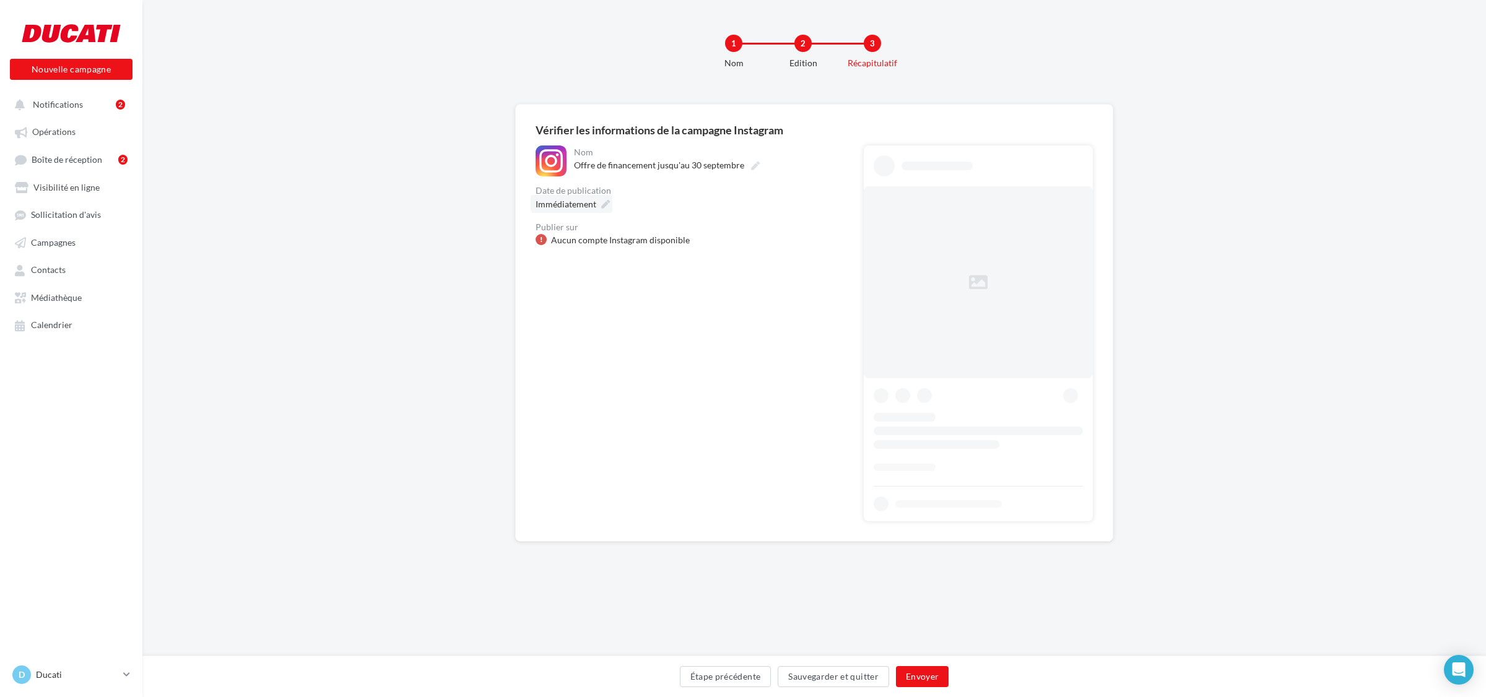
click at [601, 201] on icon at bounding box center [605, 204] width 9 height 9
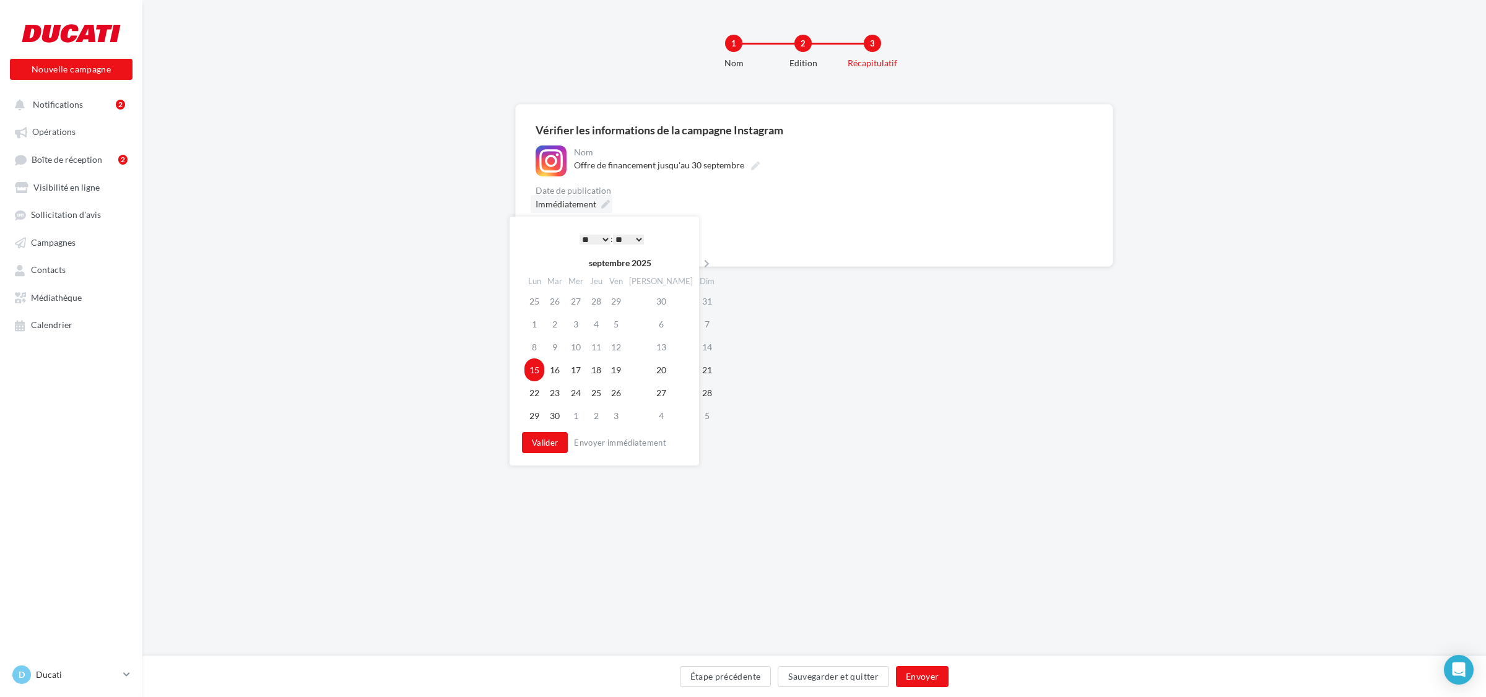
click at [601, 201] on icon at bounding box center [605, 204] width 9 height 9
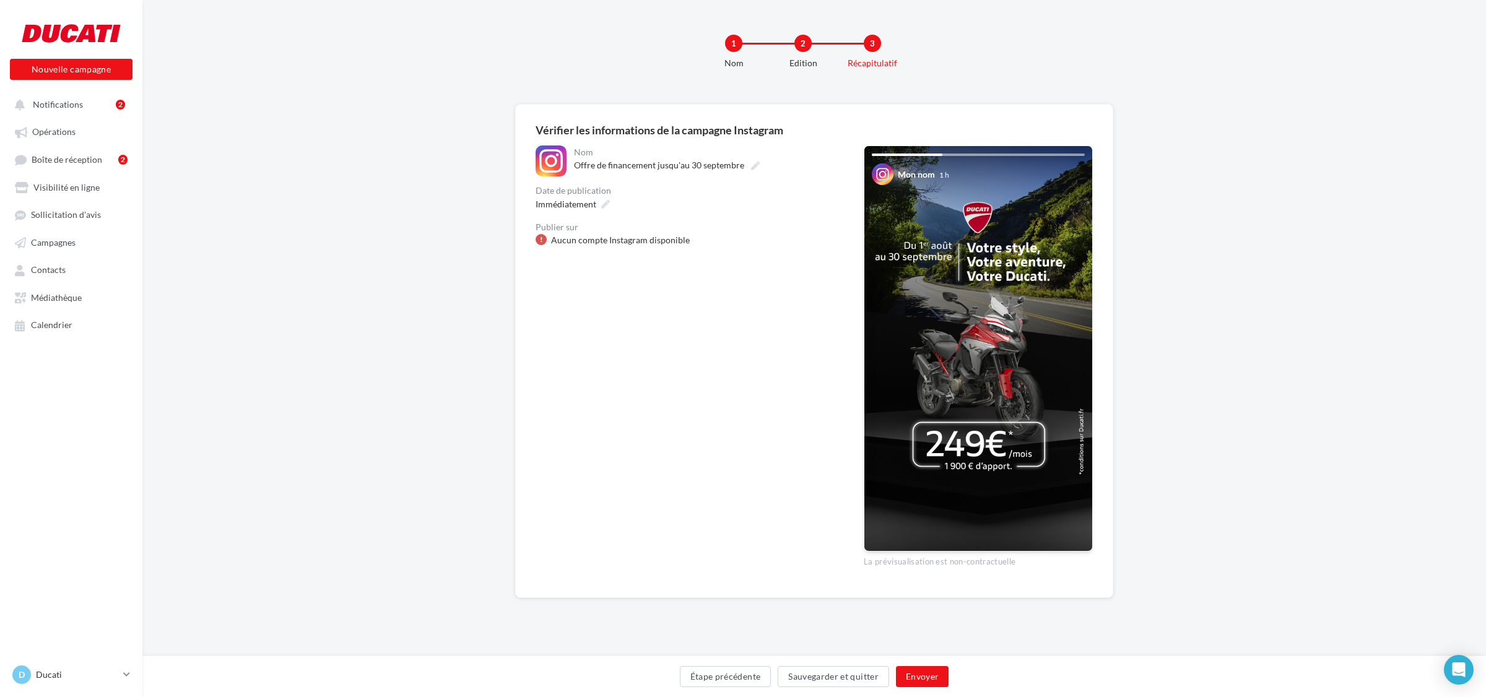
click at [643, 243] on div "Aucun compte Instagram disponible" at bounding box center [620, 240] width 139 height 12
click at [539, 236] on div at bounding box center [540, 239] width 11 height 11
click at [51, 680] on p "Ducati" at bounding box center [77, 675] width 82 height 12
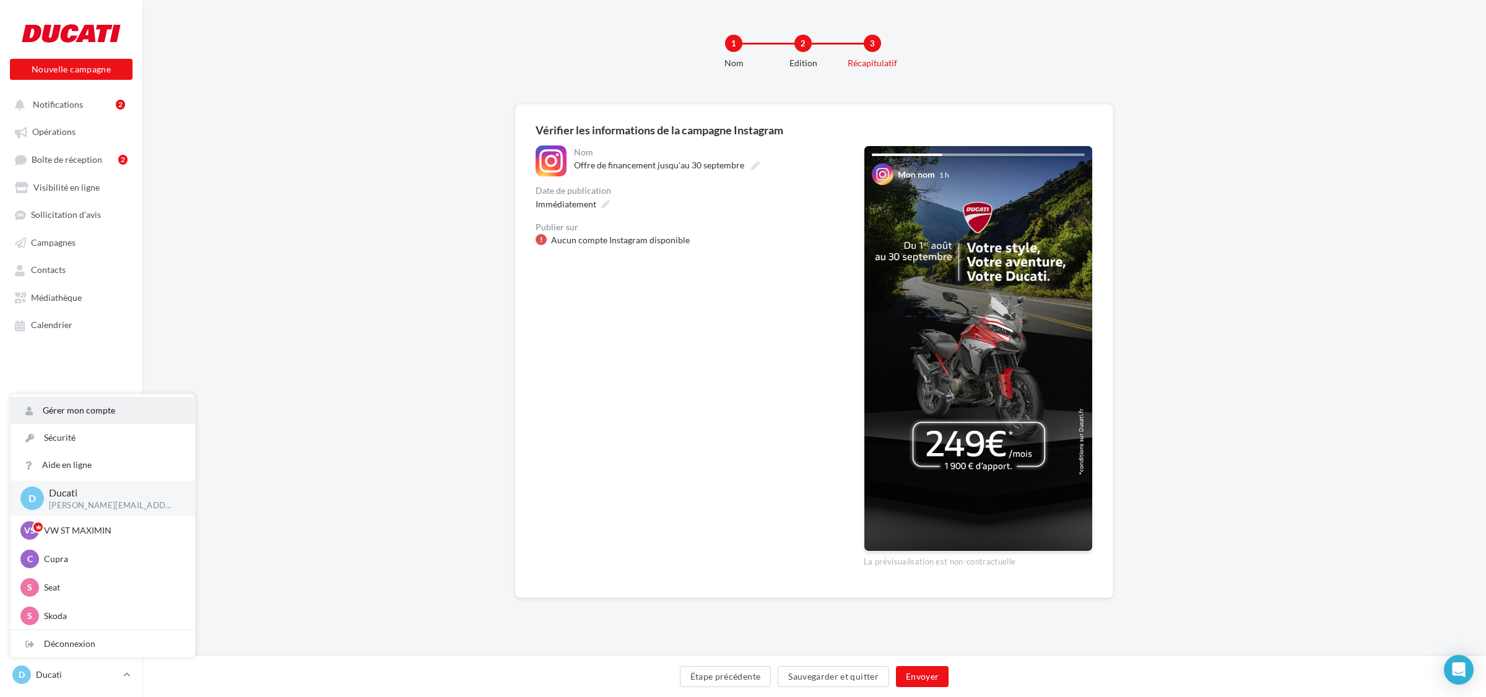
click at [69, 415] on link "Gérer mon compte" at bounding box center [103, 410] width 184 height 27
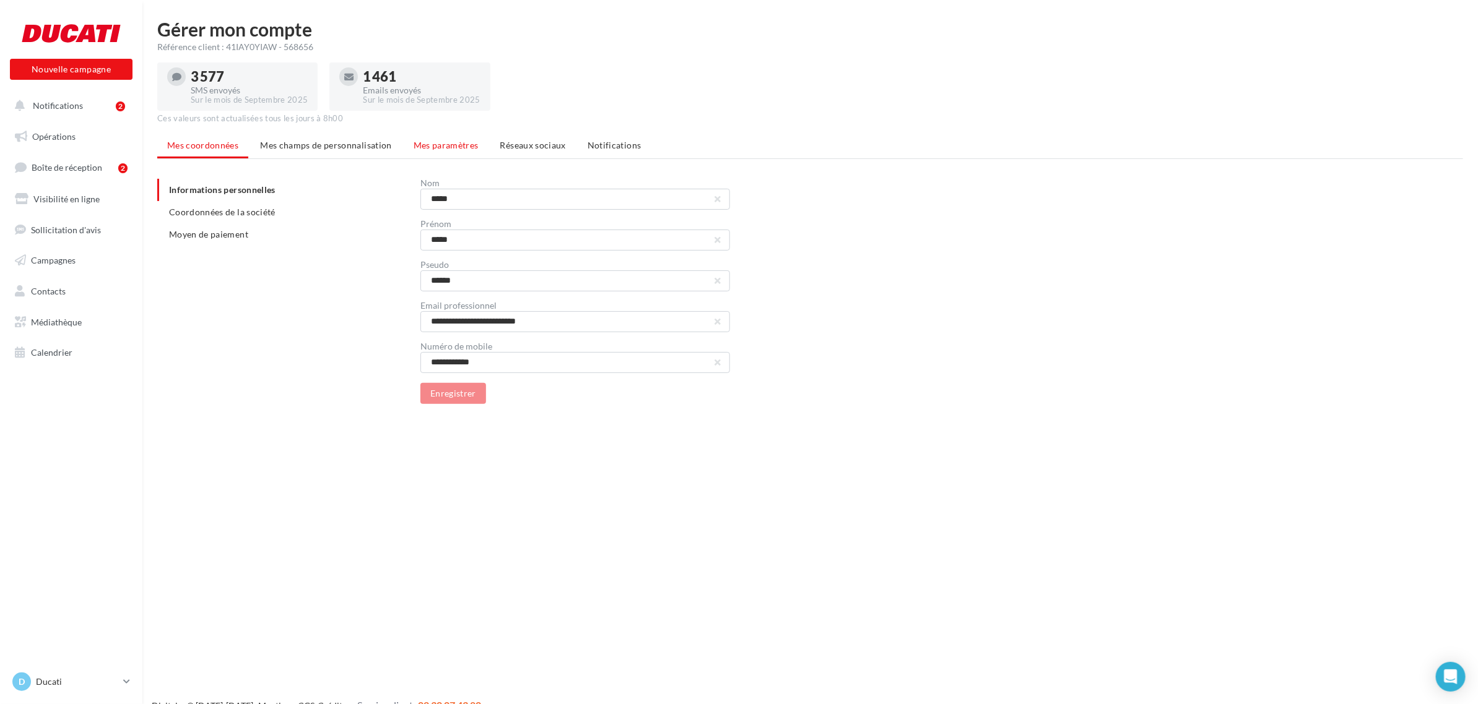
click at [455, 145] on span "Mes paramètres" at bounding box center [446, 145] width 65 height 11
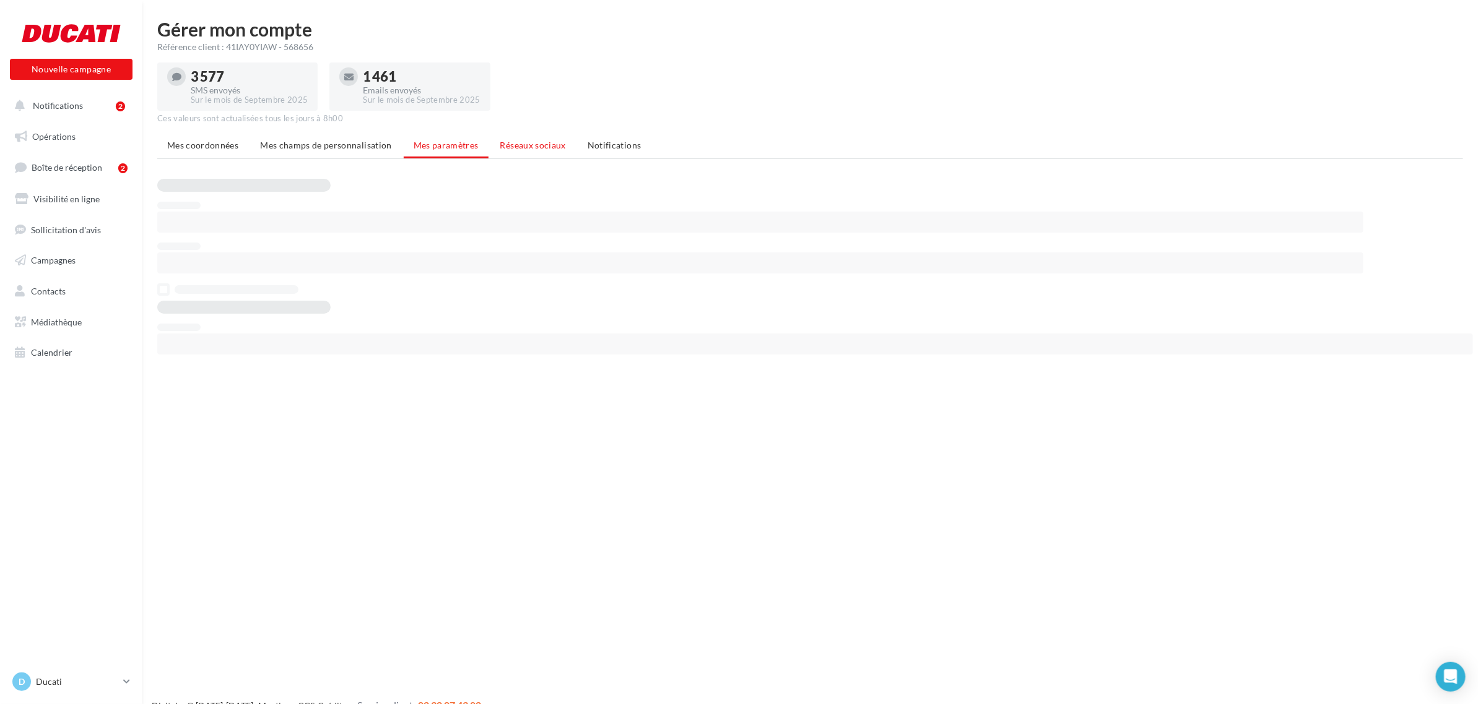
click at [502, 143] on span "Réseaux sociaux" at bounding box center [533, 145] width 66 height 11
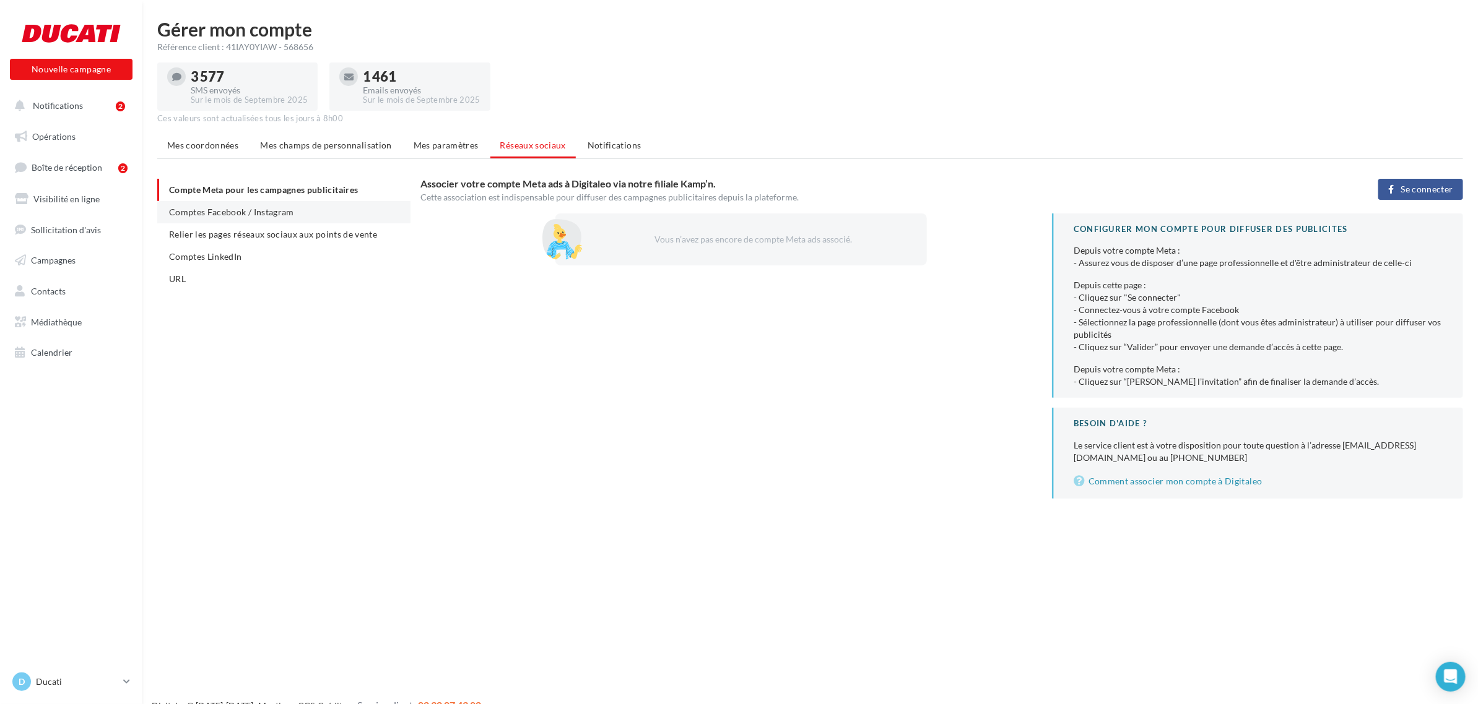
click at [299, 210] on li "Comptes Facebook / Instagram" at bounding box center [283, 212] width 253 height 22
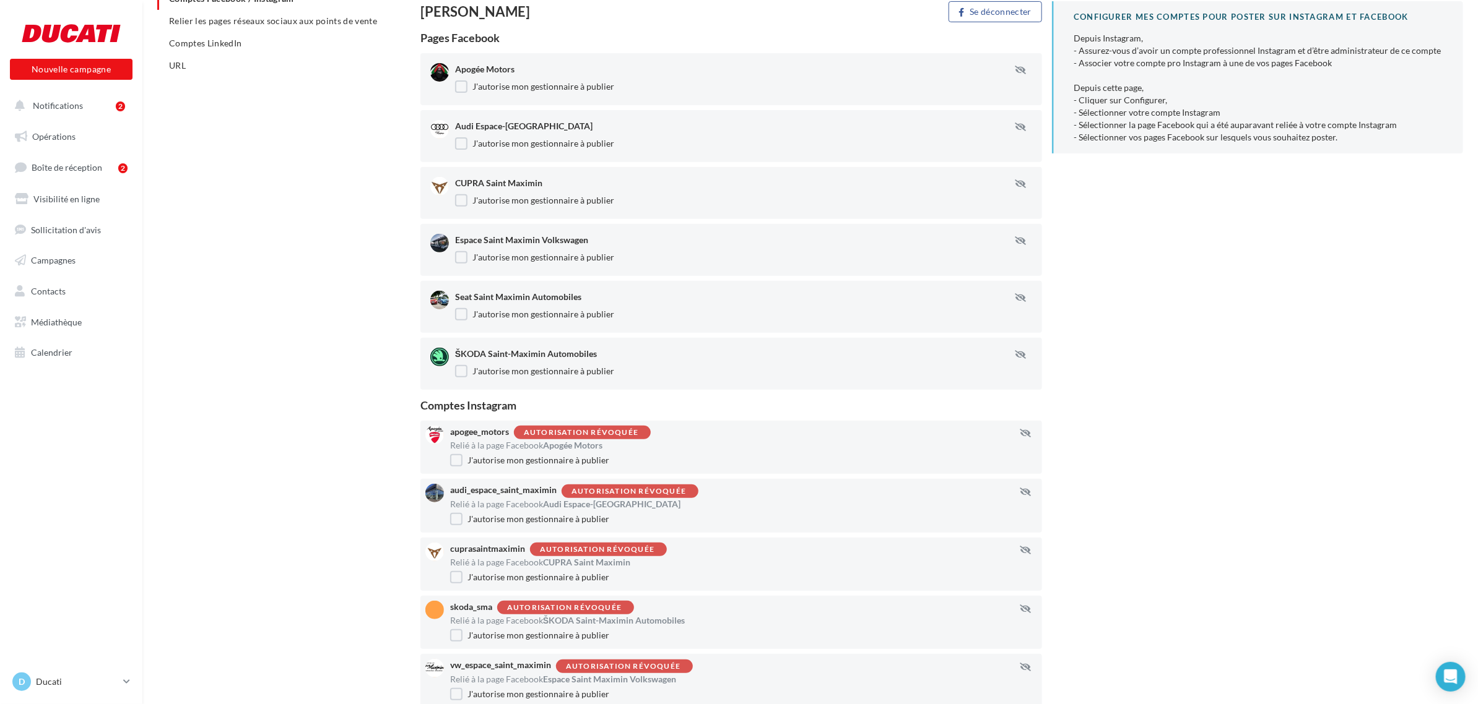
scroll to position [232, 0]
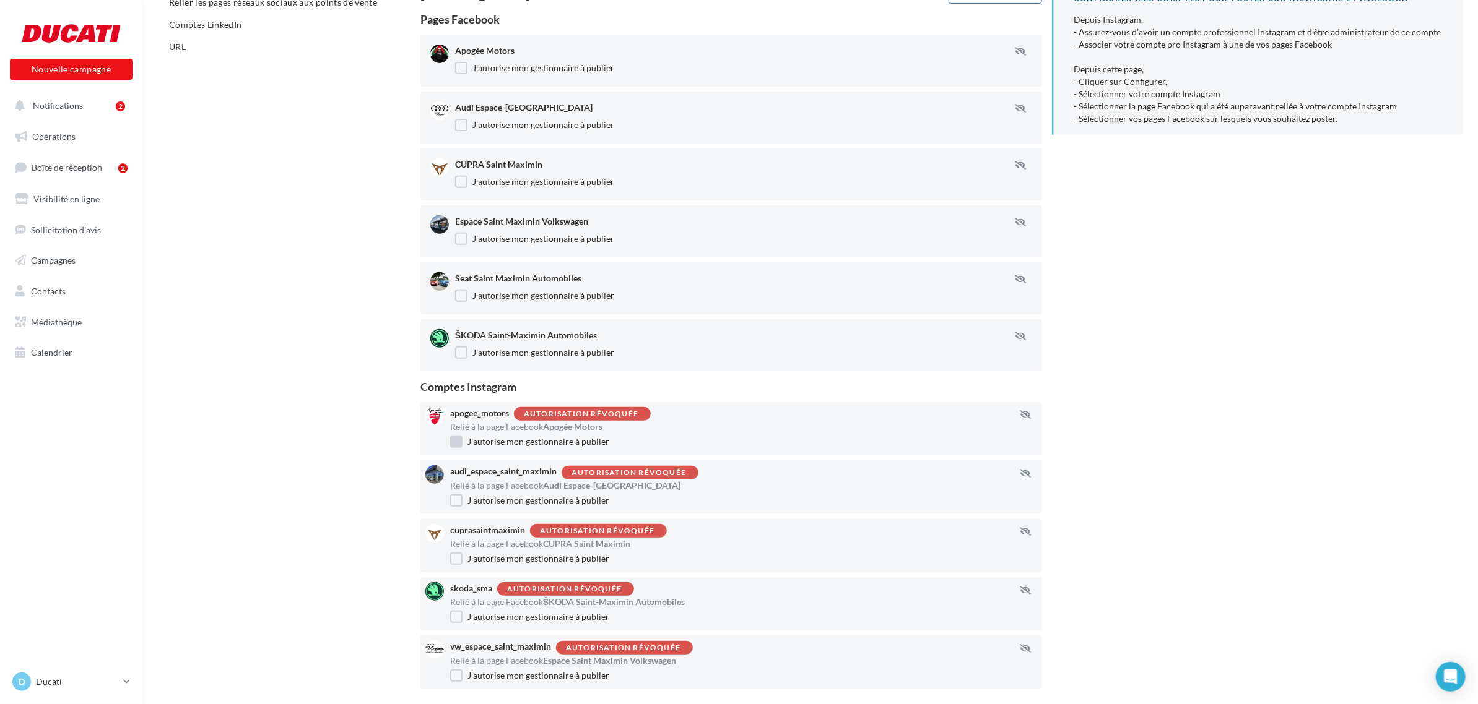
click at [456, 441] on label "J'autorise mon gestionnaire à publier" at bounding box center [529, 442] width 159 height 12
click at [579, 415] on div "Autorisation révoquée" at bounding box center [581, 414] width 115 height 8
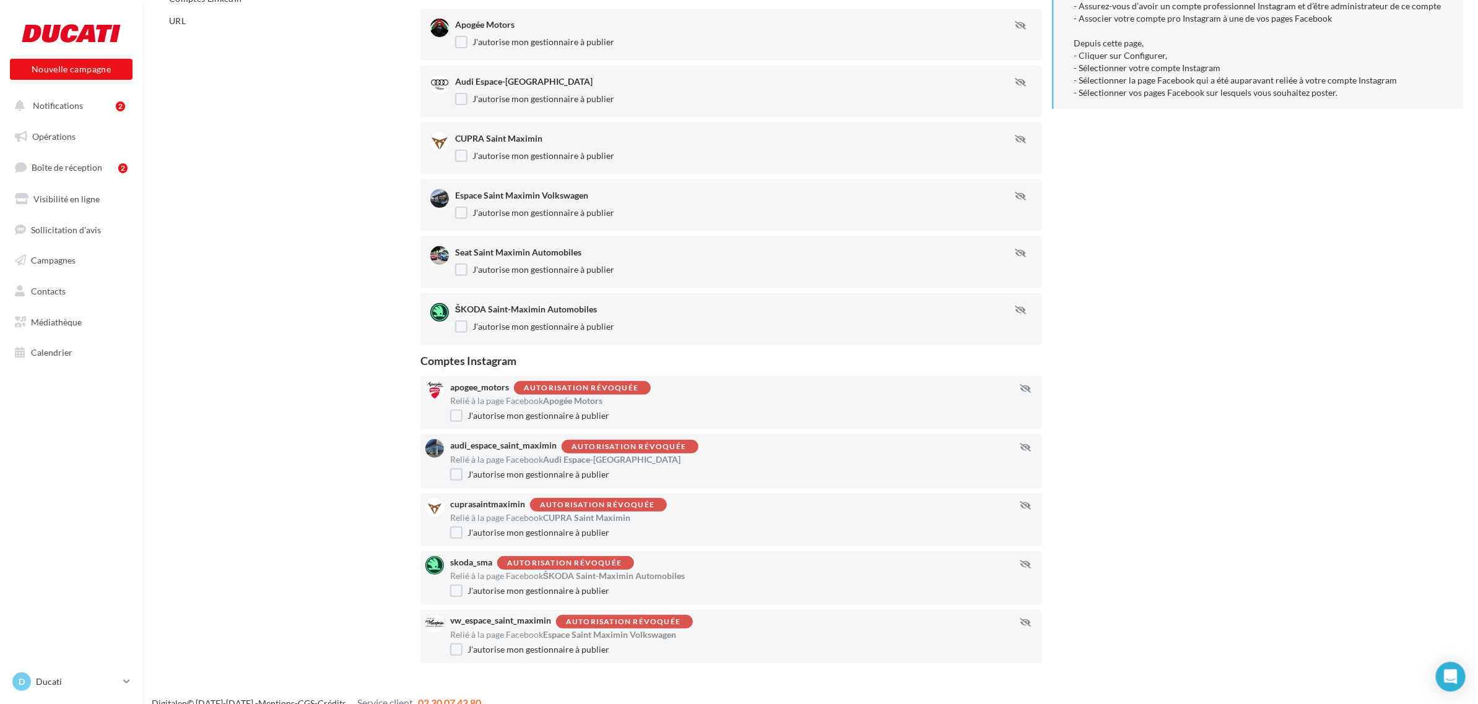
scroll to position [277, 0]
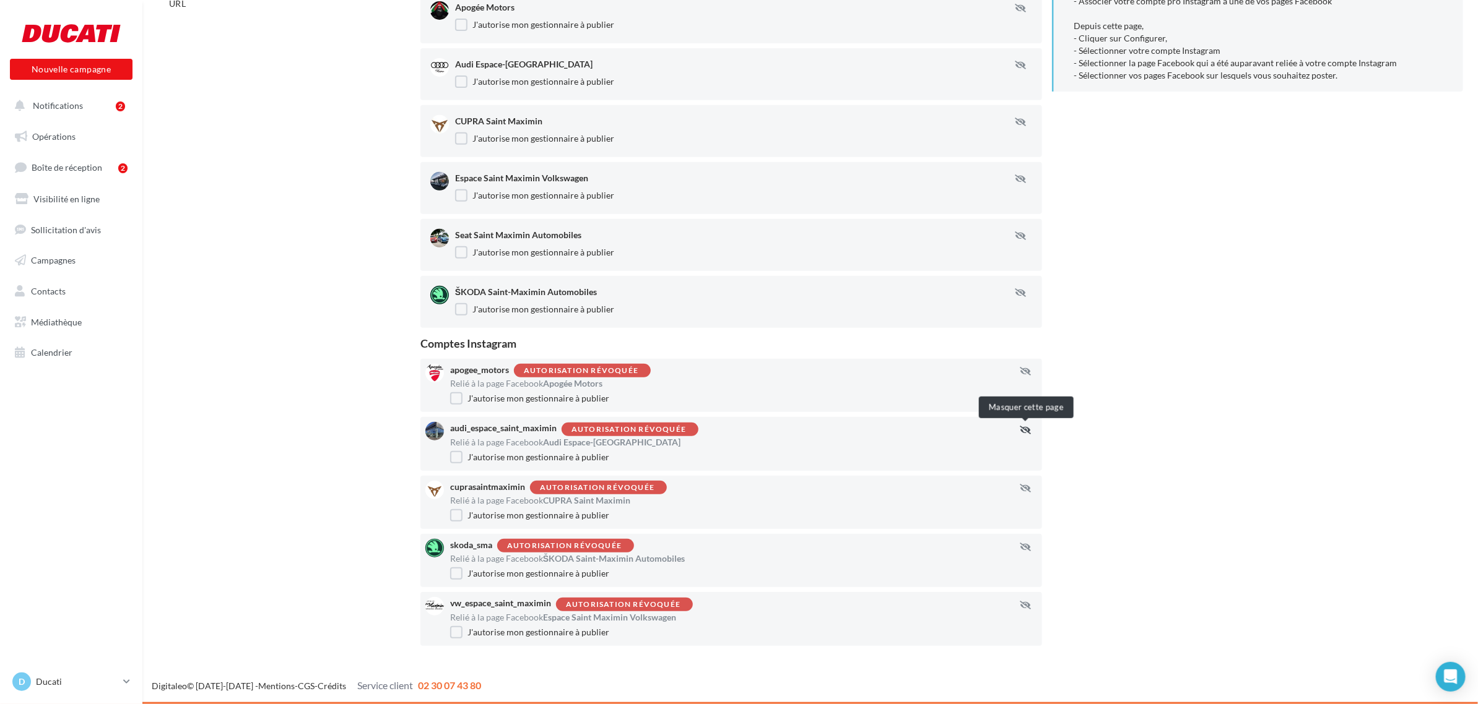
click at [1025, 428] on icon "button" at bounding box center [1025, 430] width 11 height 9
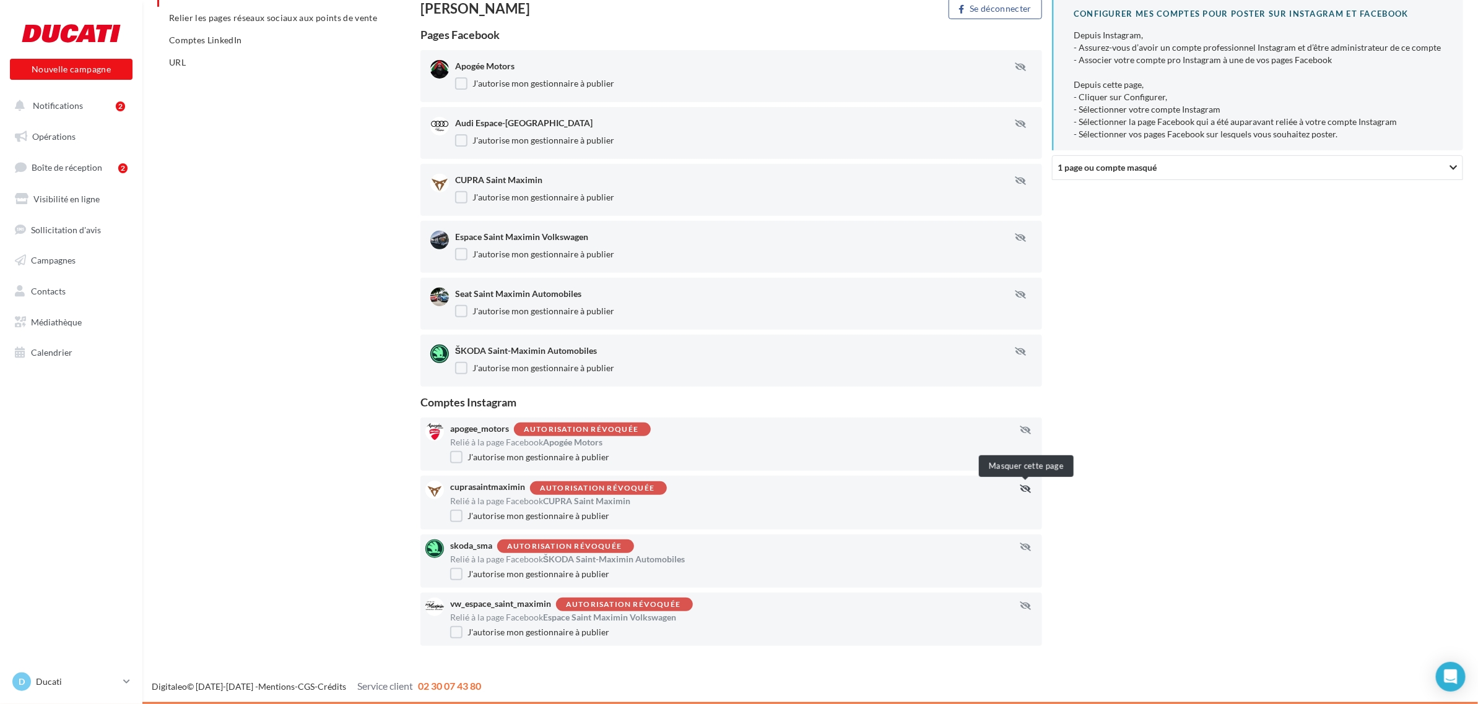
click at [1023, 489] on icon "button" at bounding box center [1025, 489] width 11 height 9
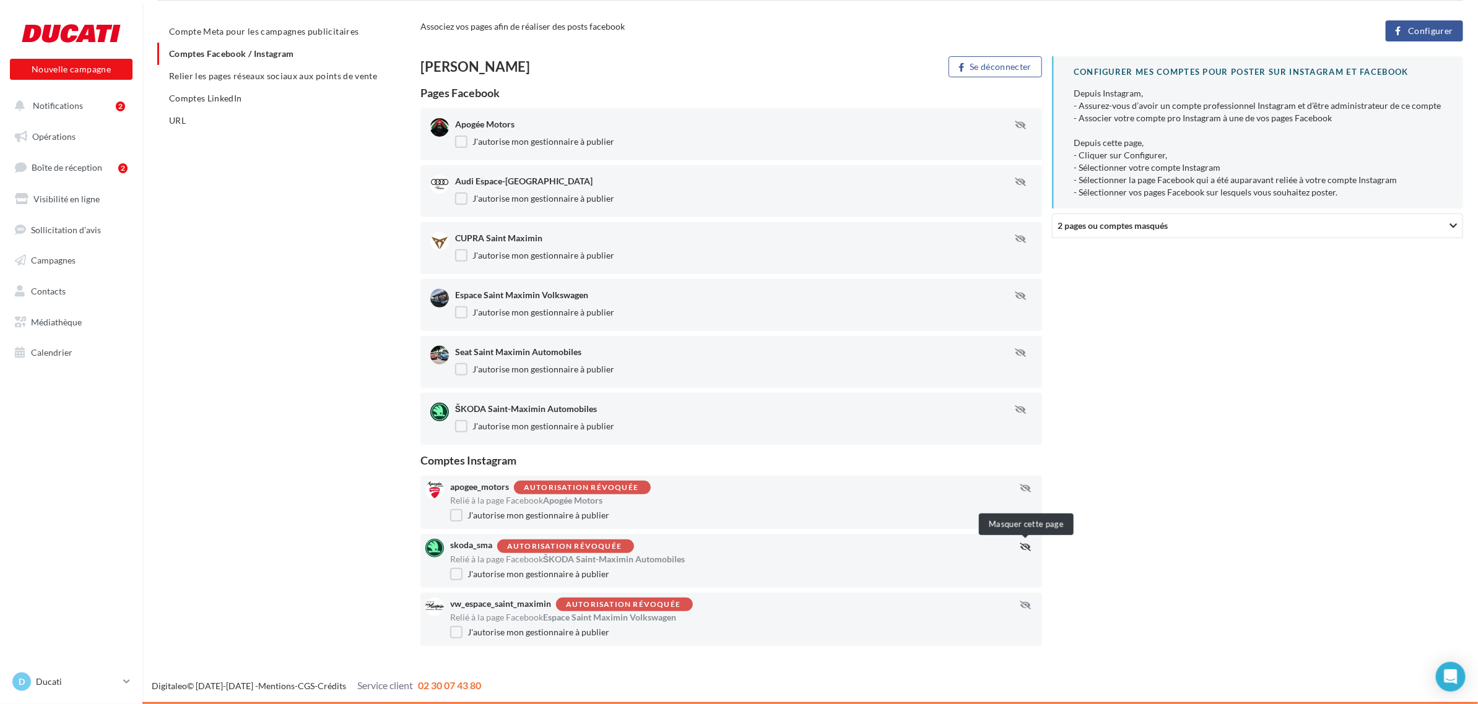
click at [1028, 552] on button "button" at bounding box center [1025, 547] width 31 height 10
click at [1026, 549] on icon "button" at bounding box center [1025, 547] width 11 height 9
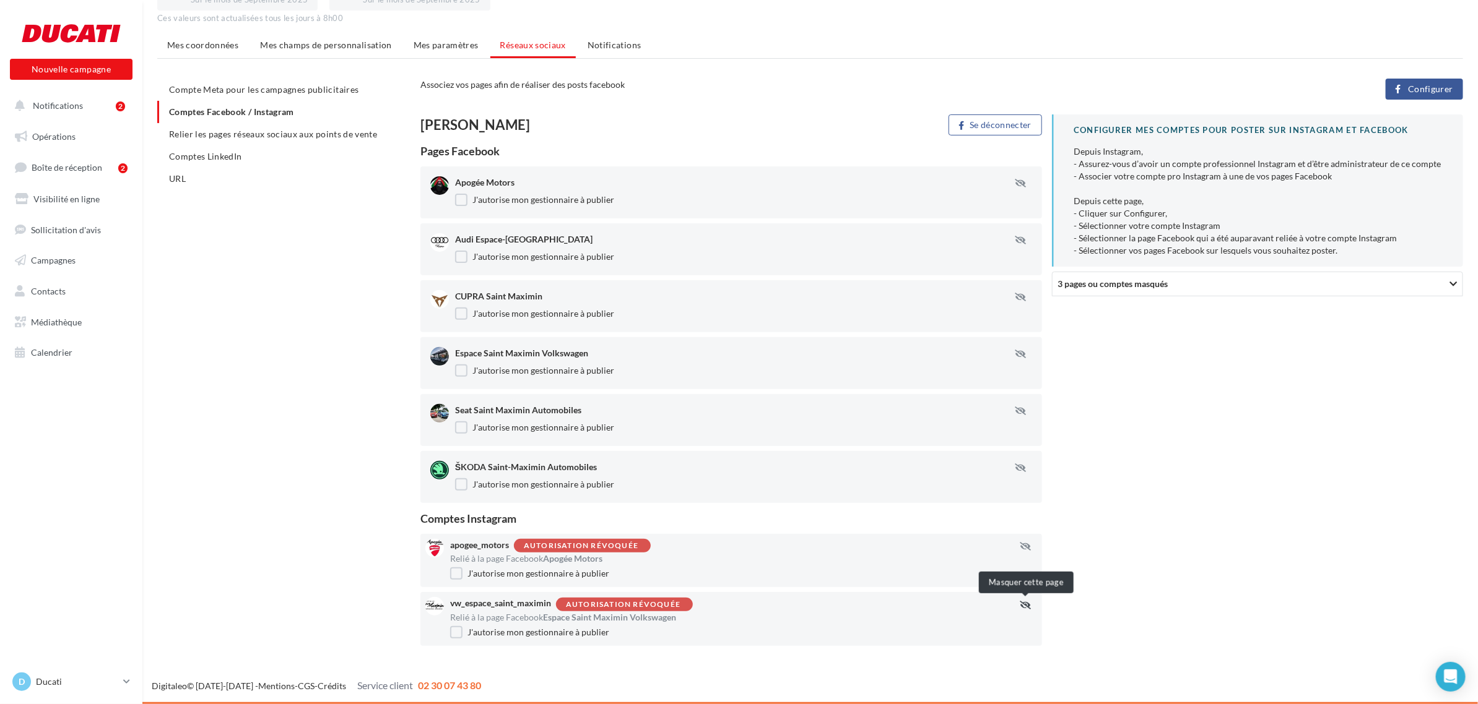
click at [1026, 607] on icon "button" at bounding box center [1025, 605] width 11 height 9
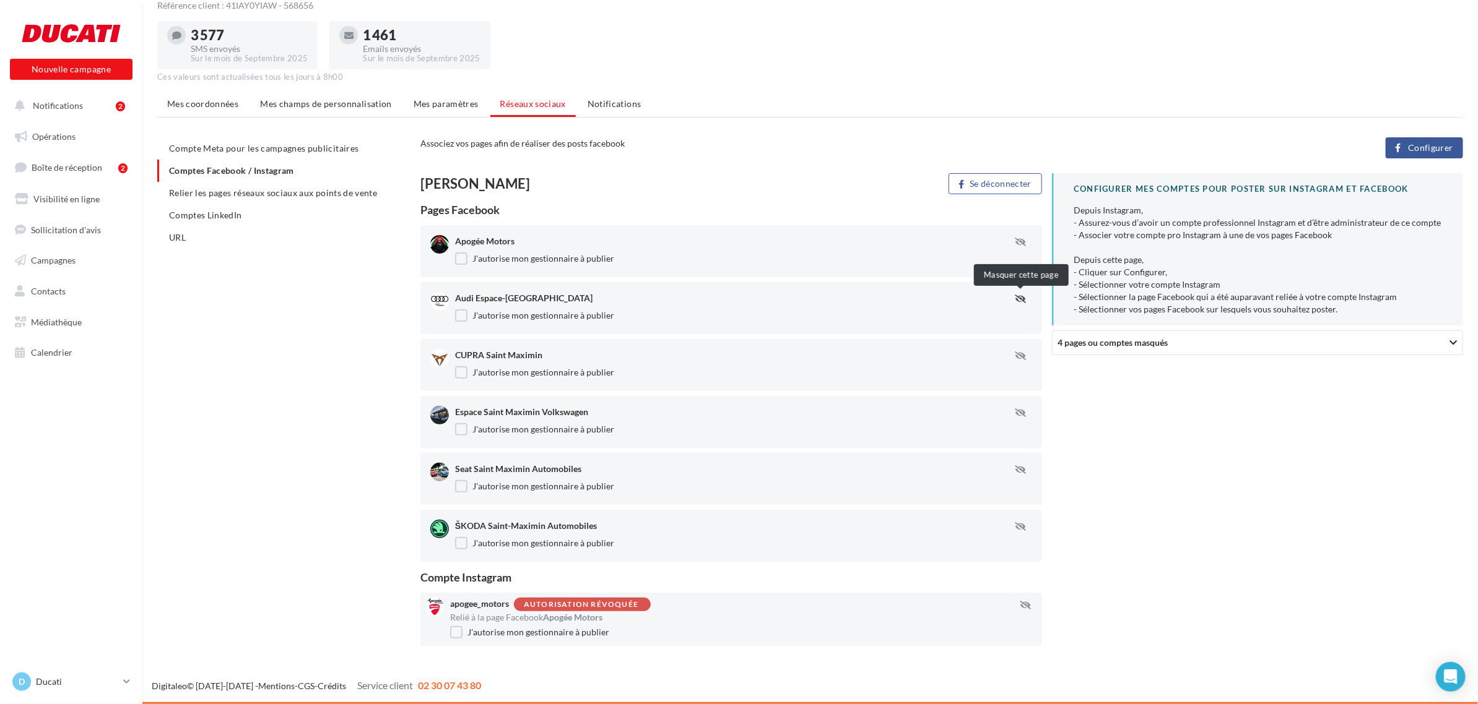
click at [1019, 295] on icon "button" at bounding box center [1020, 299] width 11 height 9
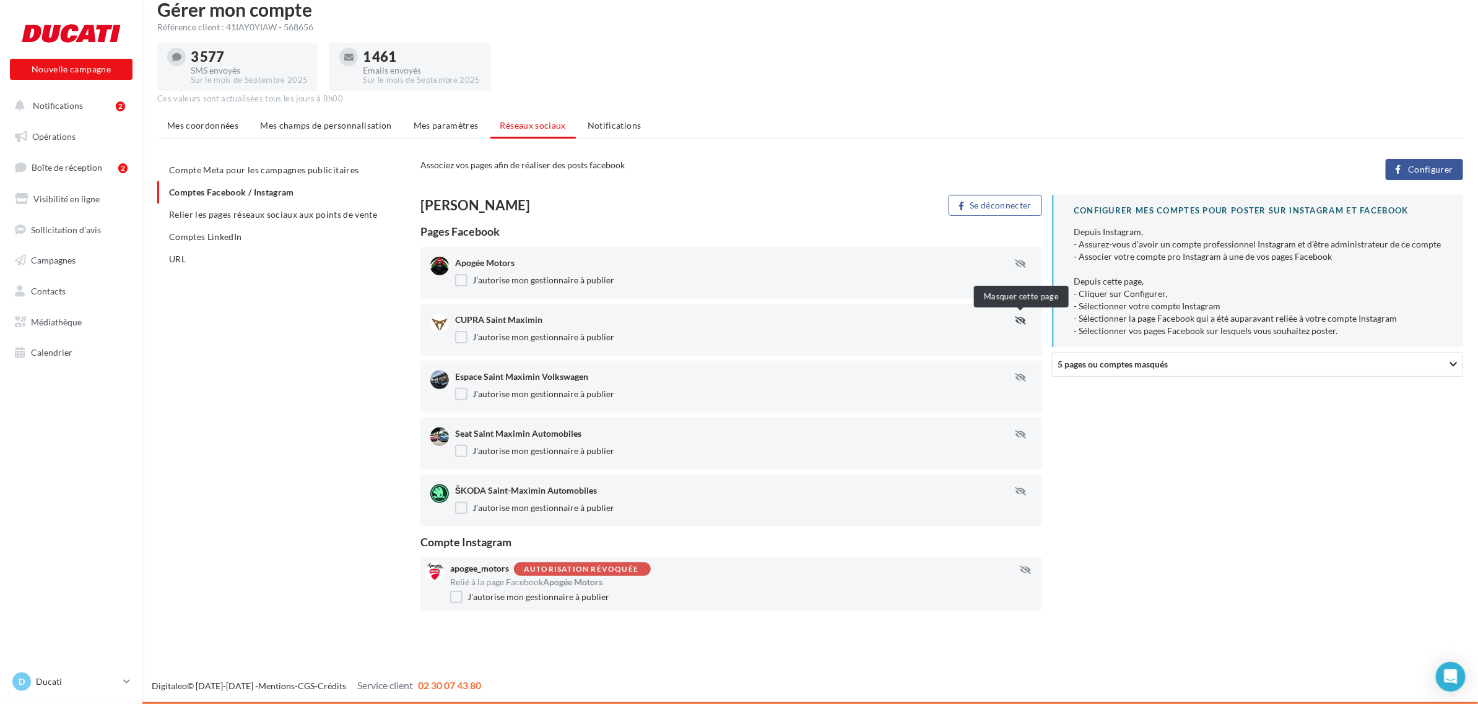
click at [1020, 317] on icon "button" at bounding box center [1020, 320] width 11 height 9
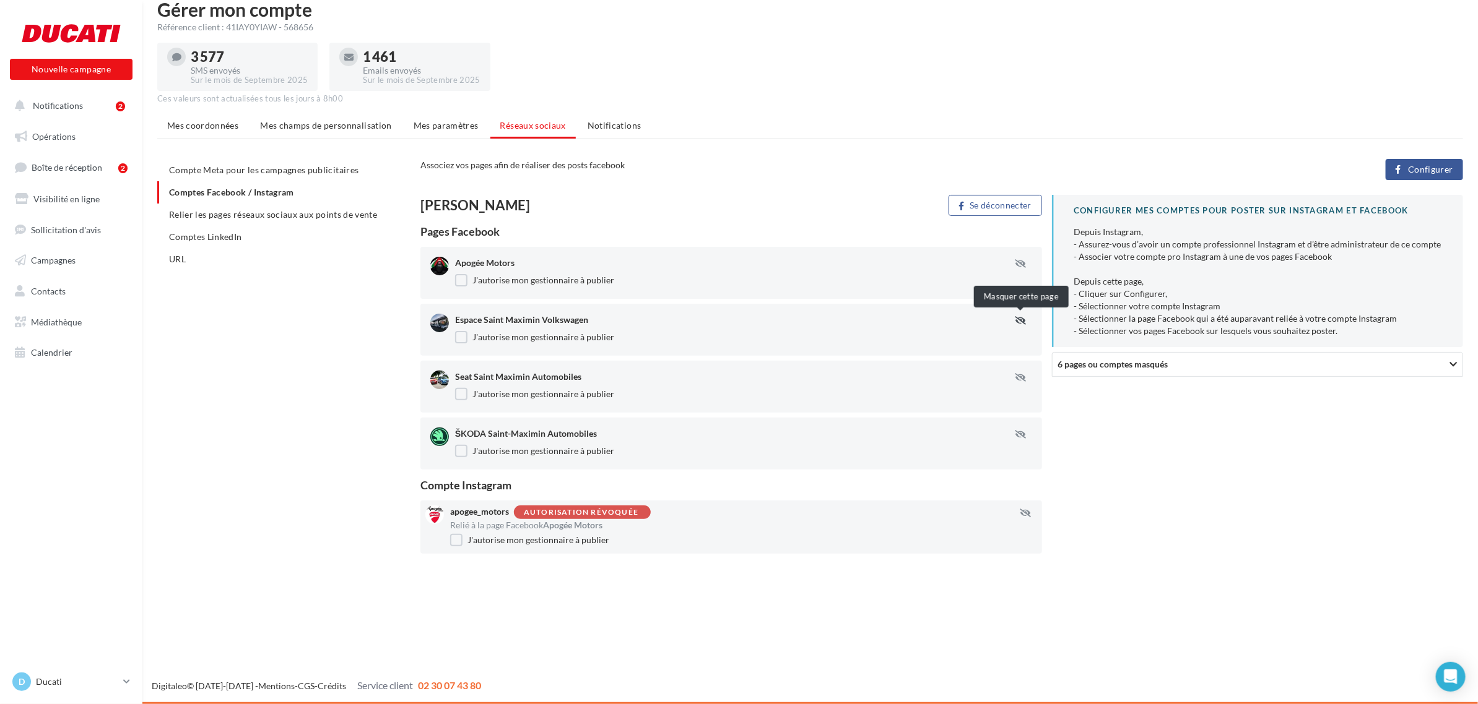
click at [1020, 317] on icon "button" at bounding box center [1020, 320] width 11 height 9
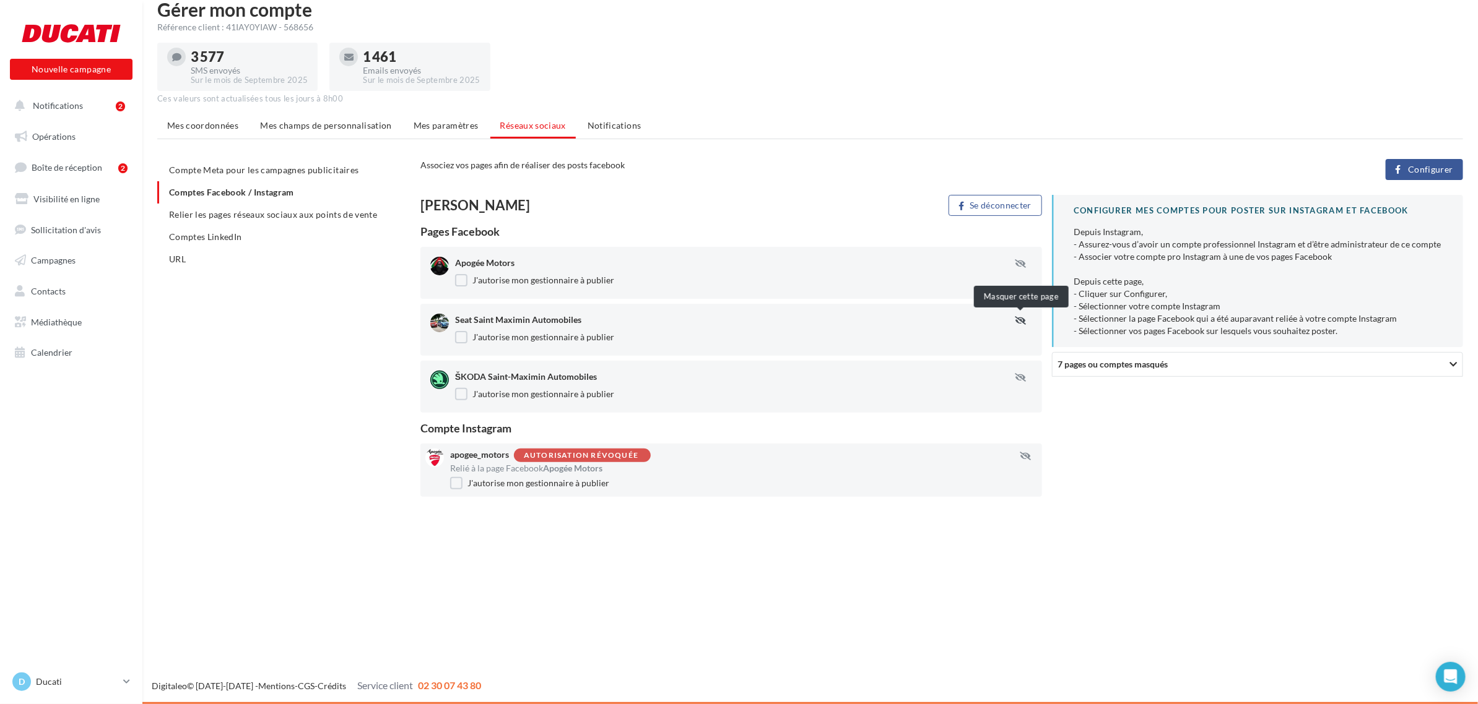
click at [1020, 317] on icon "button" at bounding box center [1020, 320] width 11 height 9
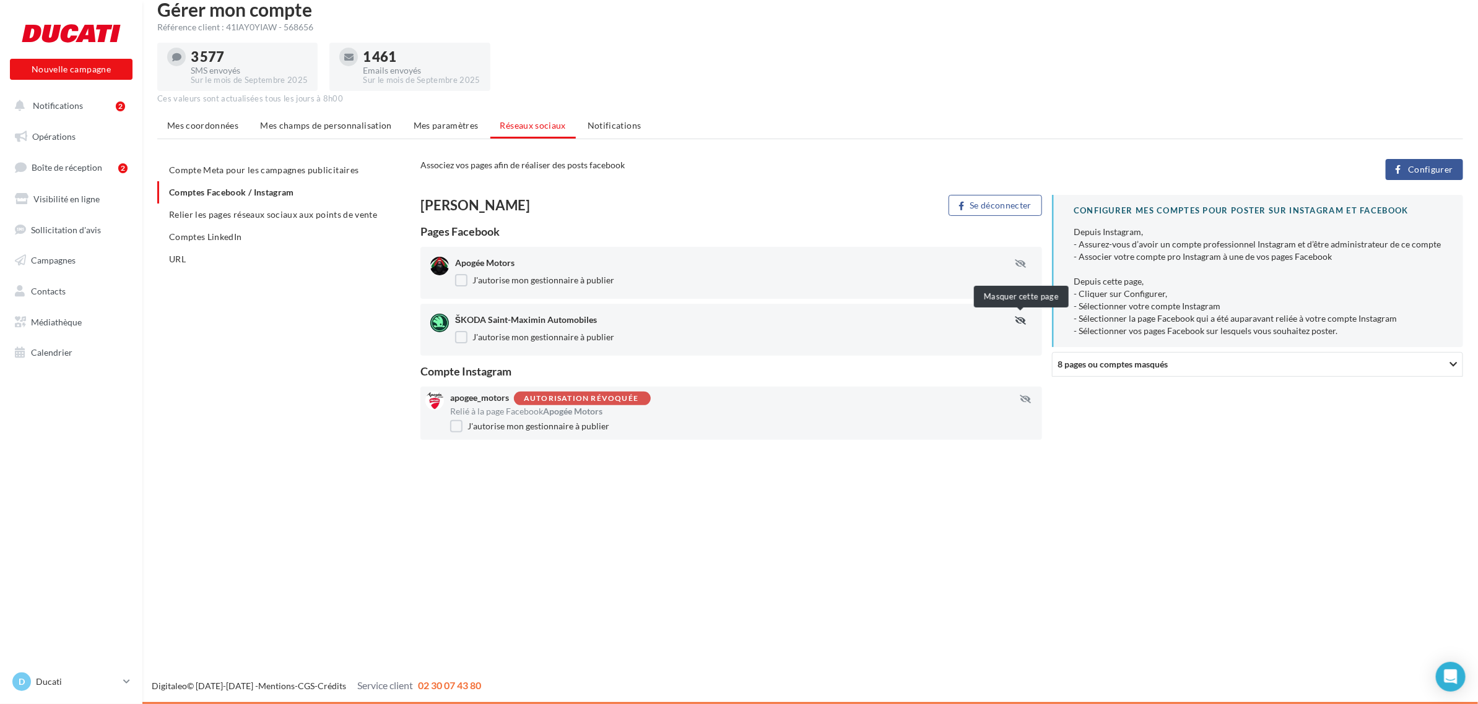
click at [1020, 317] on icon "button" at bounding box center [1020, 320] width 11 height 9
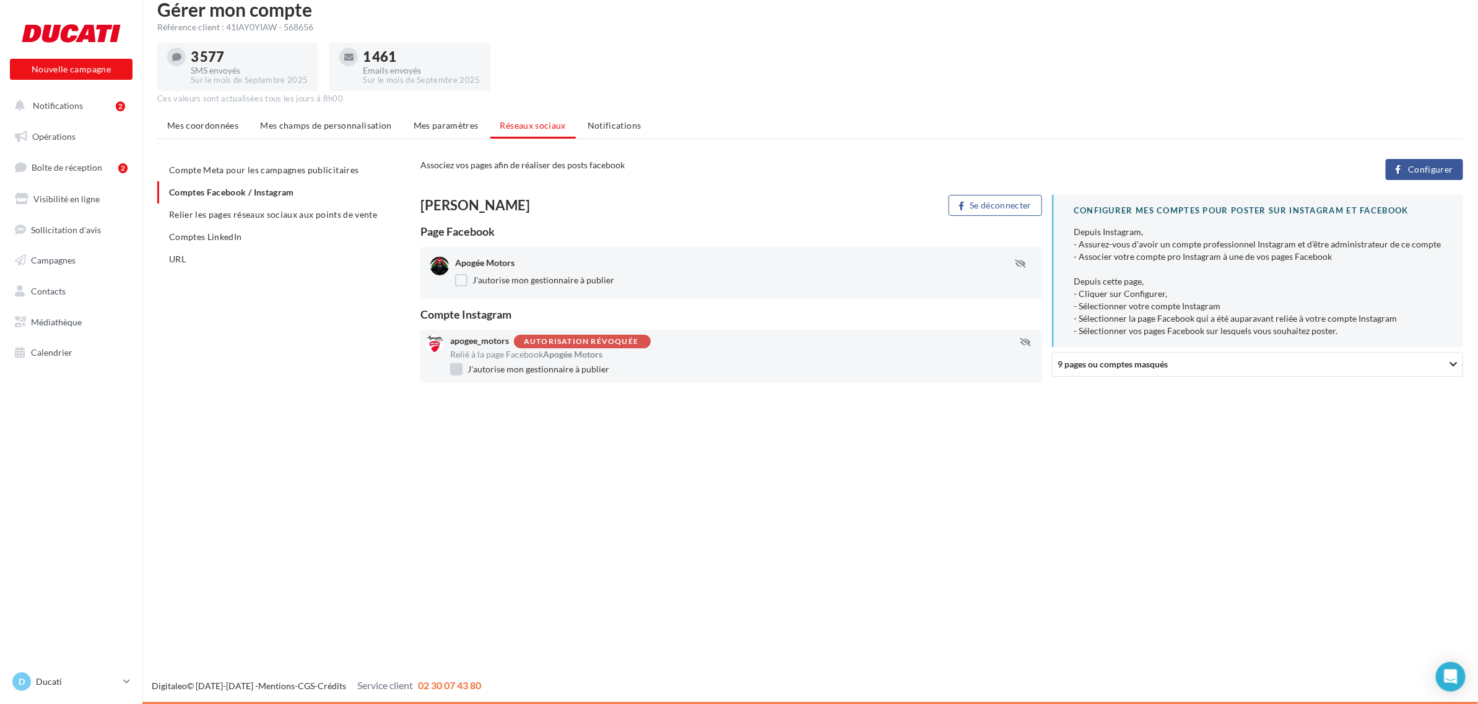
click at [558, 370] on label "J'autorise mon gestionnaire à publier" at bounding box center [529, 369] width 159 height 12
click at [1113, 366] on span "9 pages ou comptes masqués" at bounding box center [1112, 365] width 110 height 11
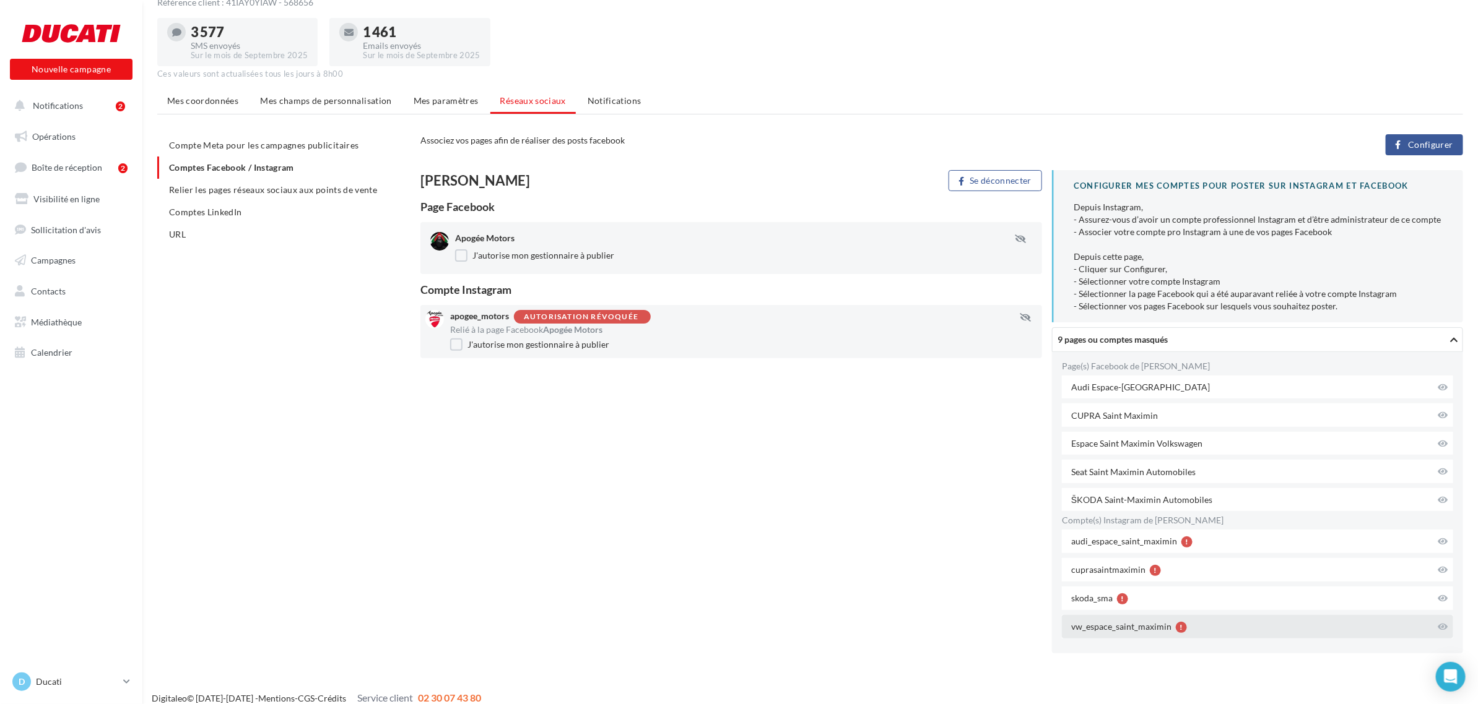
scroll to position [57, 0]
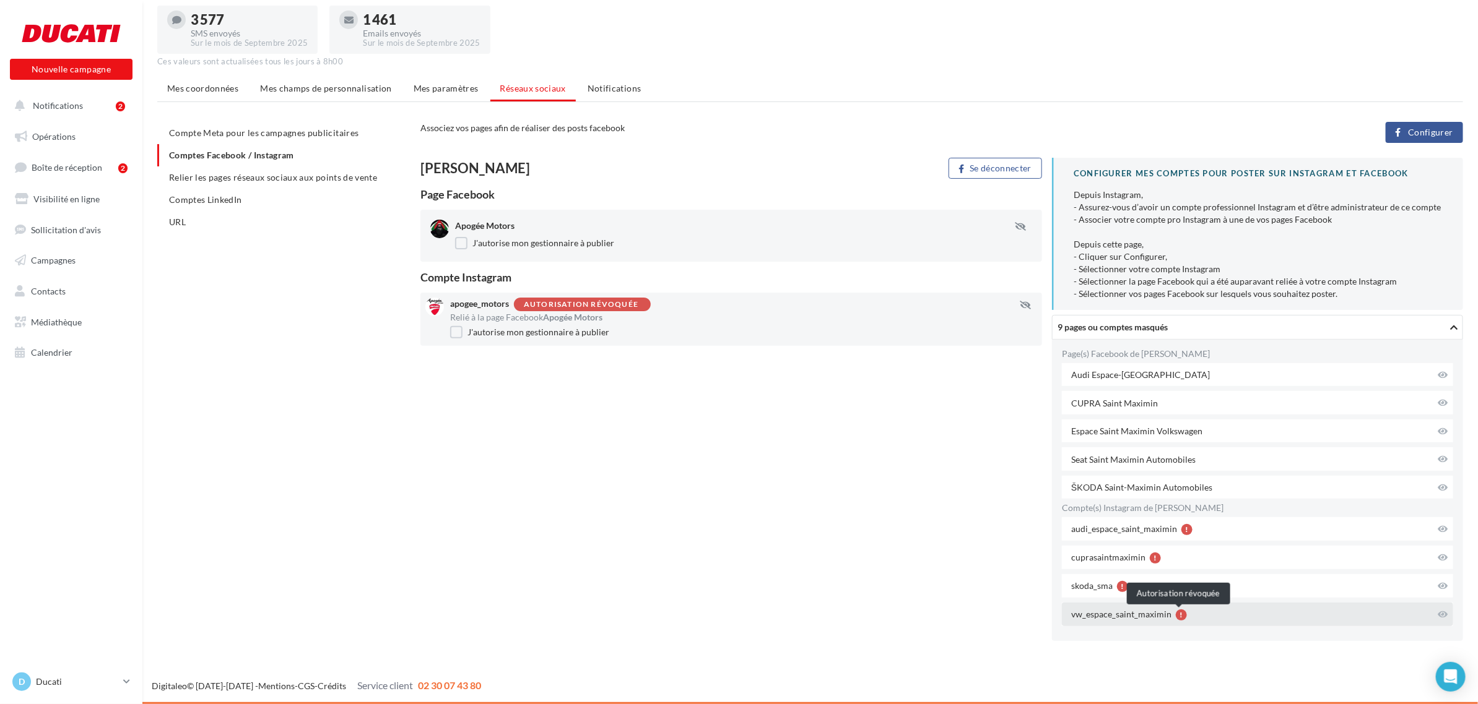
click at [1179, 614] on div at bounding box center [1181, 615] width 11 height 11
click at [854, 521] on div "[PERSON_NAME] Se déconnecter Page Facebook Apogée Motors J'autorise mon gestion…" at bounding box center [946, 404] width 1052 height 493
